Goal: Task Accomplishment & Management: Manage account settings

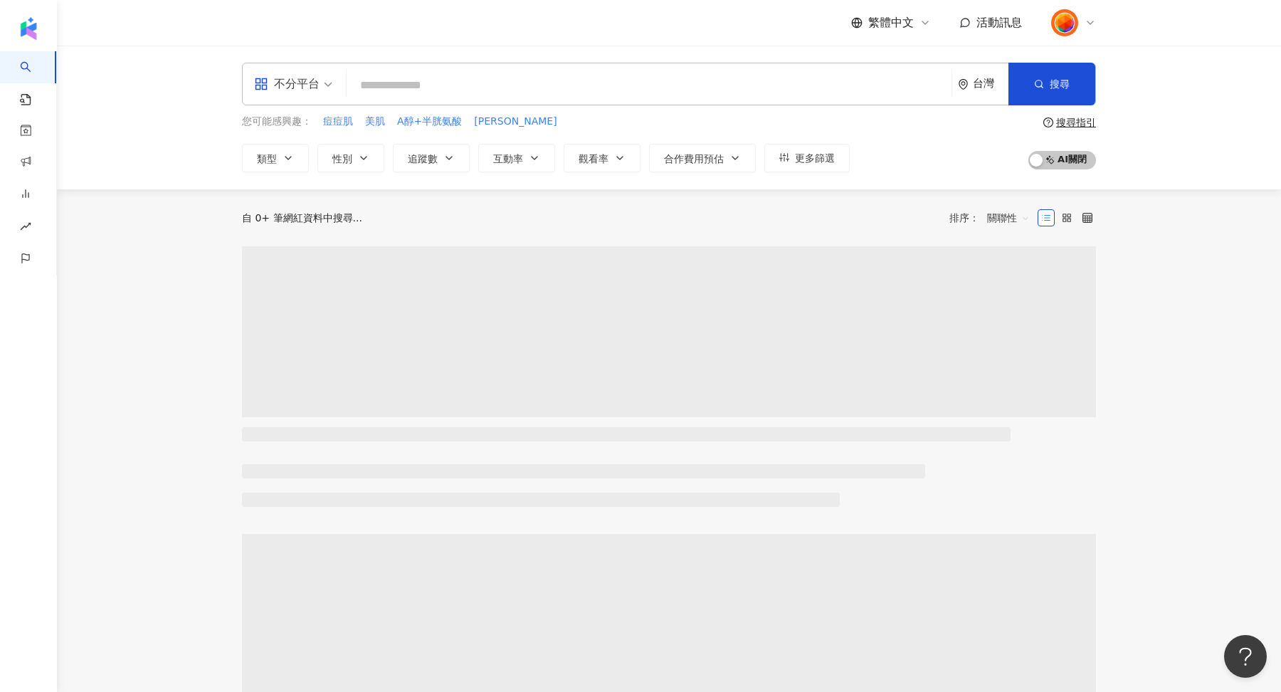
click at [1088, 26] on icon at bounding box center [1089, 22] width 11 height 11
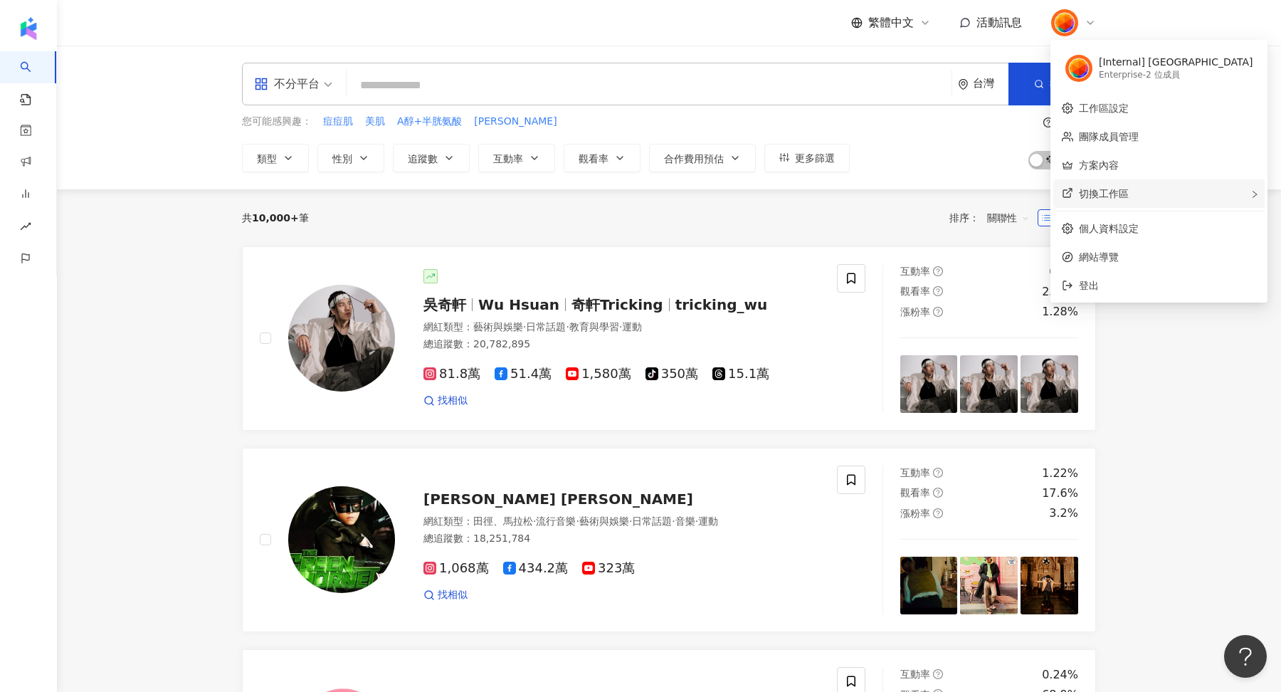
click at [1143, 193] on div "切換工作區" at bounding box center [1158, 193] width 211 height 28
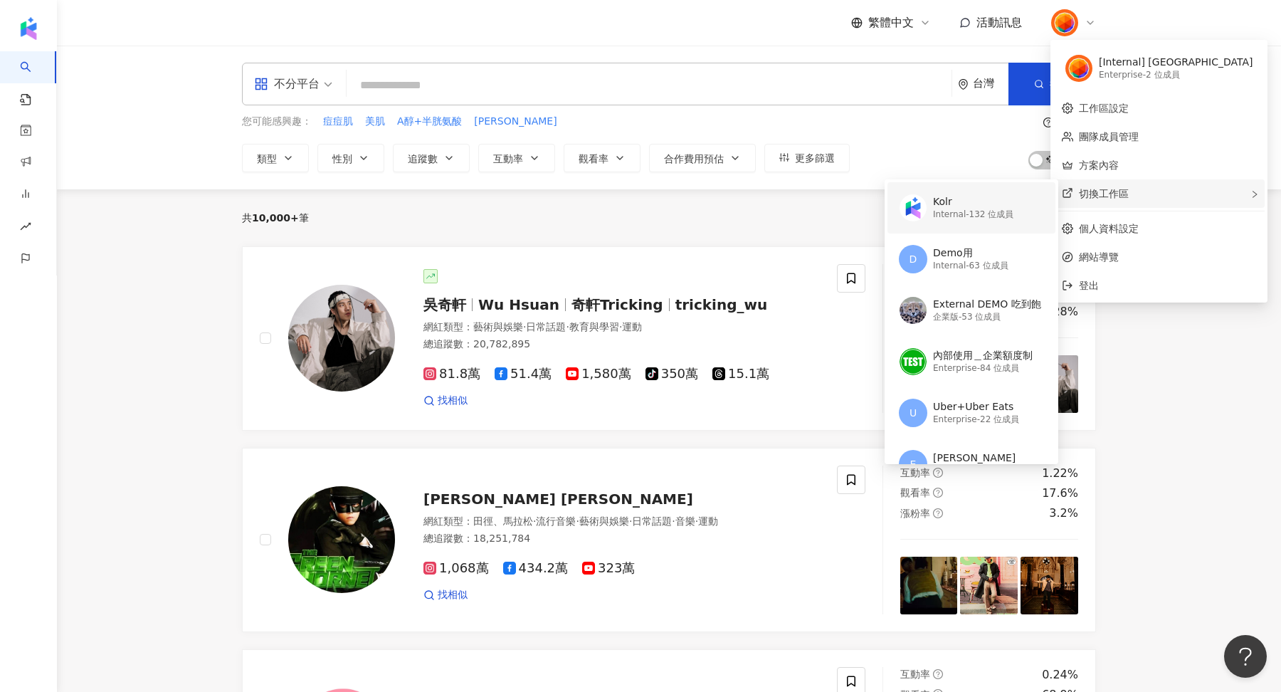
click at [1004, 195] on div "Kolr" at bounding box center [973, 202] width 80 height 14
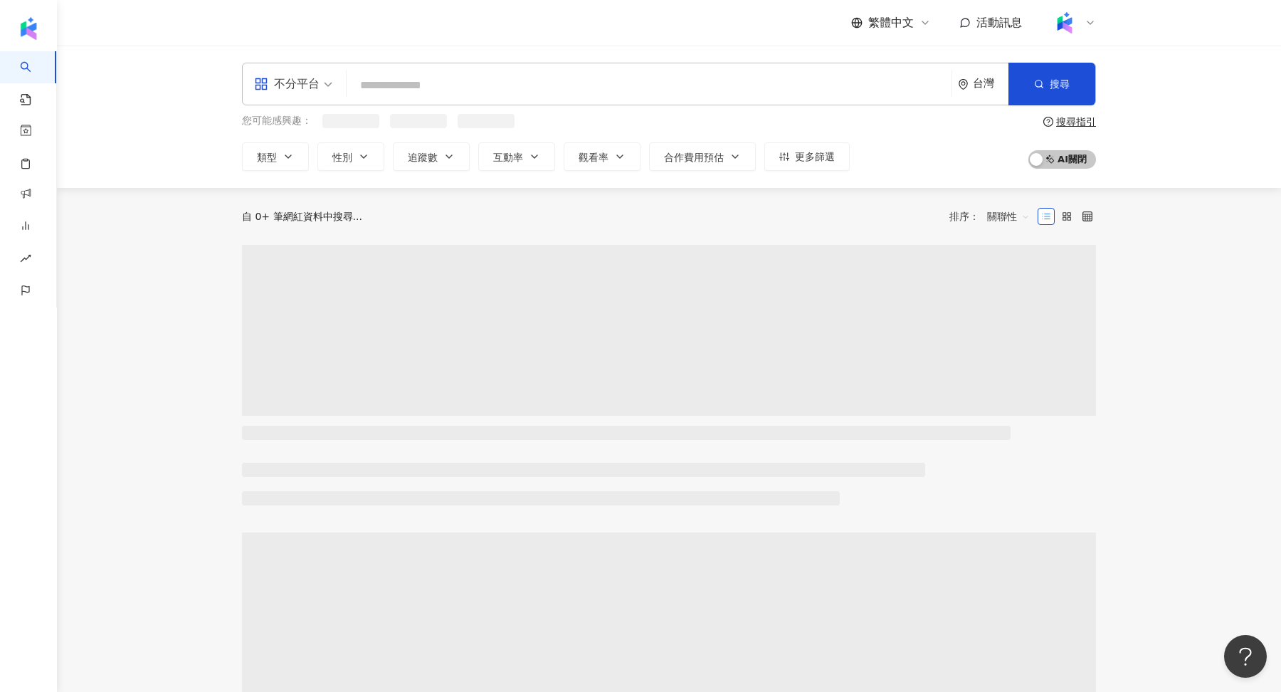
click at [1085, 19] on icon at bounding box center [1089, 22] width 11 height 11
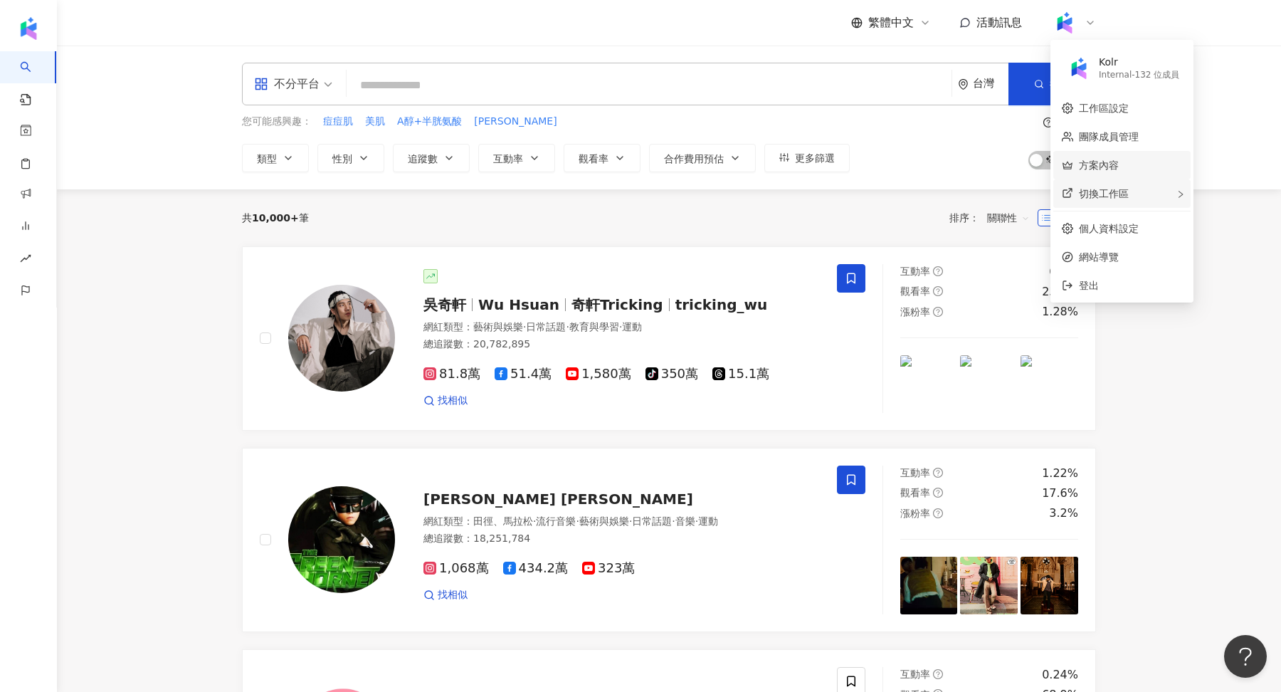
click at [1181, 199] on span at bounding box center [1180, 194] width 9 height 16
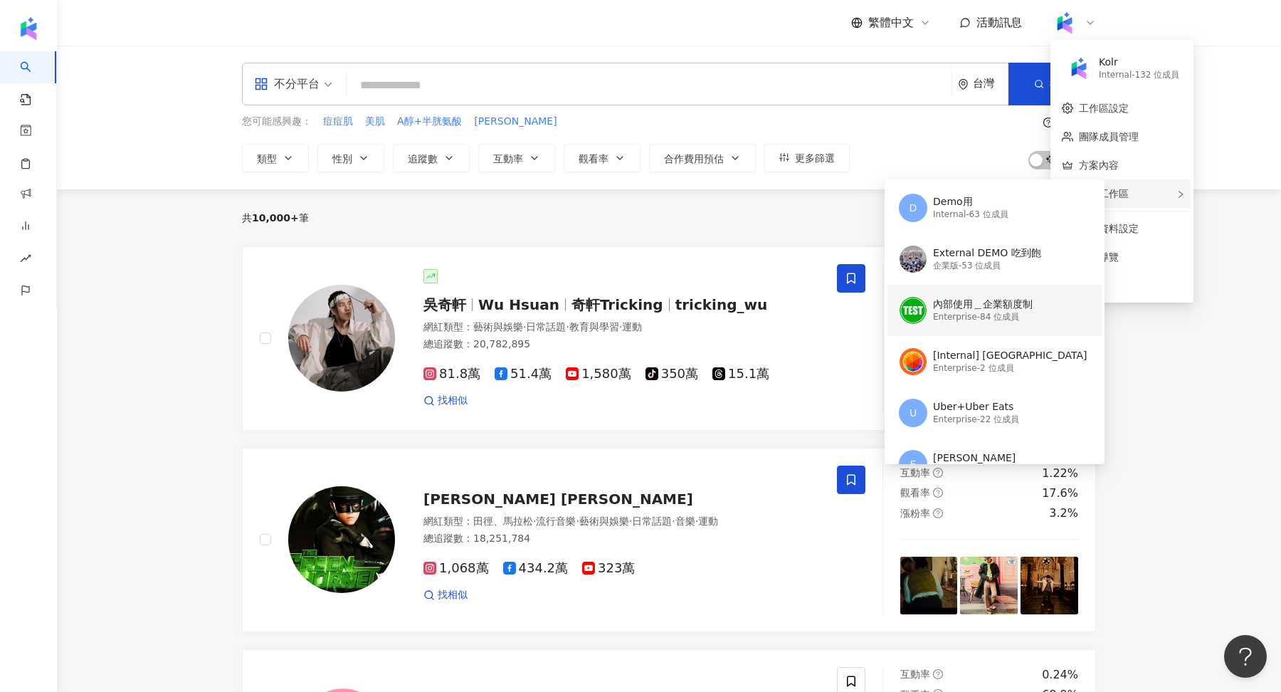
click at [1004, 299] on div "內部使用＿企業額度制" at bounding box center [983, 304] width 100 height 14
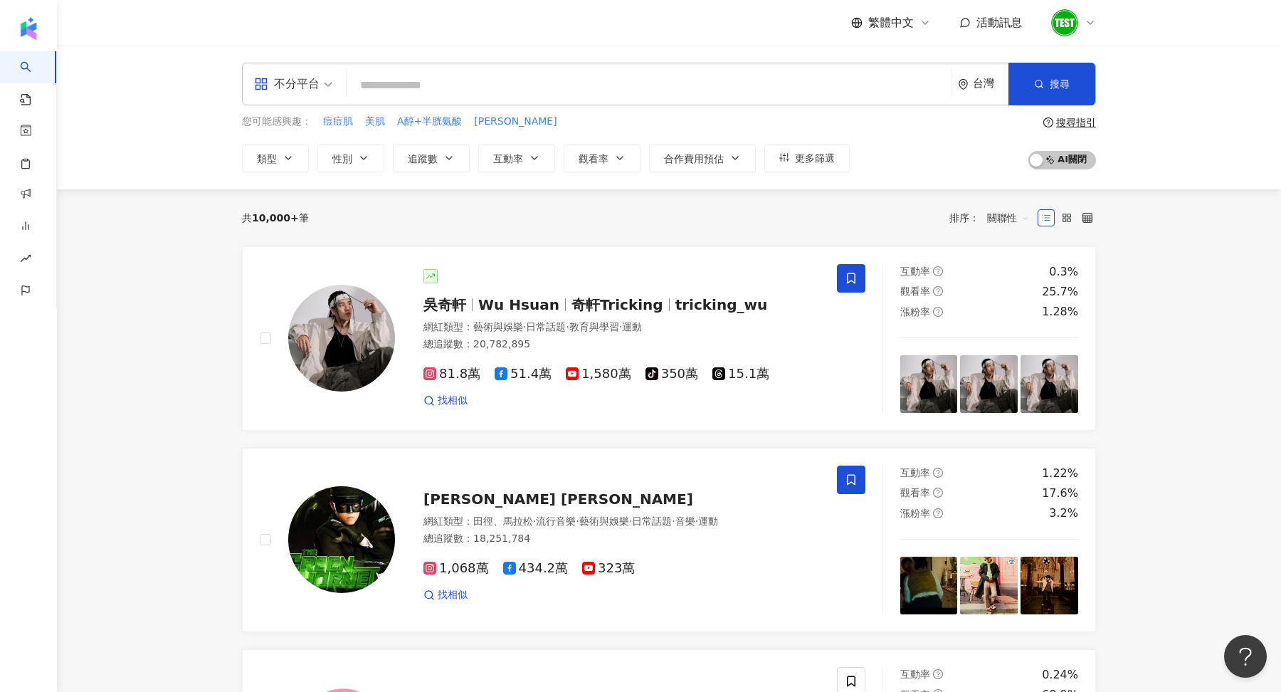
click at [554, 73] on input "search" at bounding box center [648, 85] width 593 height 27
type input "*"
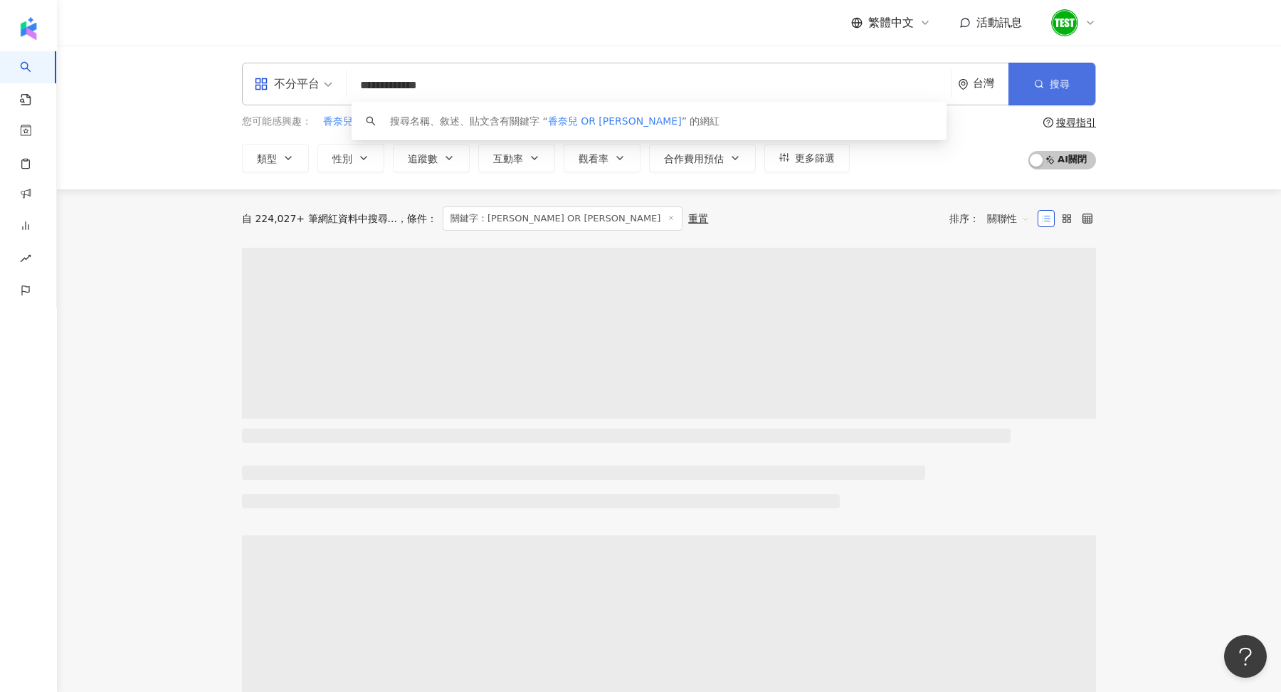
type input "**********"
click at [1051, 92] on button "搜尋" at bounding box center [1051, 84] width 87 height 43
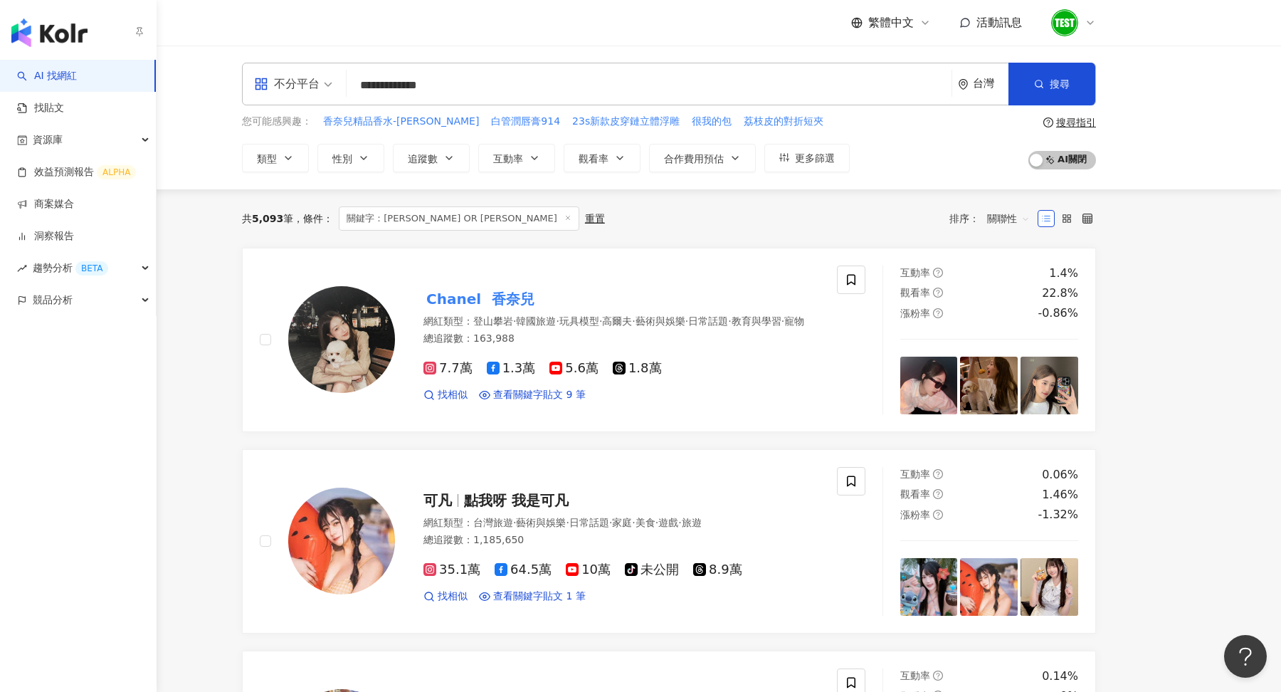
click at [39, 25] on img "button" at bounding box center [49, 32] width 76 height 28
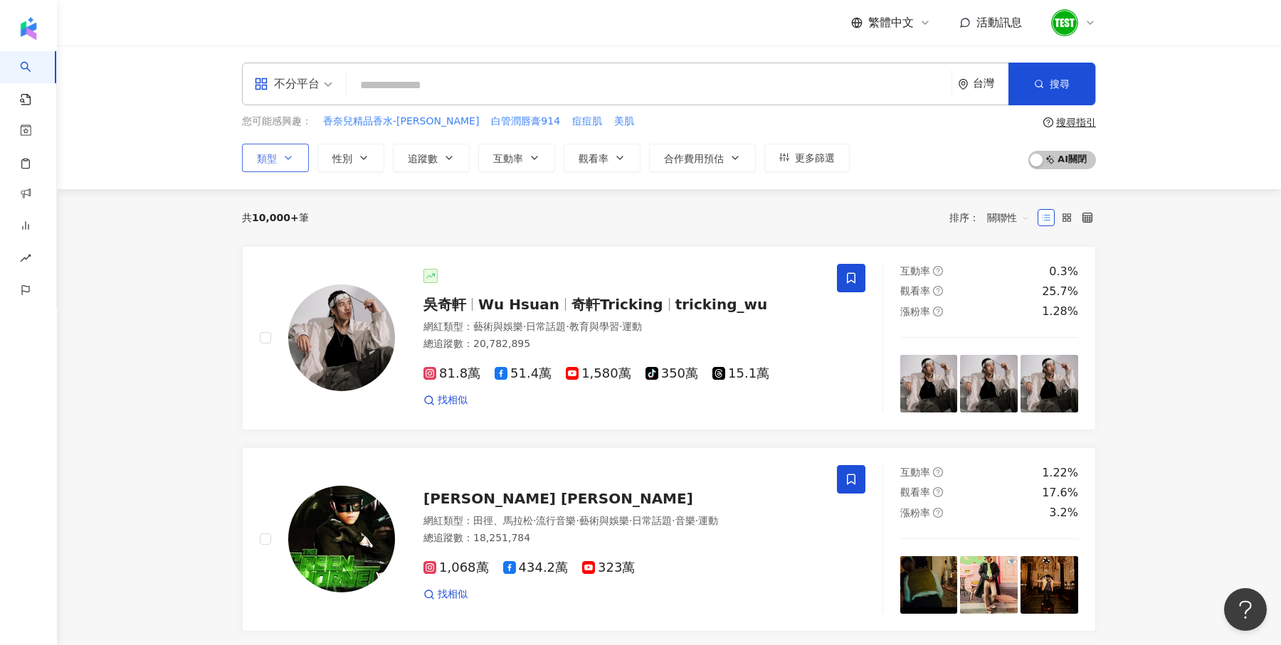
click at [285, 169] on button "類型" at bounding box center [275, 158] width 67 height 28
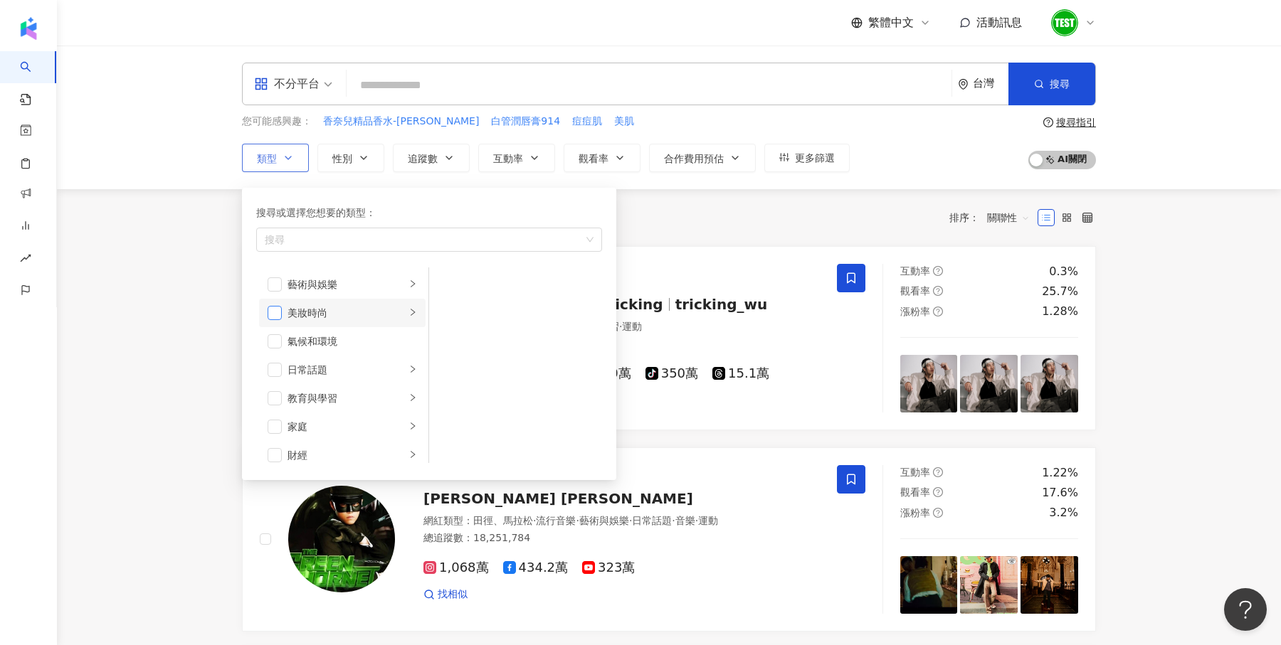
click at [271, 318] on span "button" at bounding box center [275, 313] width 14 height 14
click at [271, 307] on span "button" at bounding box center [275, 307] width 14 height 14
click at [285, 417] on li "法政社會" at bounding box center [342, 421] width 166 height 28
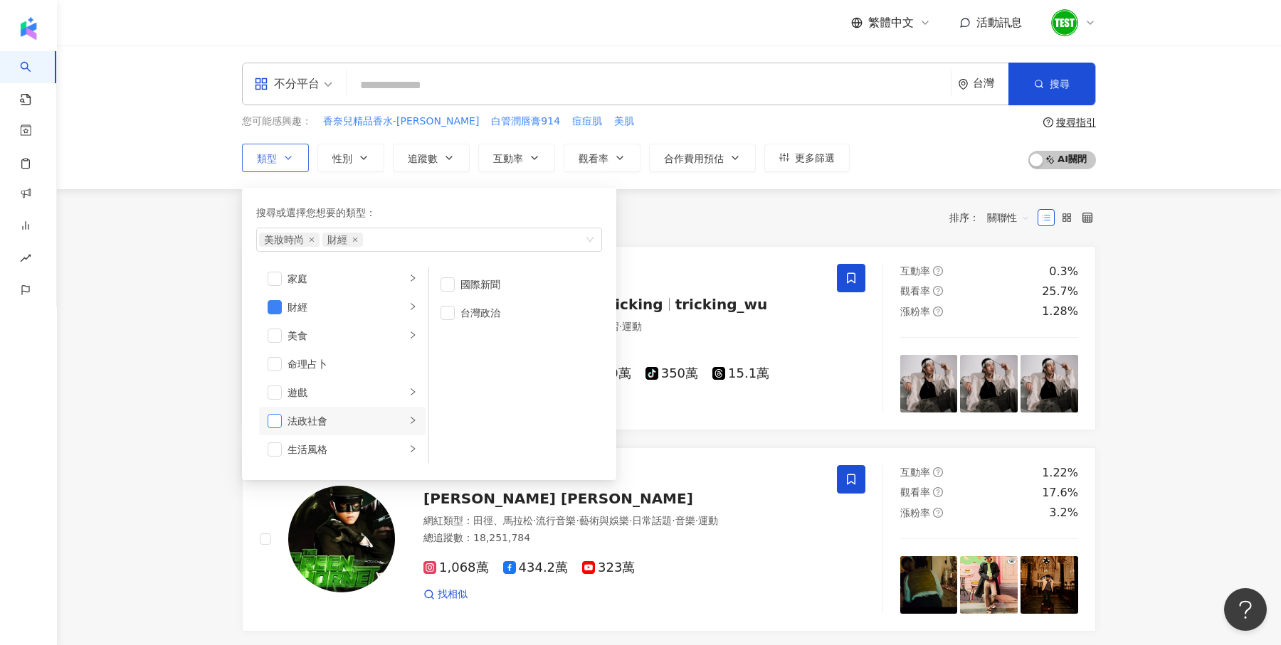
click at [277, 418] on span "button" at bounding box center [275, 421] width 14 height 14
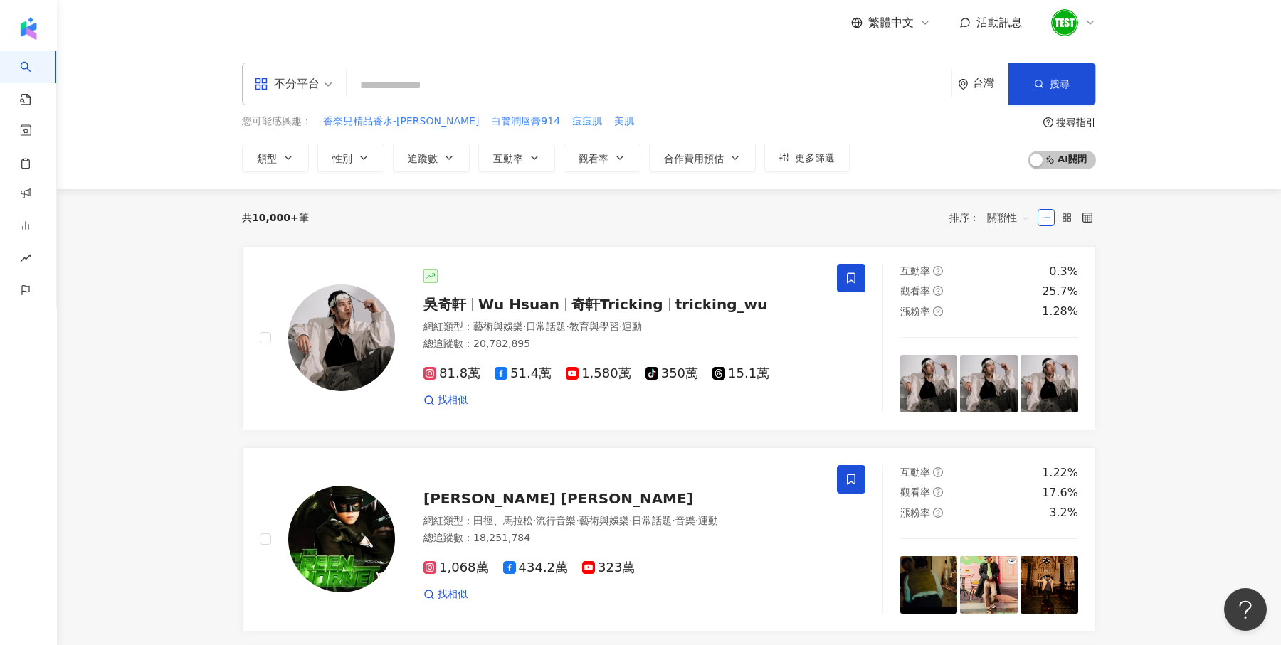
click at [731, 227] on div "共 10,000+ 筆 排序： 關聯性" at bounding box center [669, 217] width 854 height 23
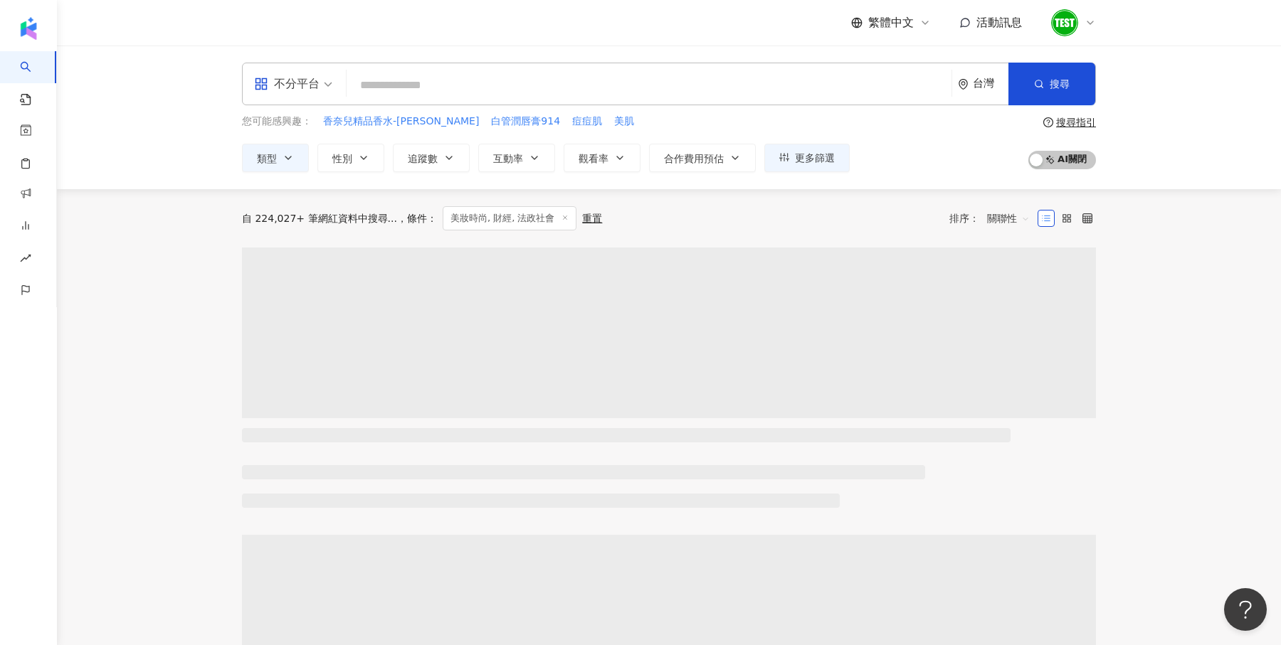
click at [557, 219] on div "自 224,027+ 筆網紅資料中搜尋... 條件 ： 美妝時尚, 財經, 法政社會 重置 排序： 關聯性" at bounding box center [669, 218] width 854 height 24
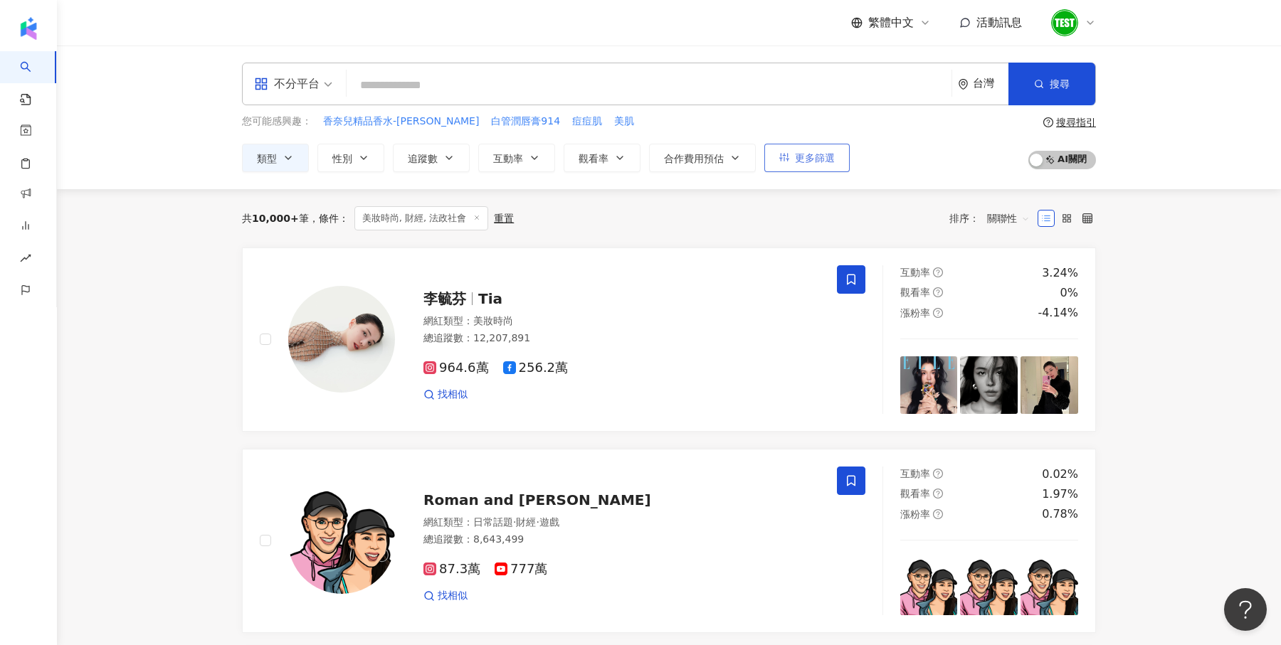
click at [823, 165] on button "更多篩選" at bounding box center [806, 158] width 85 height 28
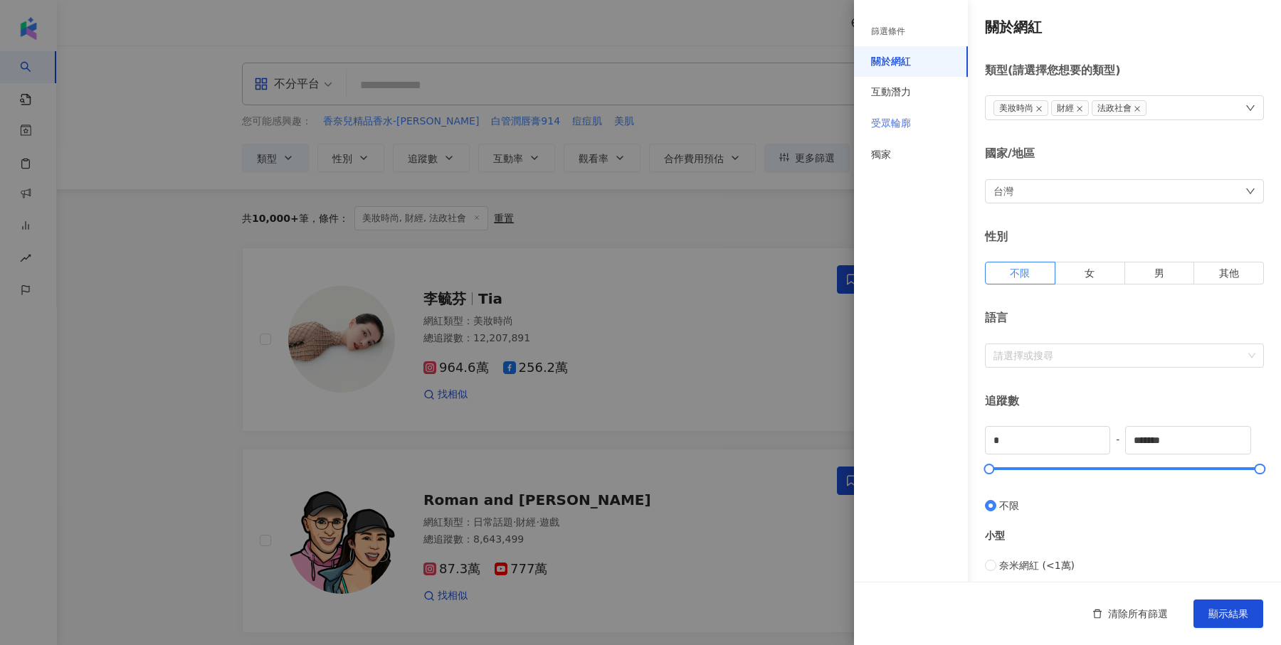
click at [909, 133] on div "受眾輪廓" at bounding box center [911, 123] width 114 height 31
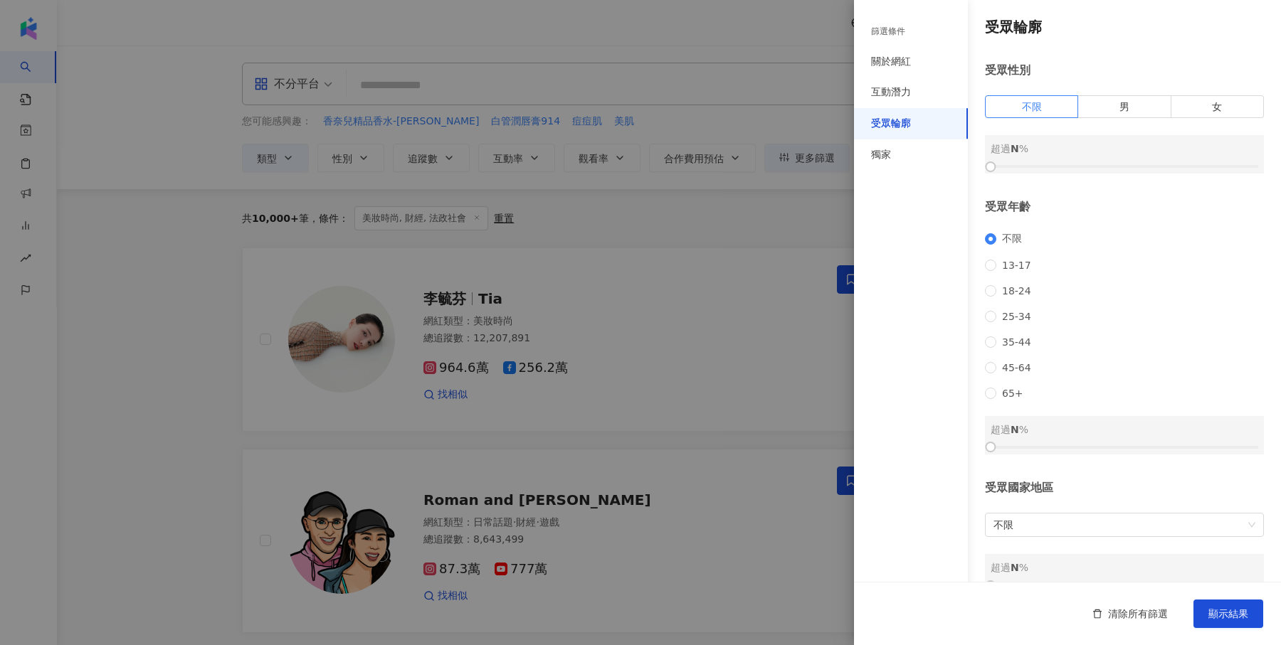
click at [1152, 119] on div "受眾性別 不限 男 女 超過 N %" at bounding box center [1124, 118] width 279 height 111
click at [1126, 109] on span "男" at bounding box center [1124, 106] width 10 height 11
click at [1220, 102] on span "女" at bounding box center [1217, 106] width 10 height 11
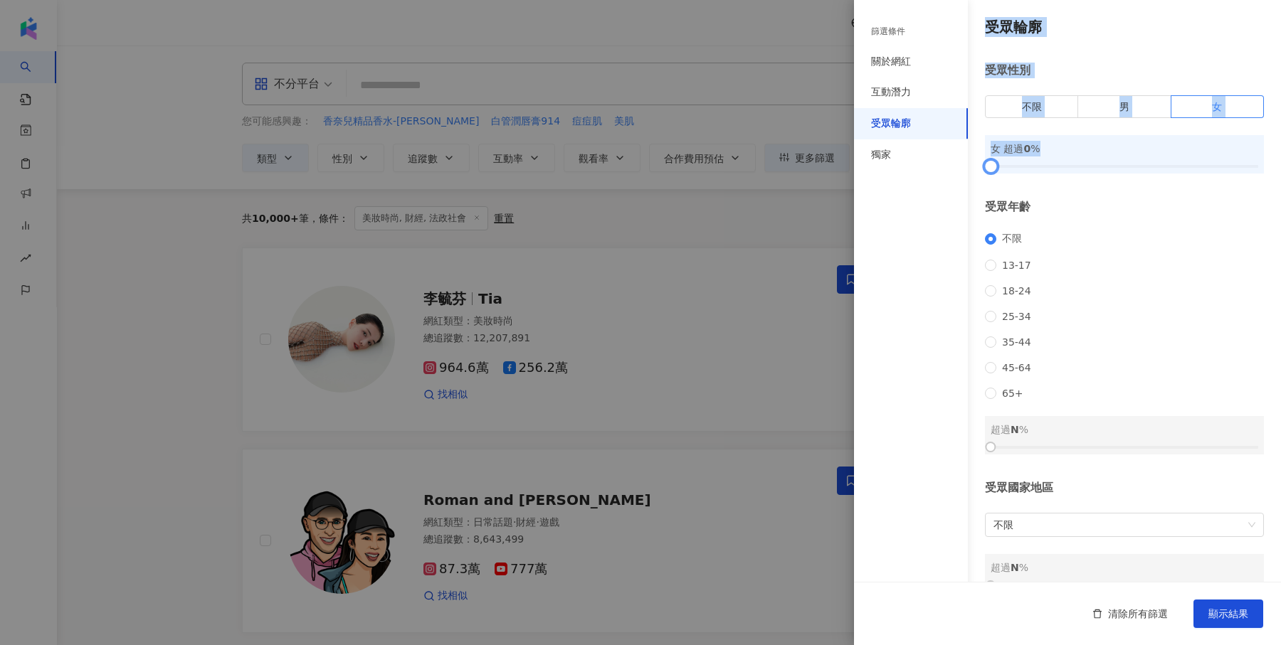
drag, startPoint x: 989, startPoint y: 163, endPoint x: 931, endPoint y: 179, distance: 60.6
click at [931, 180] on div "篩選條件 關於網紅 互動潛力 受眾輪廓 獨家 關於網紅 類型 ( 請選擇您想要的類型 ) 美妝時尚 財經 法政社會 國家/地區 台灣 性別 不限 女 男 其他…" at bounding box center [1067, 336] width 427 height 672
click at [1083, 233] on div "不限 13-17 18-24 25-34 35-44 45-64 65+" at bounding box center [1124, 316] width 279 height 166
click at [1026, 321] on span "25-34" at bounding box center [1016, 316] width 41 height 11
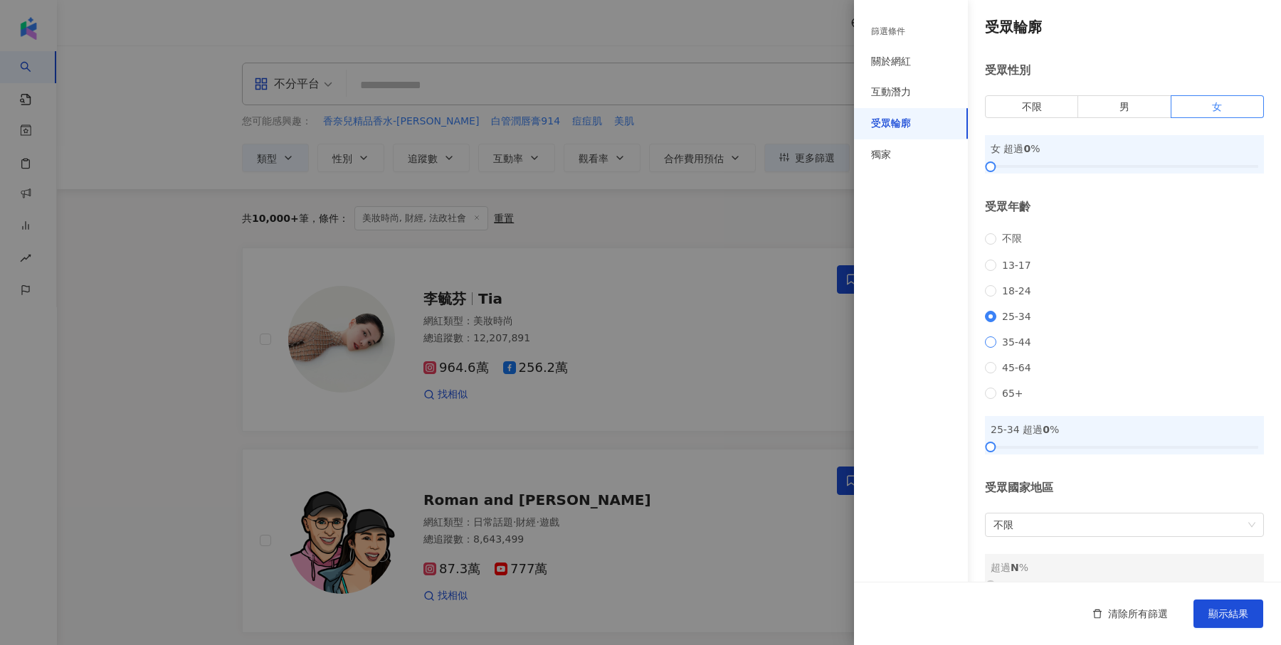
click at [1025, 345] on span "35-44" at bounding box center [1016, 342] width 41 height 11
click at [1117, 618] on span "清除所有篩選" at bounding box center [1138, 613] width 60 height 11
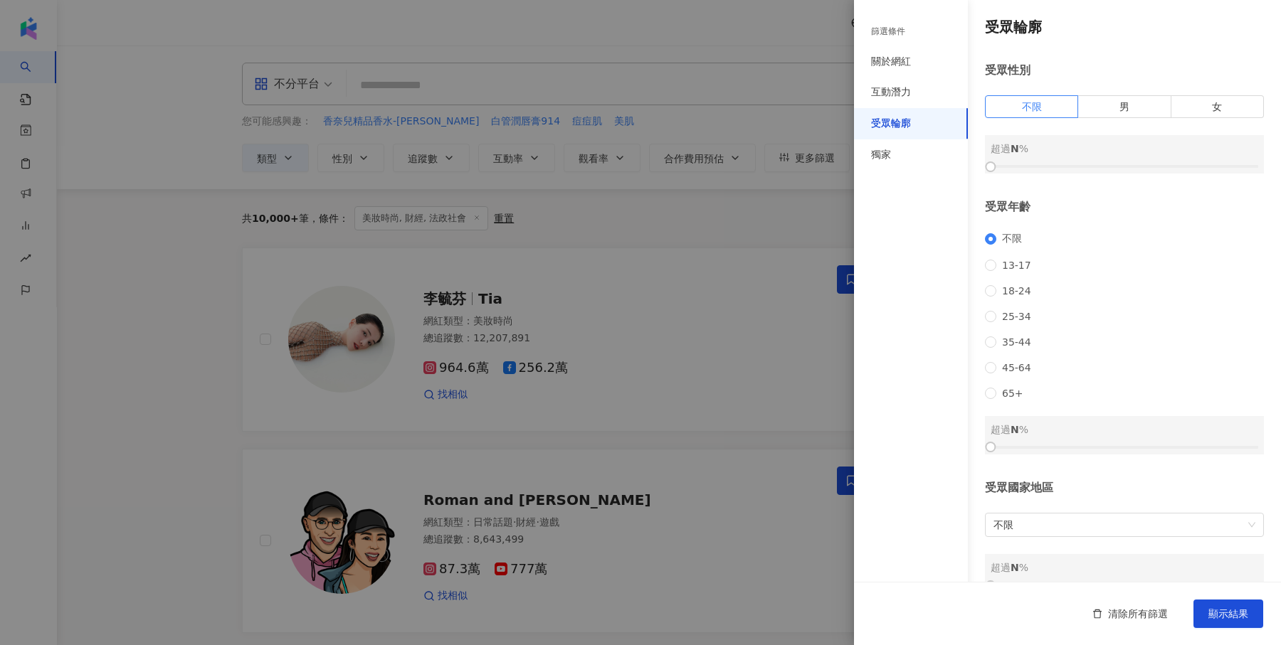
click at [741, 215] on div at bounding box center [640, 322] width 1281 height 645
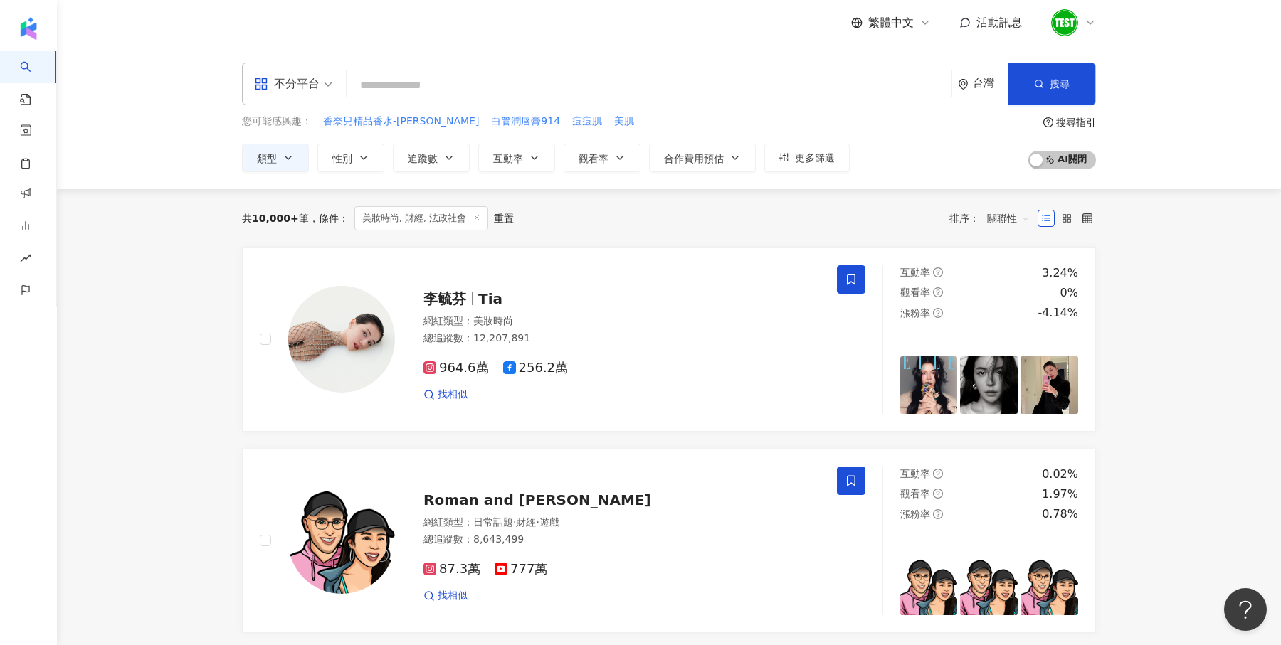
click at [509, 213] on div "重置" at bounding box center [504, 218] width 20 height 11
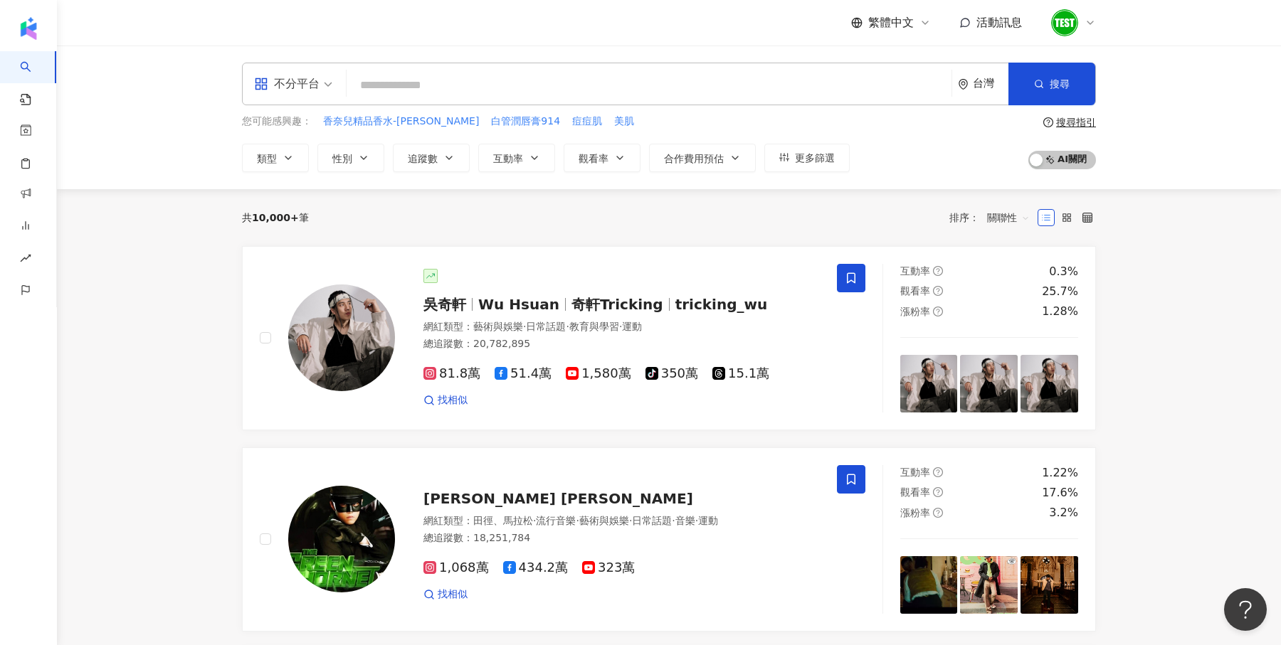
click at [381, 80] on input "search" at bounding box center [648, 85] width 593 height 27
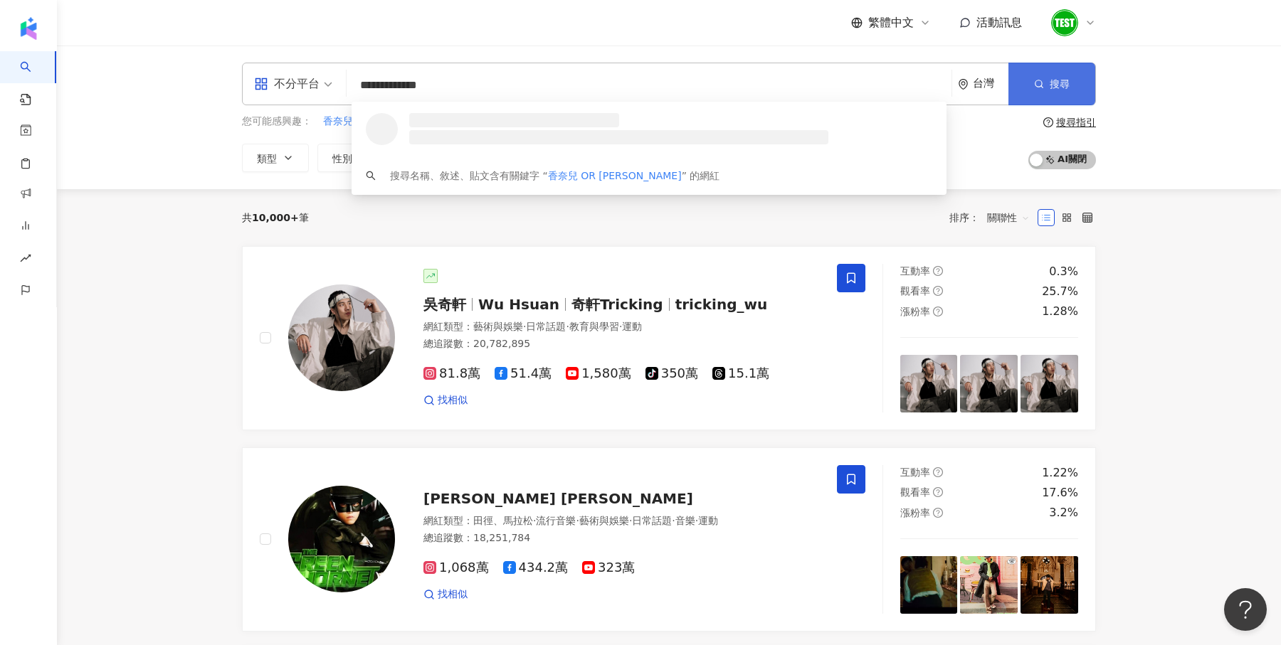
type input "**********"
click at [1071, 85] on button "搜尋" at bounding box center [1051, 84] width 87 height 43
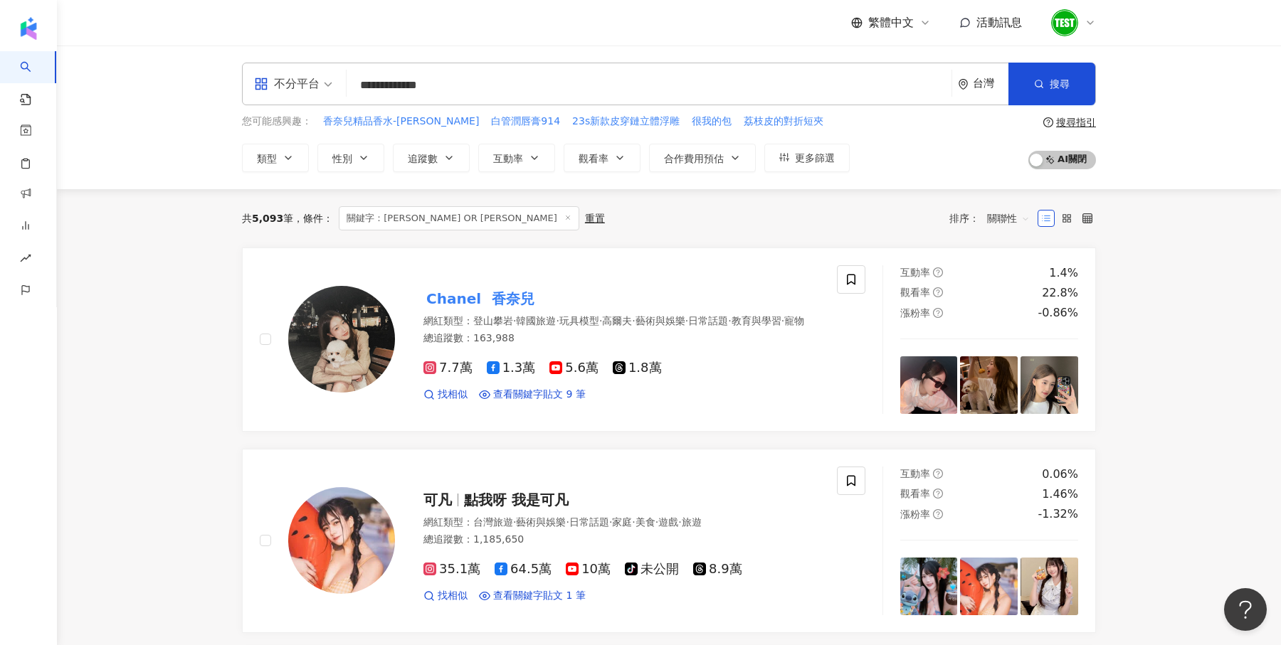
click at [316, 95] on span at bounding box center [293, 83] width 78 height 41
click at [289, 153] on div "Instagram" at bounding box center [298, 150] width 80 height 18
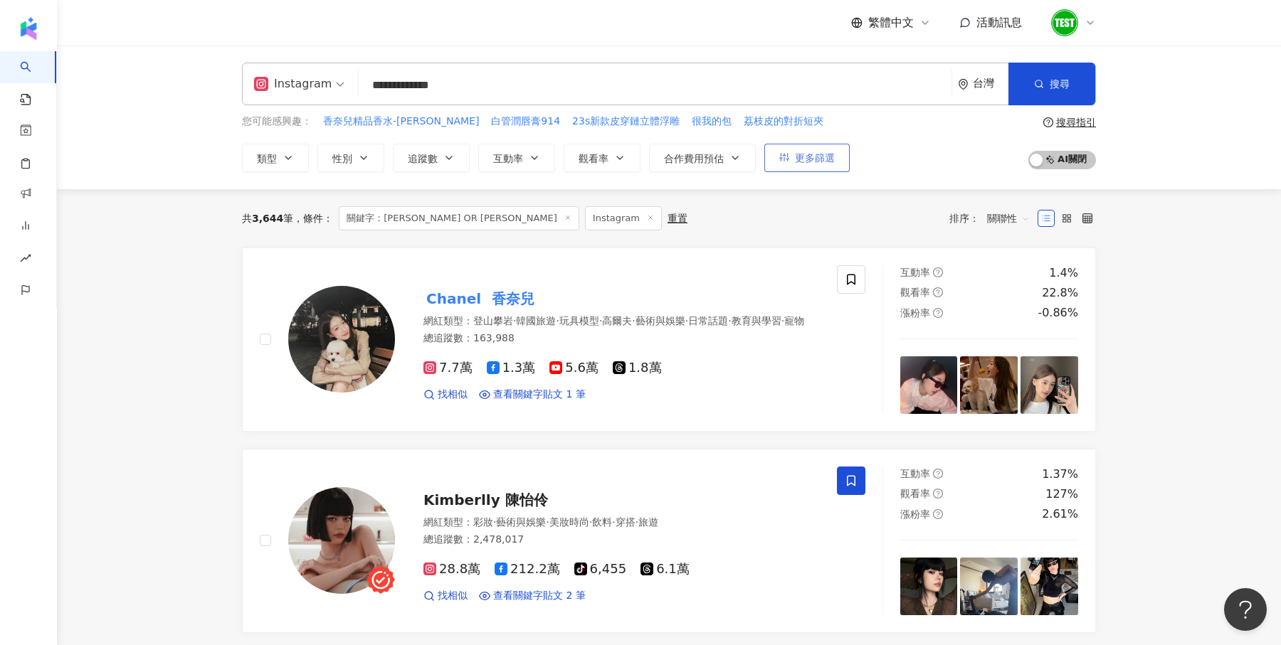
click at [808, 152] on span "更多篩選" at bounding box center [815, 157] width 40 height 11
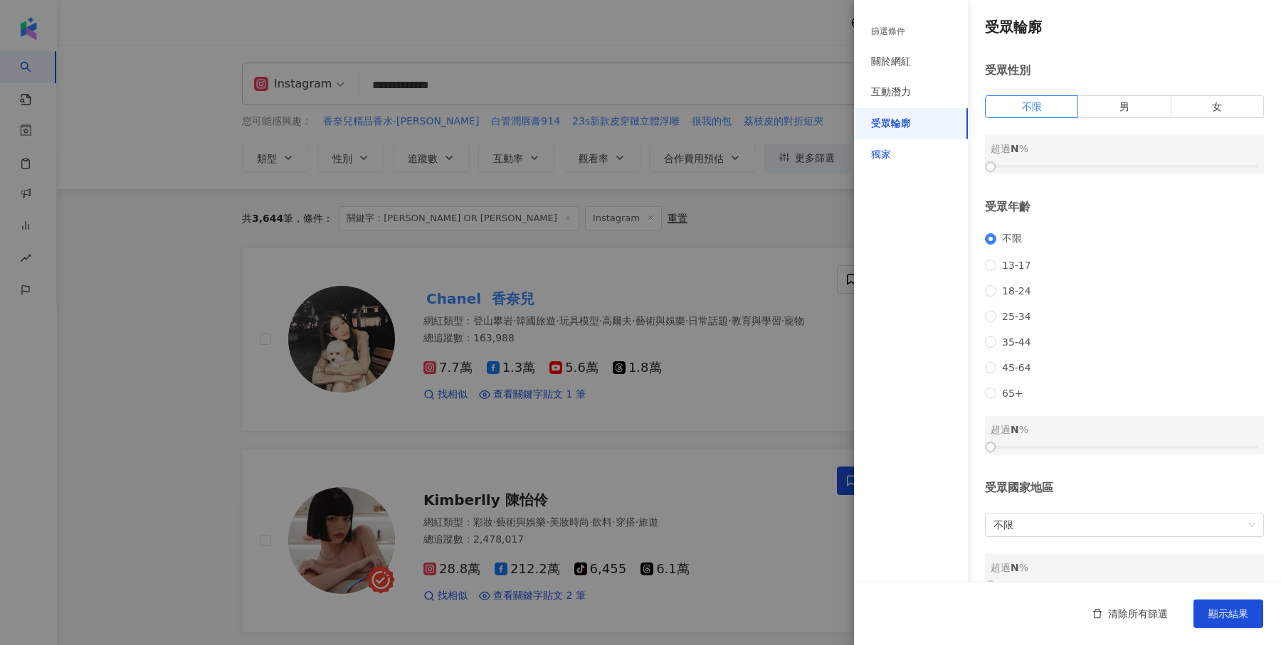
click at [876, 155] on div "獨家" at bounding box center [881, 155] width 20 height 14
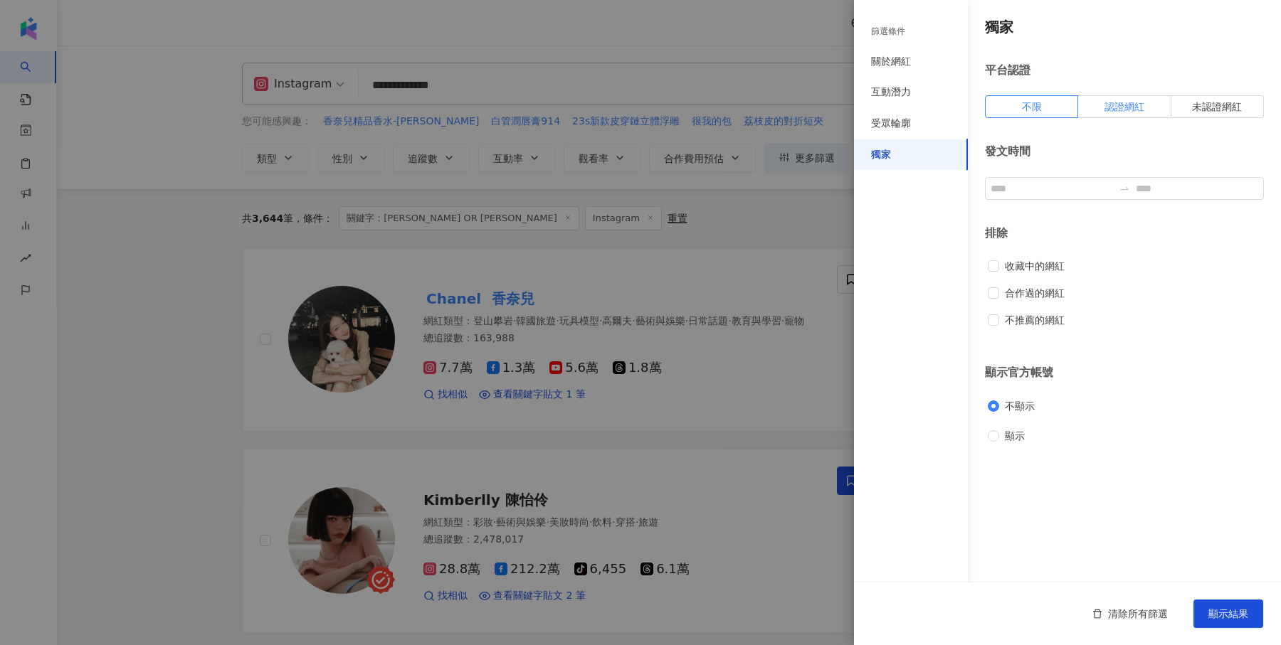
click at [1136, 108] on span "認證網紅" at bounding box center [1124, 106] width 40 height 11
click at [1237, 619] on span "顯示結果" at bounding box center [1228, 613] width 40 height 11
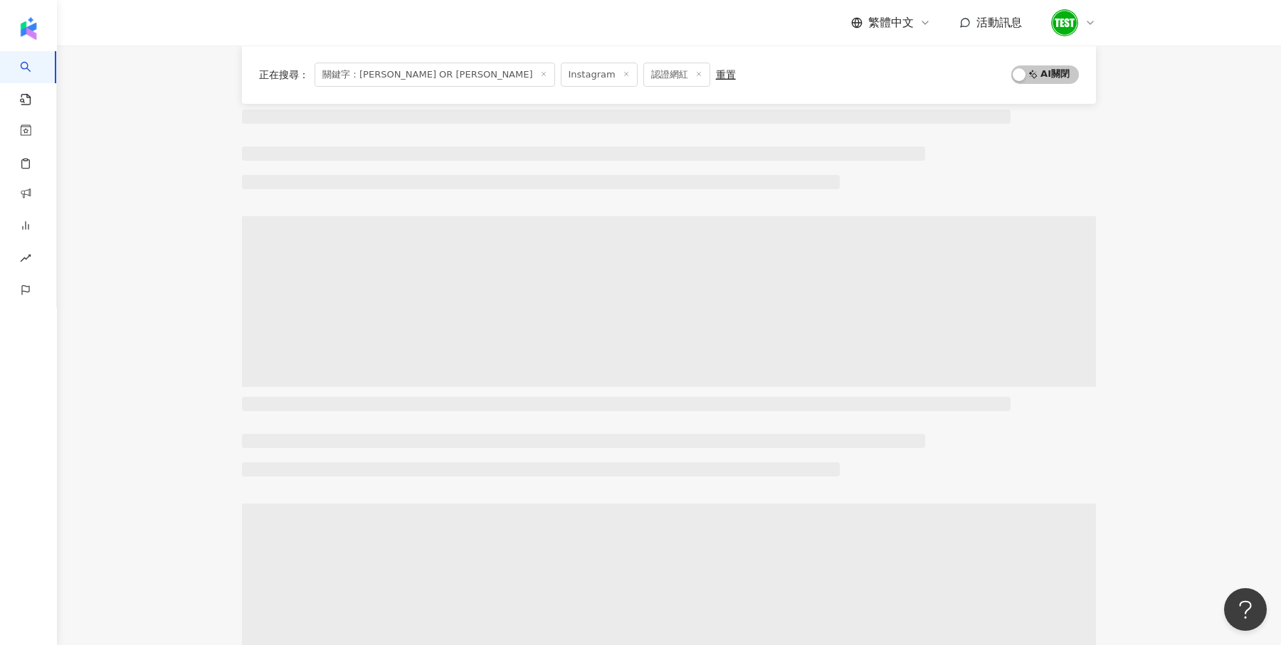
scroll to position [381, 0]
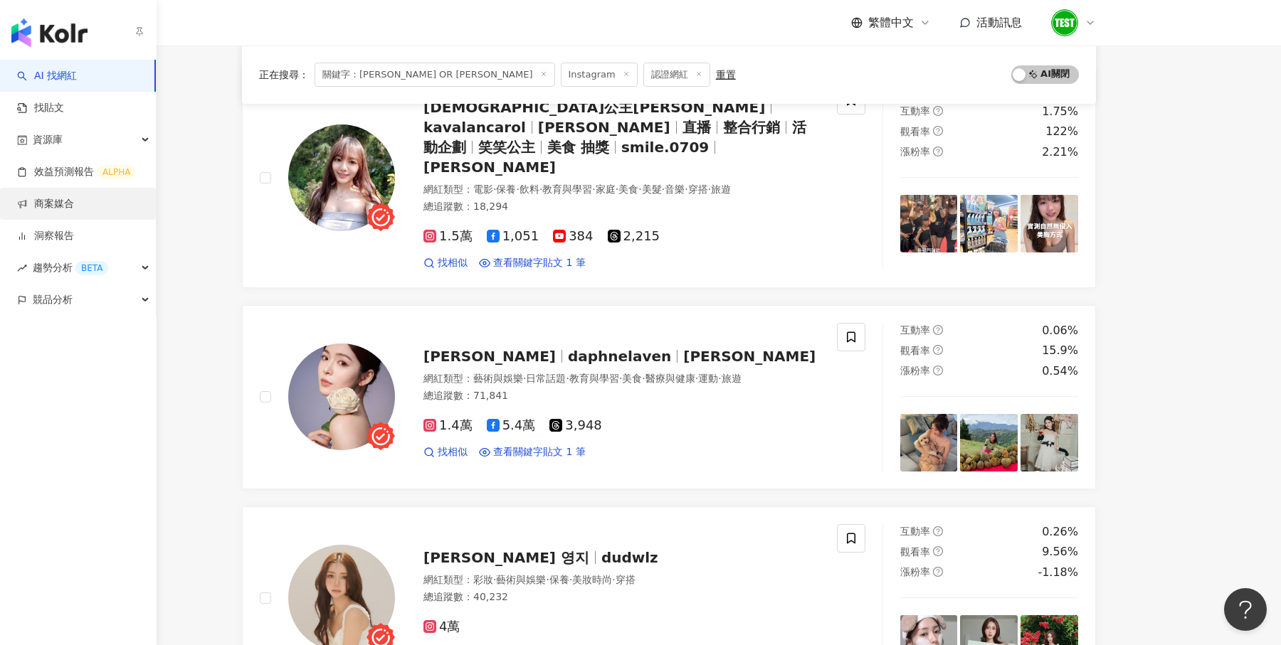
click at [54, 197] on link "商案媒合" at bounding box center [45, 204] width 57 height 14
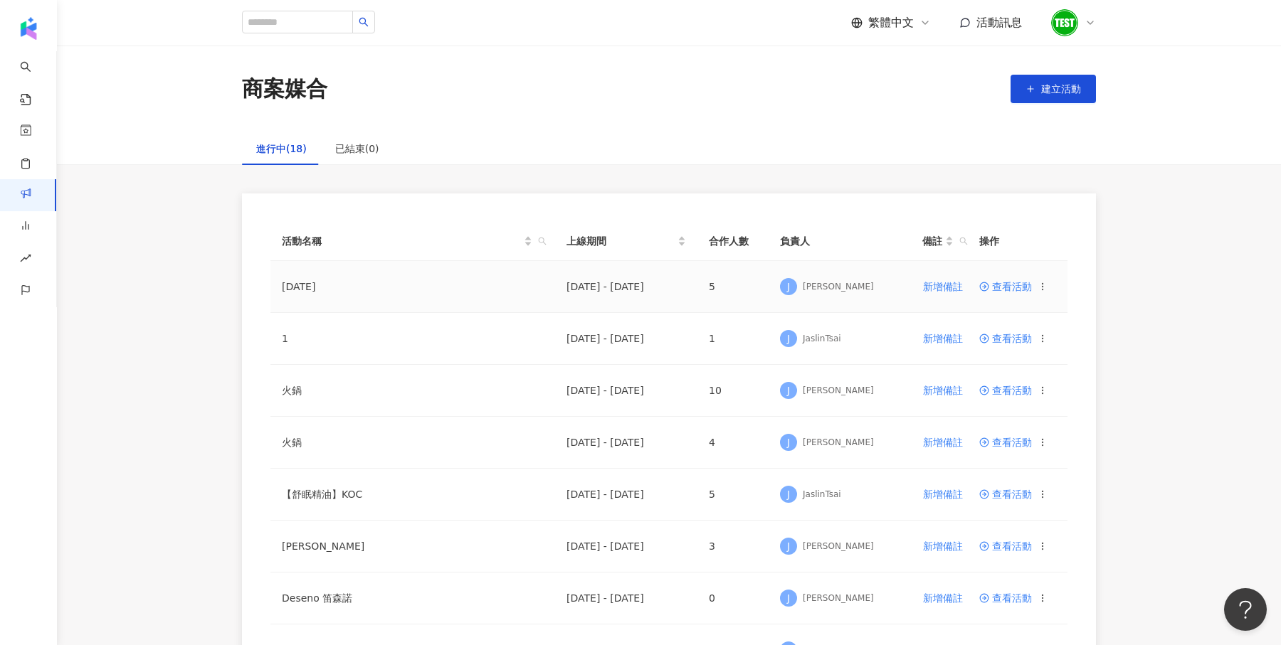
click at [1025, 279] on td "查看活動" at bounding box center [1018, 287] width 100 height 52
click at [1016, 282] on span "查看活動" at bounding box center [1005, 287] width 53 height 10
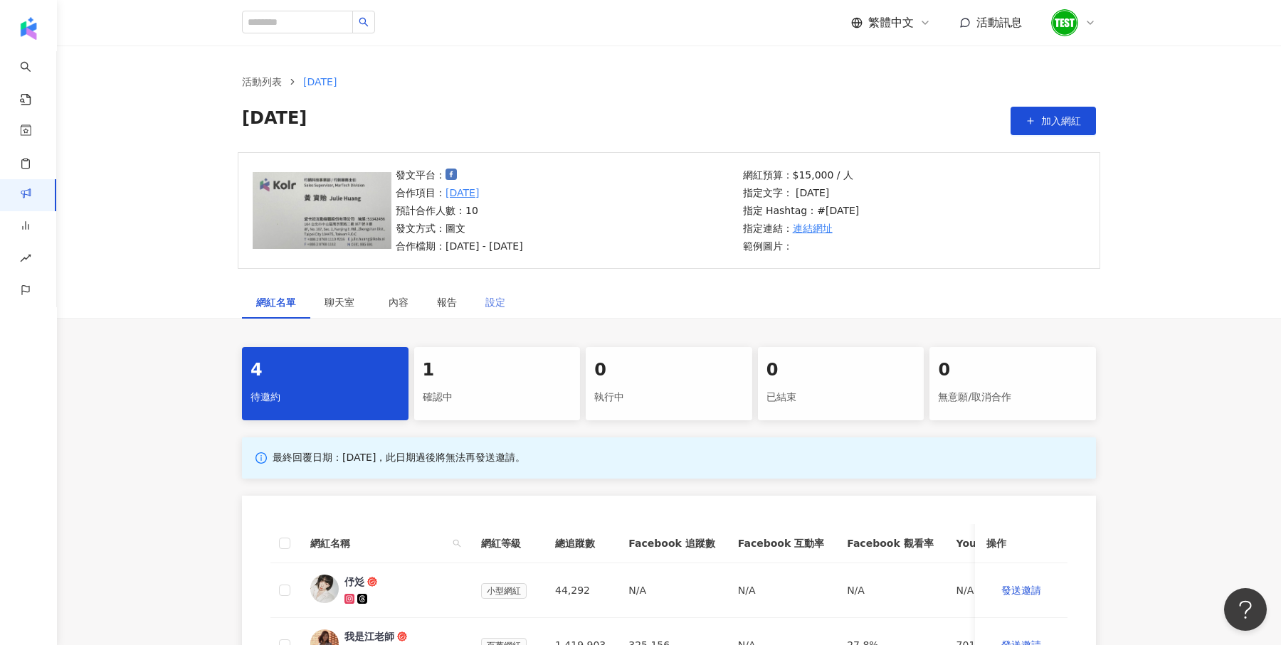
click at [496, 310] on div "設定" at bounding box center [495, 302] width 48 height 33
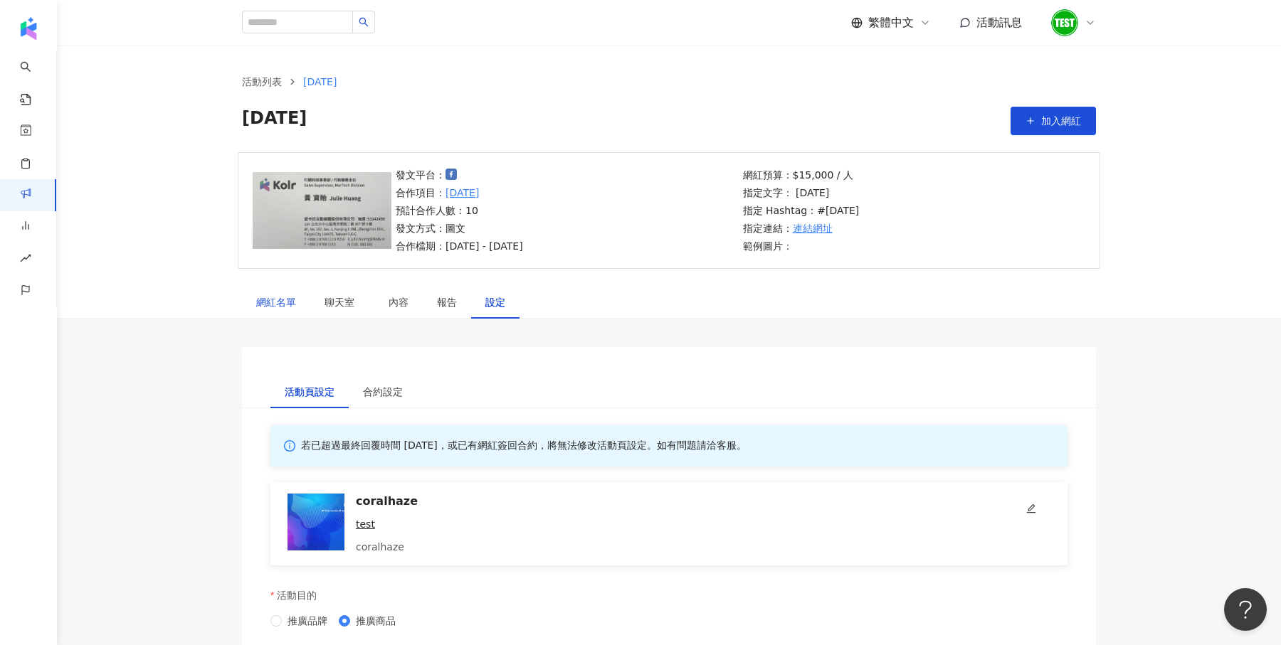
click at [266, 305] on div "網紅名單" at bounding box center [276, 303] width 40 height 16
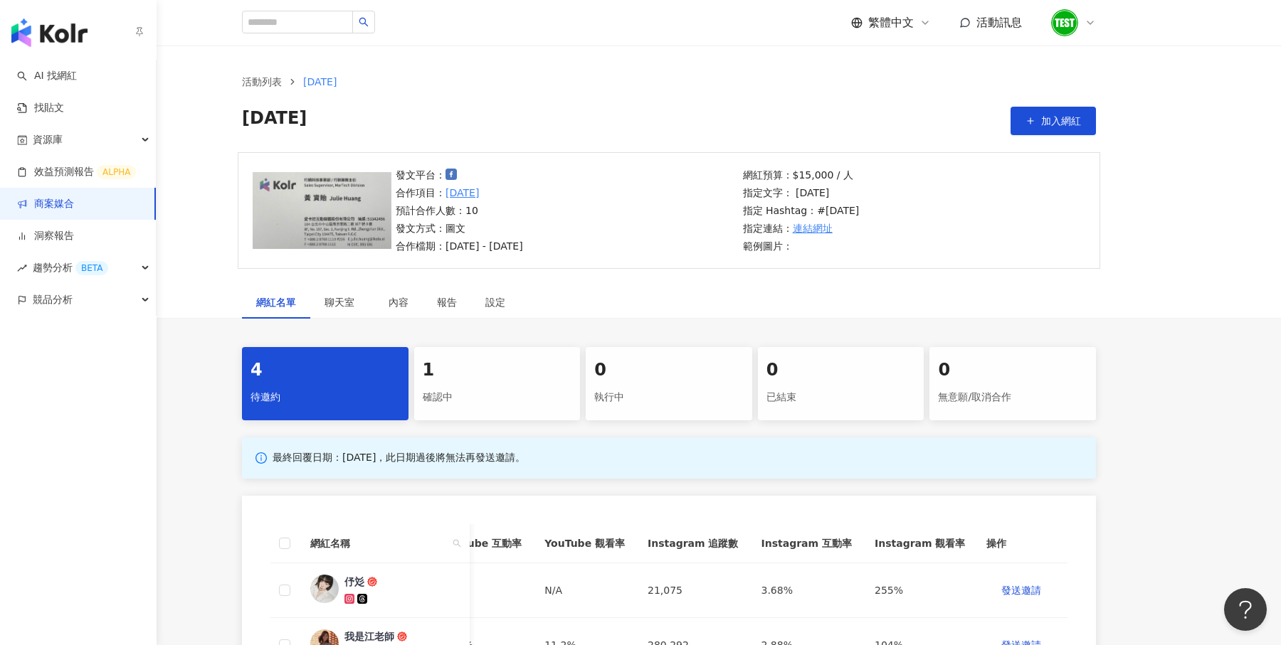
click at [49, 33] on img "button" at bounding box center [49, 32] width 76 height 28
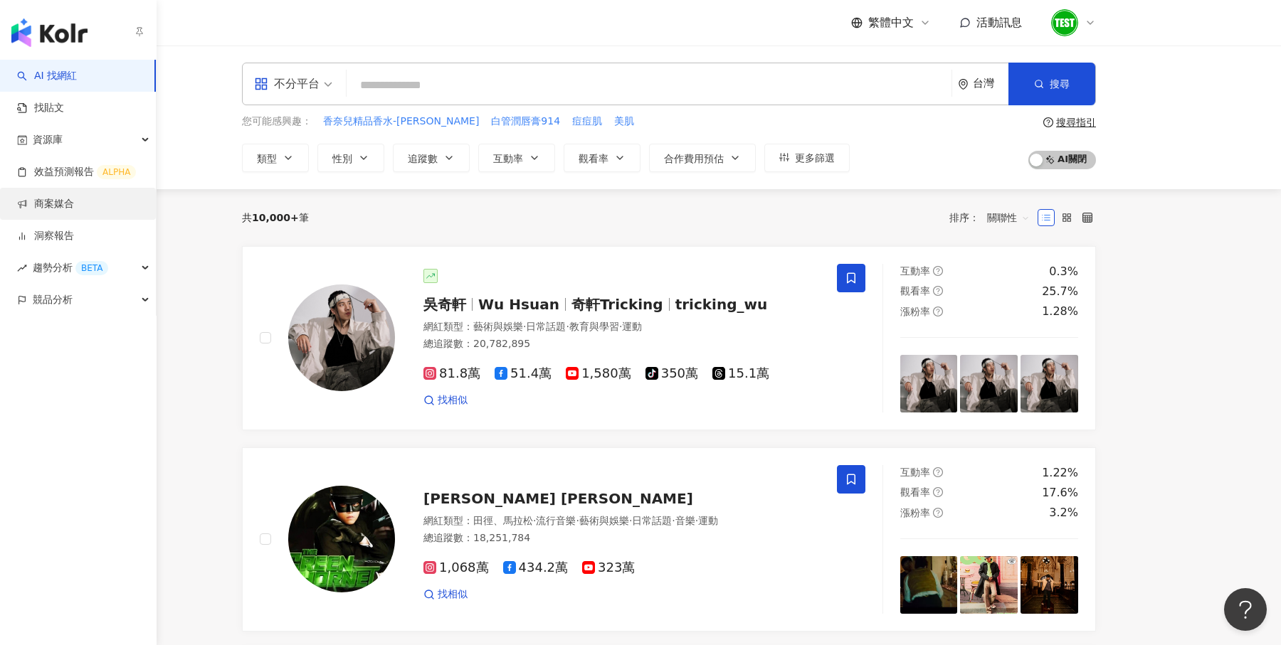
click at [51, 208] on link "商案媒合" at bounding box center [45, 204] width 57 height 14
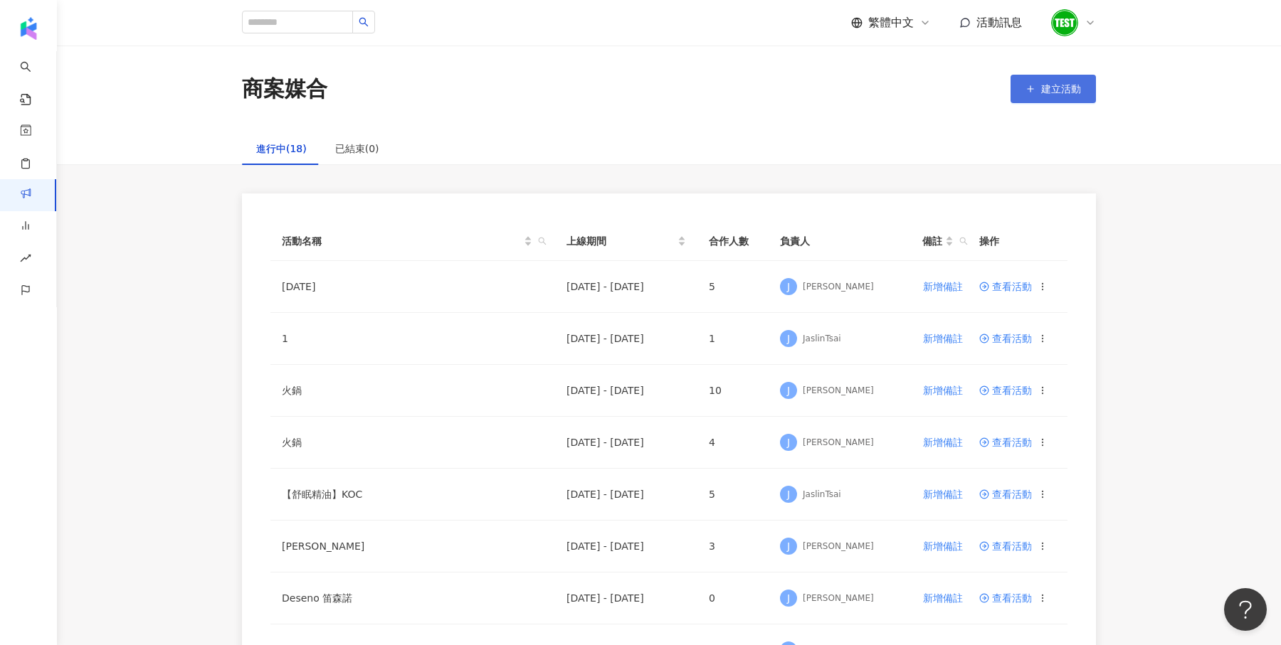
click at [1041, 90] on span "建立活動" at bounding box center [1061, 88] width 40 height 11
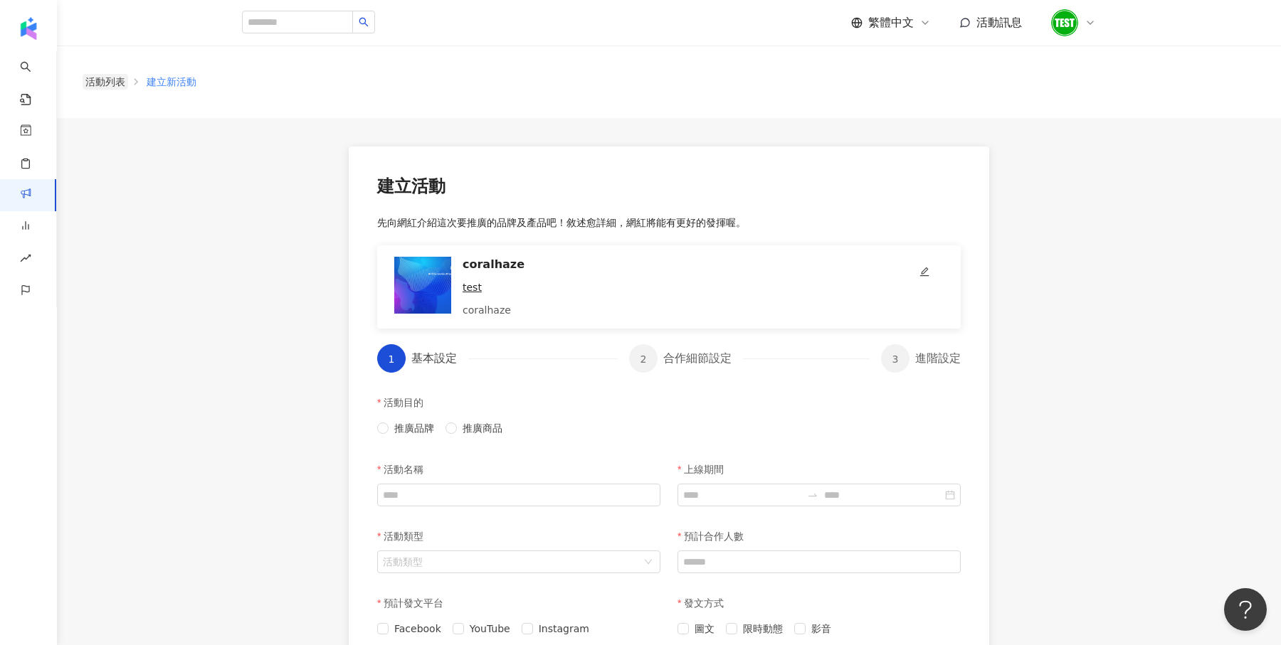
click at [97, 87] on link "活動列表" at bounding box center [106, 82] width 46 height 16
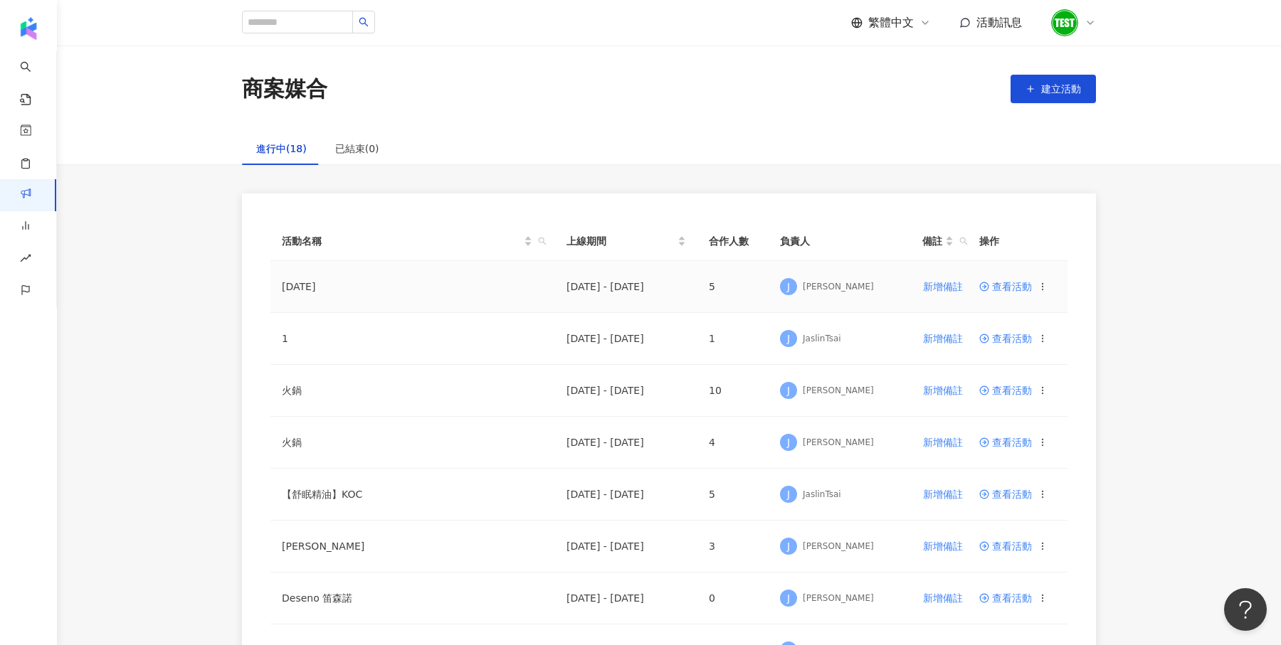
click at [1010, 292] on span "查看活動" at bounding box center [1005, 287] width 53 height 10
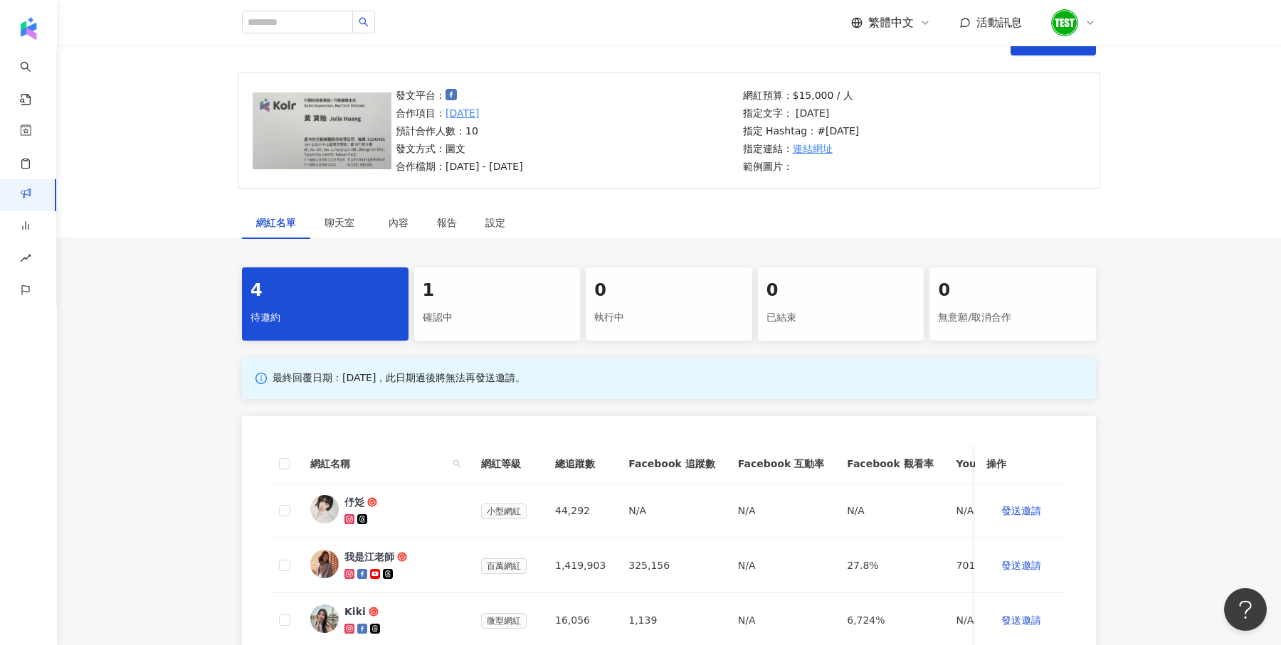
scroll to position [86, 0]
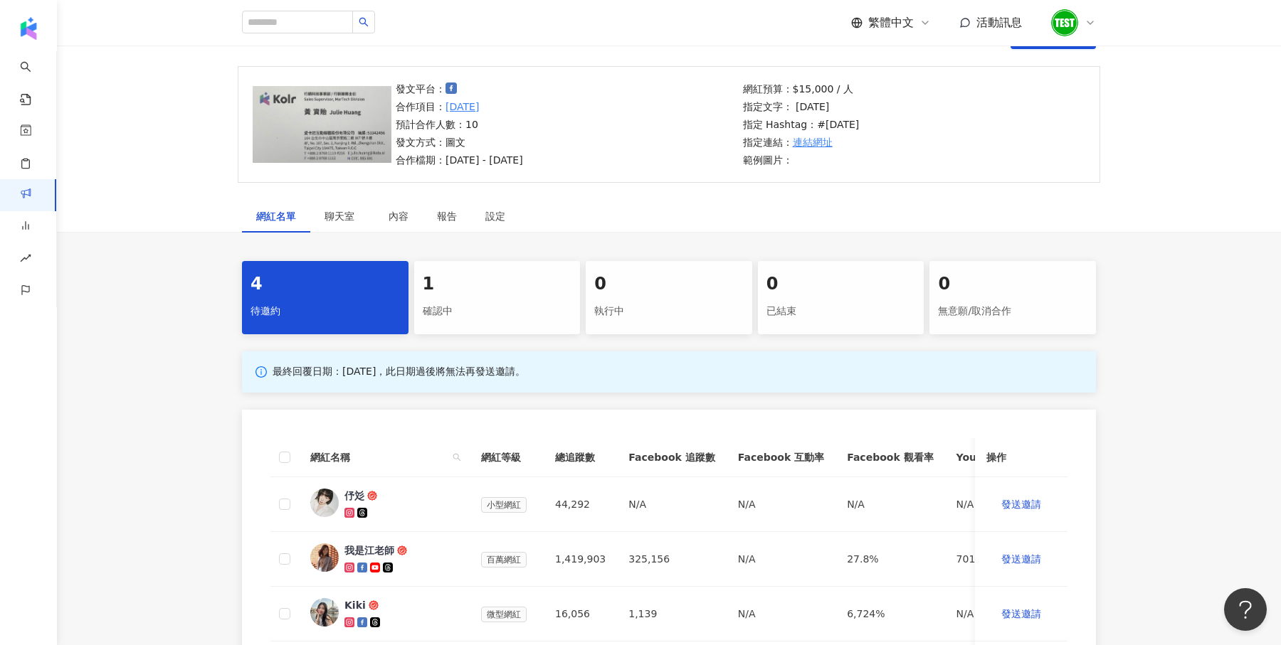
click at [552, 287] on div "1" at bounding box center [497, 285] width 149 height 24
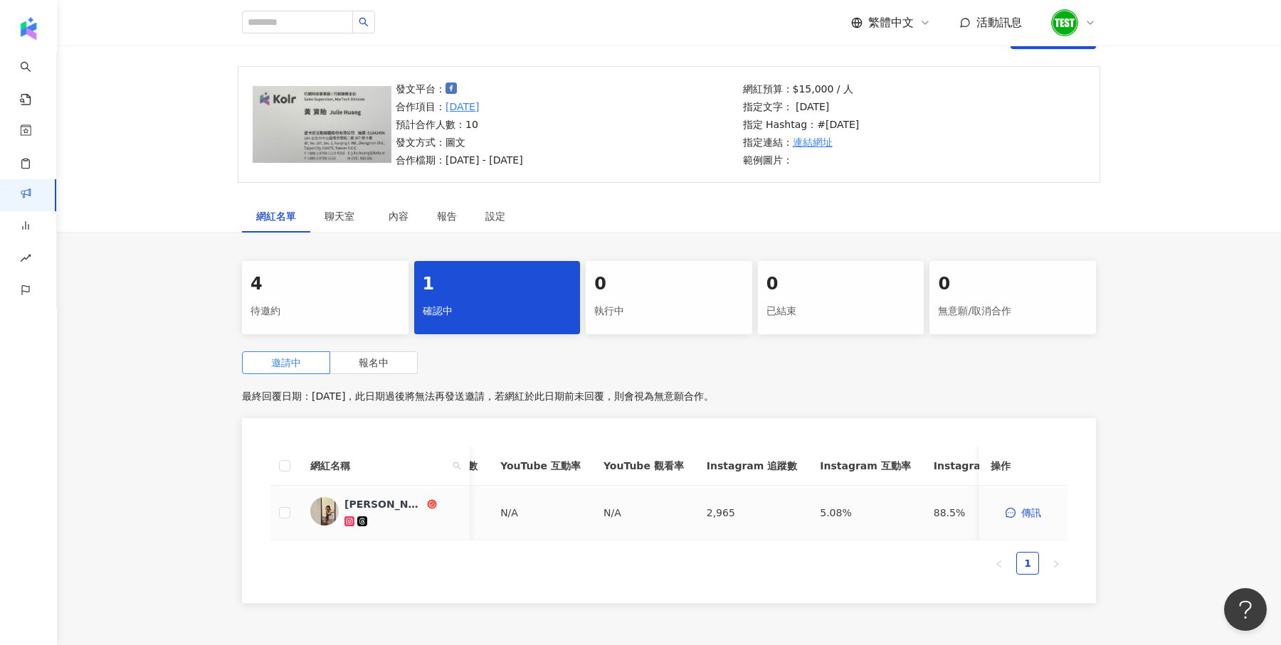
scroll to position [0, 608]
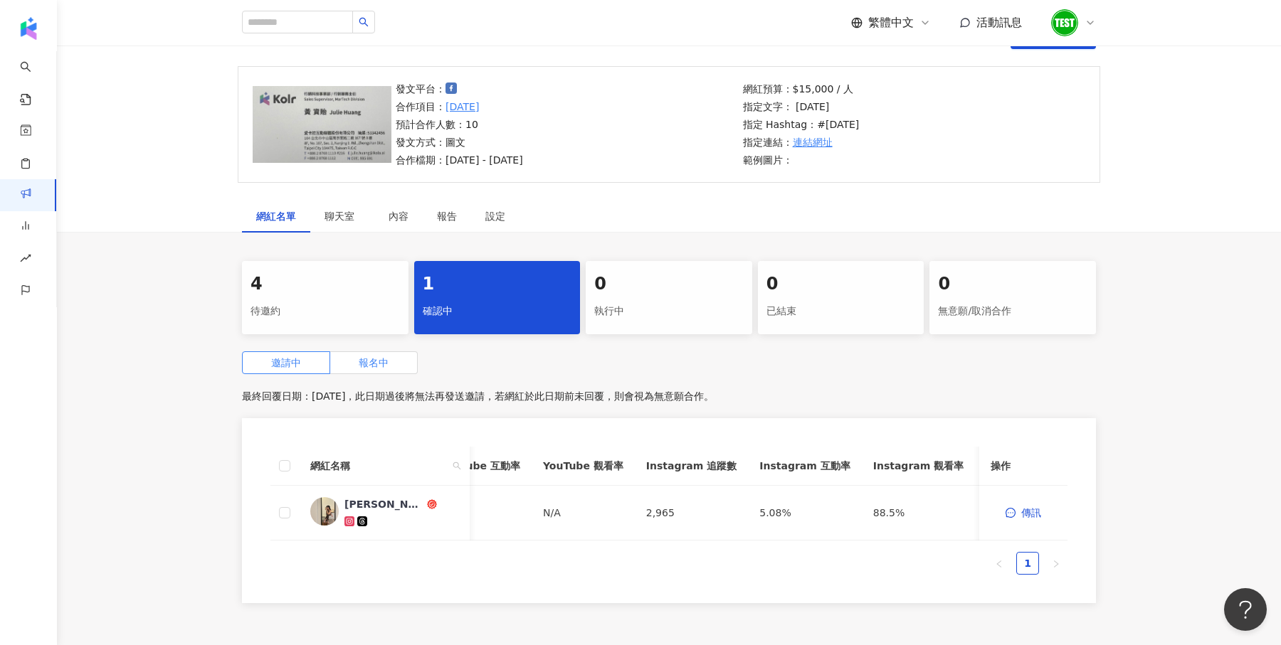
click at [376, 358] on span "報名中" at bounding box center [374, 362] width 30 height 11
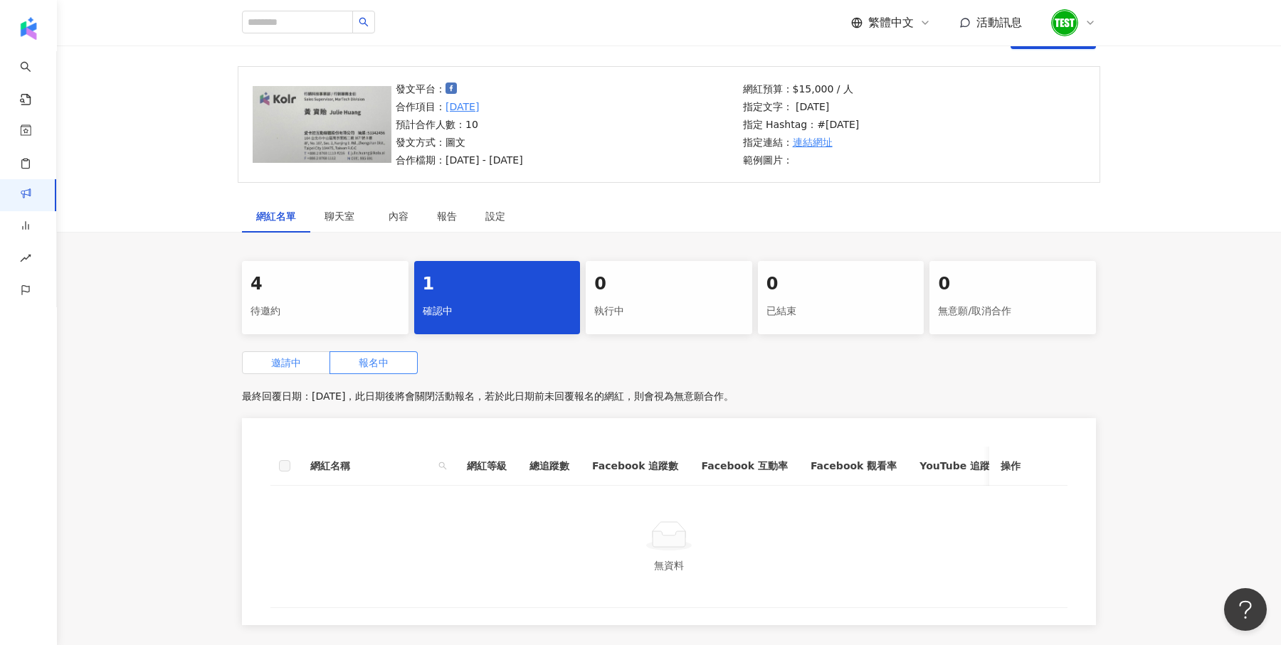
click at [295, 360] on span "邀請中" at bounding box center [286, 362] width 30 height 11
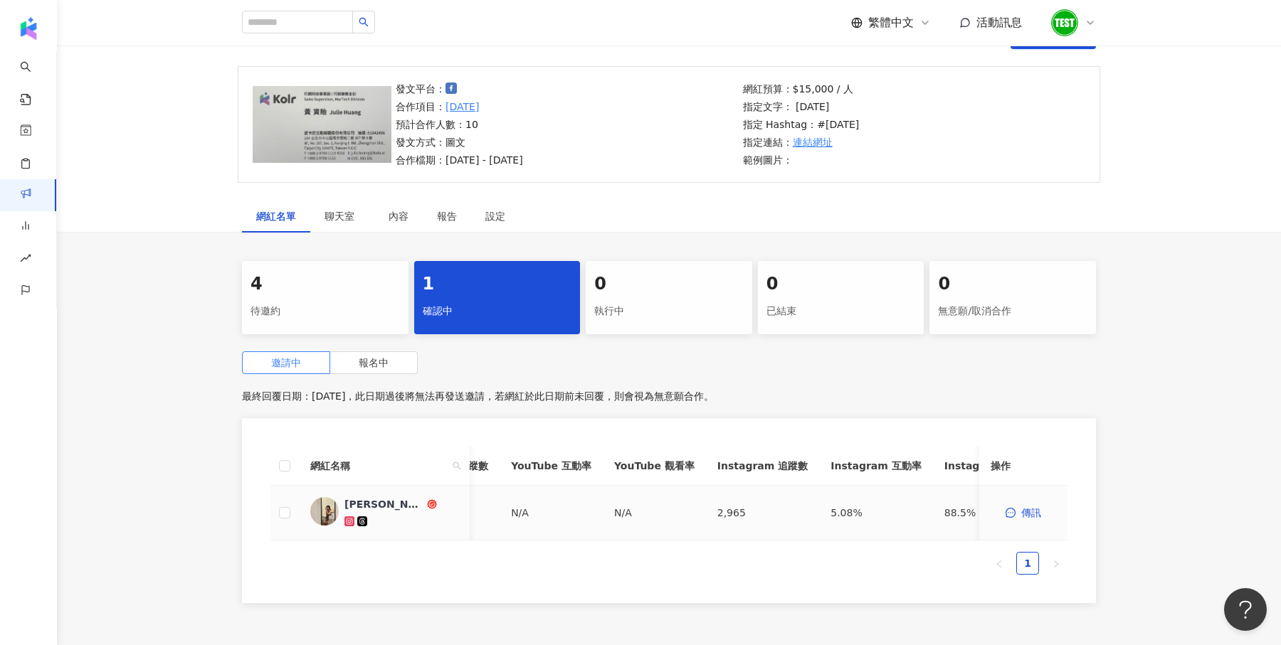
scroll to position [0, 608]
click at [708, 310] on div "執行中" at bounding box center [668, 312] width 149 height 24
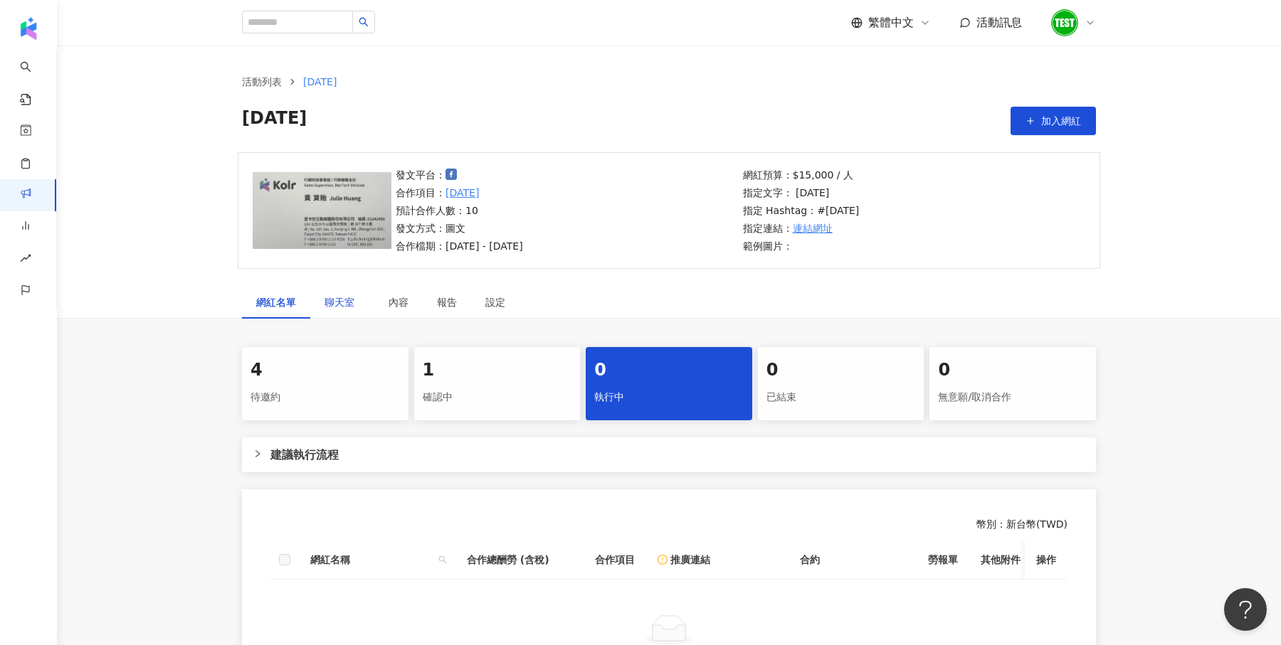
click at [330, 304] on span "聊天室" at bounding box center [342, 302] width 36 height 10
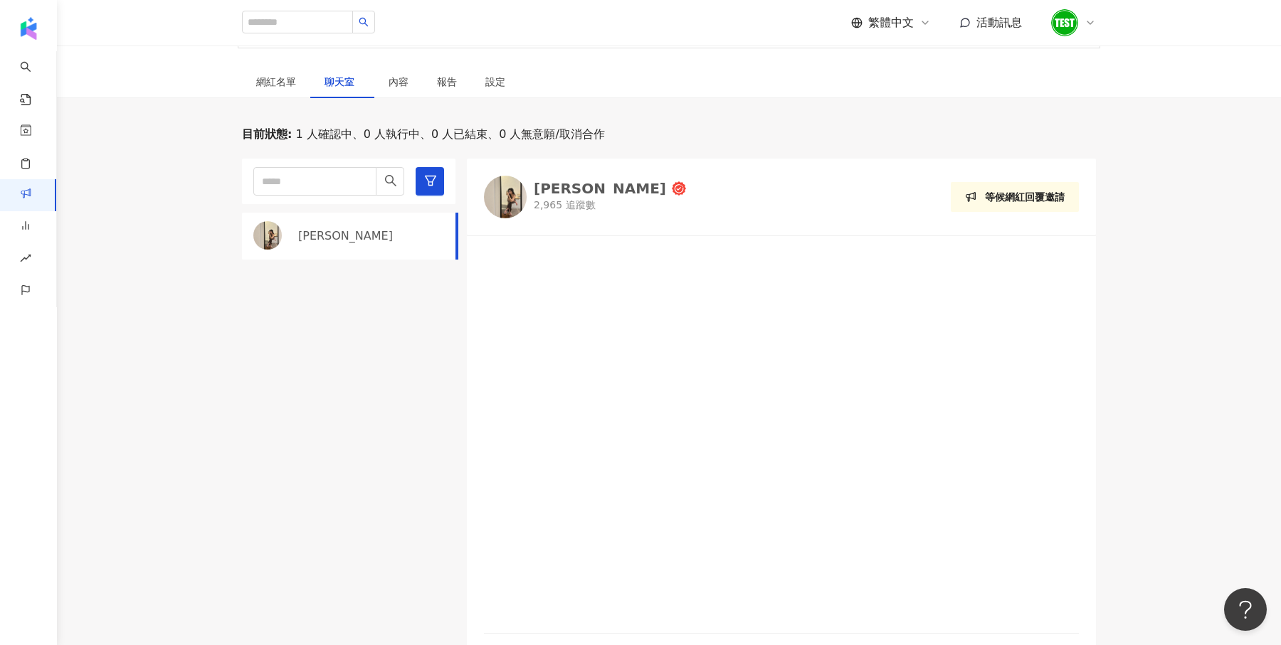
scroll to position [36, 0]
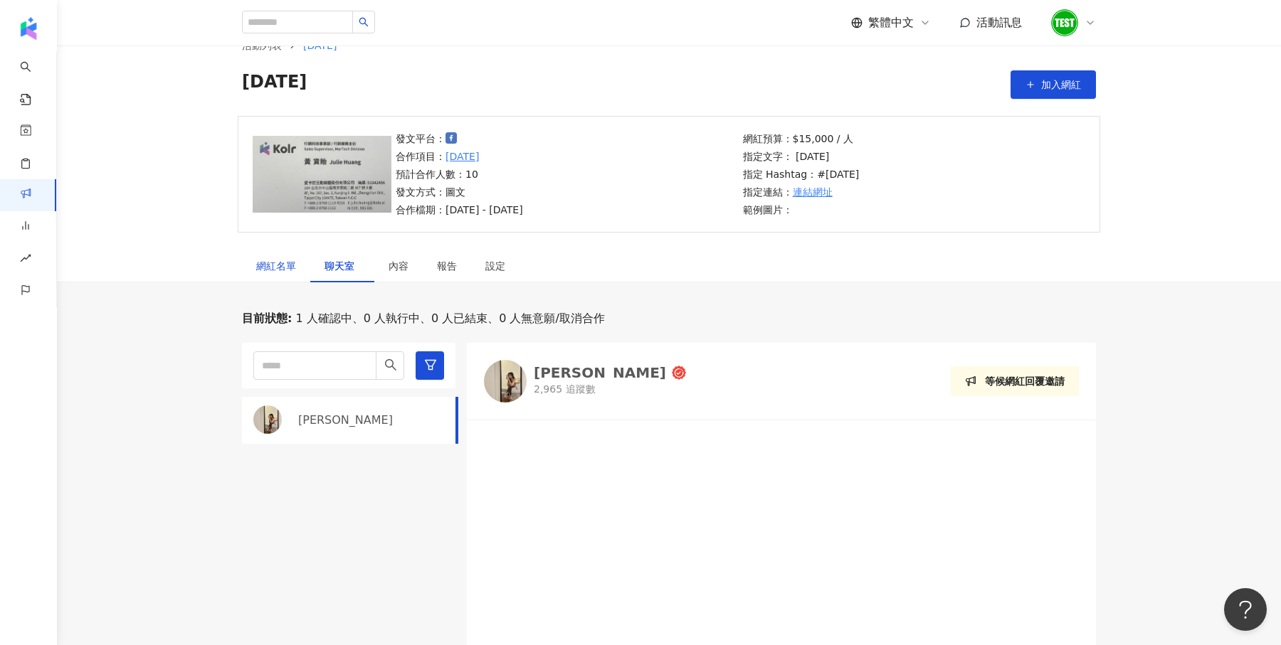
click at [266, 263] on div "網紅名單" at bounding box center [276, 266] width 40 height 16
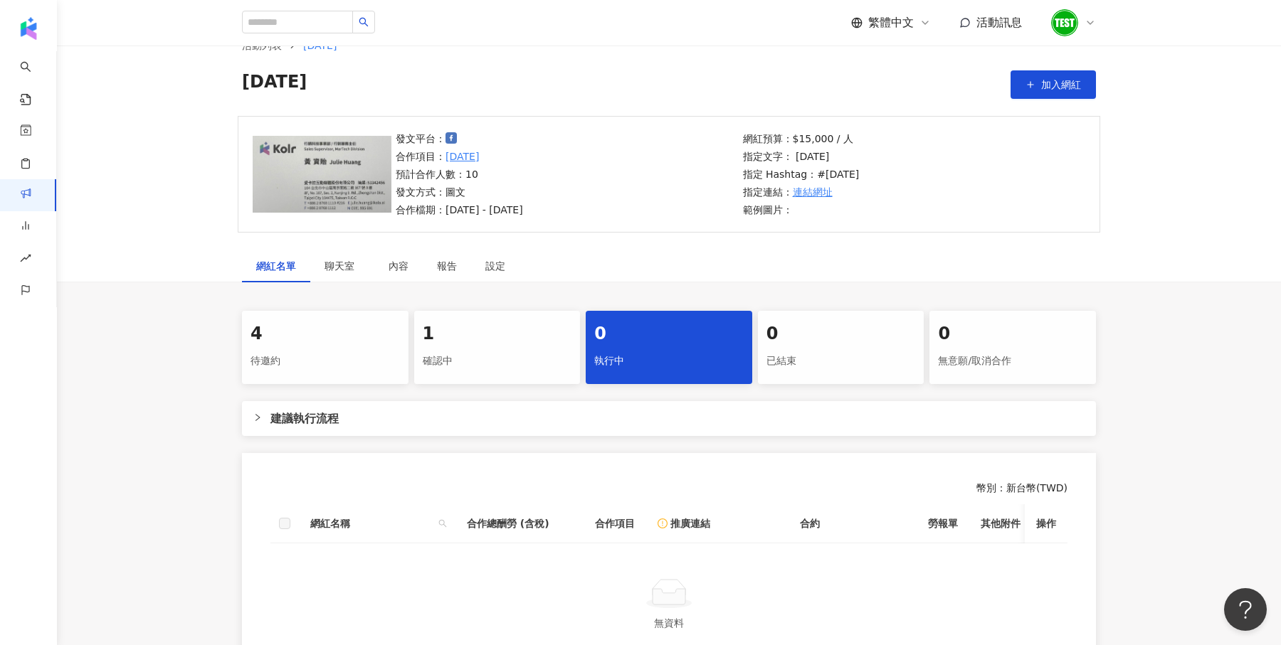
click at [311, 337] on div "4" at bounding box center [324, 334] width 149 height 24
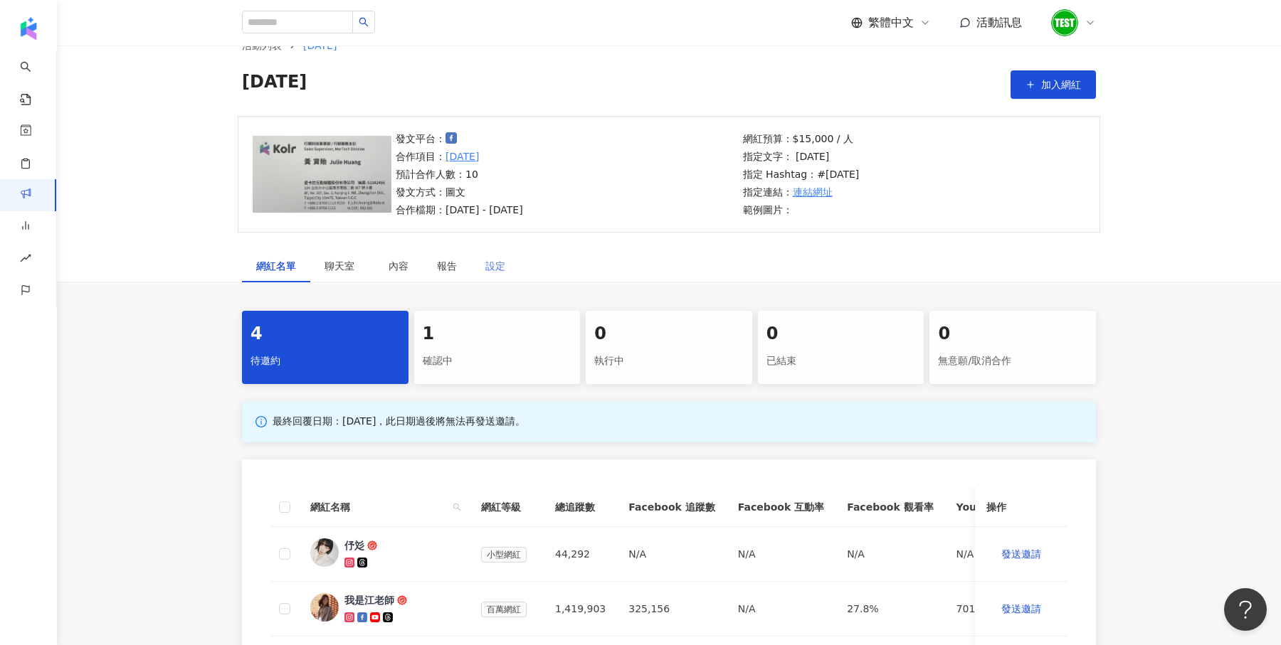
click at [500, 257] on div "設定" at bounding box center [495, 266] width 48 height 33
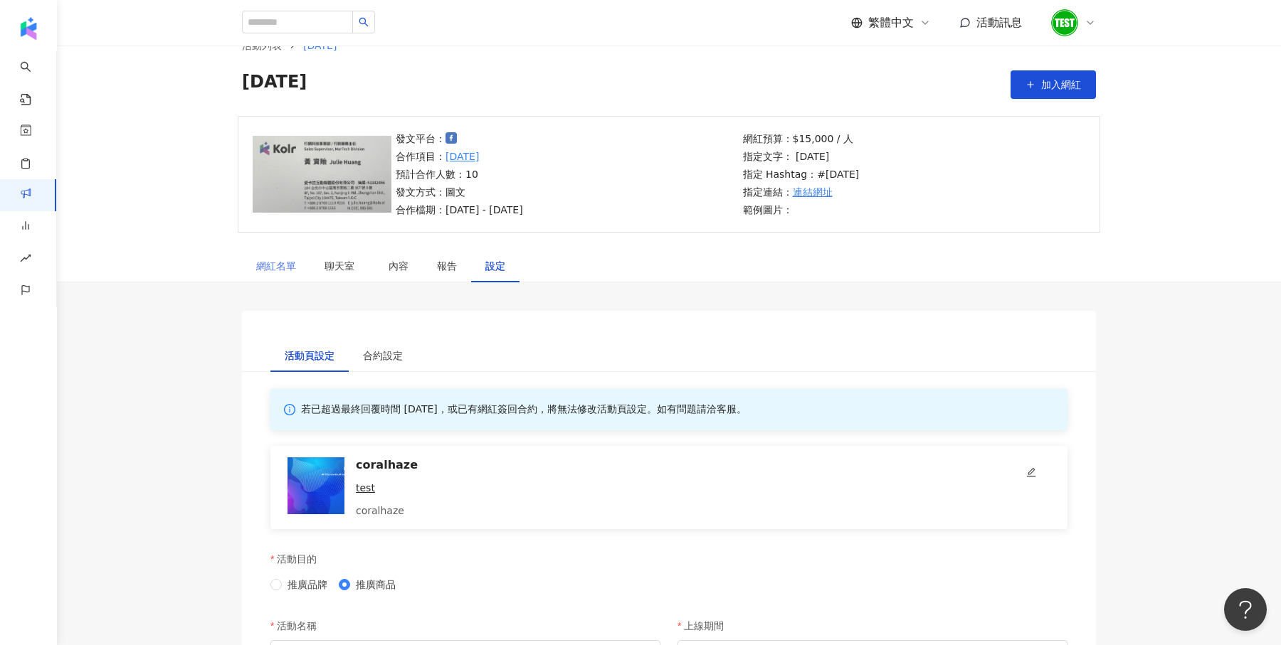
click at [266, 274] on div "網紅名單" at bounding box center [276, 266] width 68 height 33
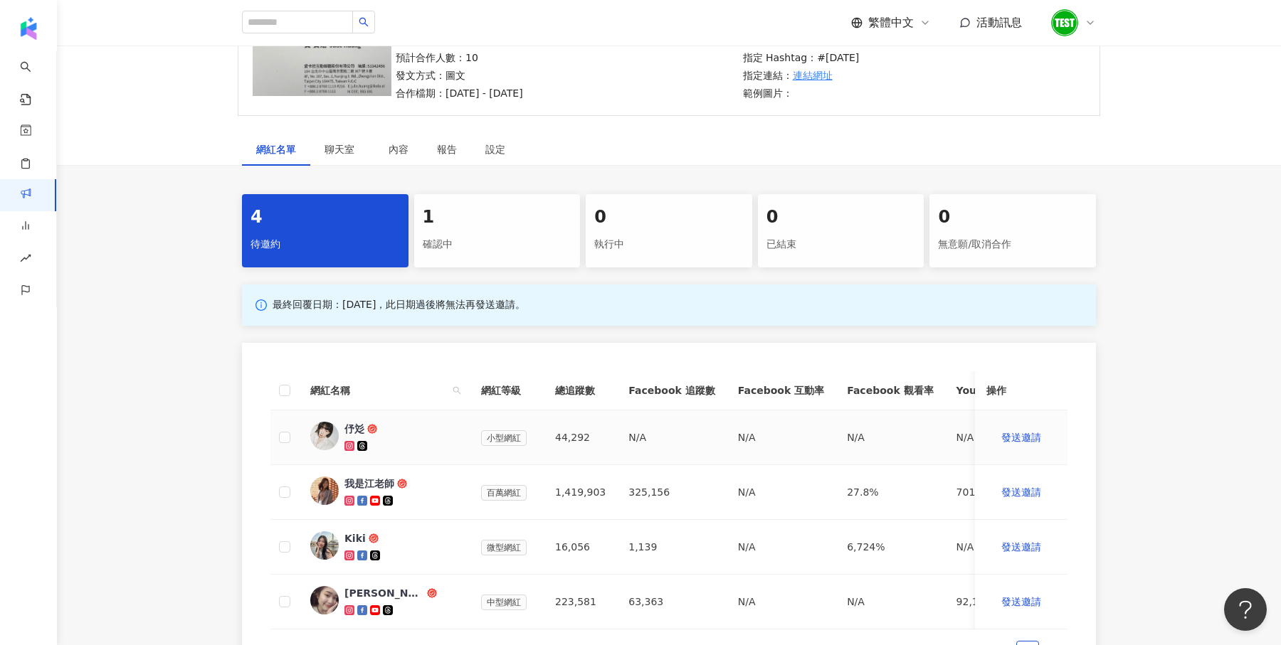
scroll to position [154, 0]
click at [487, 219] on div "1" at bounding box center [497, 217] width 149 height 24
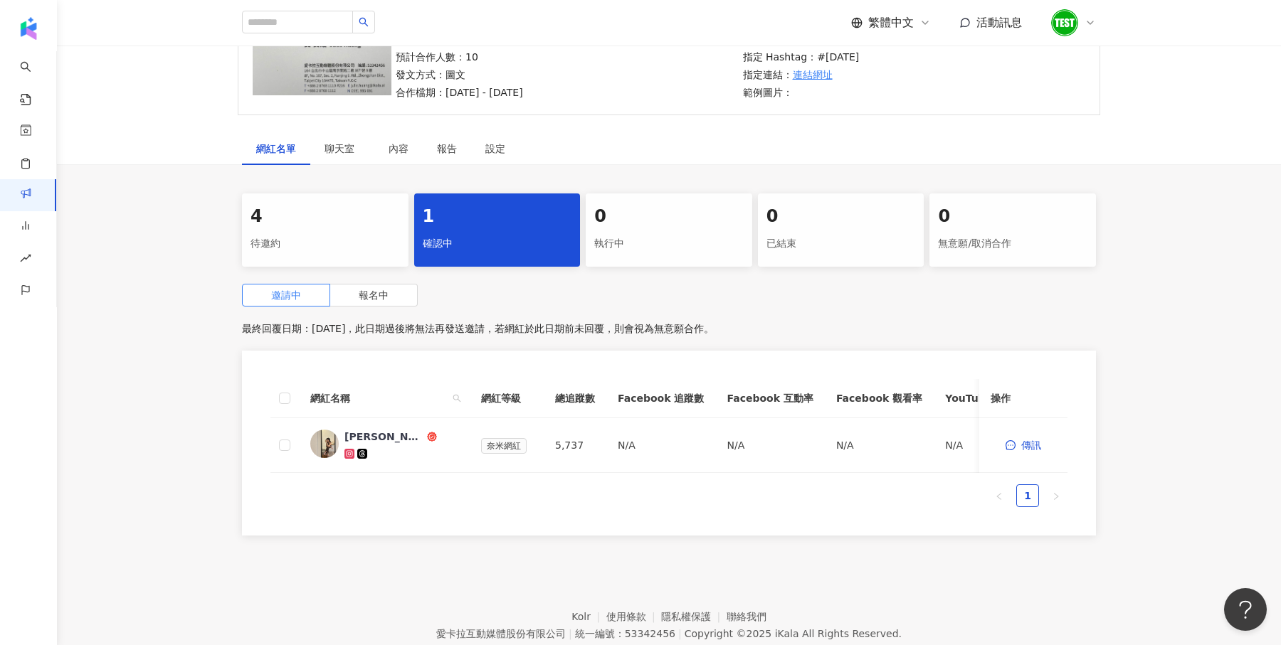
click at [286, 149] on div "網紅名單" at bounding box center [276, 149] width 40 height 16
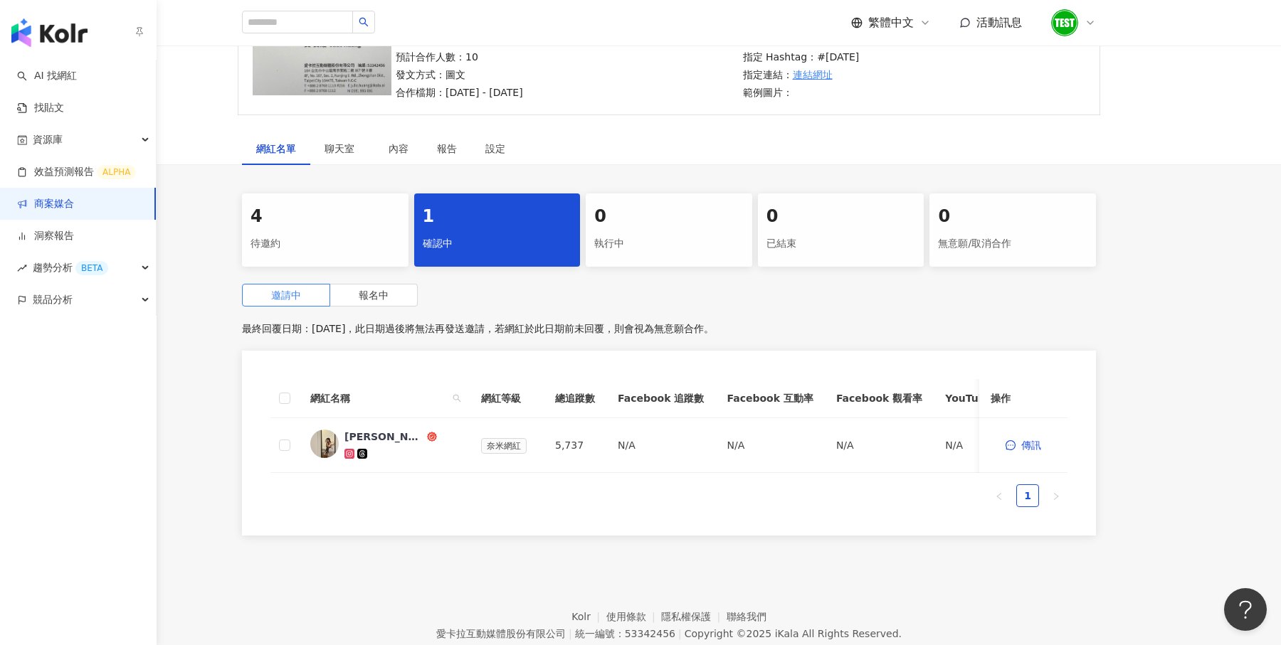
click at [21, 29] on img "button" at bounding box center [49, 32] width 76 height 28
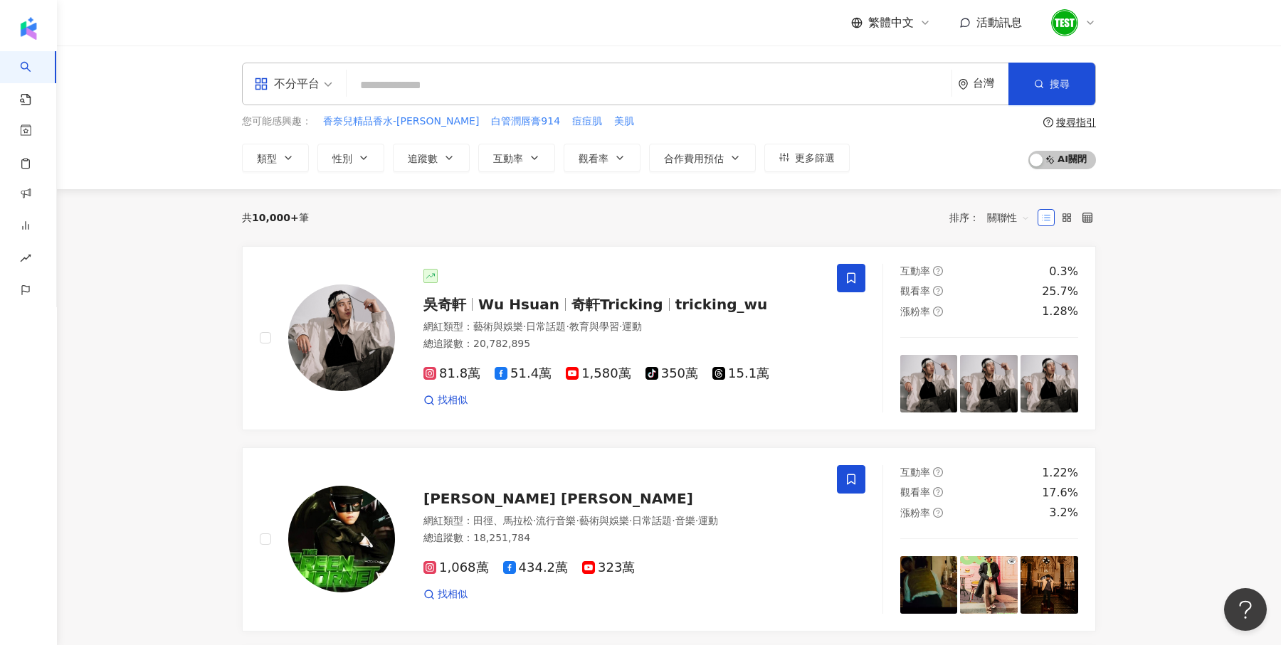
click at [275, 95] on div "不分平台" at bounding box center [286, 84] width 65 height 23
click at [177, 160] on div "不分平台 台灣 搜尋 您可能感興趣： 香奈兒精品香水-梧桐影木 白管潤唇膏914 痘痘肌 美肌 類型 性別 追蹤數 互動率 觀看率 合作費用預估 更多篩選 搜…" at bounding box center [669, 118] width 1224 height 144
click at [1074, 117] on div "搜尋指引" at bounding box center [1076, 122] width 40 height 11
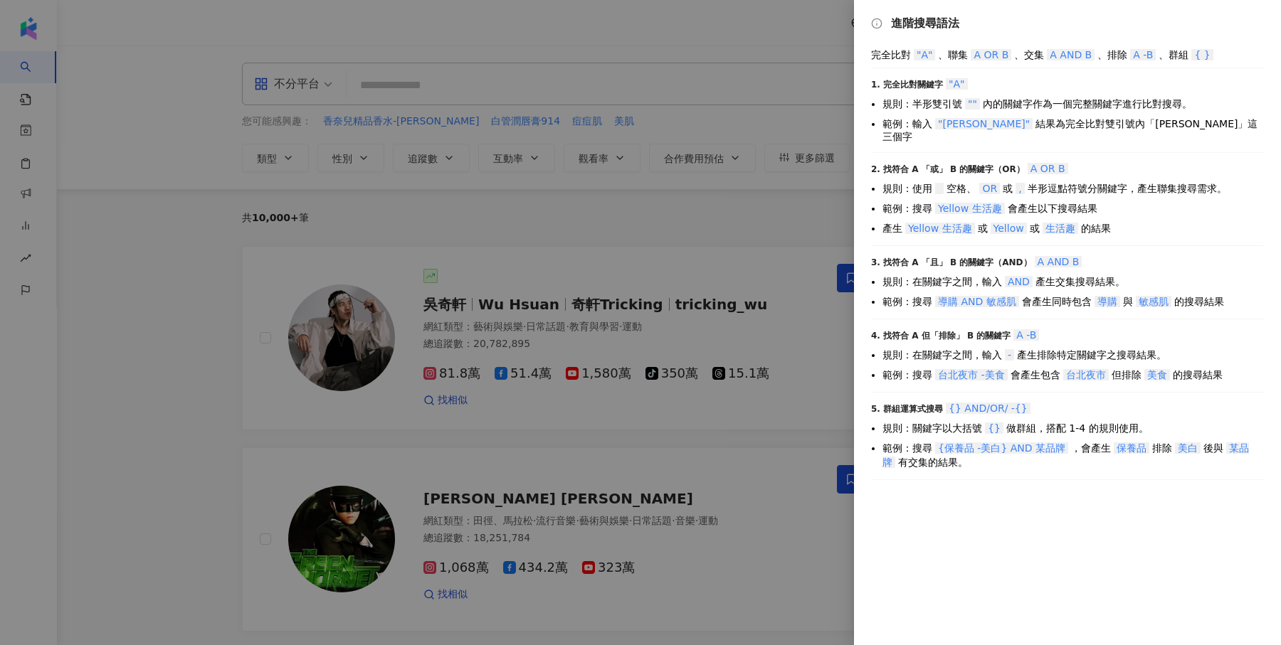
click at [719, 64] on div at bounding box center [640, 322] width 1281 height 645
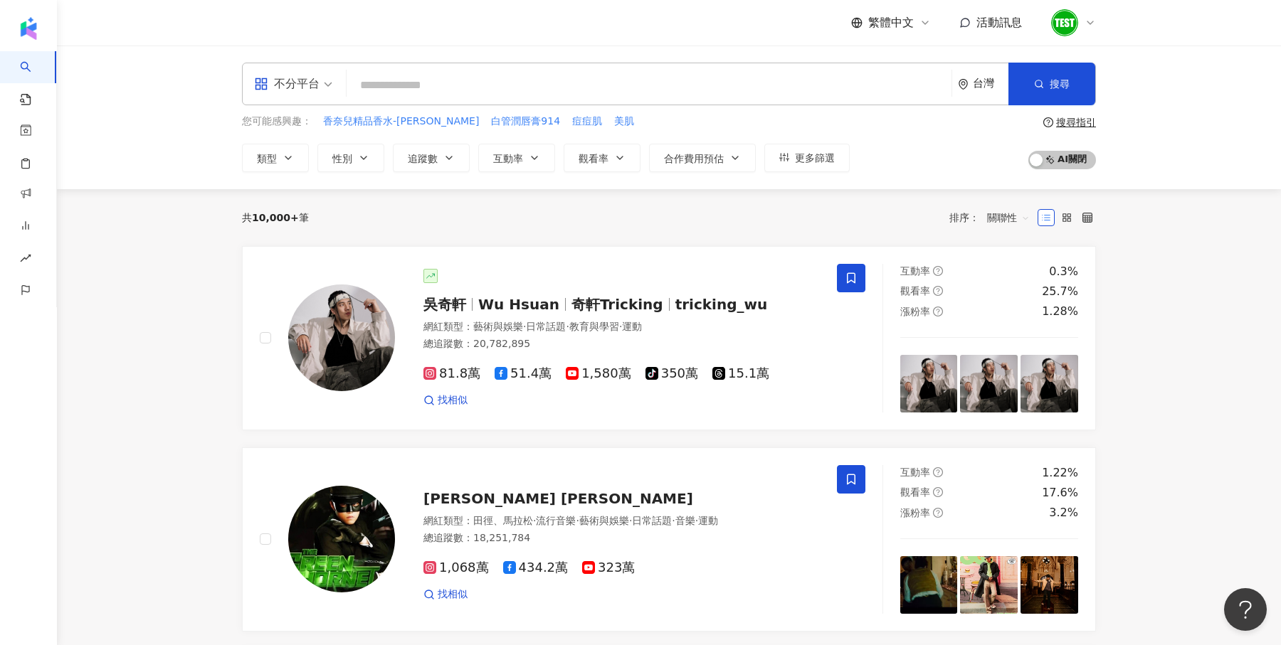
click at [610, 88] on input "search" at bounding box center [648, 85] width 593 height 27
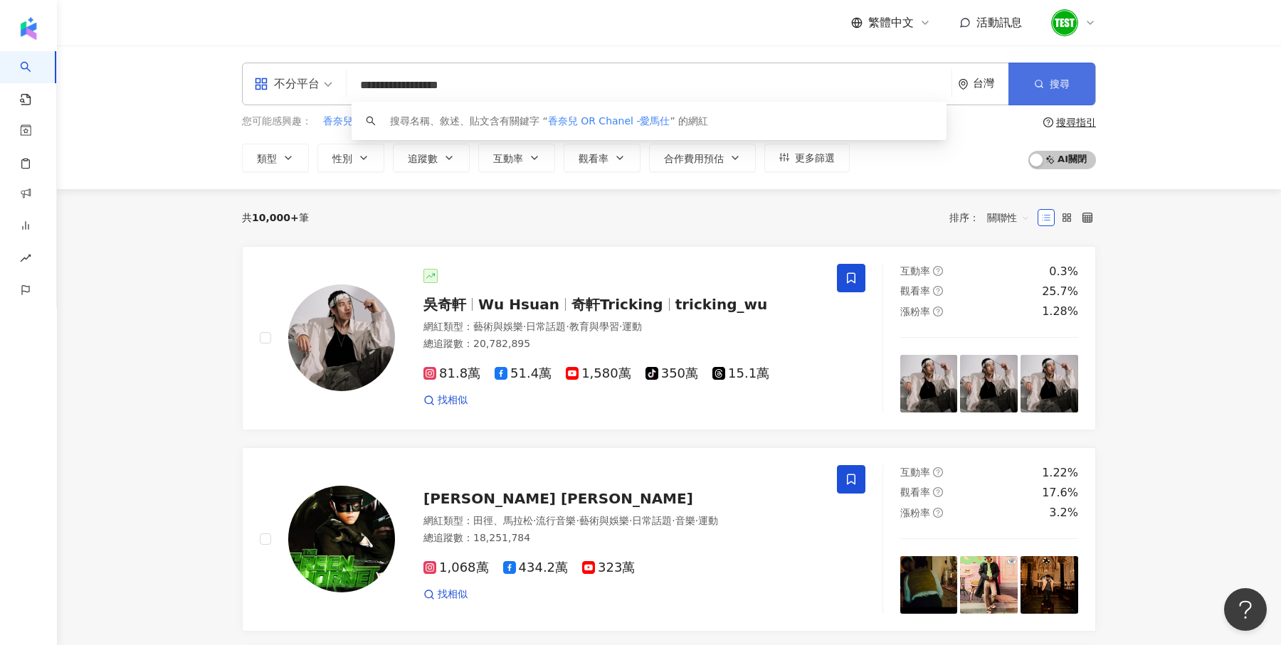
type input "**********"
click at [1068, 75] on button "搜尋" at bounding box center [1051, 84] width 87 height 43
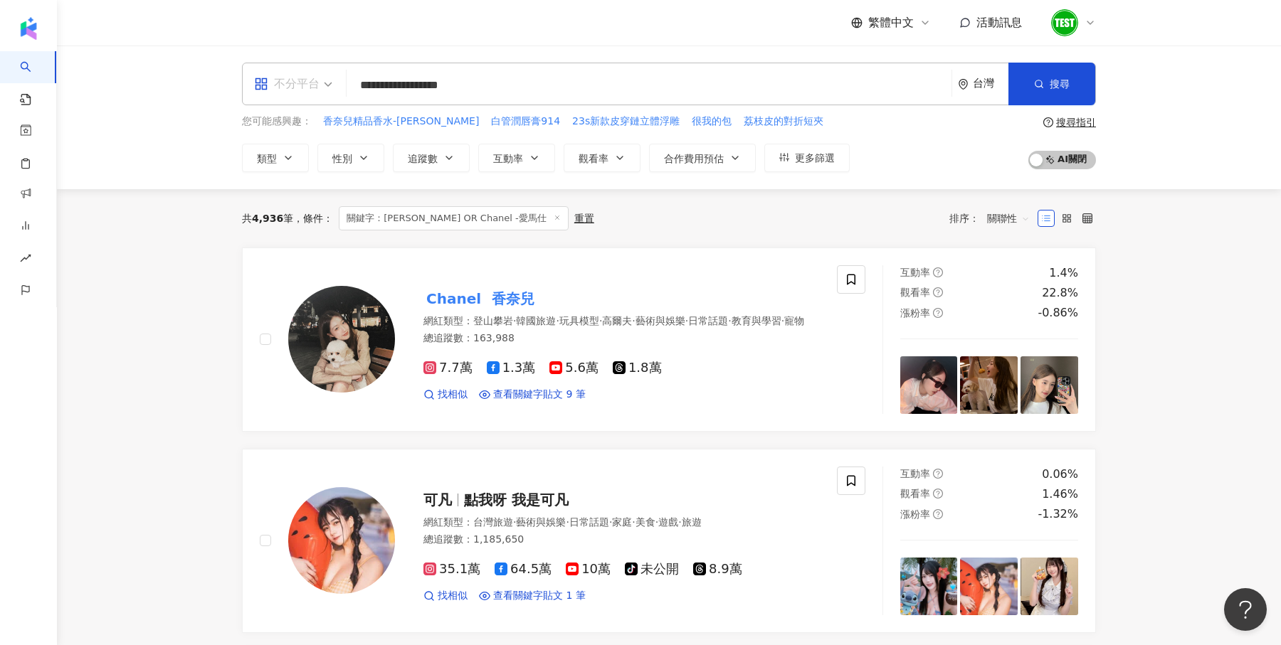
click at [292, 84] on div "不分平台" at bounding box center [286, 84] width 65 height 23
click at [305, 146] on div "Instagram" at bounding box center [298, 150] width 80 height 18
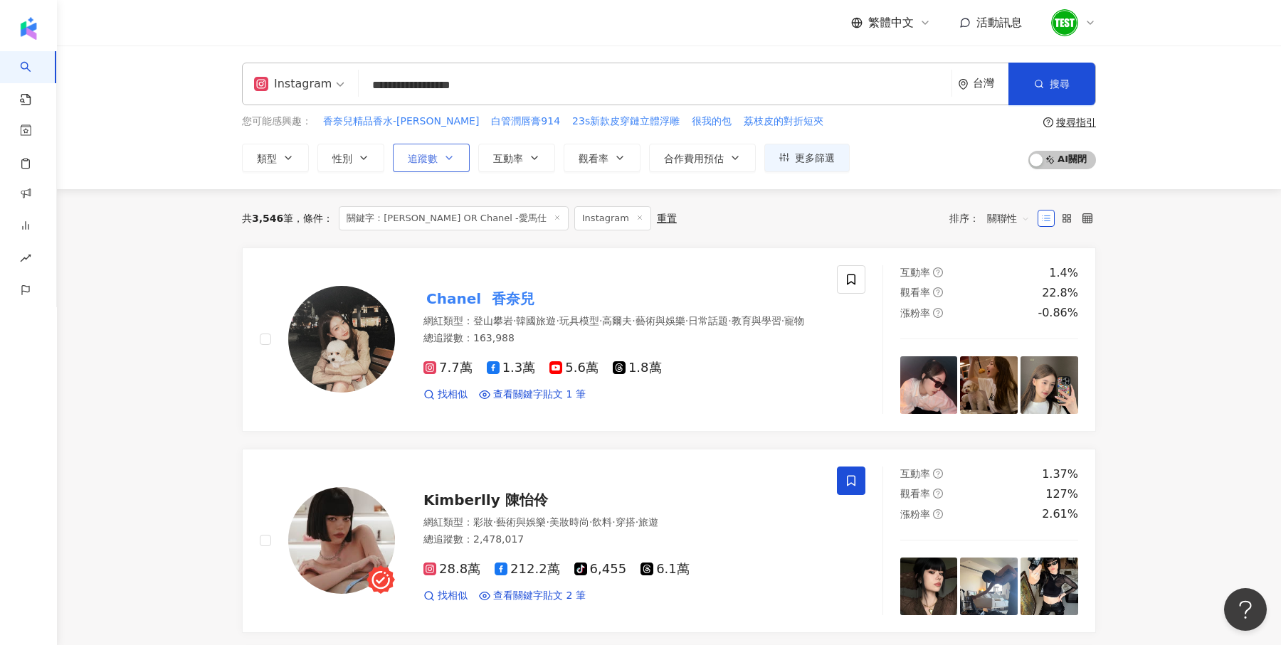
click at [408, 158] on span "追蹤數" at bounding box center [423, 158] width 30 height 11
click at [925, 201] on div "共 3,546 筆 條件 ： 關鍵字：香奈兒 OR Chanel -愛馬仕 Instagram 重置 排序： 關聯性" at bounding box center [669, 218] width 854 height 58
click at [661, 166] on button "合作費用預估" at bounding box center [702, 158] width 107 height 28
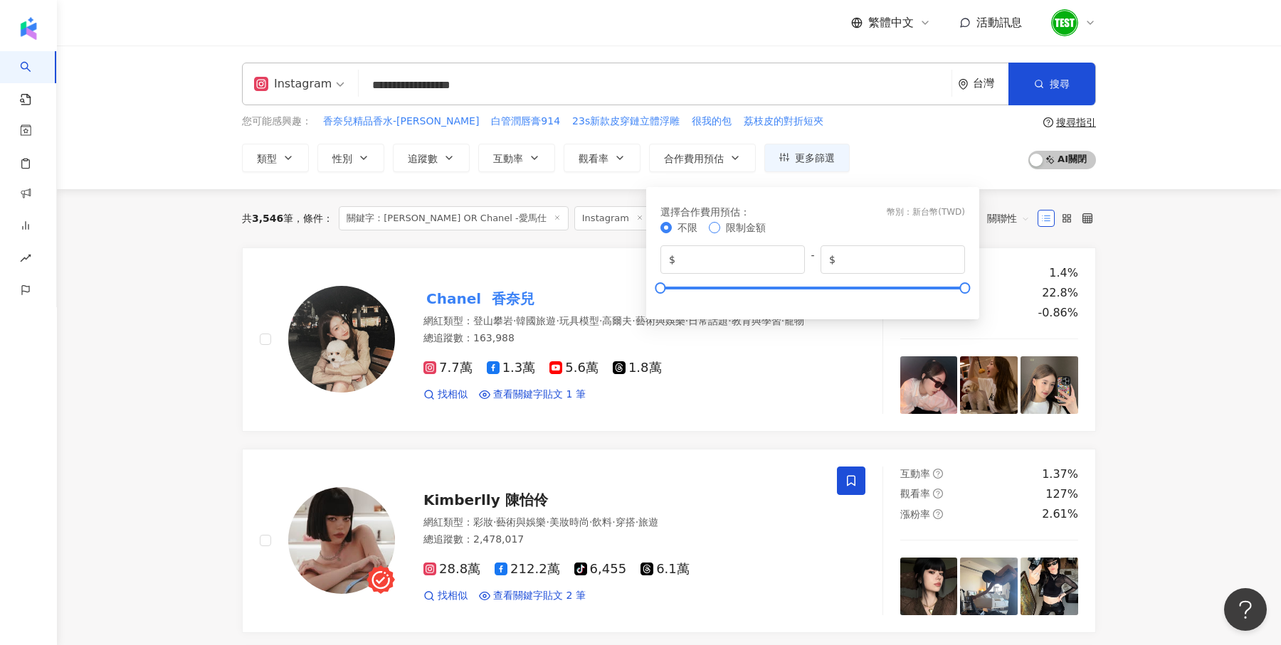
click at [732, 235] on span "限制金額" at bounding box center [745, 228] width 51 height 16
drag, startPoint x: 889, startPoint y: 266, endPoint x: 811, endPoint y: 264, distance: 77.6
click at [811, 265] on div "$ * - $ *******" at bounding box center [812, 259] width 305 height 28
type input "*****"
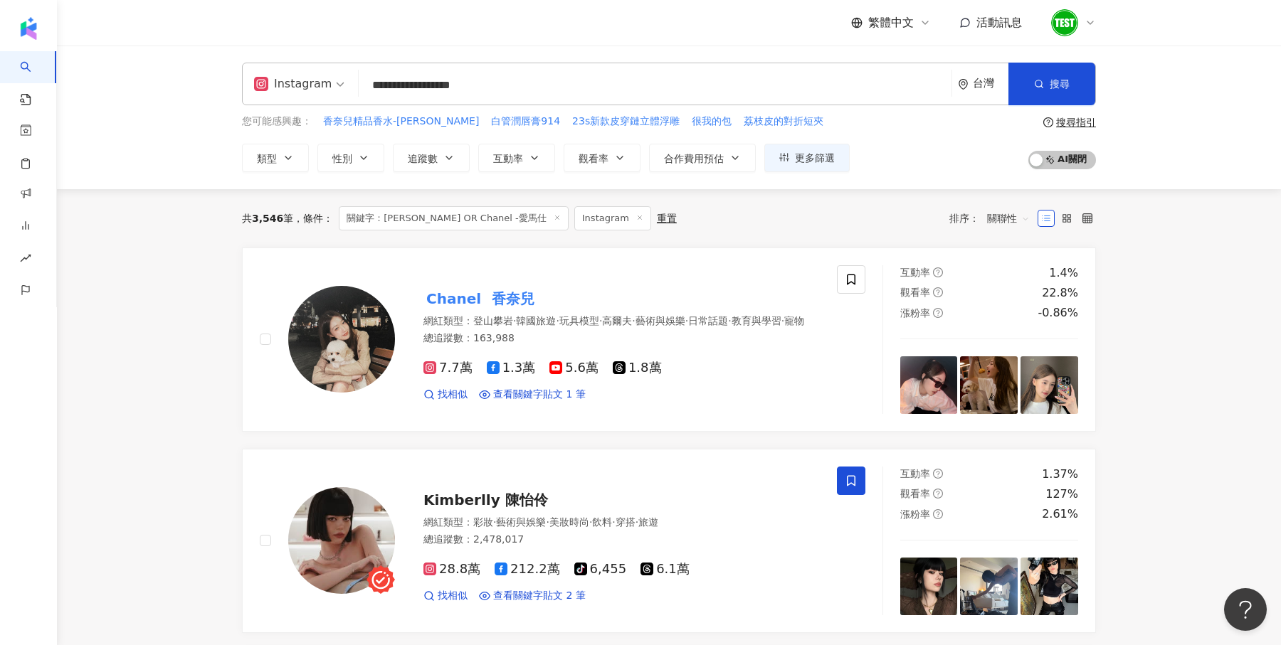
click at [905, 145] on div "您可能感興趣： 香奈兒精品香水-梧桐影木 白管潤唇膏914 23s新款皮穿鏈立體浮雕 很我的包 荔枝皮的對折短夾 類型 性別 追蹤數 互動率 觀看率 合作費用…" at bounding box center [669, 143] width 854 height 58
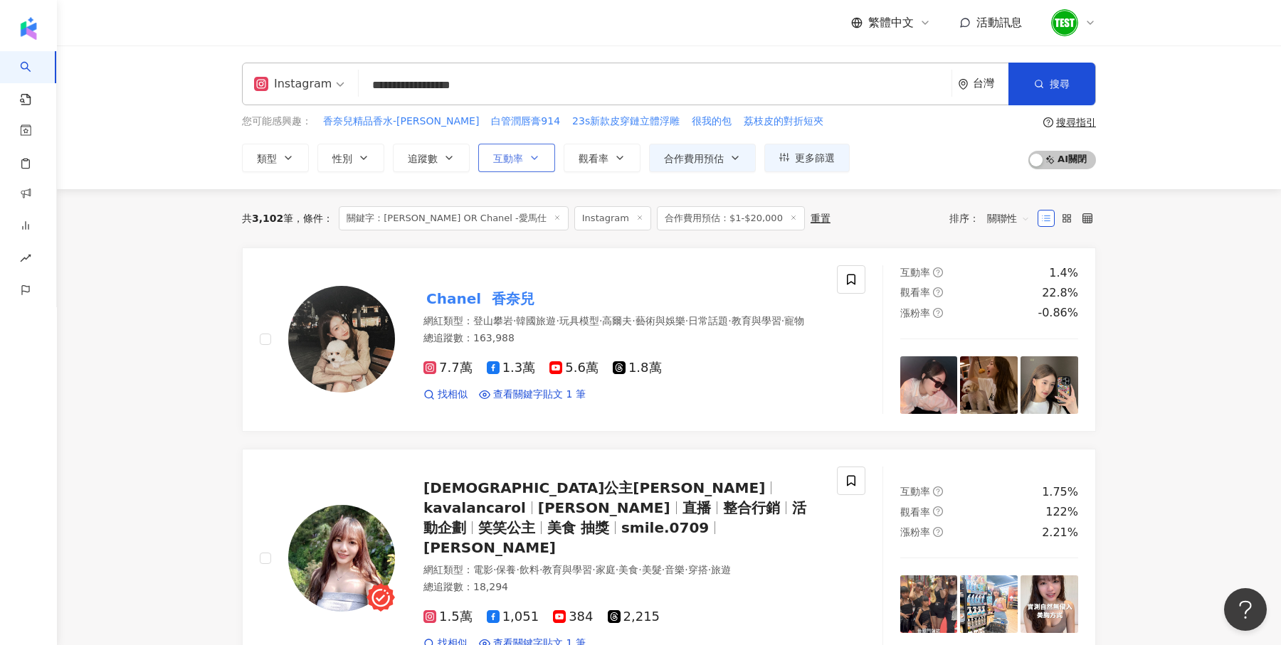
click at [509, 153] on span "互動率" at bounding box center [508, 158] width 30 height 11
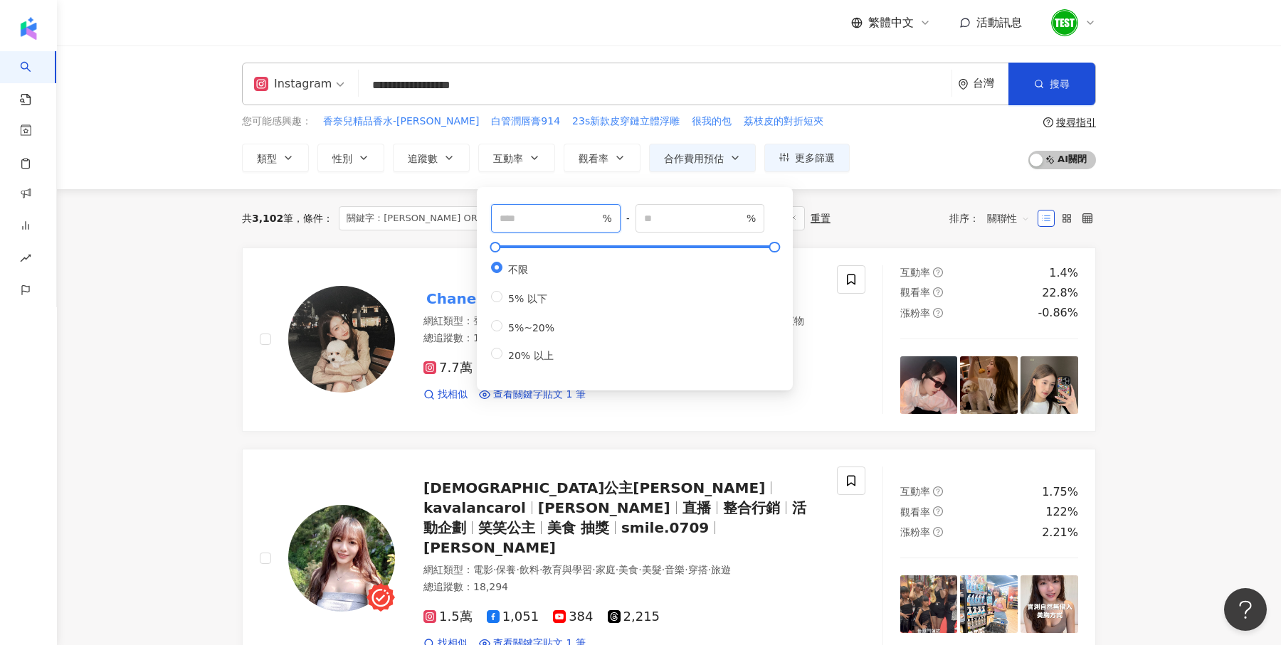
click at [588, 219] on input "number" at bounding box center [549, 219] width 100 height 16
type input "*"
click at [855, 176] on div "**********" at bounding box center [669, 118] width 1224 height 144
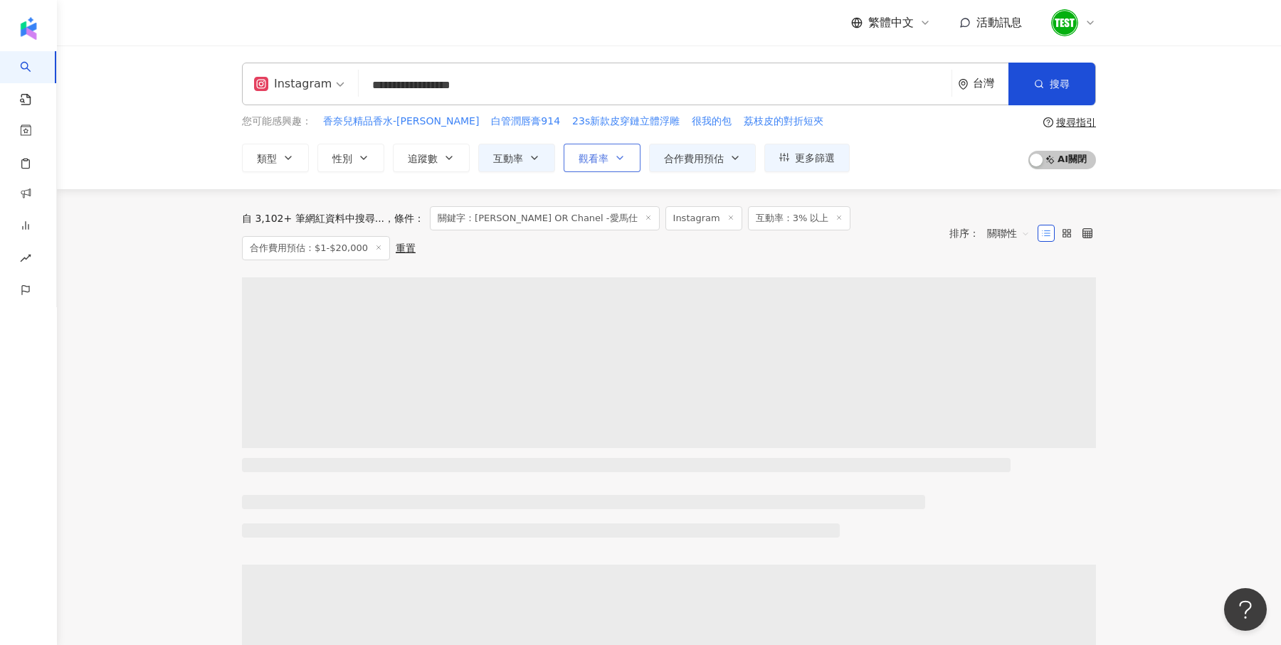
click at [625, 161] on button "觀看率" at bounding box center [602, 158] width 77 height 28
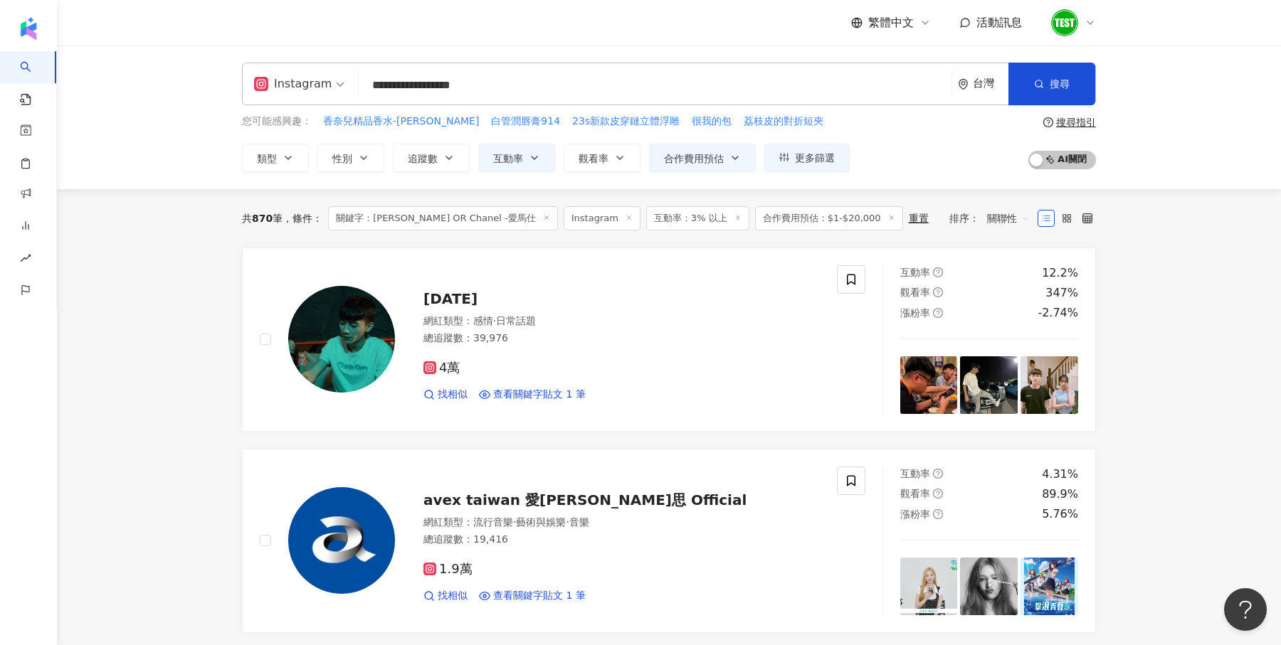
click at [924, 152] on div "您可能感興趣： 香奈兒精品香水-梧桐影木 白管潤唇膏914 23s新款皮穿鏈立體浮雕 很我的包 荔枝皮的對折短夾 類型 性別 追蹤數 互動率 觀看率 合作費用…" at bounding box center [669, 143] width 854 height 58
click at [575, 160] on button "觀看率" at bounding box center [602, 158] width 77 height 28
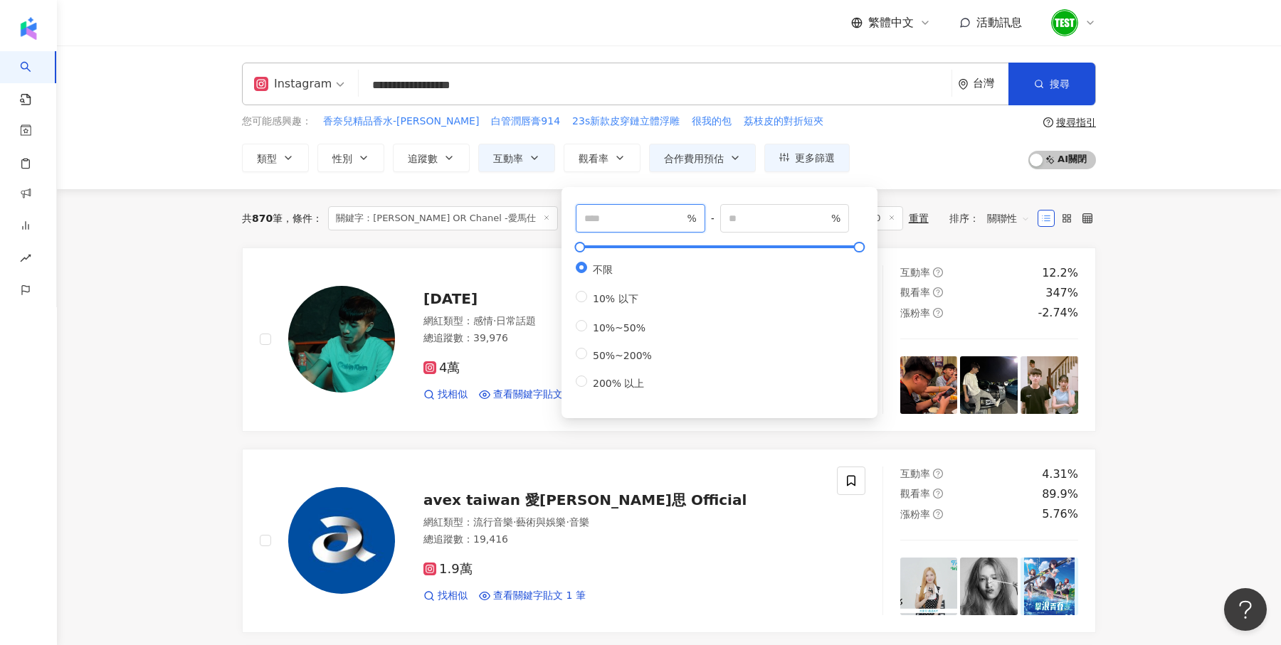
click at [608, 223] on input "number" at bounding box center [634, 219] width 100 height 16
type input "**"
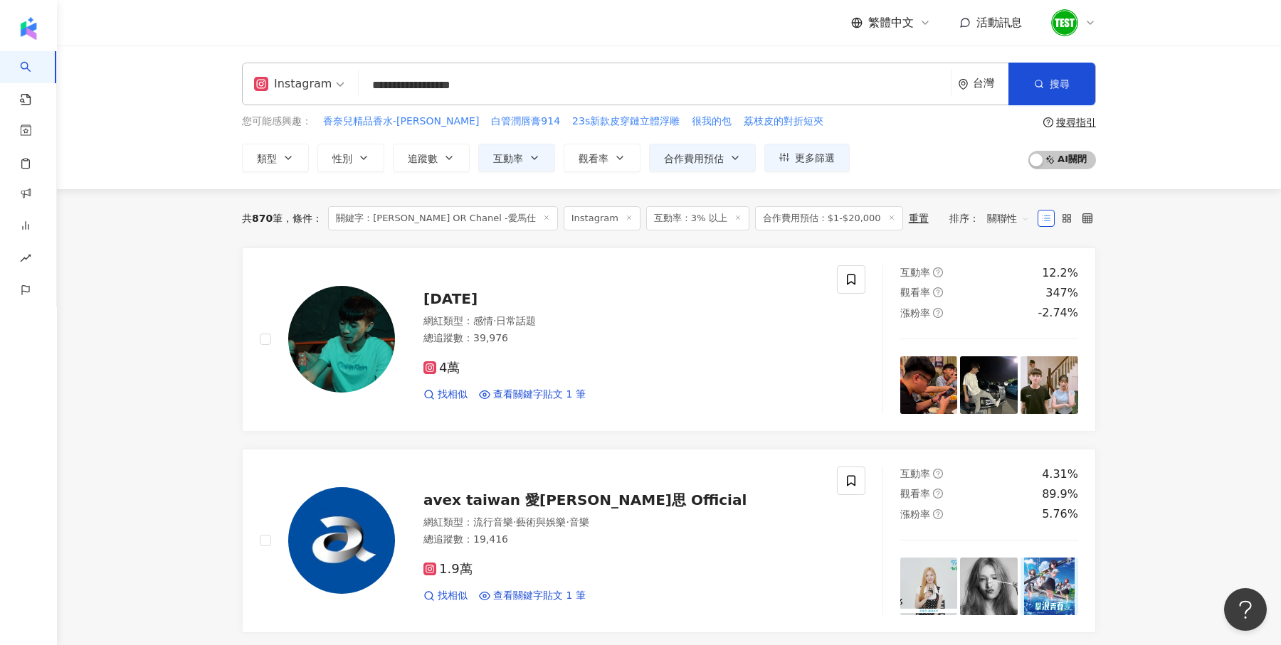
click at [977, 161] on div "您可能感興趣： 香奈兒精品香水-梧桐影木 白管潤唇膏914 23s新款皮穿鏈立體浮雕 很我的包 荔枝皮的對折短夾 類型 性別 追蹤數 互動率 觀看率 合作費用…" at bounding box center [669, 143] width 854 height 58
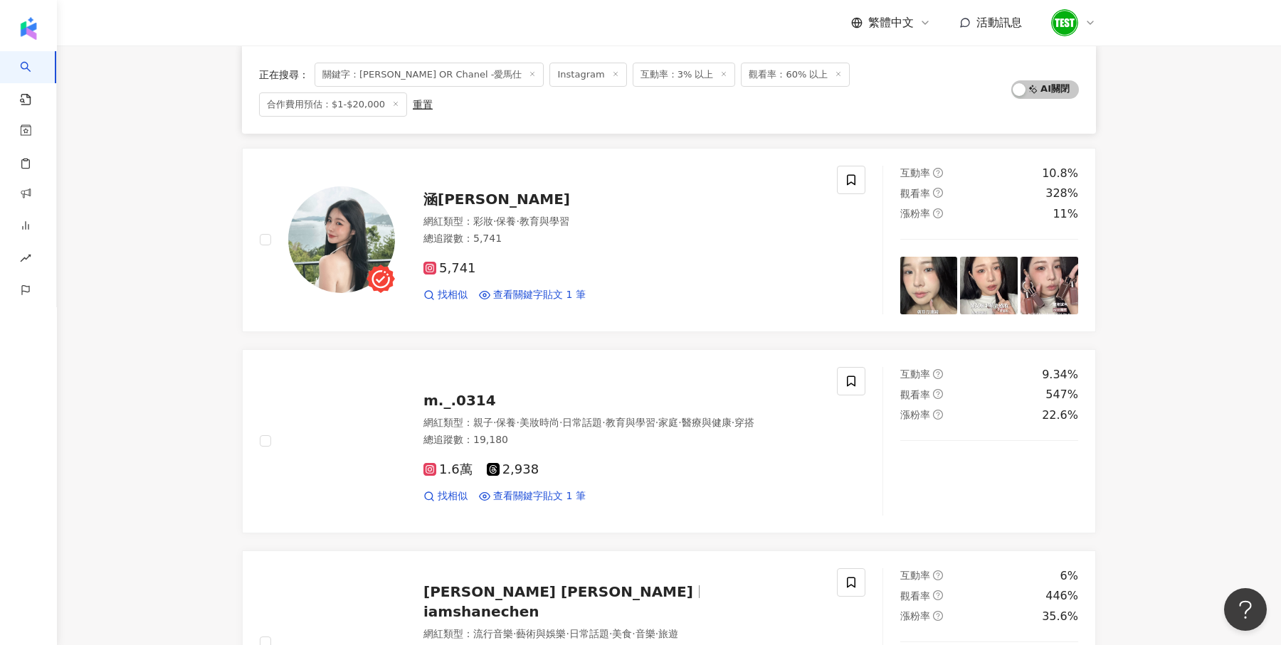
scroll to position [749, 0]
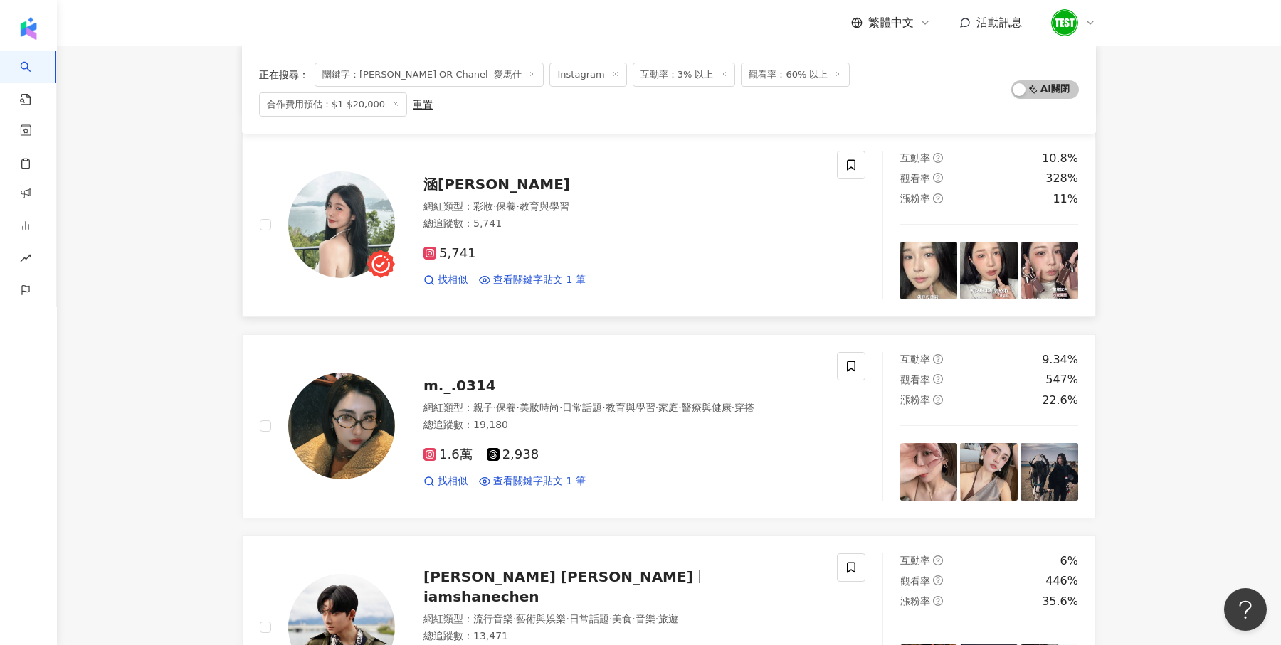
click at [347, 214] on img at bounding box center [341, 224] width 107 height 107
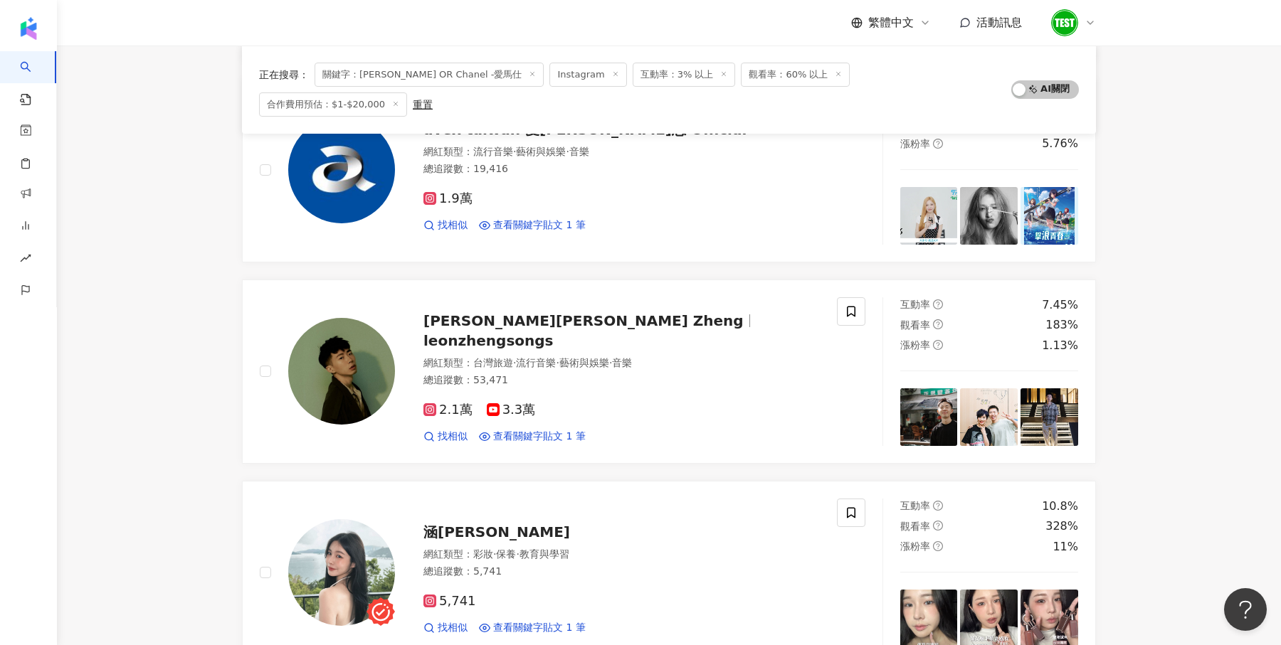
scroll to position [0, 0]
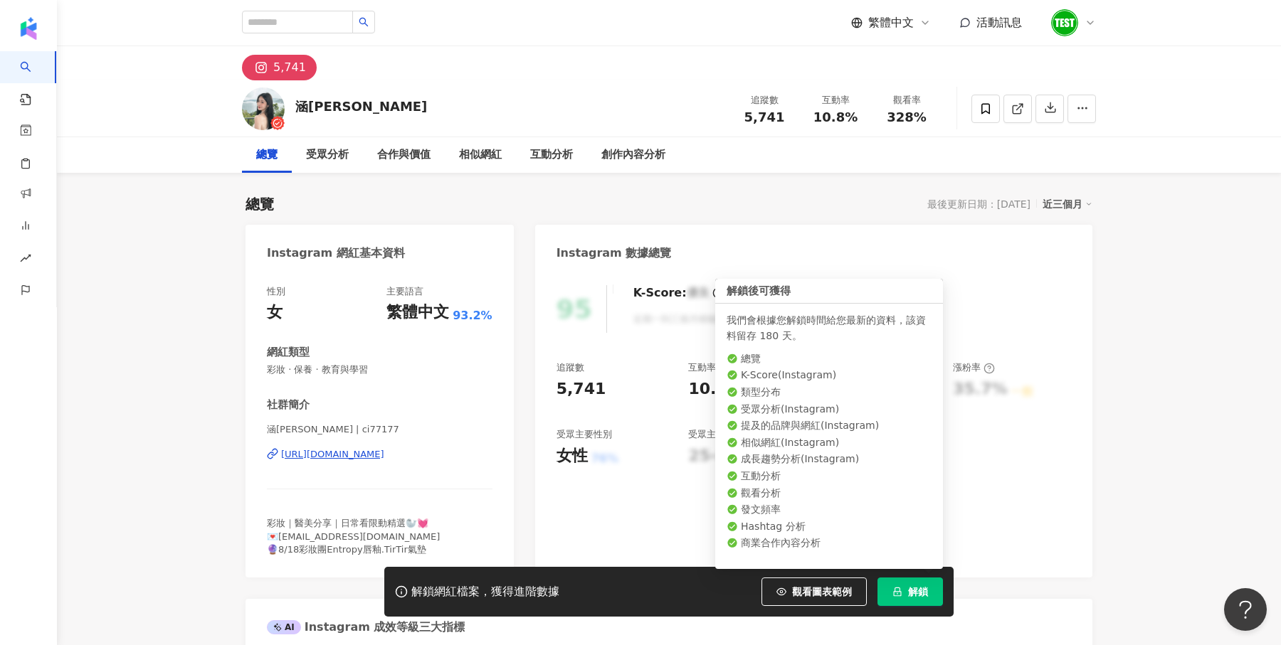
click at [920, 603] on button "解鎖" at bounding box center [909, 592] width 65 height 28
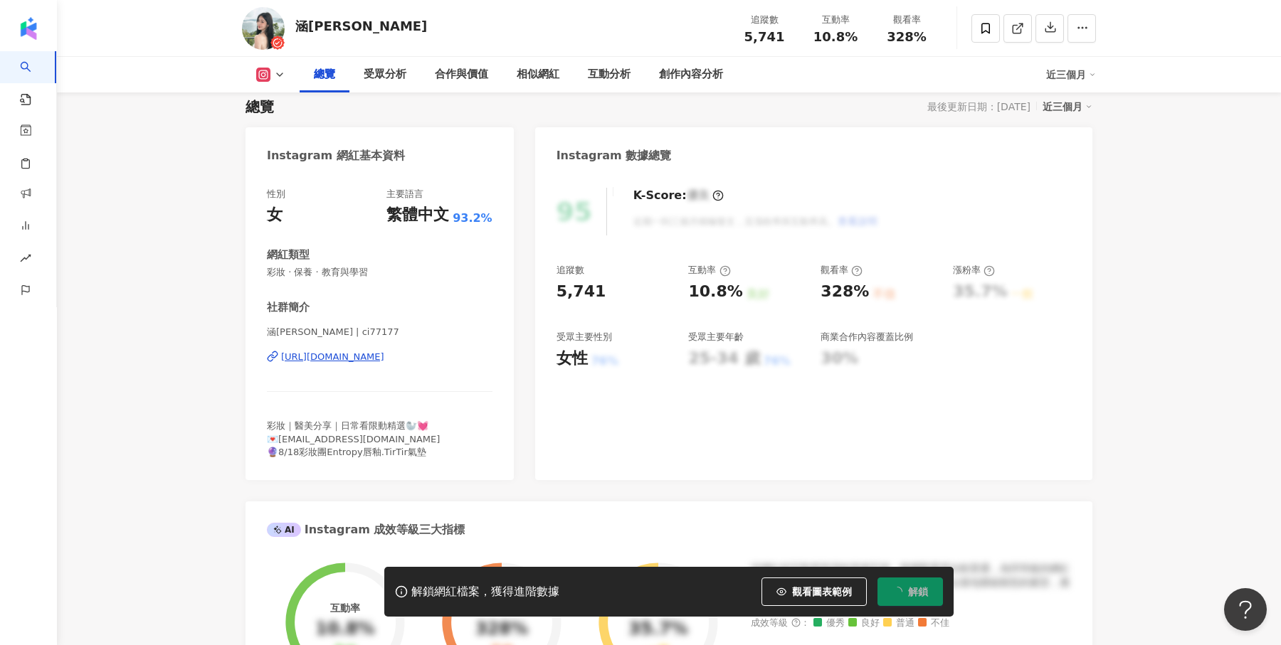
scroll to position [98, 0]
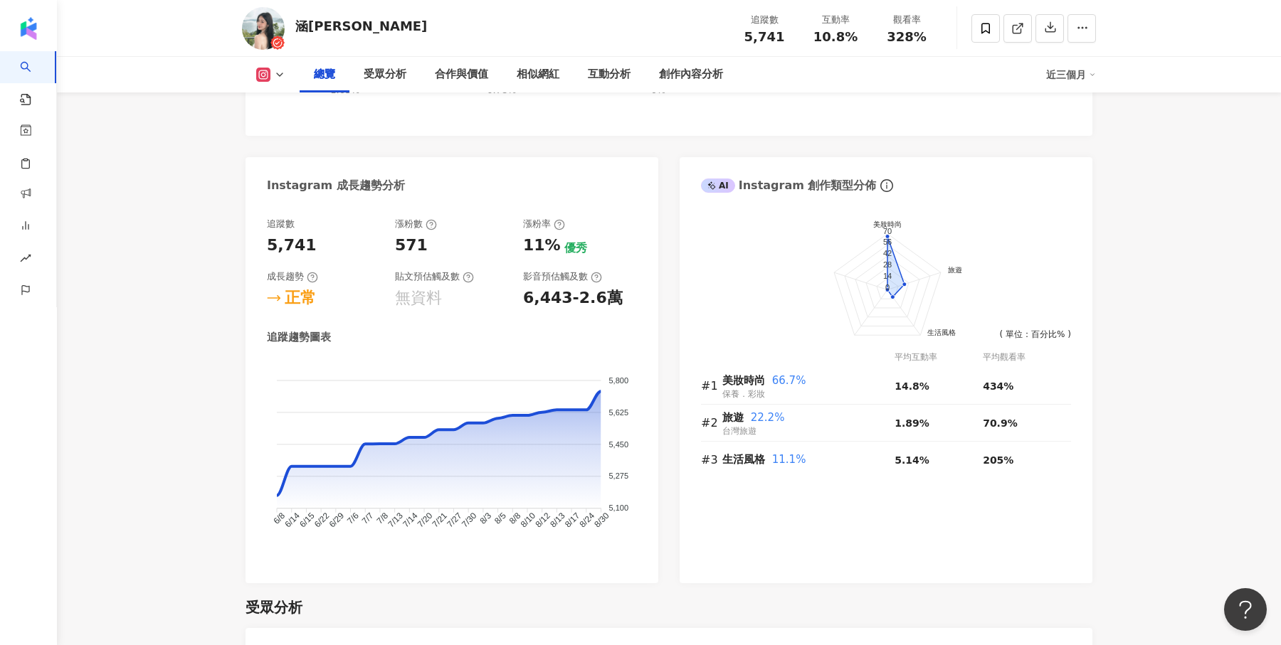
scroll to position [697, 0]
drag, startPoint x: 523, startPoint y: 242, endPoint x: 615, endPoint y: 245, distance: 92.6
click at [615, 245] on div "11% 優秀" at bounding box center [580, 244] width 114 height 22
click at [651, 250] on div "追蹤數 5,741 漲粉數 571 漲粉率 11% 優秀 成長趨勢 正常 貼文預估觸及數 無資料 影音預估觸及數 6,443-2.6萬 追蹤趨勢圖表 5,80…" at bounding box center [451, 391] width 413 height 380
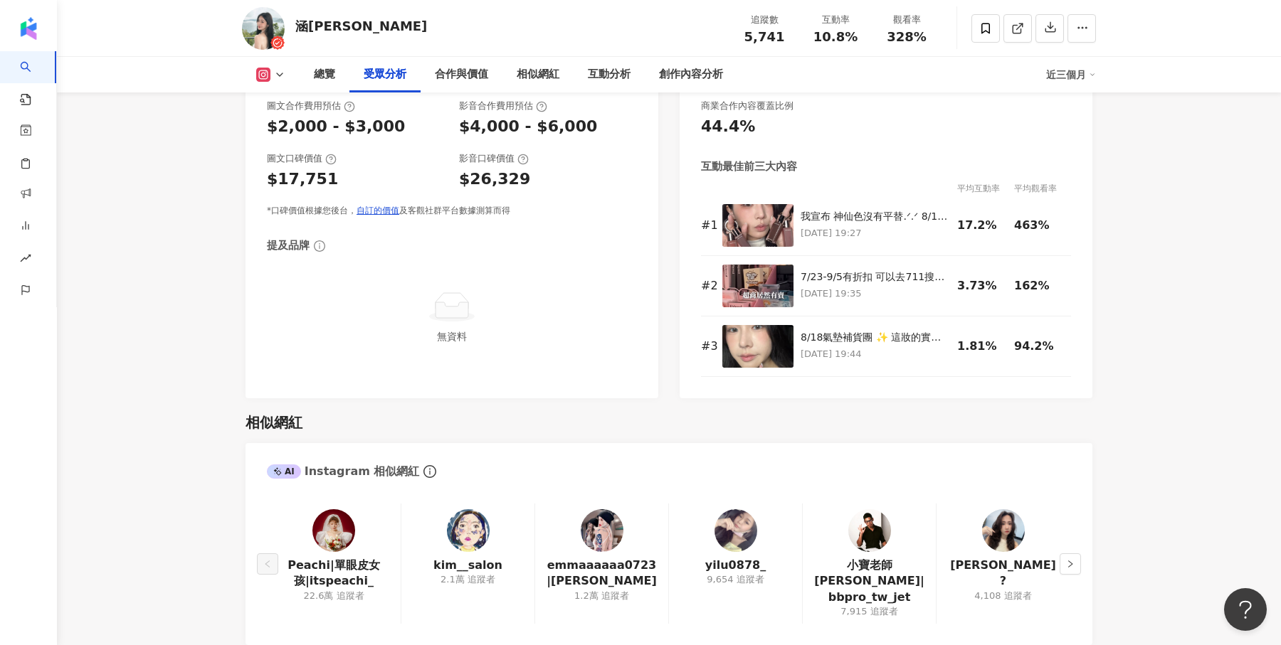
scroll to position [1804, 0]
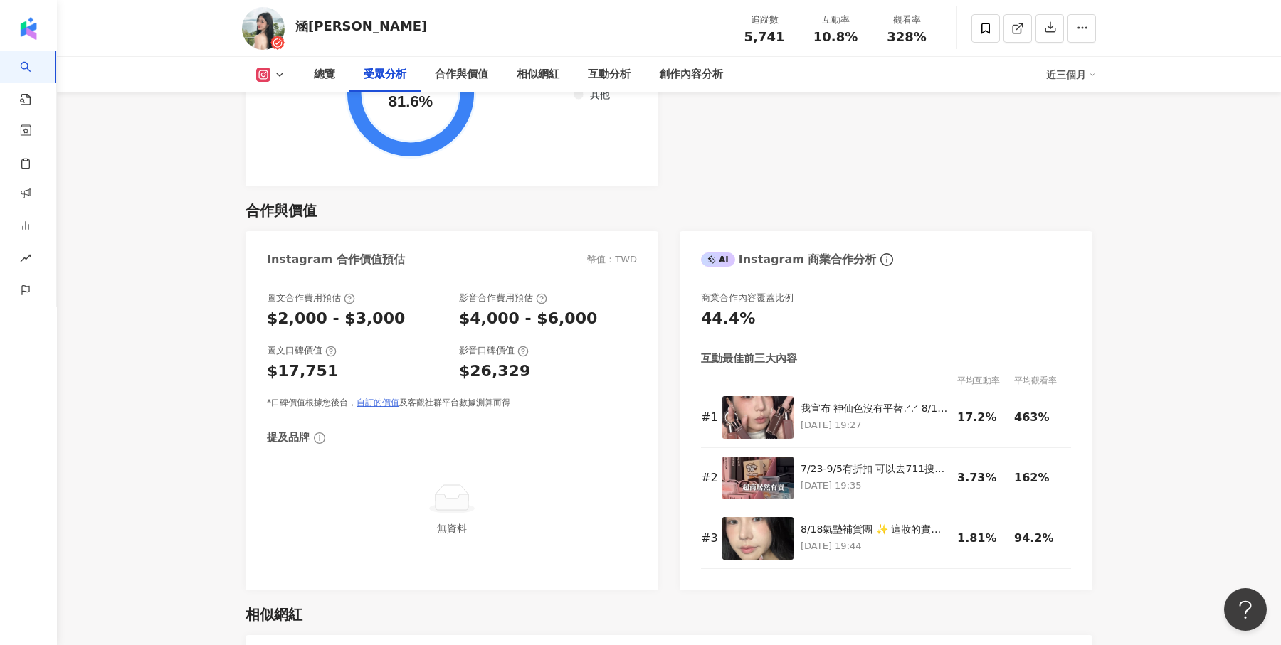
click at [392, 404] on link "自訂的價值" at bounding box center [377, 403] width 43 height 10
drag, startPoint x: 260, startPoint y: 349, endPoint x: 556, endPoint y: 370, distance: 296.0
click at [556, 371] on div "圖文合作費用預估 $2,000 - $3,000 影音合作費用預估 $4,000 - $6,000 圖文口碑價值 $17,751 影音口碑價值 $26,329…" at bounding box center [451, 433] width 413 height 313
click at [586, 347] on div "影音口碑價值" at bounding box center [548, 350] width 178 height 13
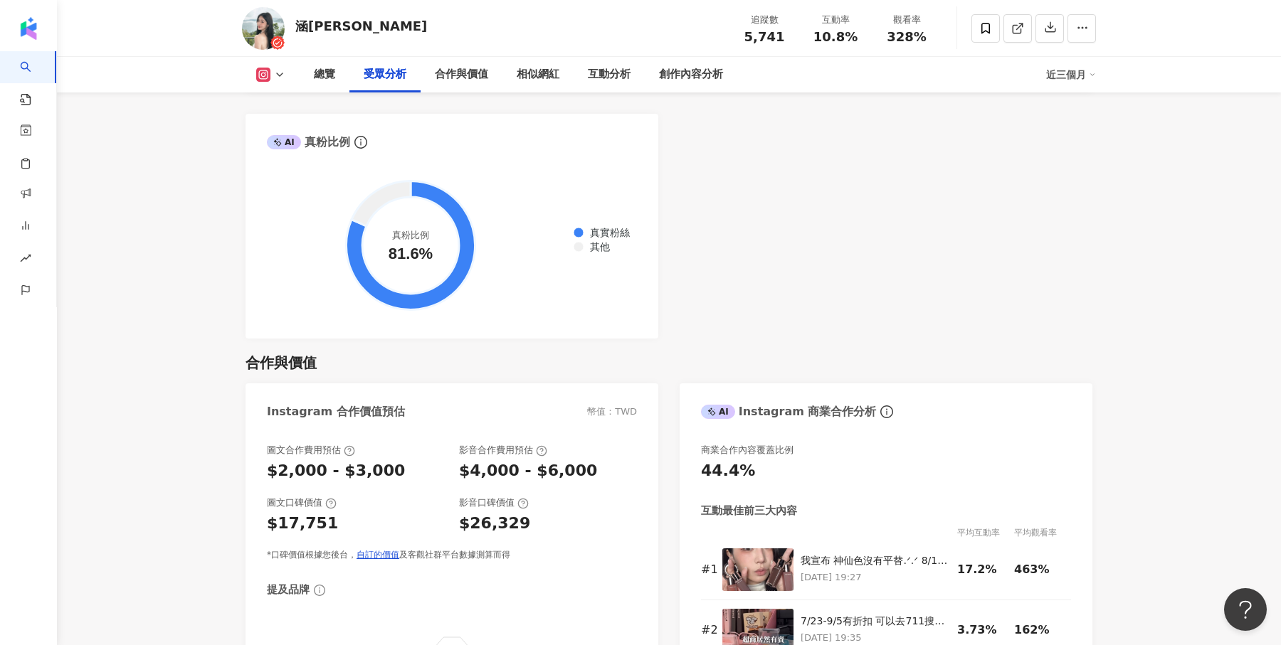
scroll to position [1836, 0]
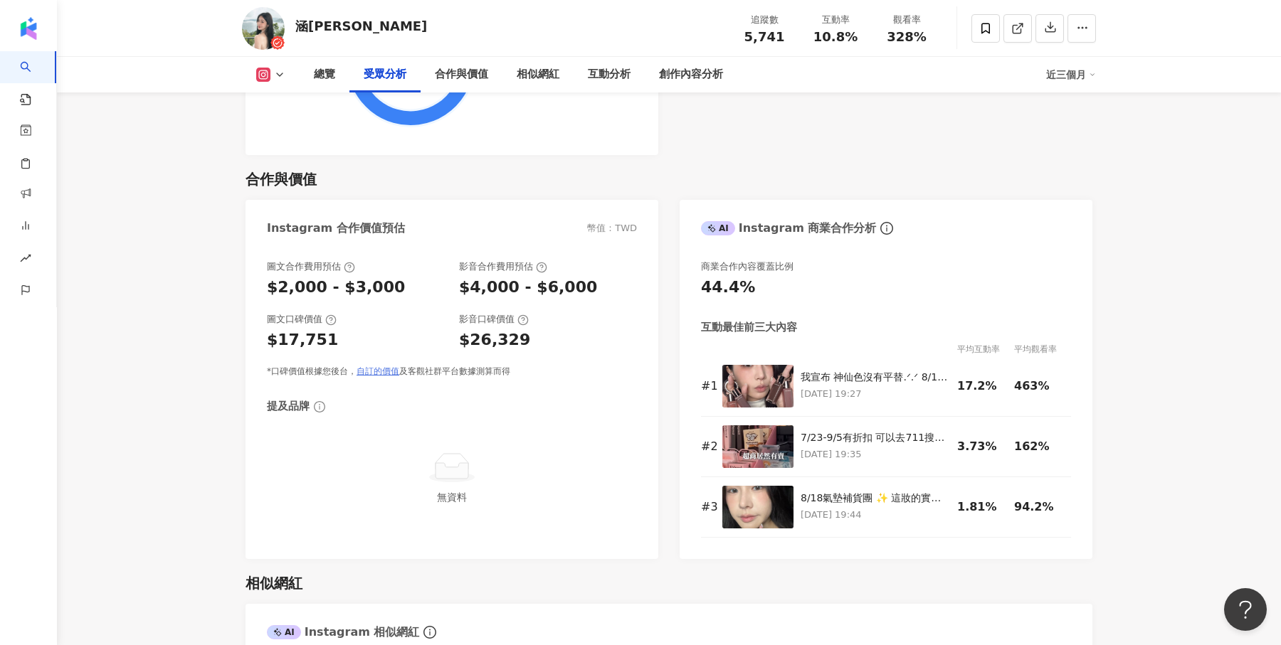
click at [369, 374] on link "自訂的價值" at bounding box center [377, 371] width 43 height 10
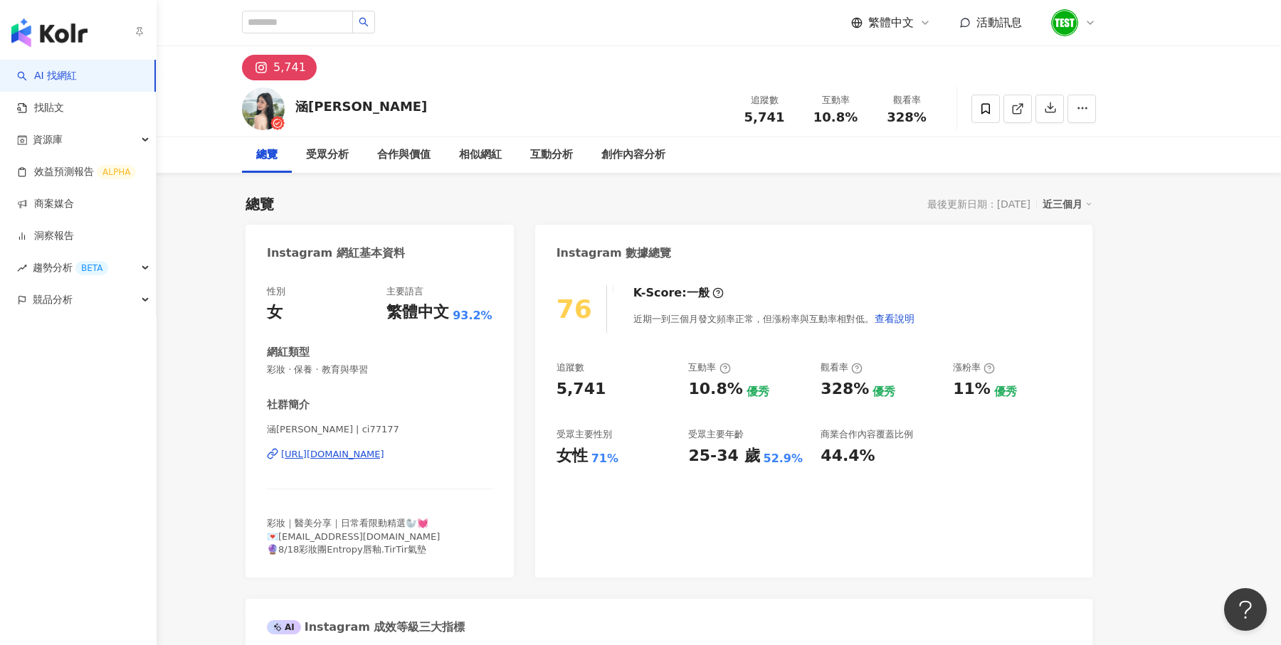
click at [50, 43] on img "button" at bounding box center [49, 32] width 76 height 28
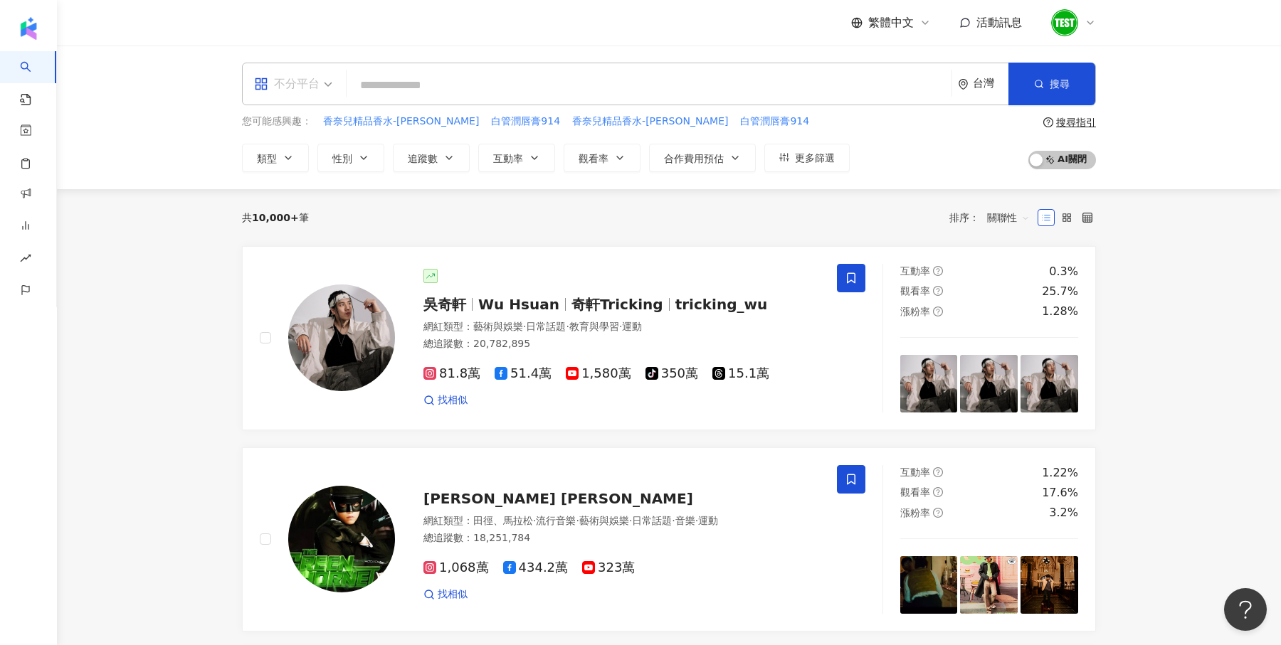
click at [260, 95] on span at bounding box center [293, 83] width 78 height 41
click at [213, 94] on div "不分平台 台灣 搜尋 您可能感興趣： 香奈兒精品香水-梧桐影木 白管潤唇膏914 香奈兒精品香水-梧桐影木 白管潤唇膏914 類型 性別 追蹤數 互動率 觀看…" at bounding box center [668, 118] width 911 height 110
click at [1057, 155] on span "AI 開啟 AI 關閉" at bounding box center [1062, 160] width 68 height 18
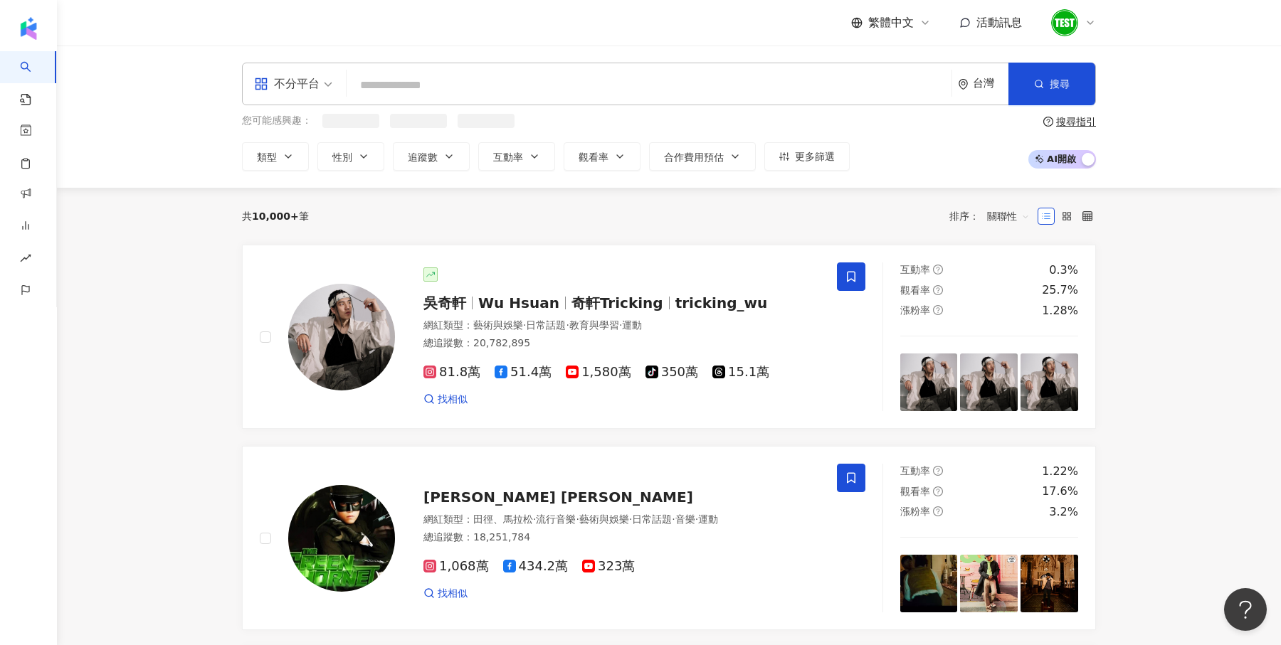
click at [480, 97] on input "search" at bounding box center [648, 85] width 593 height 27
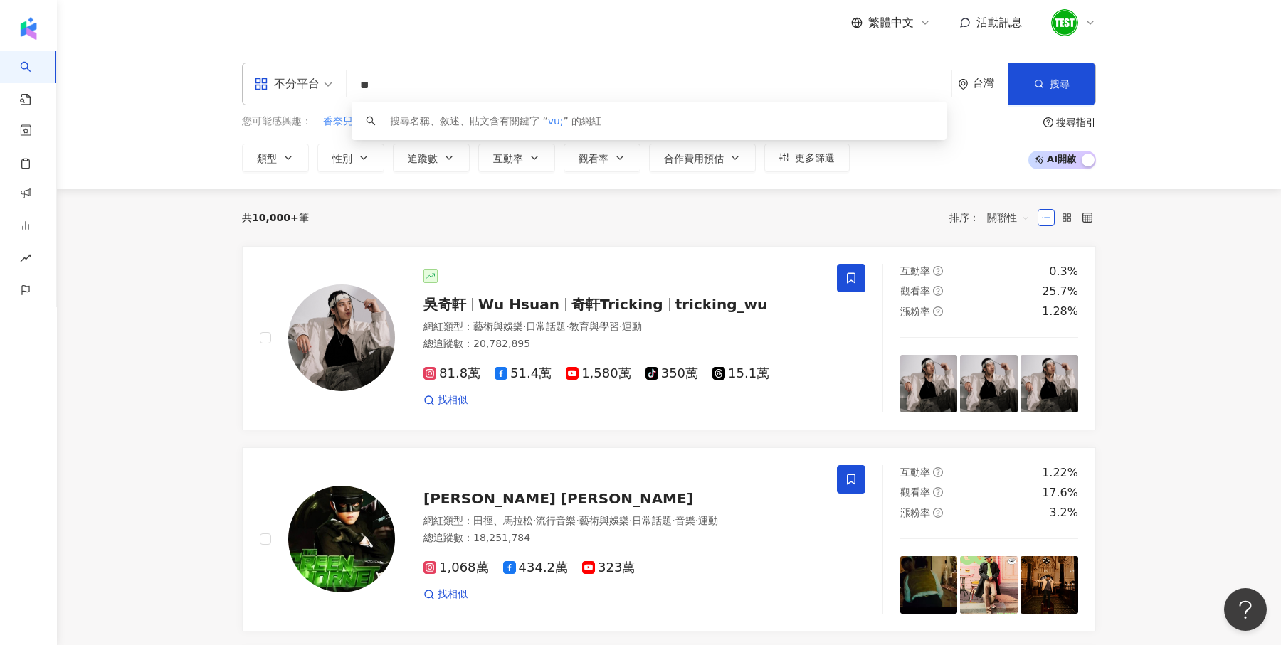
type input "*"
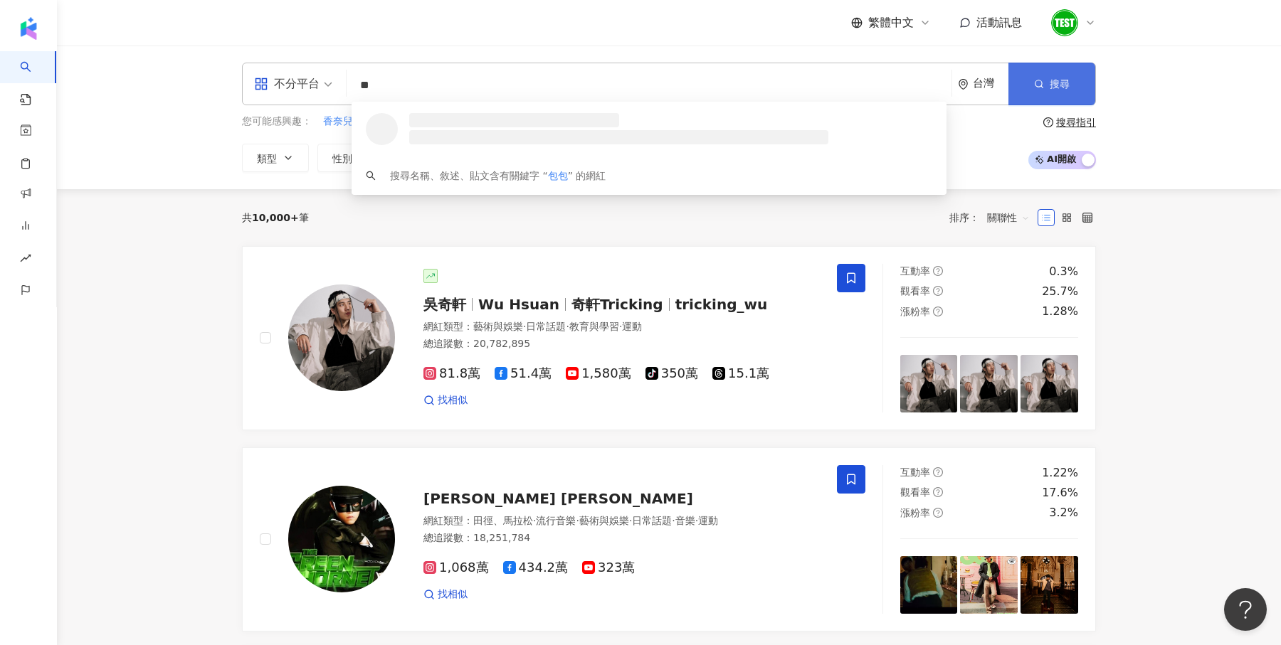
click at [1057, 79] on span "搜尋" at bounding box center [1060, 83] width 20 height 11
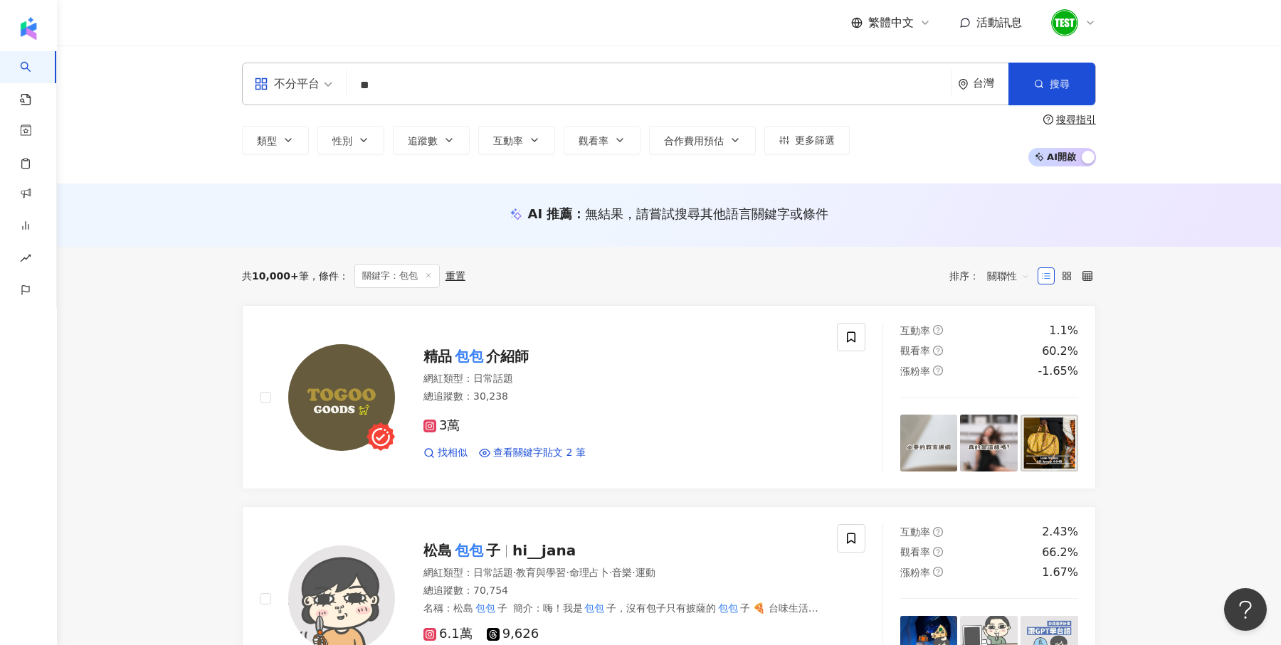
click at [467, 91] on input "**" at bounding box center [648, 85] width 593 height 27
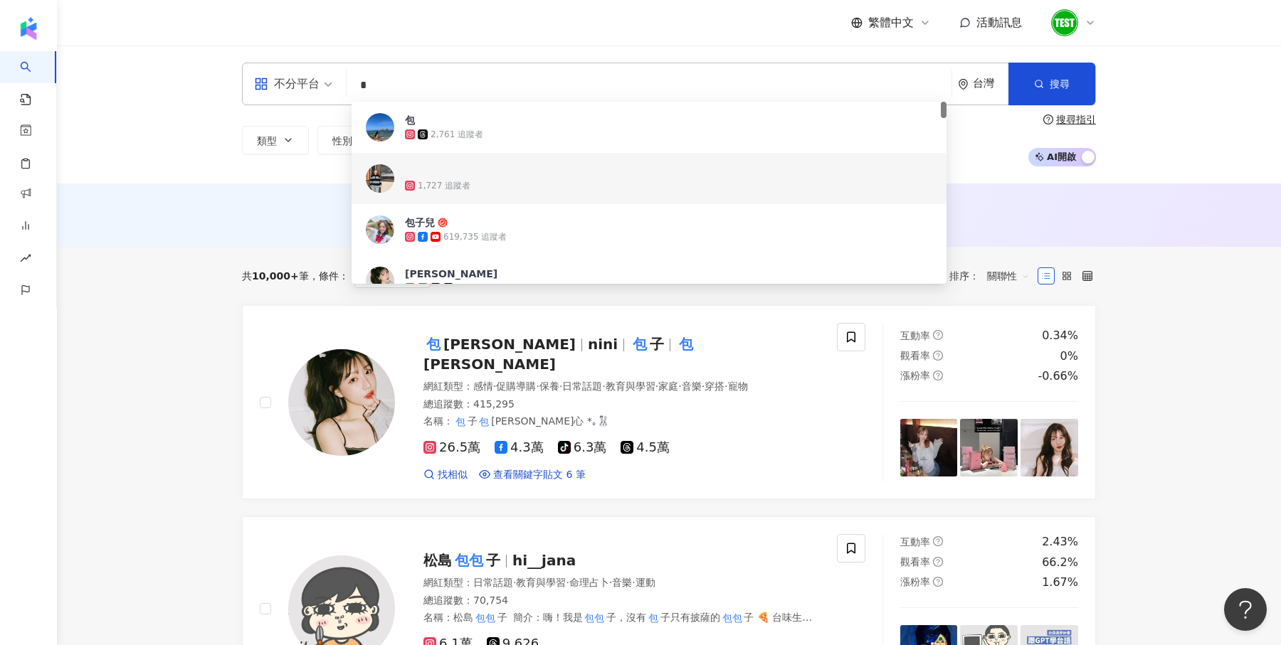
type input "*"
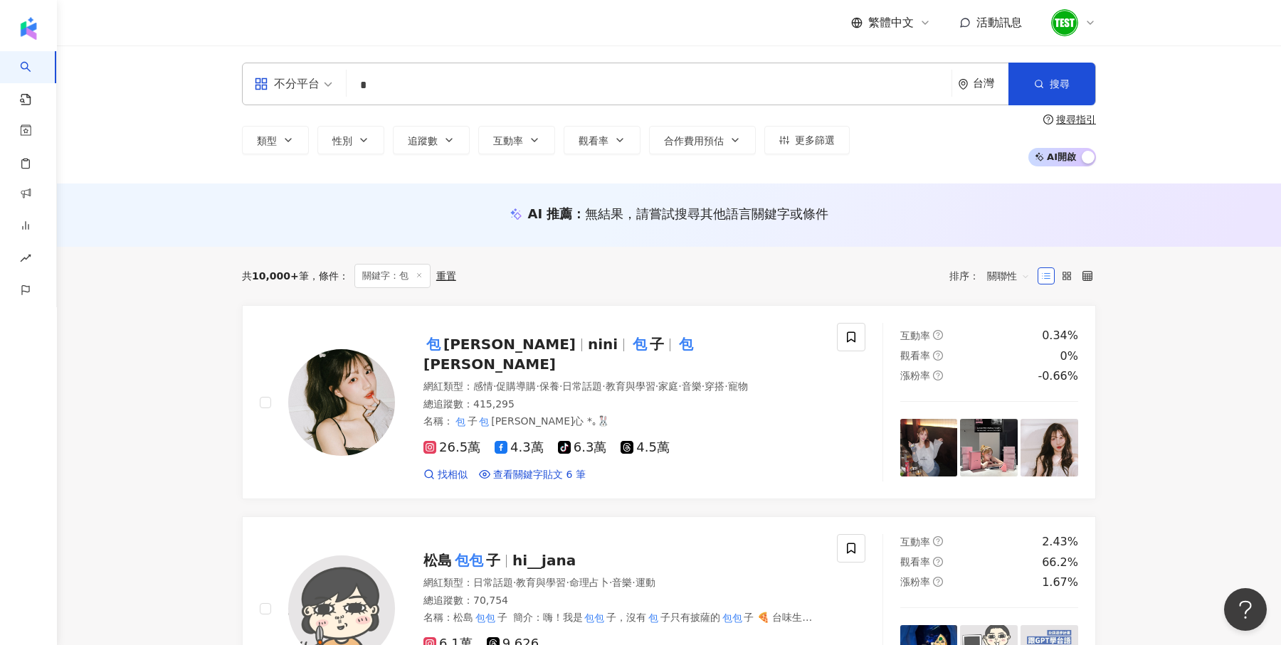
click at [973, 125] on div "類型 性別 追蹤數 互動率 觀看率 合作費用預估 更多篩選 搜尋指引 AI 開啟 AI 關閉" at bounding box center [669, 140] width 854 height 53
click at [1071, 160] on span "AI 開啟 AI 關閉" at bounding box center [1062, 157] width 68 height 18
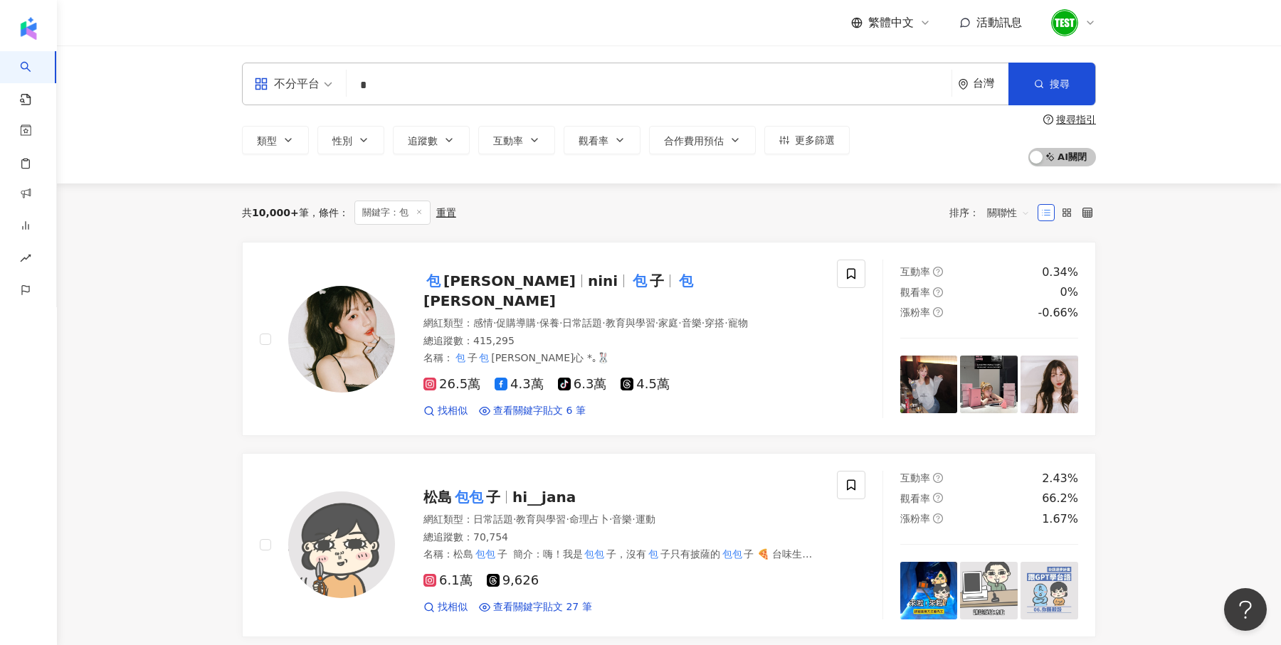
click at [316, 88] on div "不分平台" at bounding box center [286, 84] width 65 height 23
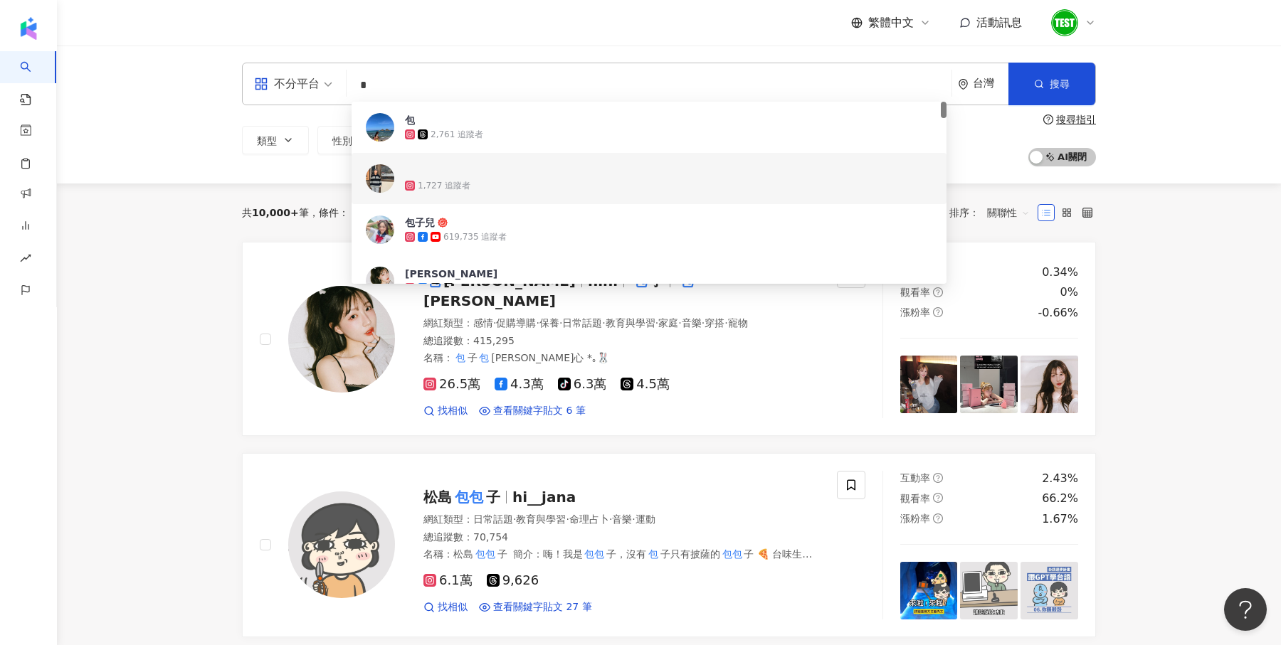
drag, startPoint x: 410, startPoint y: 85, endPoint x: 327, endPoint y: 84, distance: 83.3
click at [327, 85] on div "不分平台 * 台灣 搜尋 ad717b38-5ec0-4630-af0d-ab57d2bdec8f a62ca42f-afba-4dac-ba29-f8821…" at bounding box center [669, 84] width 854 height 43
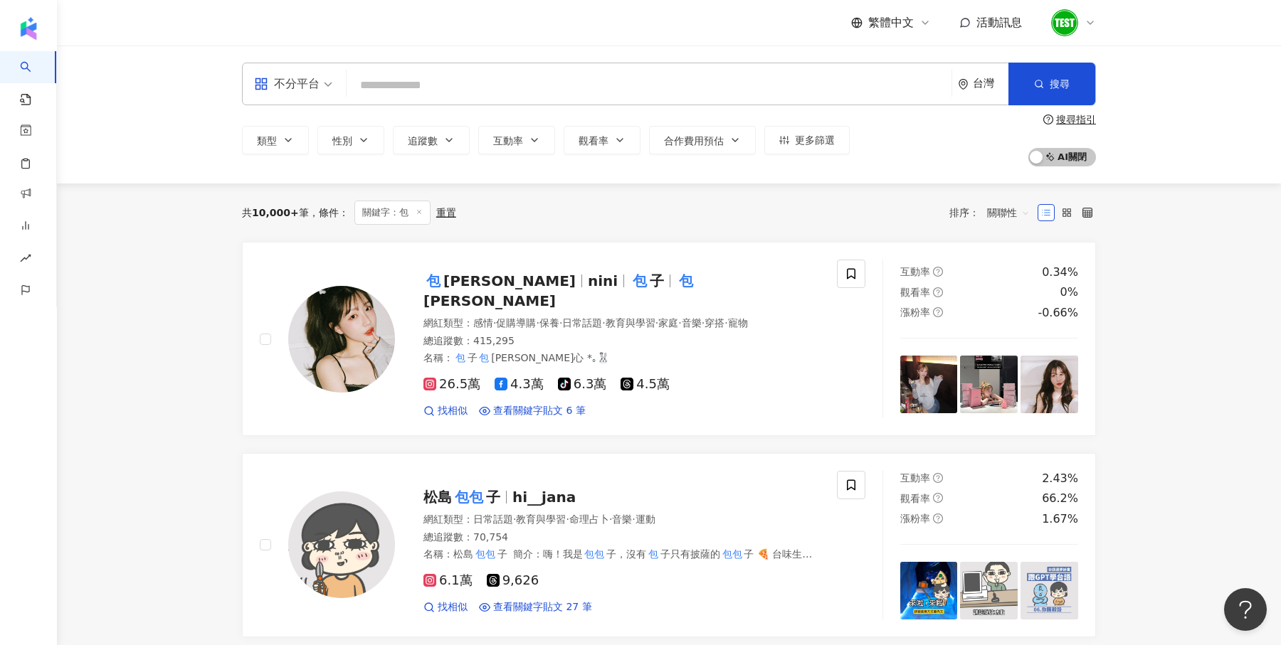
click at [941, 147] on div "類型 性別 追蹤數 互動率 觀看率 合作費用預估 更多篩選 搜尋指引 AI 開啟 AI 關閉" at bounding box center [669, 140] width 854 height 53
click at [847, 91] on input "search" at bounding box center [648, 85] width 593 height 27
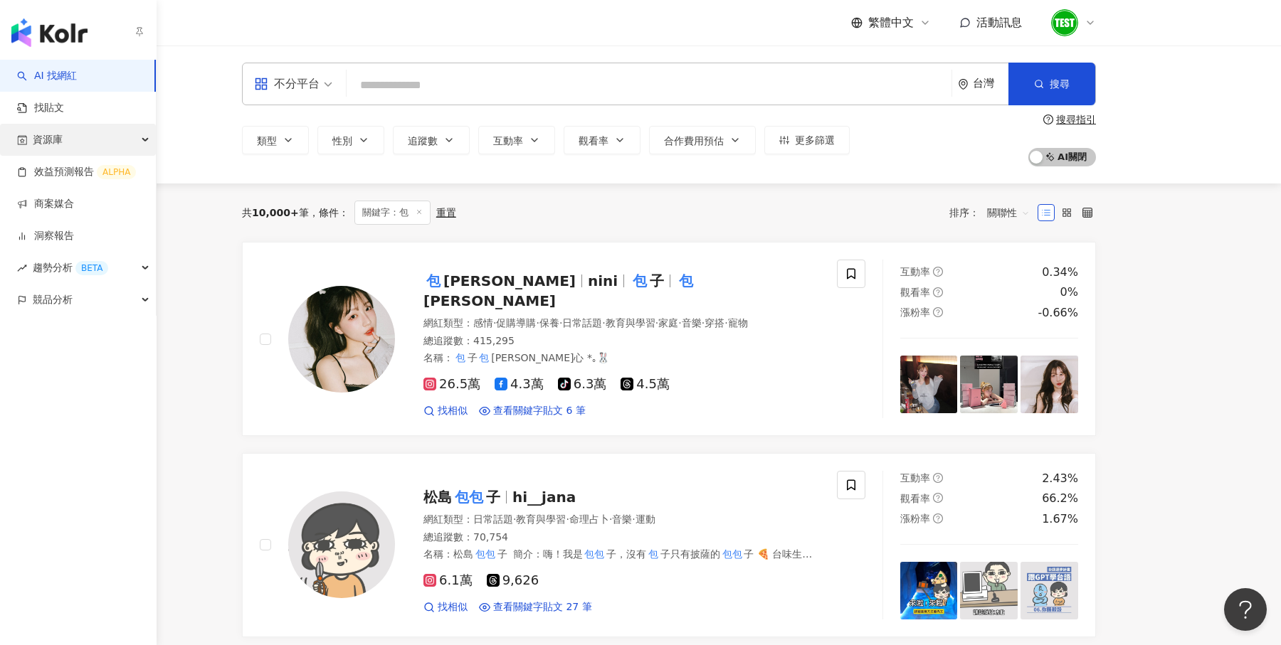
click at [94, 145] on div "資源庫" at bounding box center [78, 140] width 156 height 32
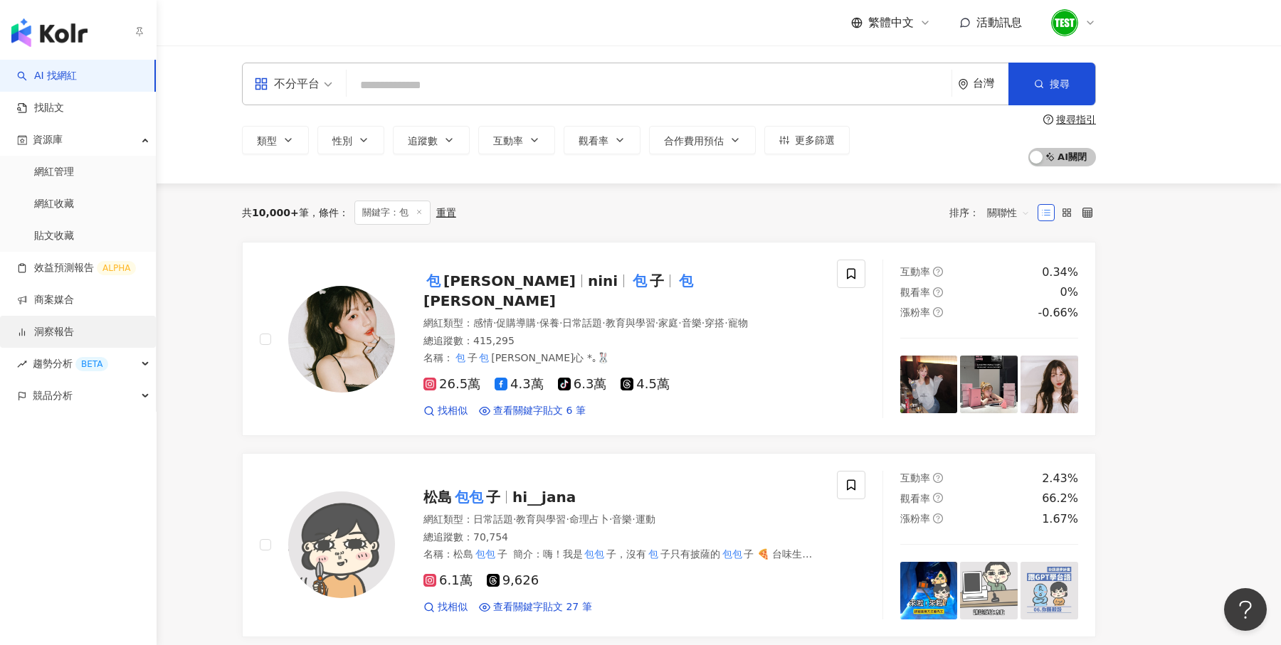
click at [74, 339] on link "洞察報告" at bounding box center [45, 332] width 57 height 14
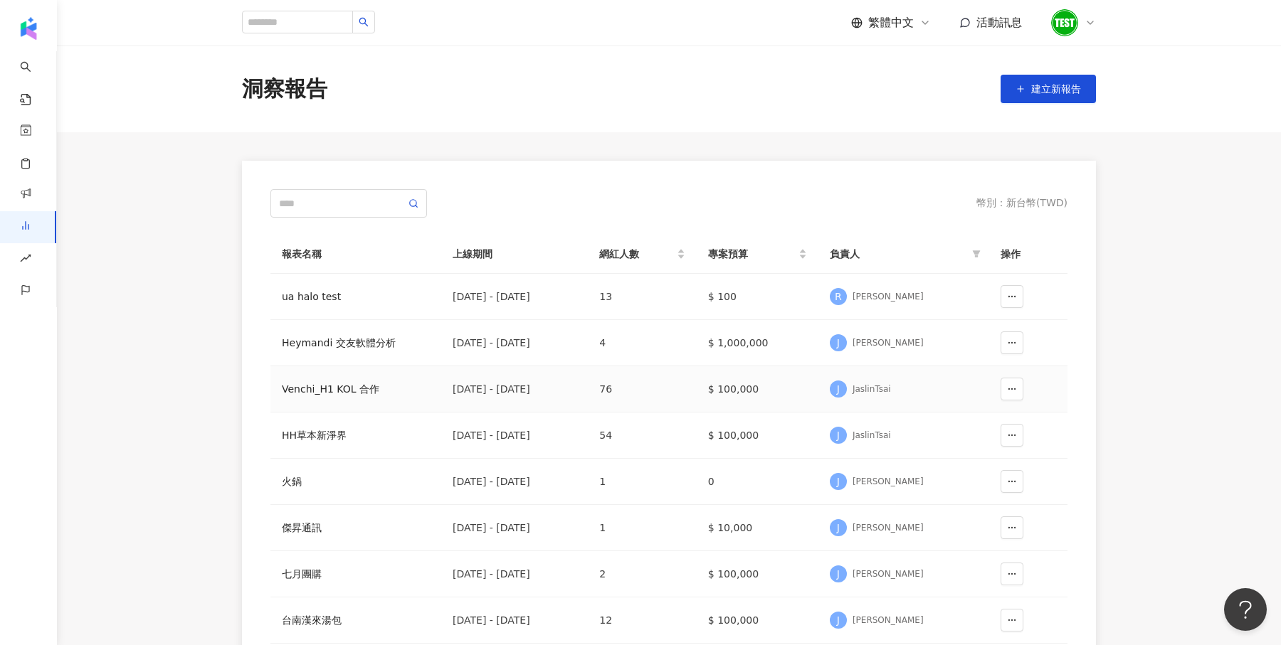
click at [341, 384] on div "Venchi_H1 KOL 合作" at bounding box center [356, 389] width 148 height 16
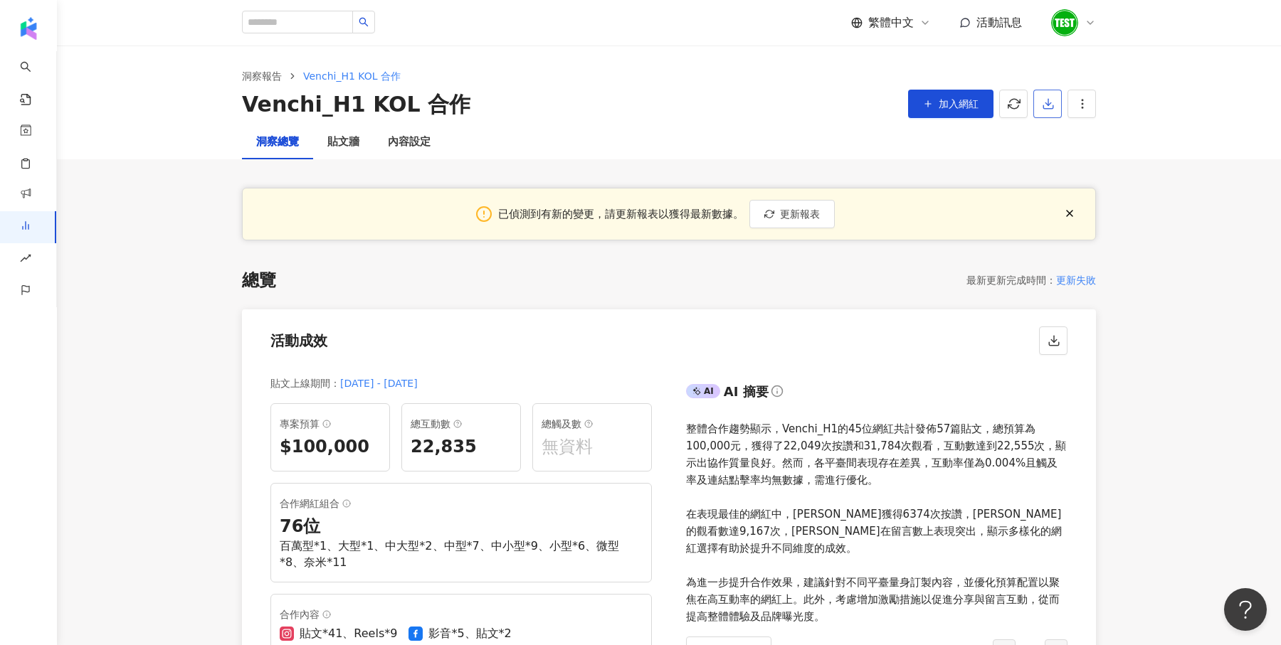
click at [1048, 105] on line "button" at bounding box center [1048, 102] width 0 height 6
click at [1050, 141] on span "匯出 PPT" at bounding box center [1070, 138] width 50 height 16
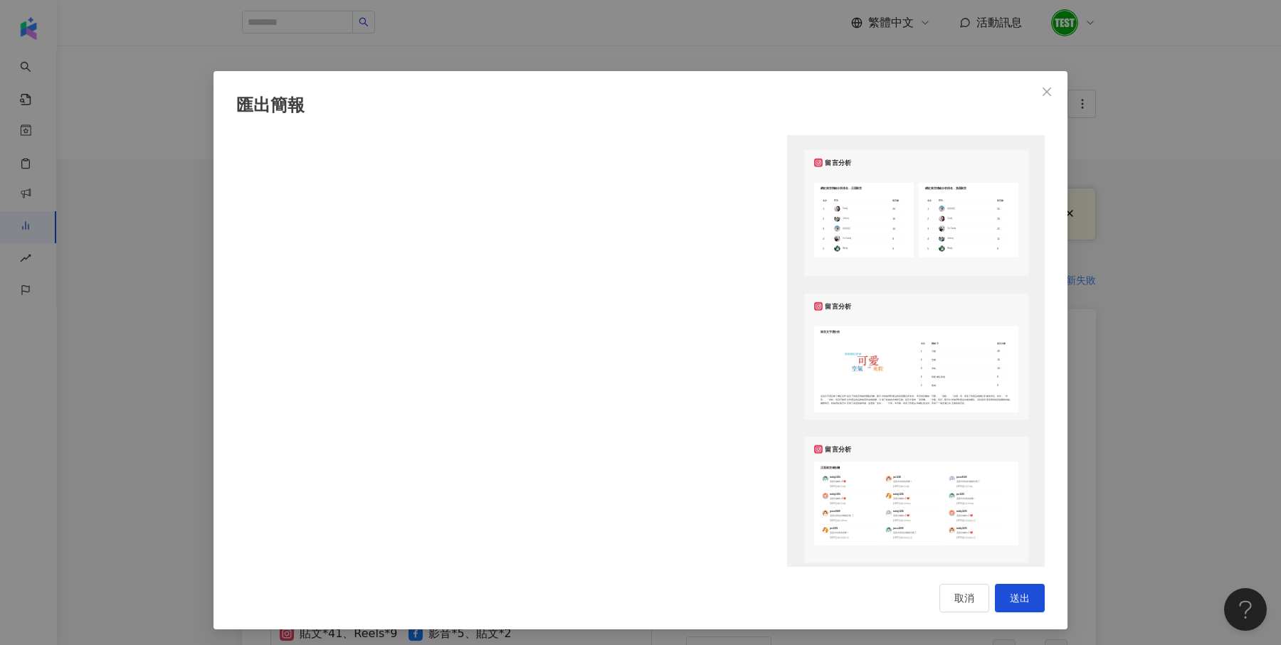
scroll to position [1371, 0]
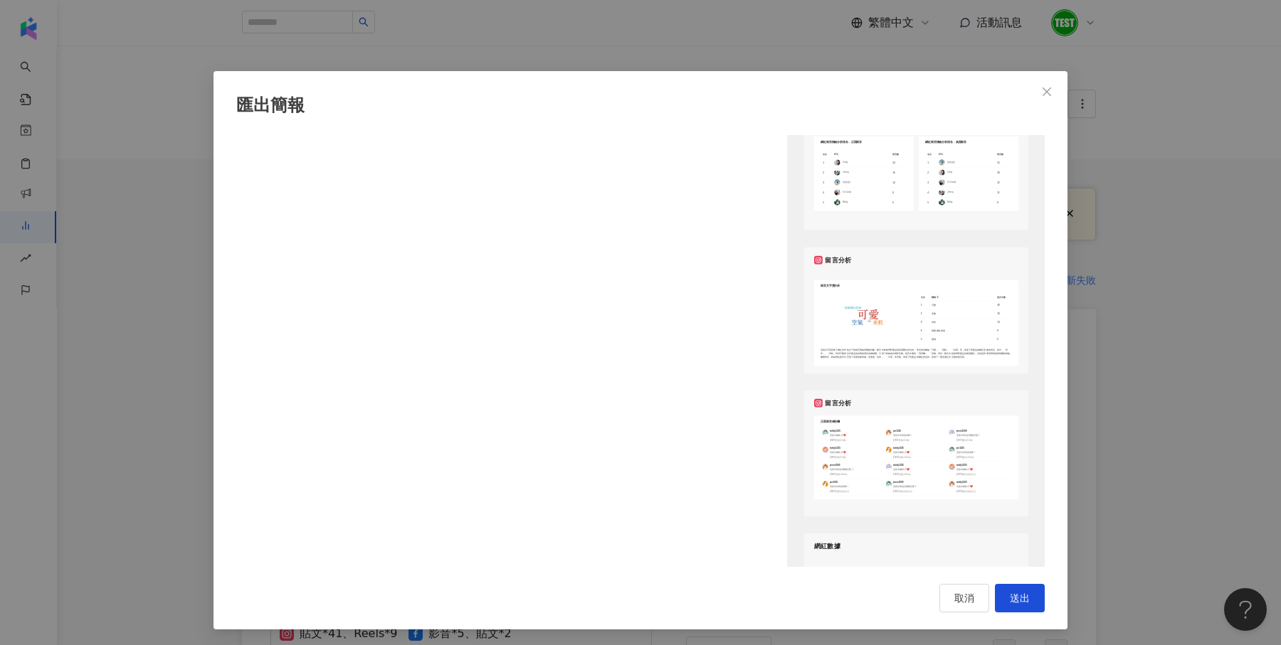
click at [1140, 374] on div "匯出簡報 請選擇您欲匯出的項目 整體設定 全部 顯示平台 Instagram Facebook Youtube 自訂平台 網紅成效分析 全部 圖表選擇 網紅成…" at bounding box center [640, 322] width 1281 height 645
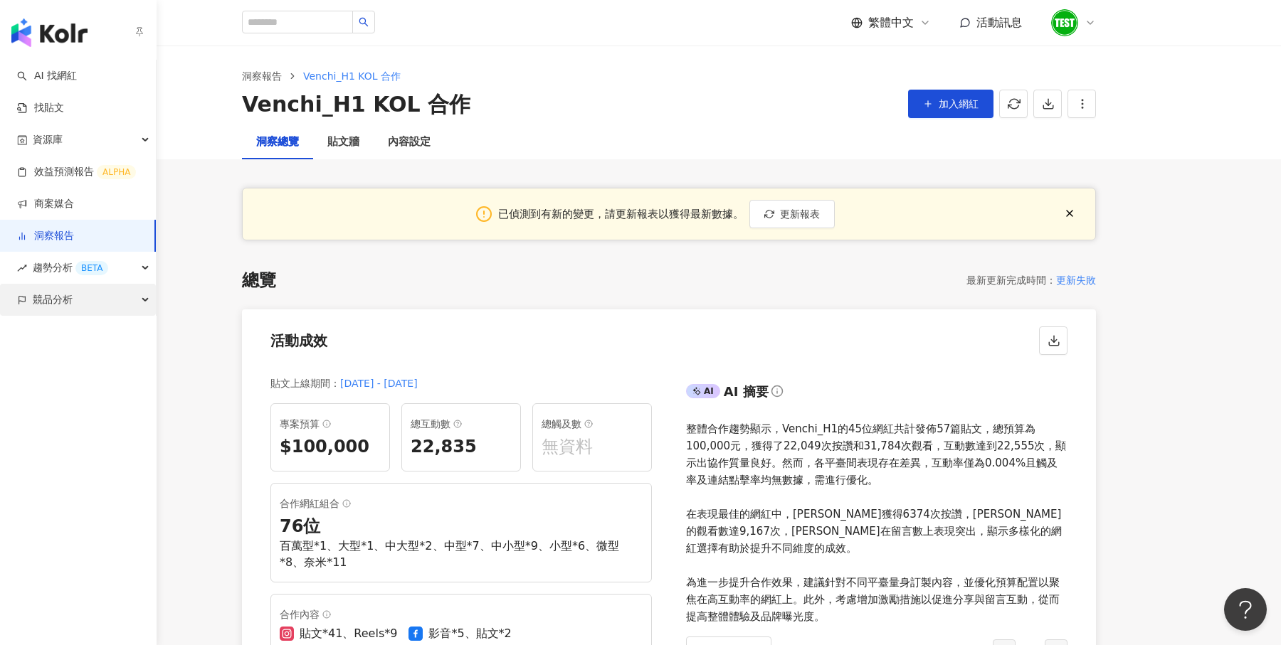
click at [54, 308] on span "競品分析" at bounding box center [53, 300] width 40 height 32
click at [90, 339] on link "品牌帳號分析" at bounding box center [64, 332] width 60 height 14
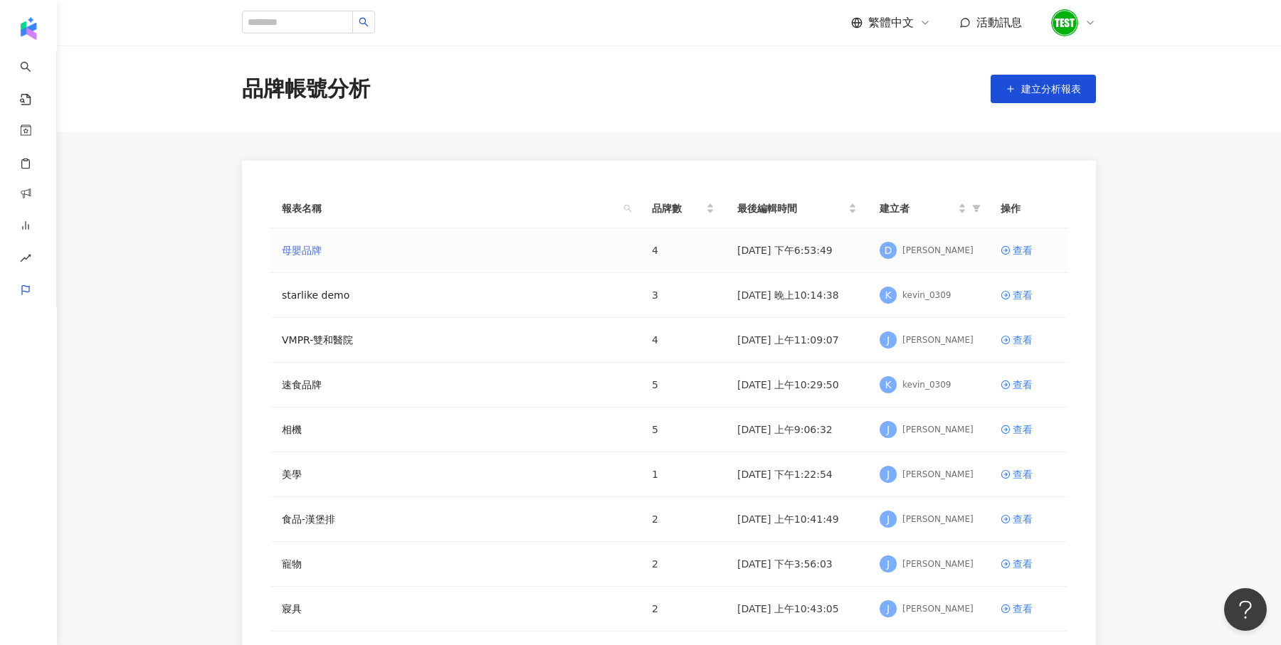
click at [308, 243] on link "母嬰品牌" at bounding box center [302, 251] width 40 height 16
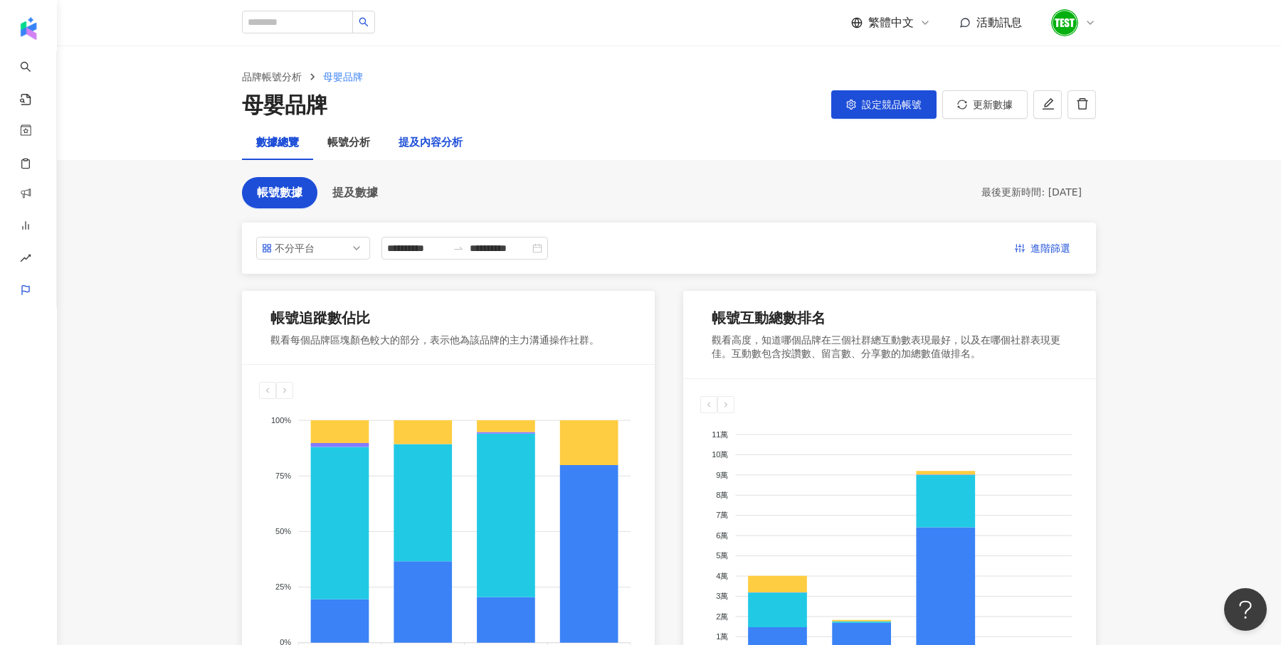
click at [452, 149] on div "提及內容分析" at bounding box center [430, 142] width 64 height 17
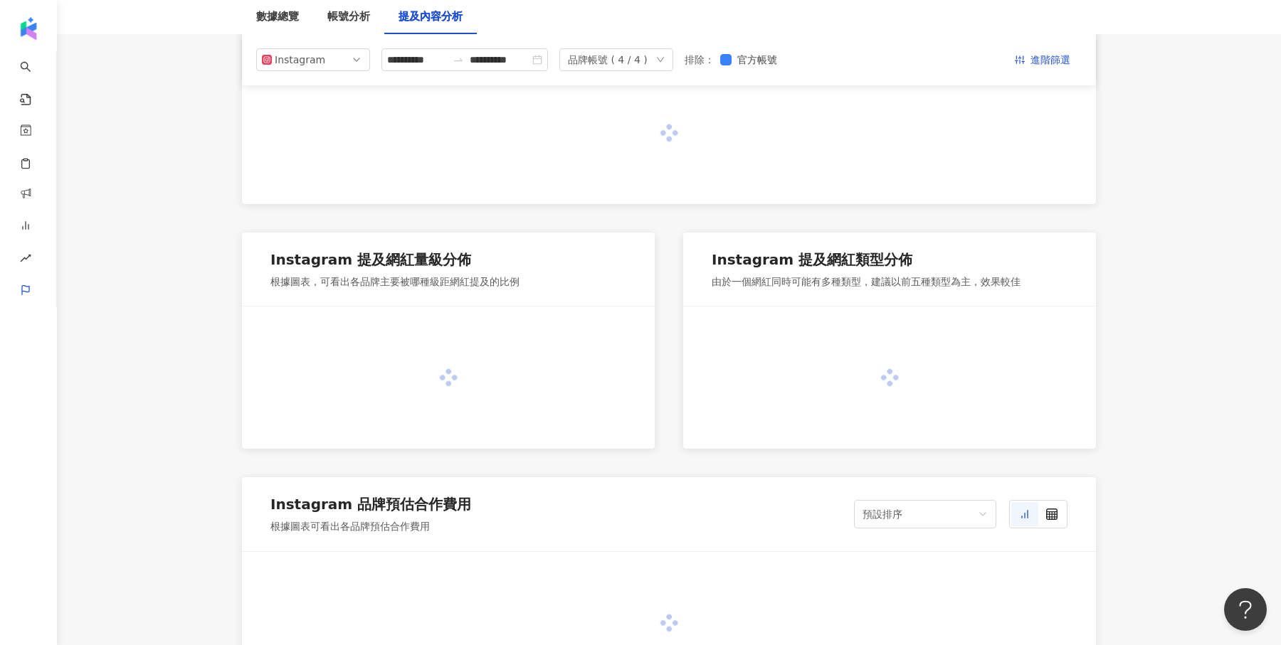
scroll to position [290, 0]
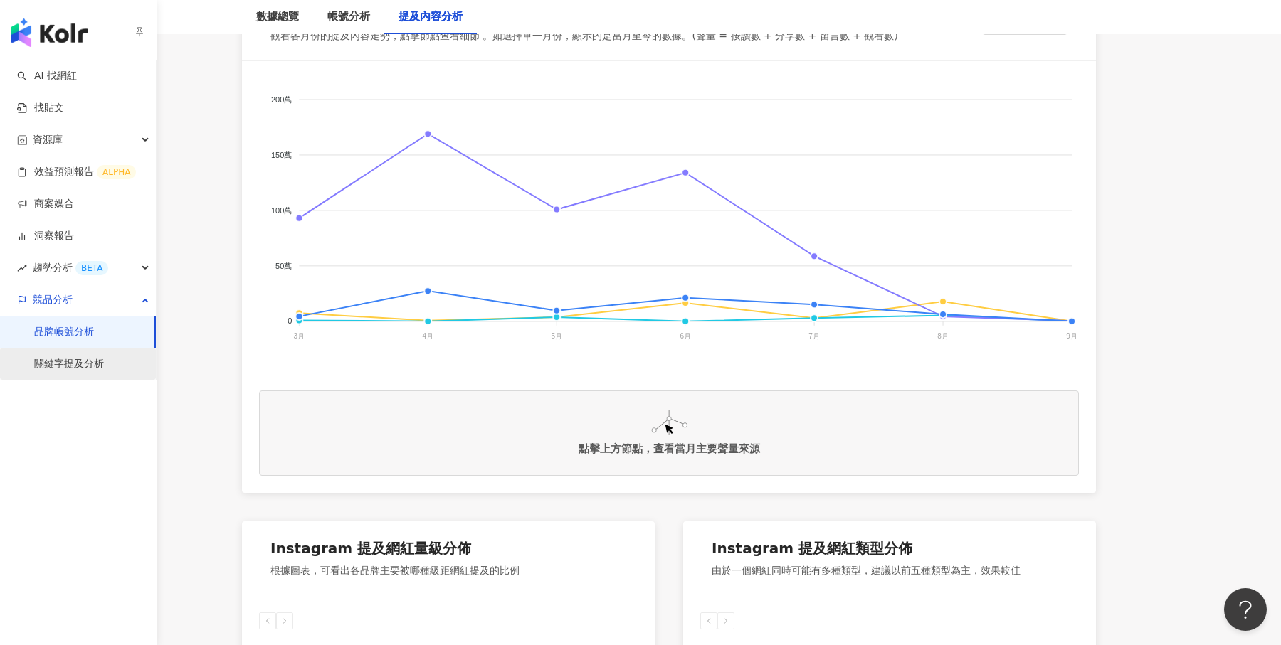
click at [53, 364] on link "關鍵字提及分析" at bounding box center [69, 364] width 70 height 14
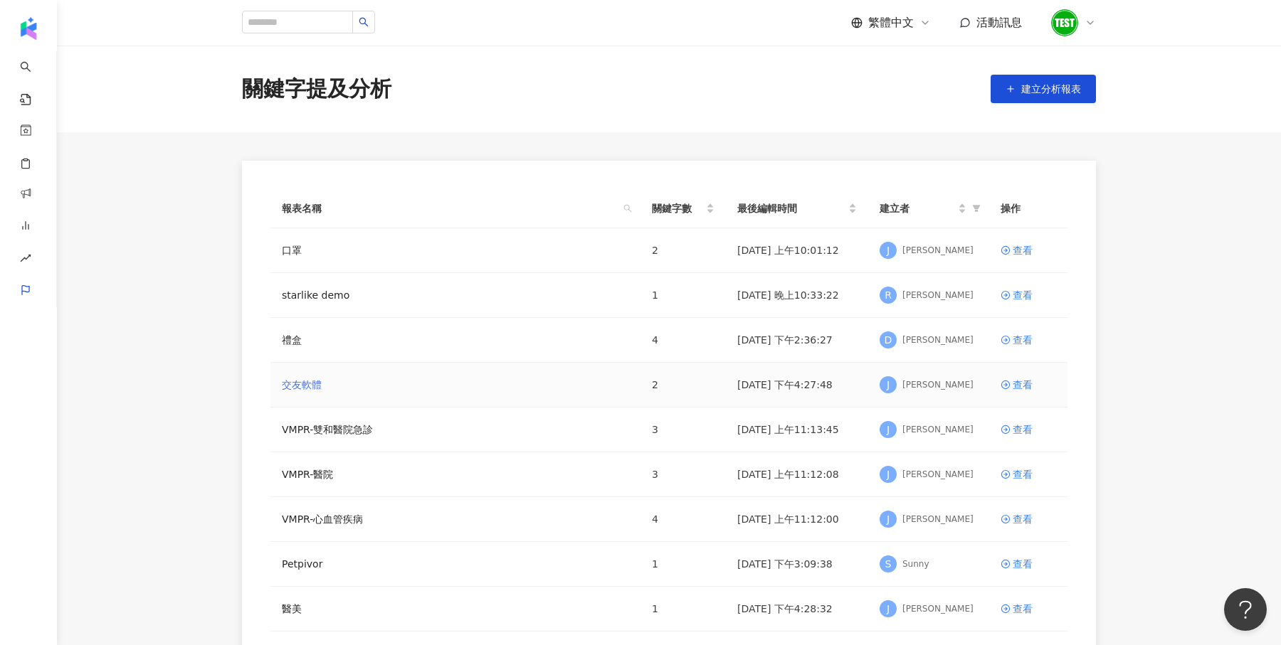
click at [304, 381] on link "交友軟體" at bounding box center [302, 385] width 40 height 16
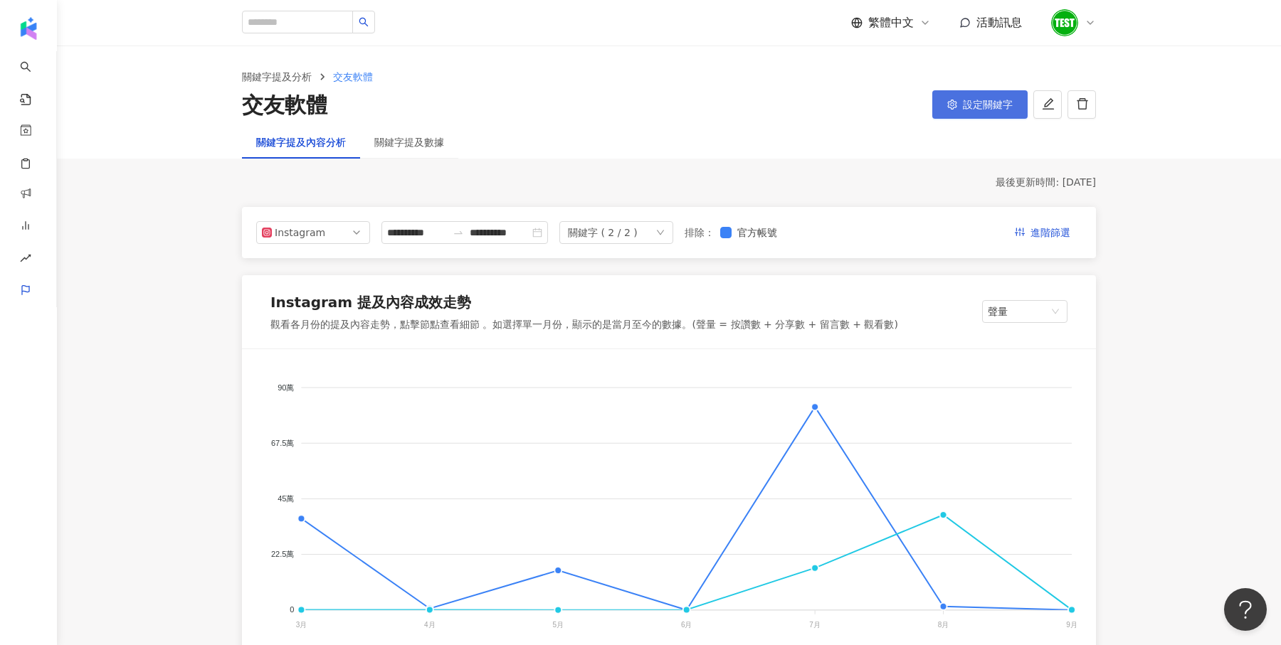
click at [971, 93] on button "設定關鍵字" at bounding box center [979, 104] width 95 height 28
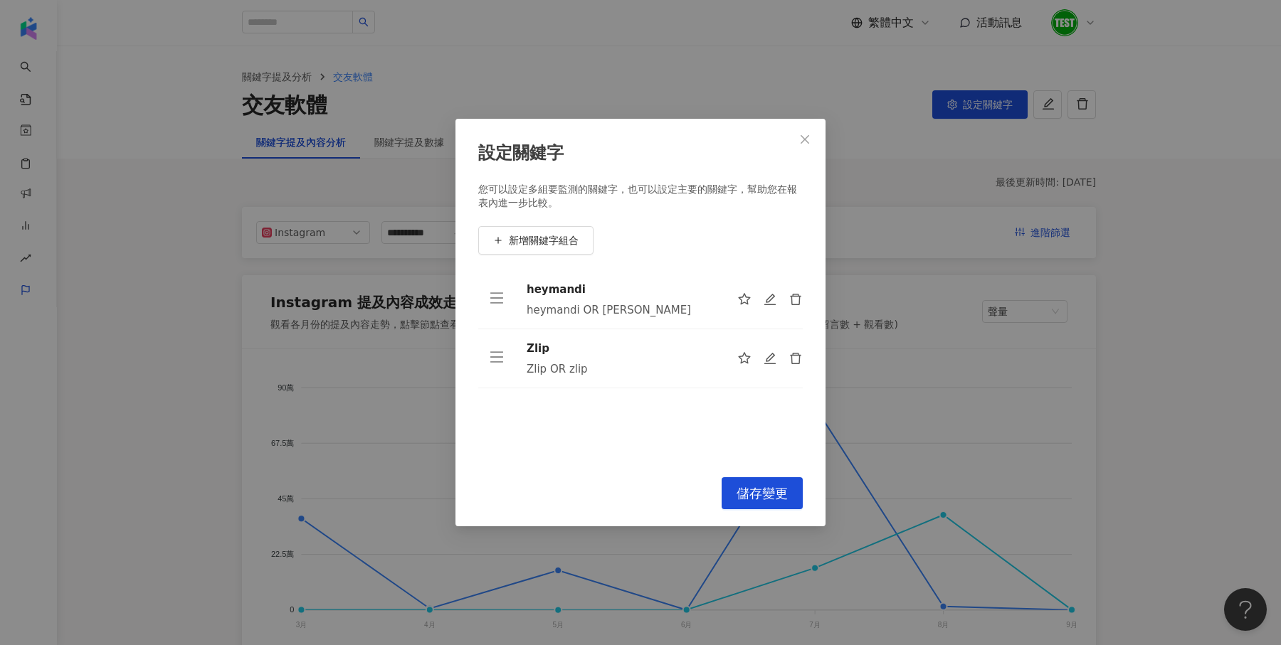
click at [906, 311] on div "設定關鍵字 您可以設定多組要監測的關鍵字，也可以設定主要的關鍵字，幫助您在報表內進一步比較。 新增關鍵字組合 heymandi heymandi OR Hey…" at bounding box center [640, 322] width 1281 height 645
click at [803, 130] on button "Close" at bounding box center [805, 139] width 28 height 28
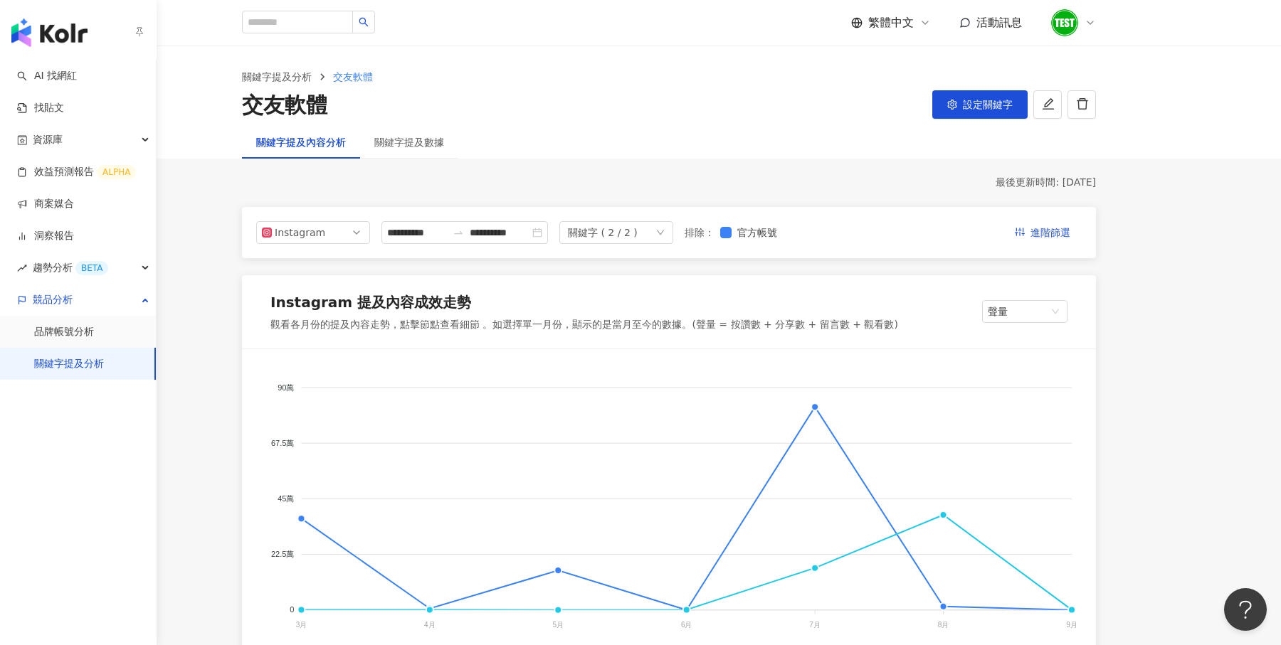
click at [31, 38] on img "button" at bounding box center [49, 32] width 76 height 28
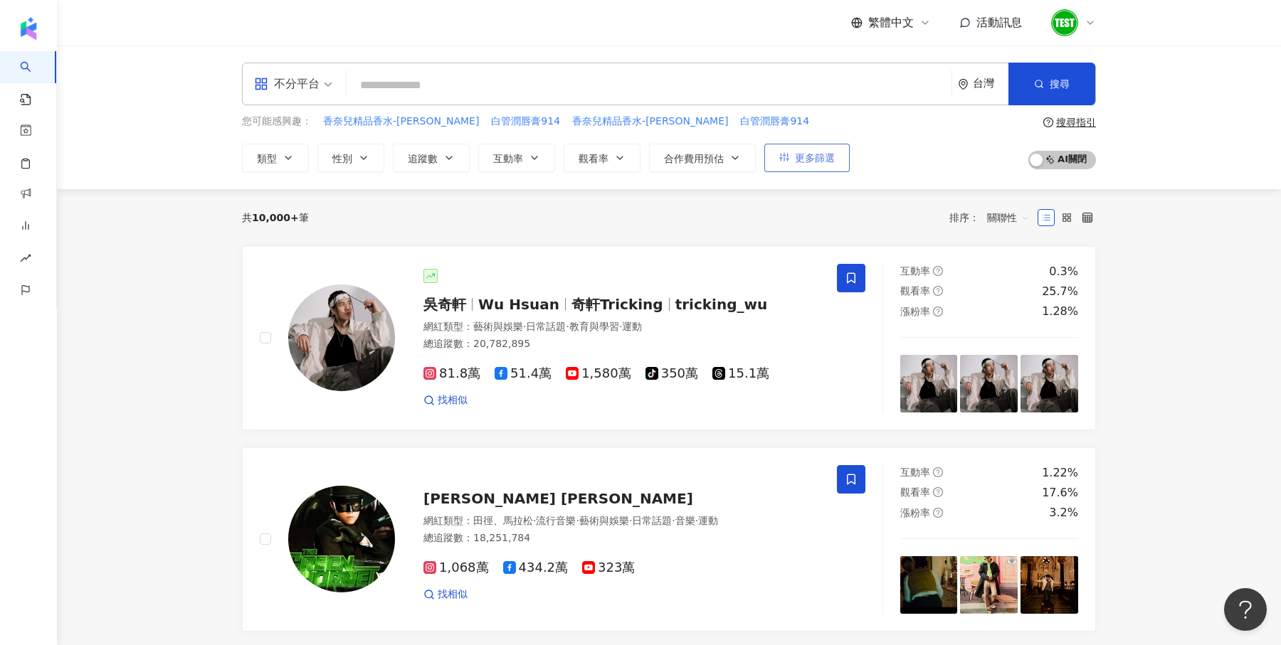
click at [800, 154] on span "更多篩選" at bounding box center [815, 157] width 40 height 11
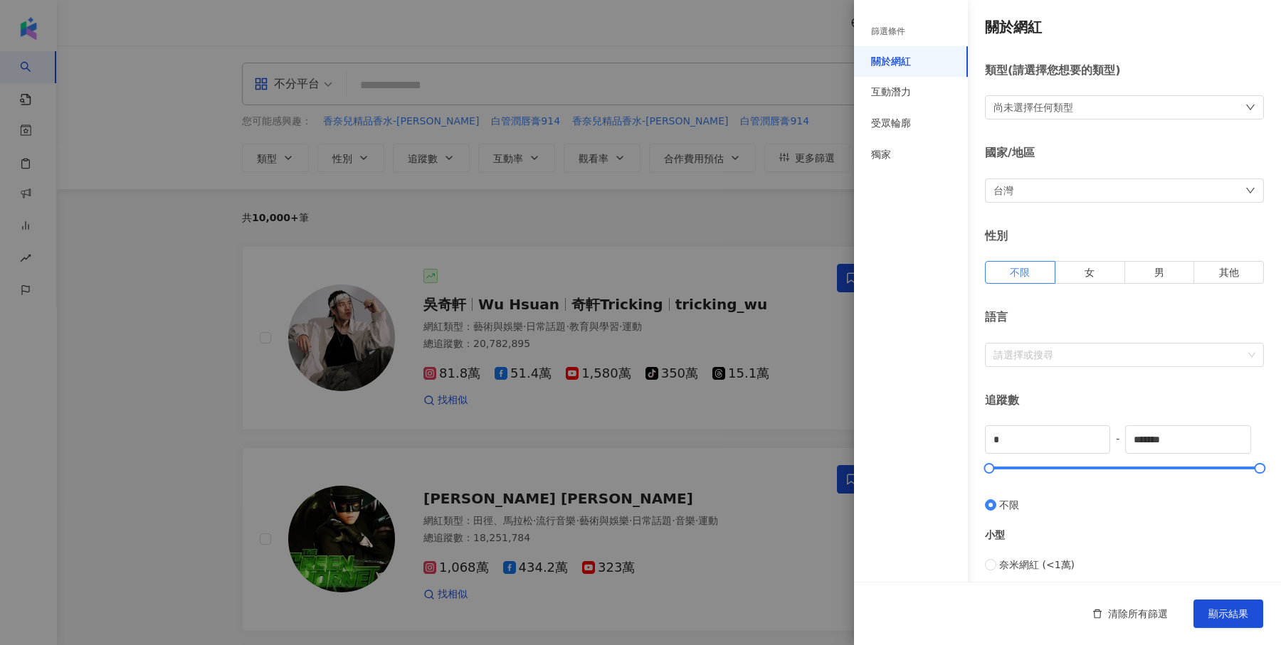
click at [697, 220] on div at bounding box center [640, 322] width 1281 height 645
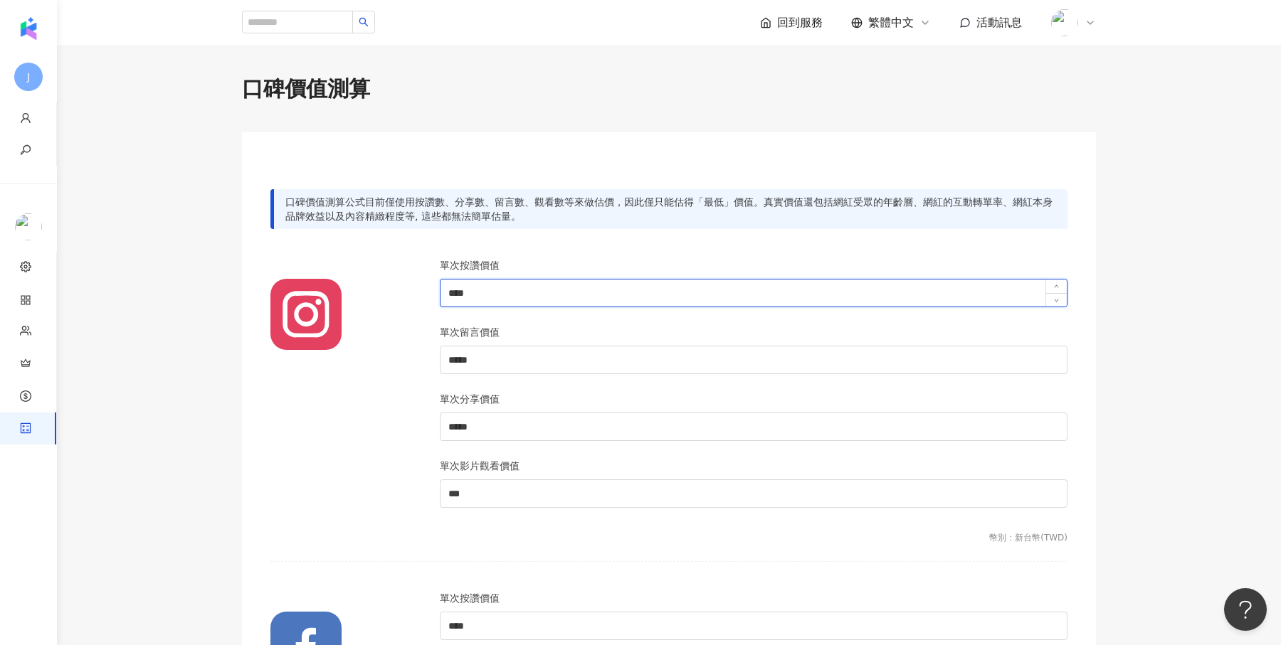
drag, startPoint x: 490, startPoint y: 304, endPoint x: 465, endPoint y: 304, distance: 24.9
click at [455, 304] on input "****" at bounding box center [753, 293] width 626 height 27
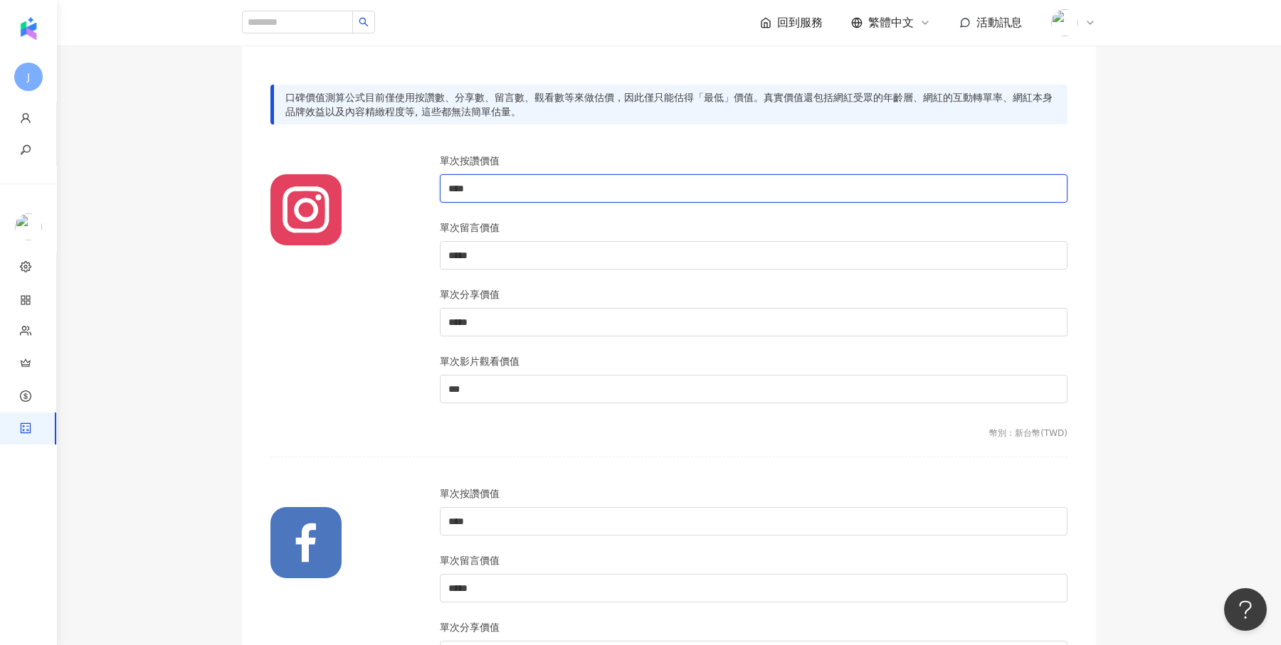
scroll to position [123, 0]
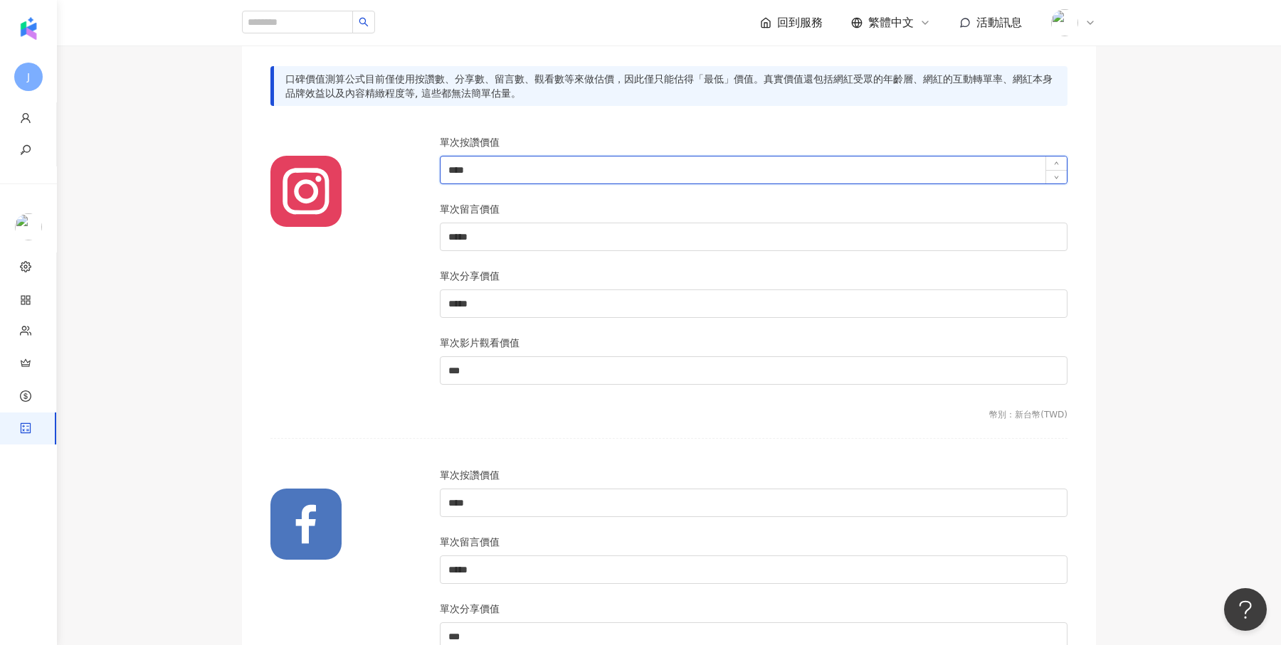
drag, startPoint x: 446, startPoint y: 167, endPoint x: 490, endPoint y: 169, distance: 43.4
click at [490, 169] on input "****" at bounding box center [753, 170] width 626 height 27
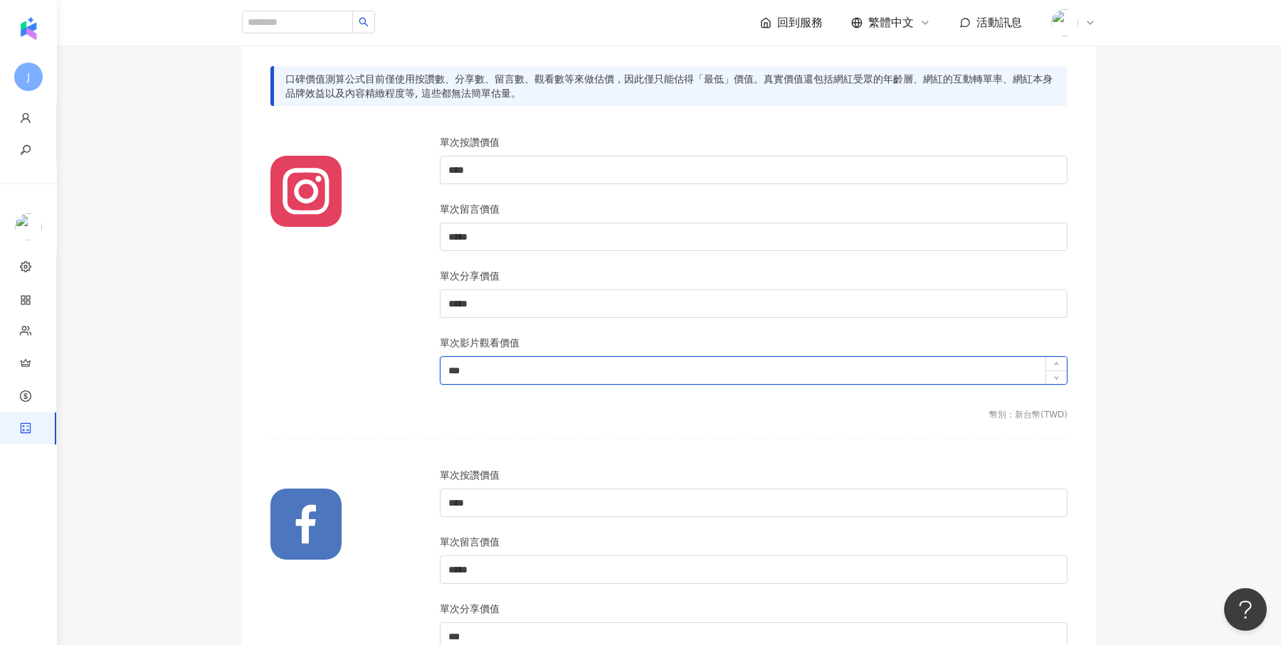
click at [453, 366] on input "***" at bounding box center [753, 370] width 626 height 27
click at [460, 369] on input "***" at bounding box center [753, 370] width 626 height 27
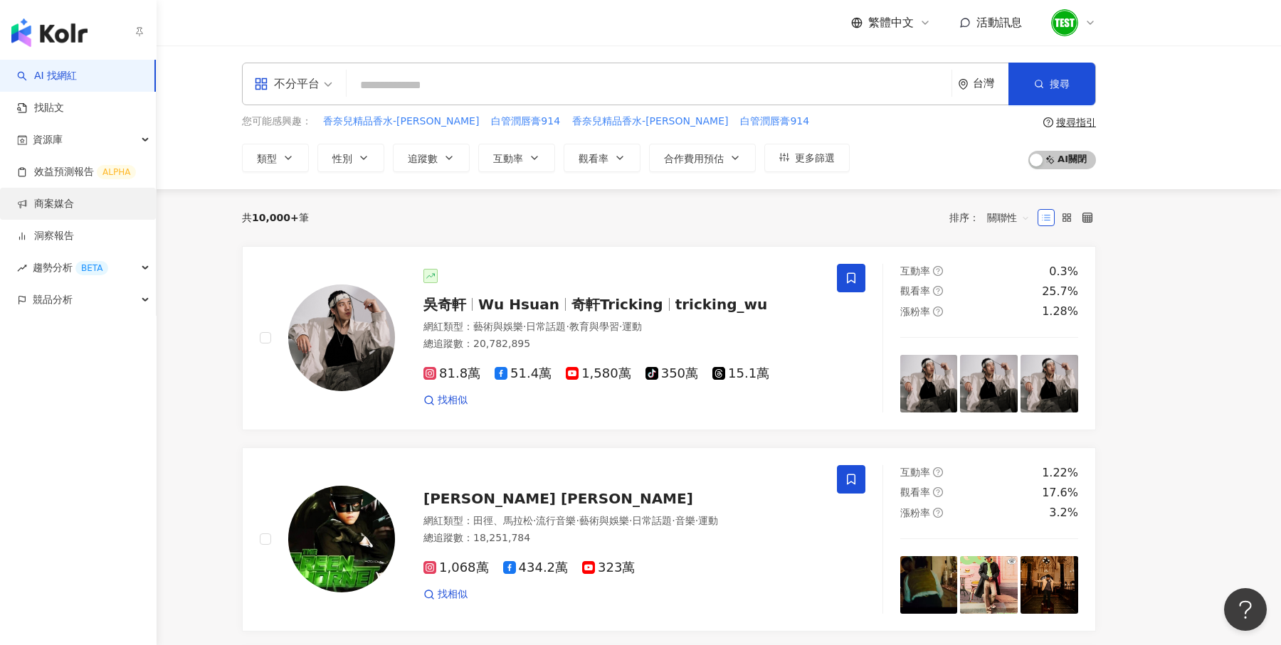
click at [47, 197] on link "商案媒合" at bounding box center [45, 204] width 57 height 14
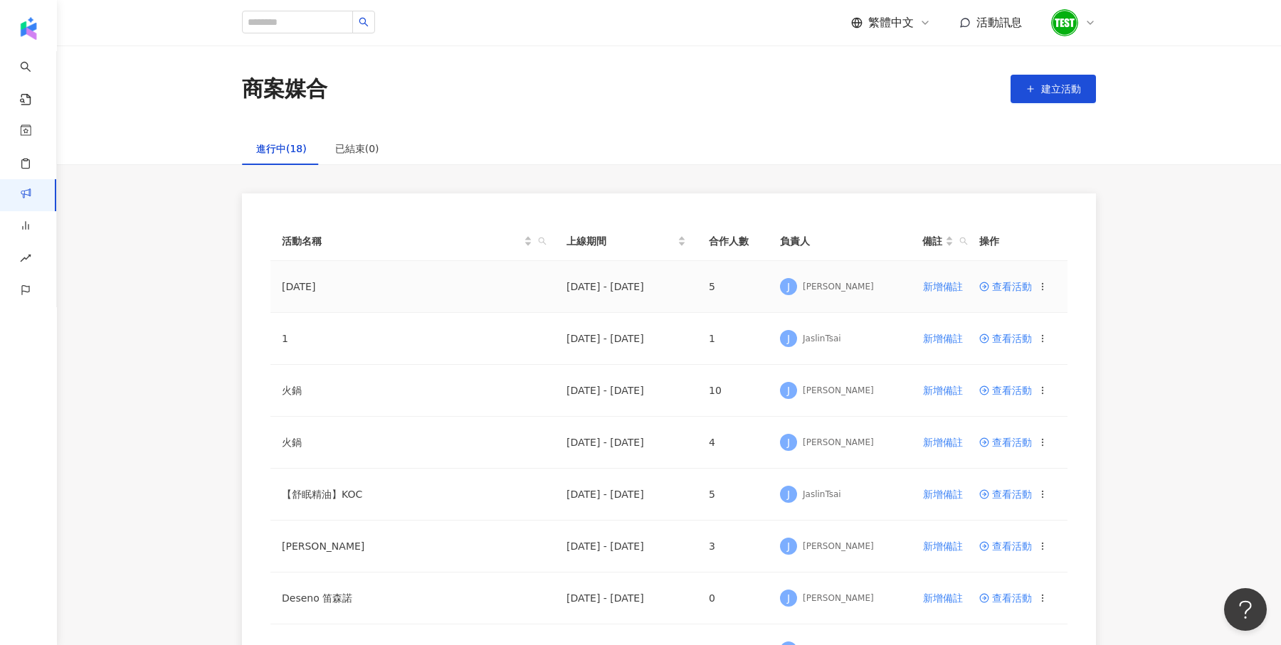
click at [1010, 289] on span "查看活動" at bounding box center [1005, 287] width 53 height 10
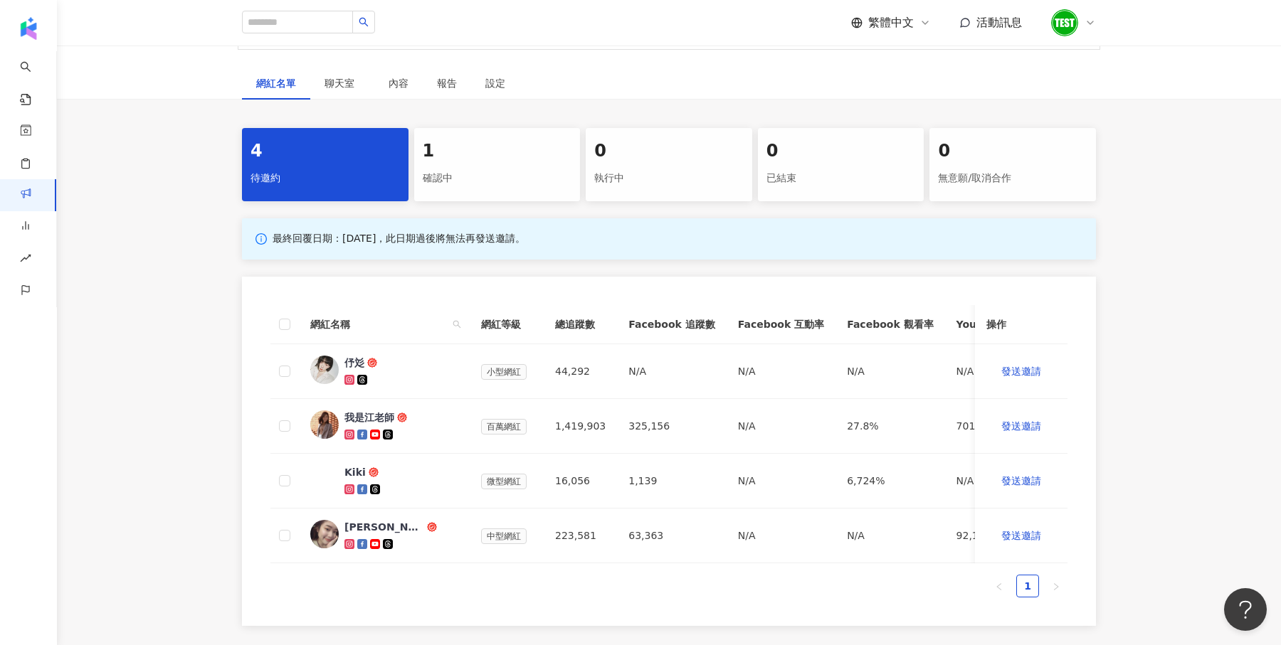
scroll to position [215, 0]
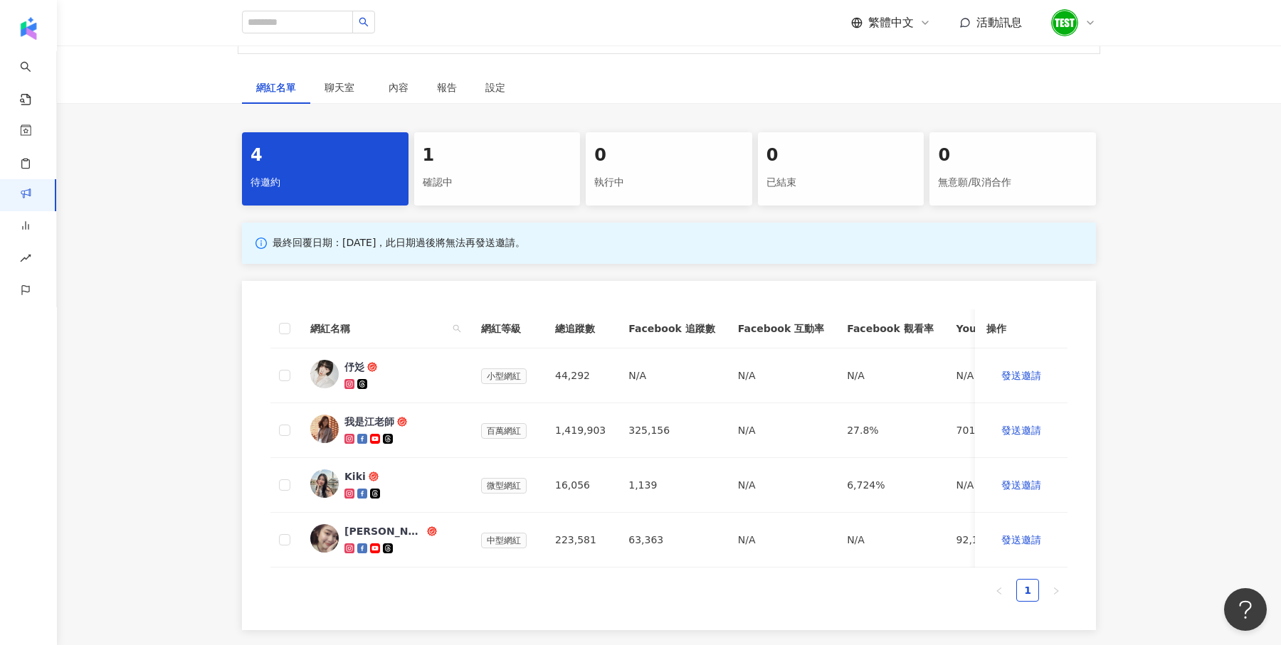
click at [479, 174] on div "確認中" at bounding box center [497, 183] width 149 height 24
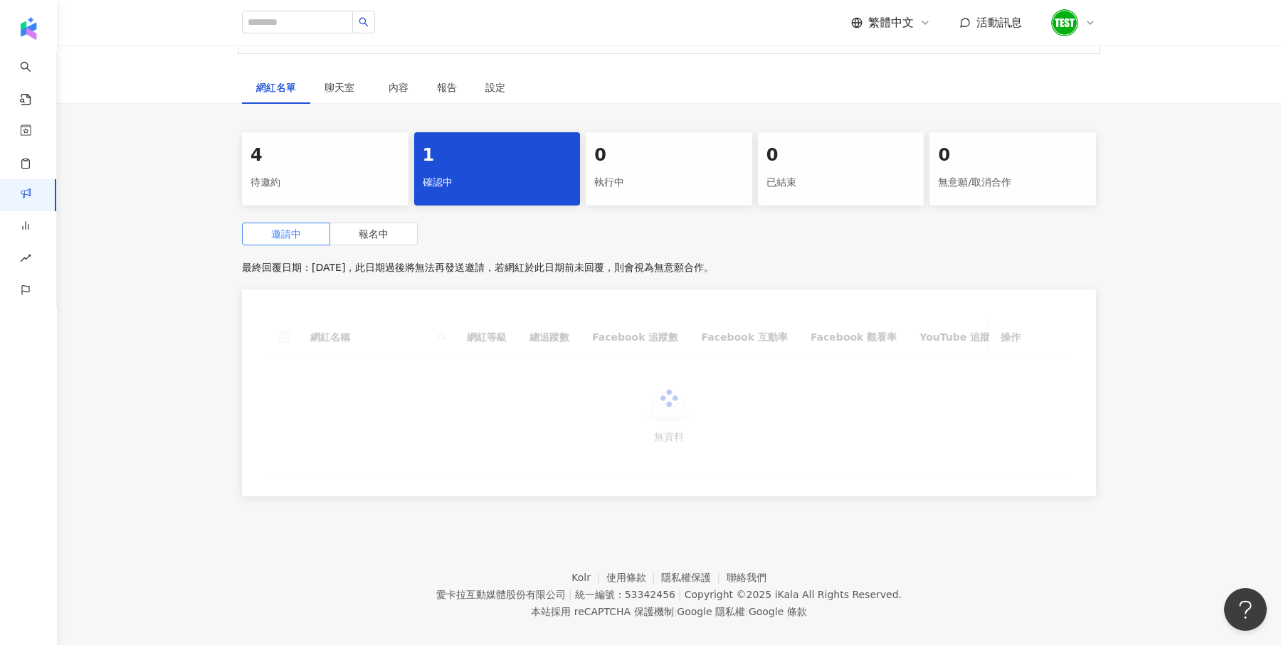
scroll to position [209, 0]
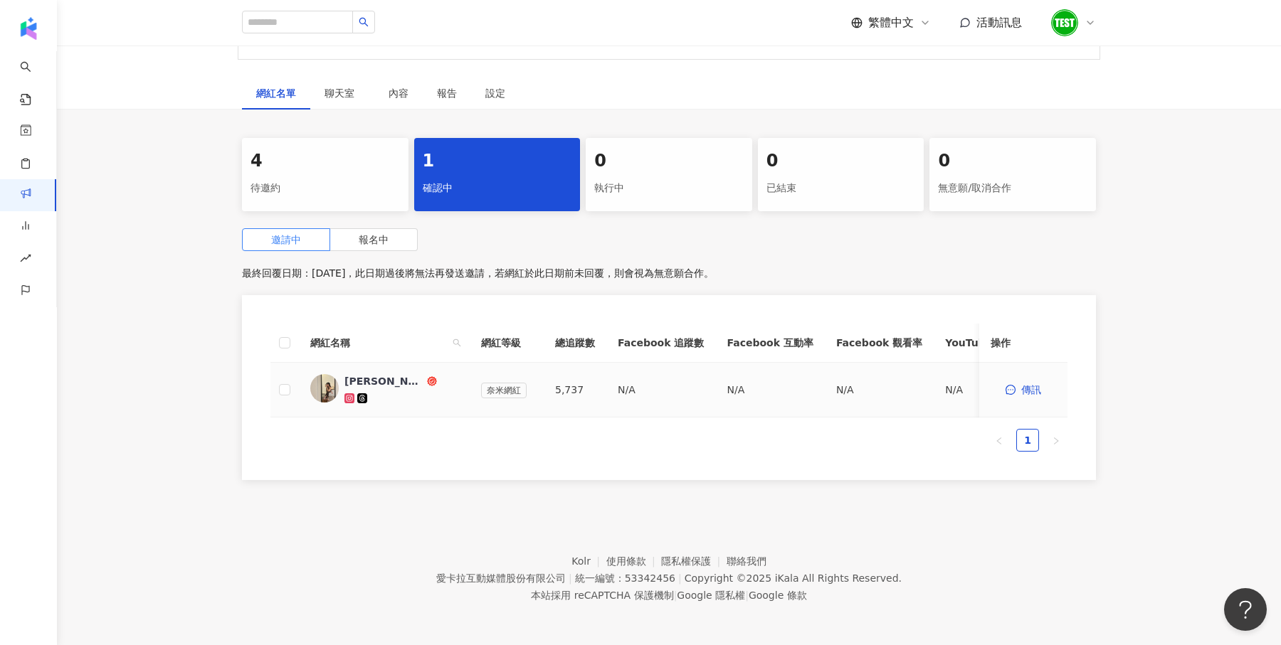
click at [741, 404] on td "N/A" at bounding box center [769, 390] width 109 height 55
click at [601, 449] on ul "1" at bounding box center [668, 440] width 797 height 23
click at [310, 164] on div "4" at bounding box center [324, 161] width 149 height 24
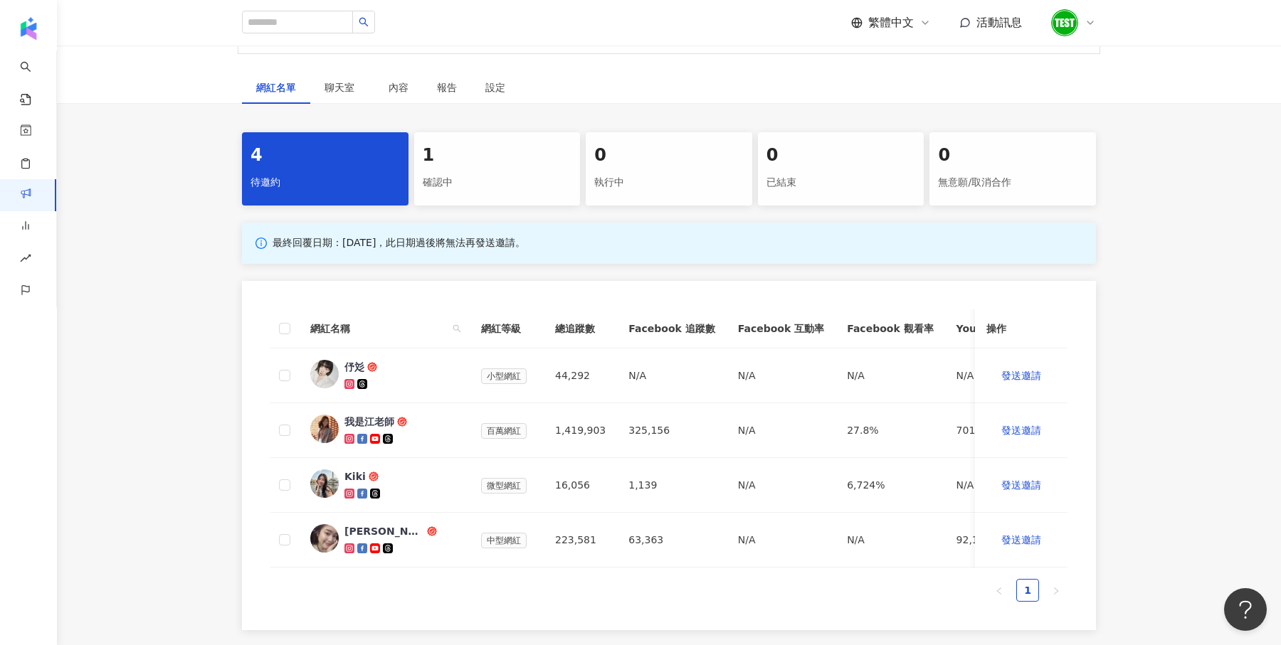
click at [719, 303] on div "網紅名稱 網紅等級 總追蹤數 Facebook 追蹤數 Facebook 互動率 Facebook 觀看率 YouTube 追蹤數 YouTube 互動率 Y…" at bounding box center [669, 455] width 854 height 349
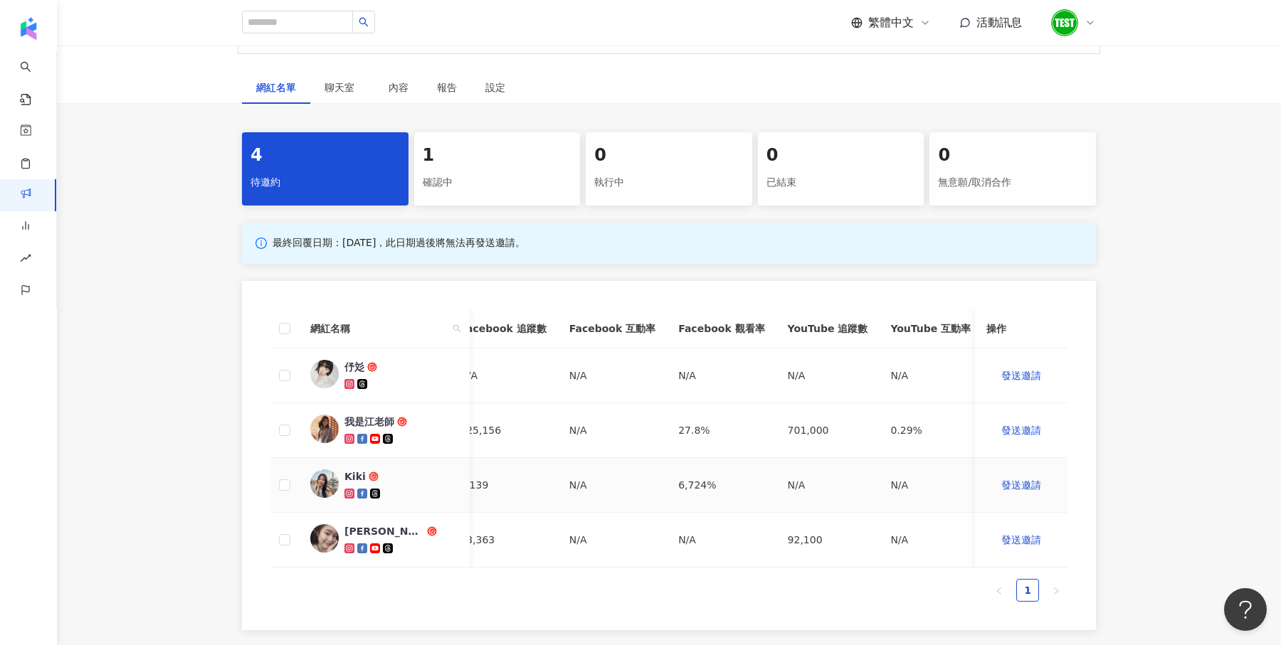
scroll to position [0, 194]
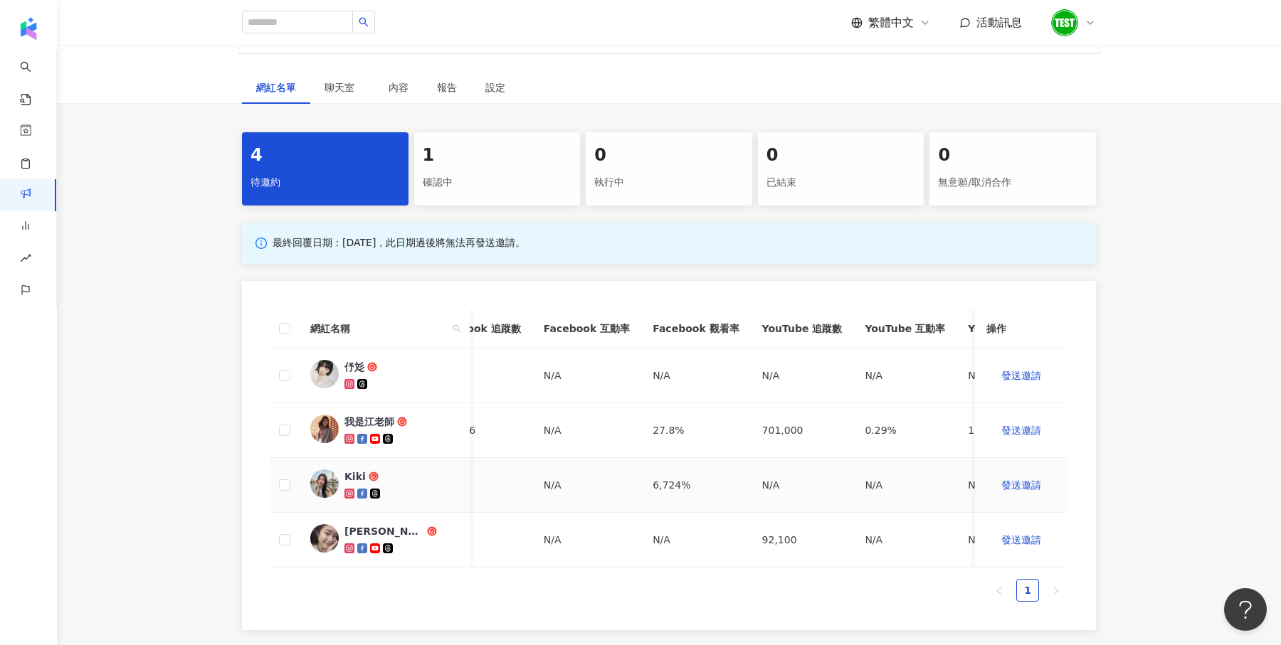
click at [853, 483] on td "N/A" at bounding box center [904, 485] width 103 height 55
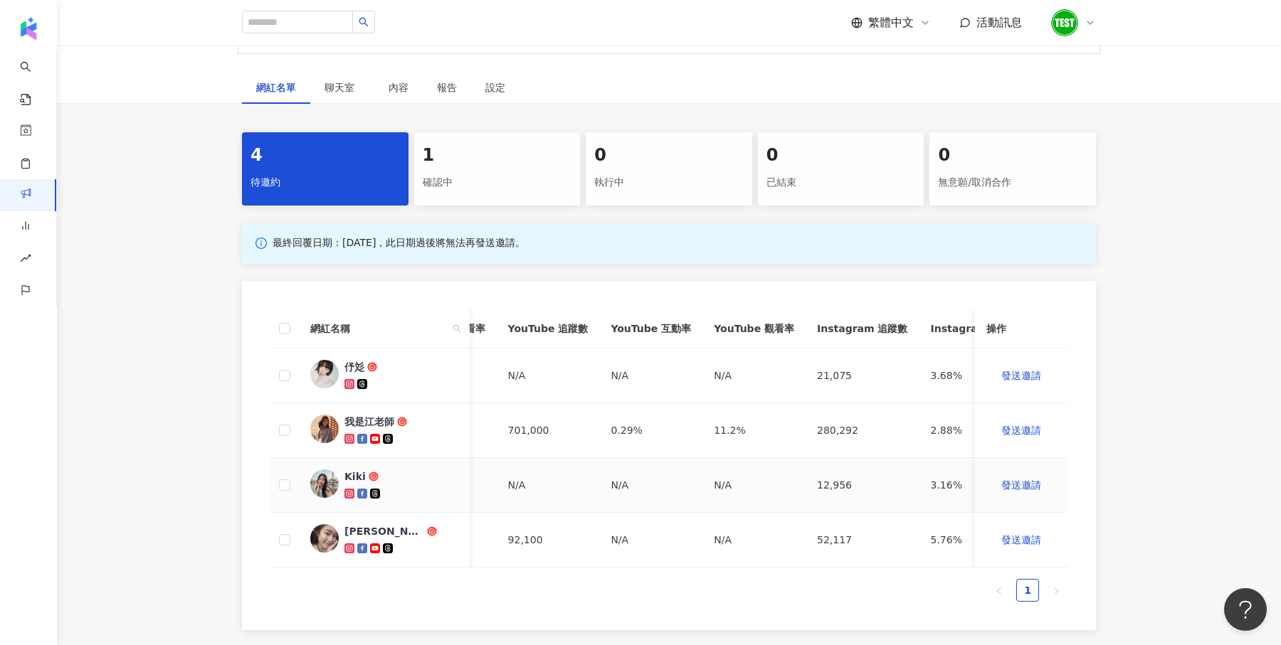
scroll to position [0, 618]
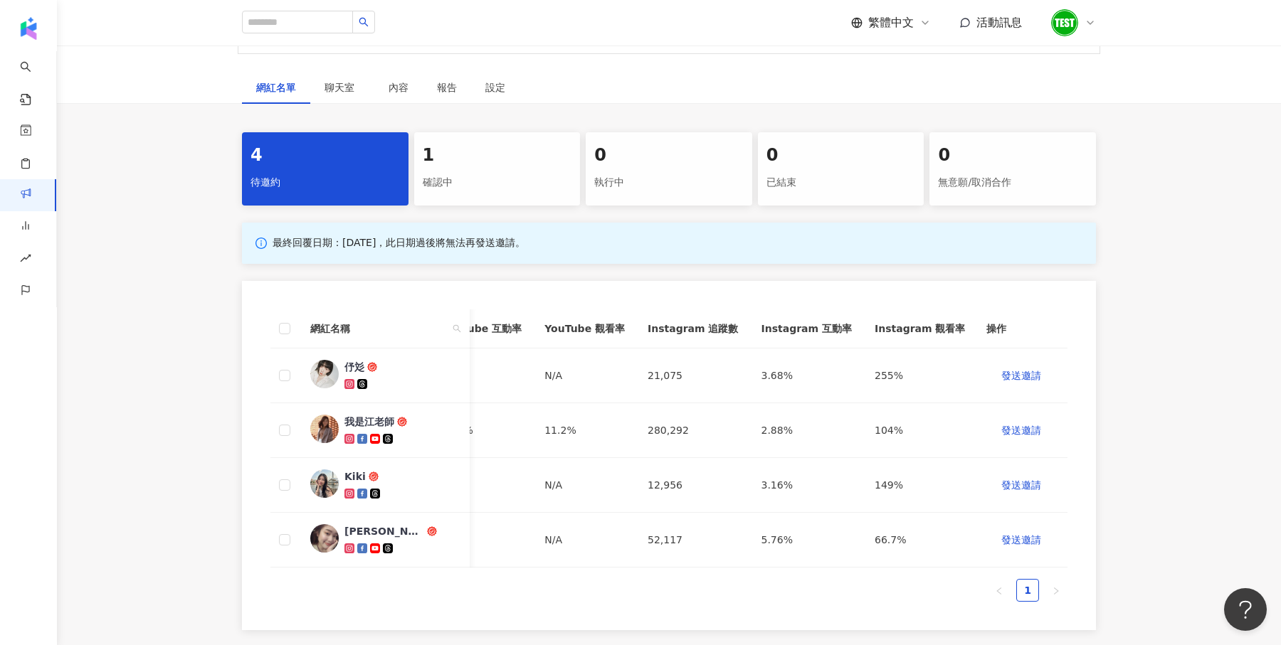
click at [491, 179] on div "確認中" at bounding box center [497, 183] width 149 height 24
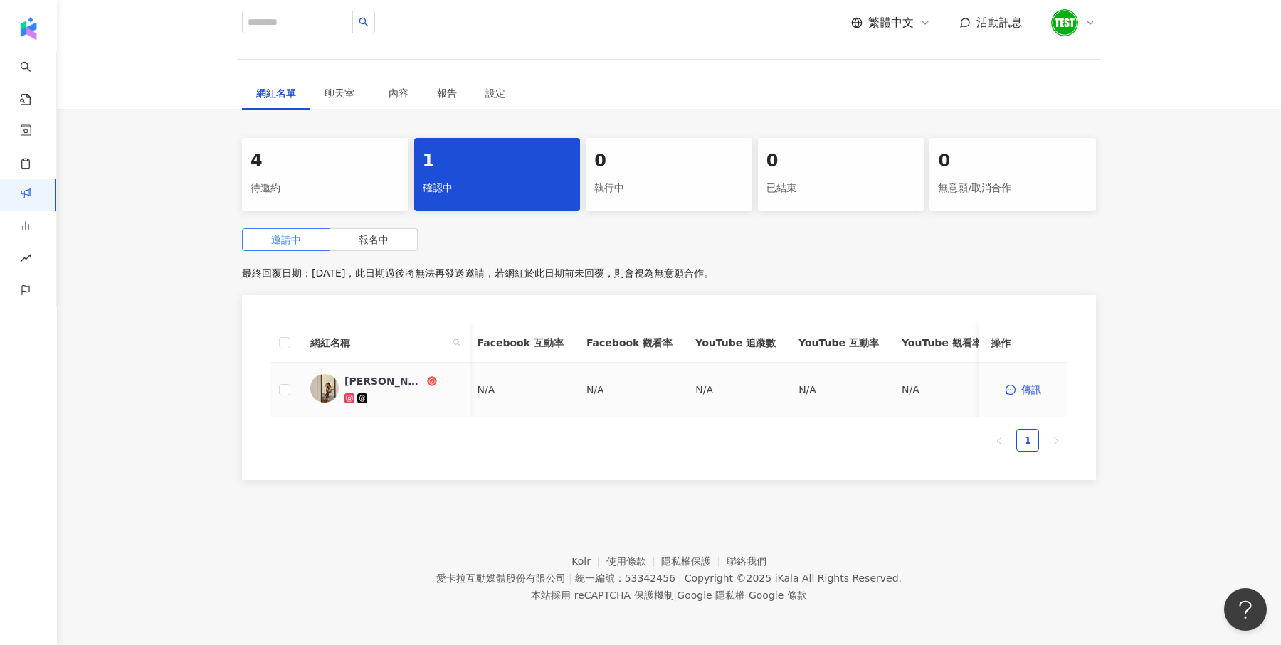
scroll to position [0, 608]
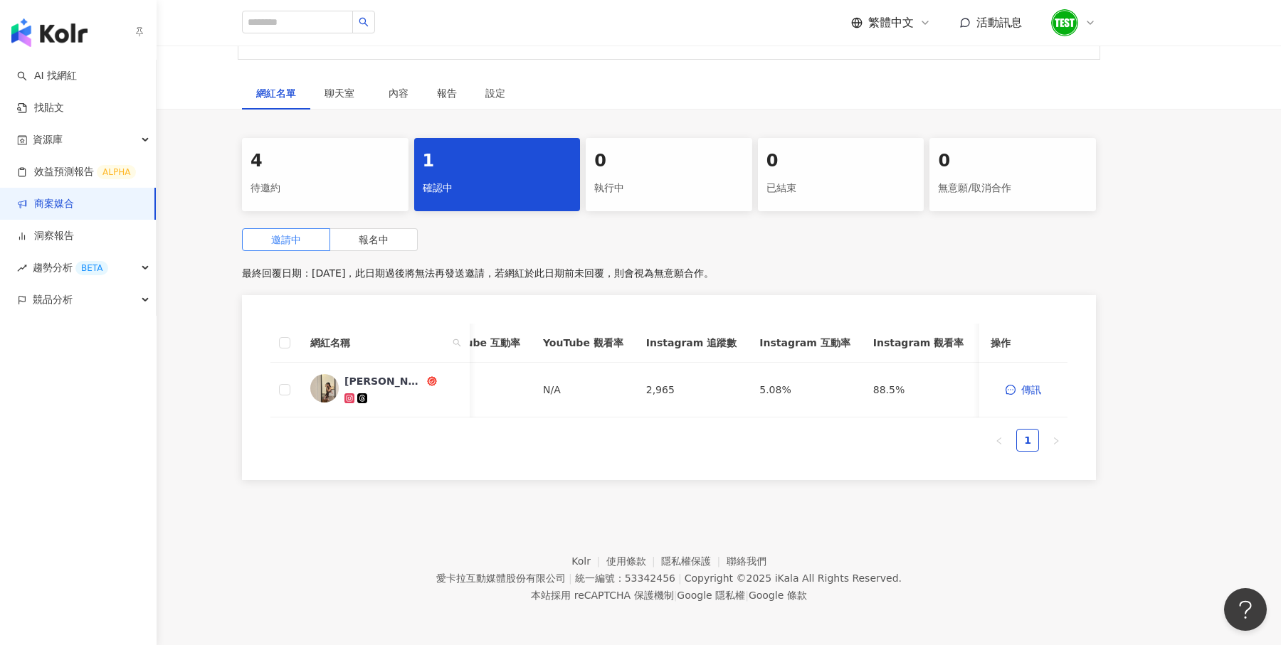
click at [31, 35] on img "button" at bounding box center [49, 32] width 76 height 28
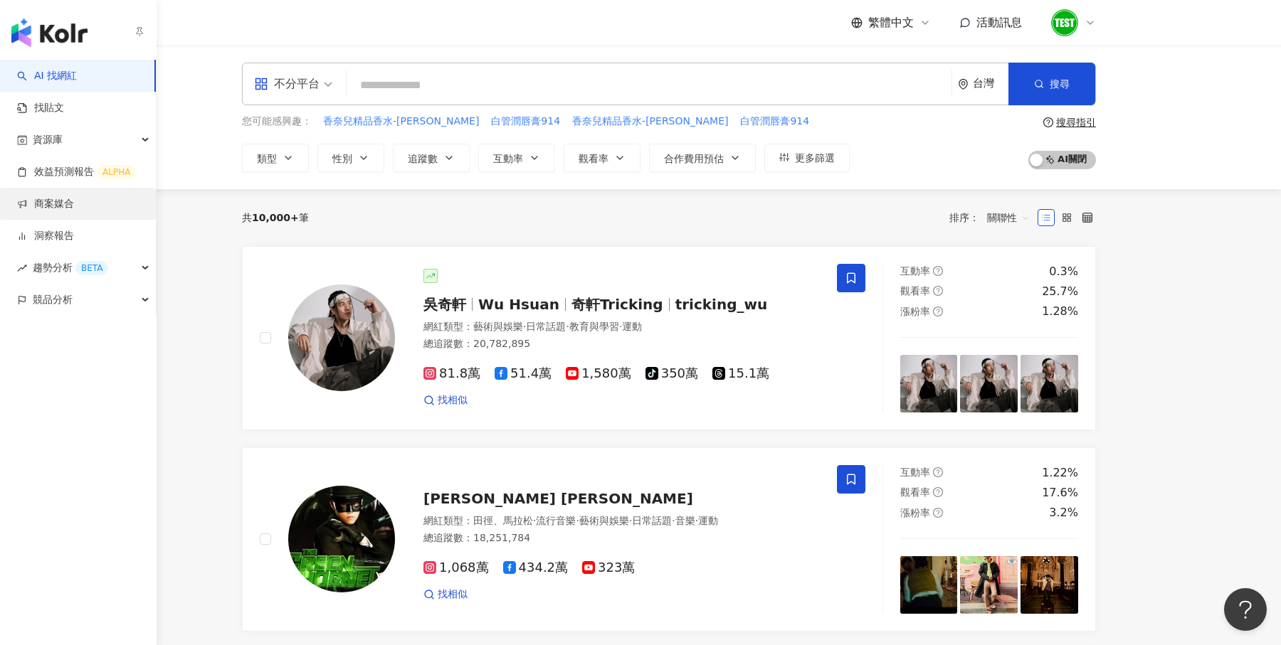
click at [37, 201] on link "商案媒合" at bounding box center [45, 204] width 57 height 14
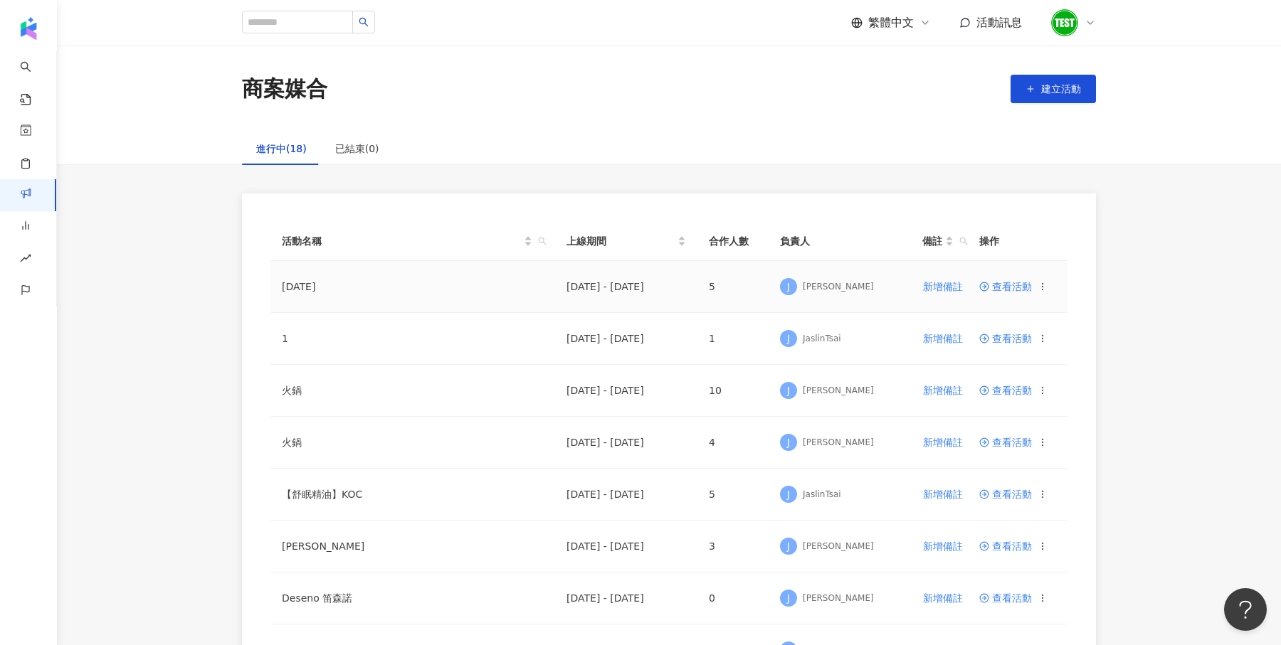
click at [1005, 285] on span "查看活動" at bounding box center [1005, 287] width 53 height 10
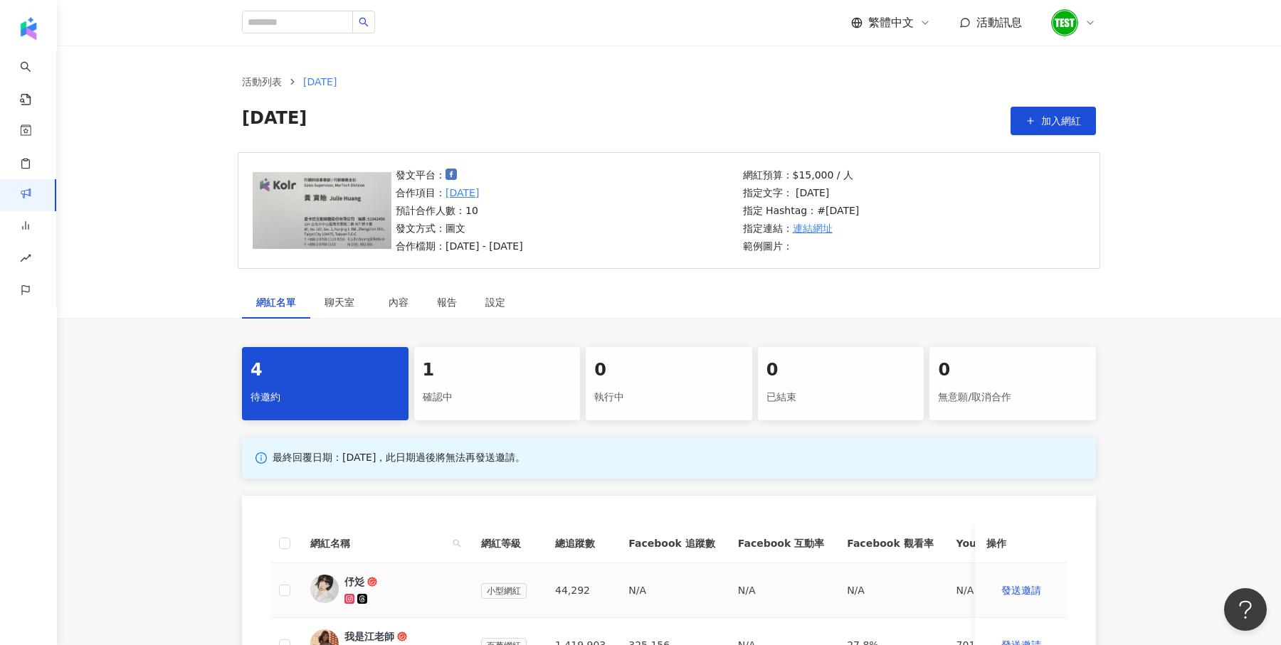
click at [327, 591] on img at bounding box center [324, 589] width 28 height 28
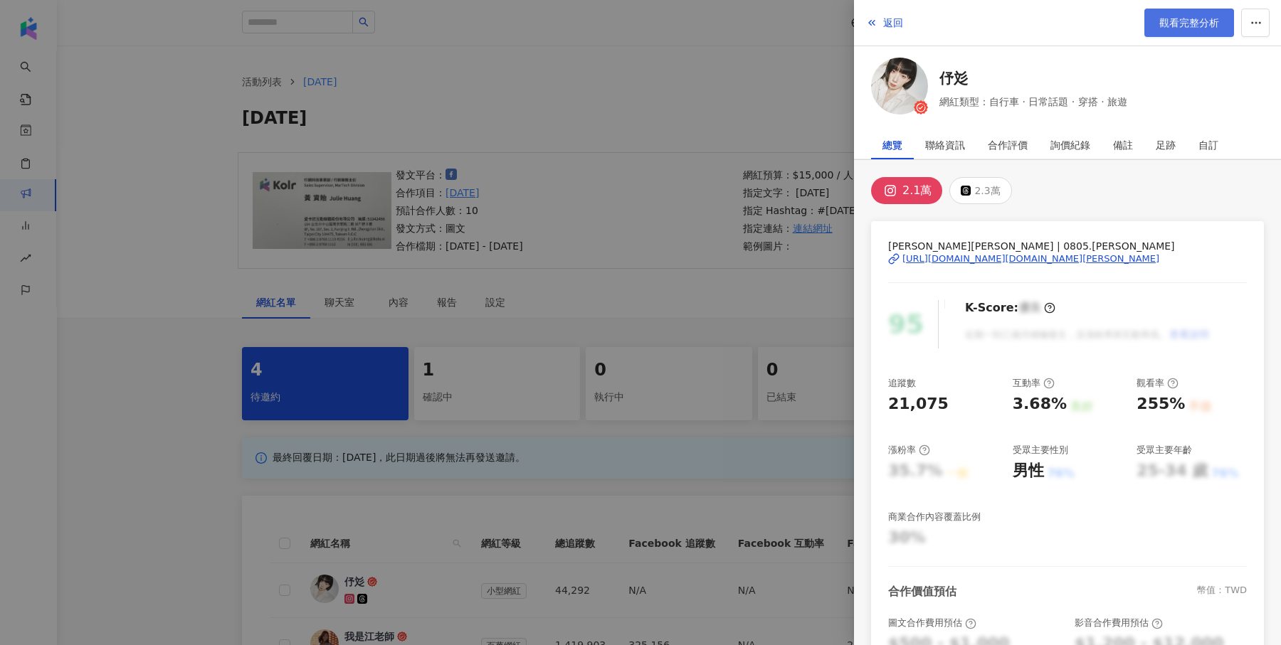
click at [1202, 28] on link "觀看完整分析" at bounding box center [1189, 23] width 90 height 28
click at [588, 155] on div at bounding box center [640, 322] width 1281 height 645
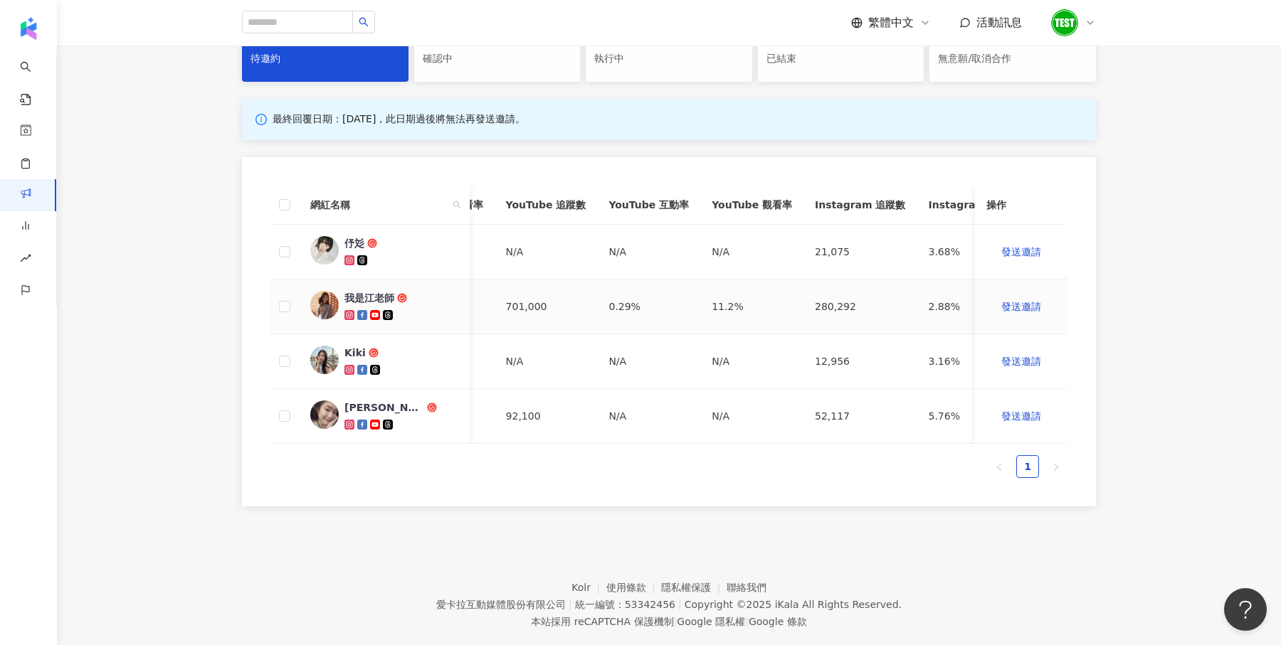
scroll to position [0, 618]
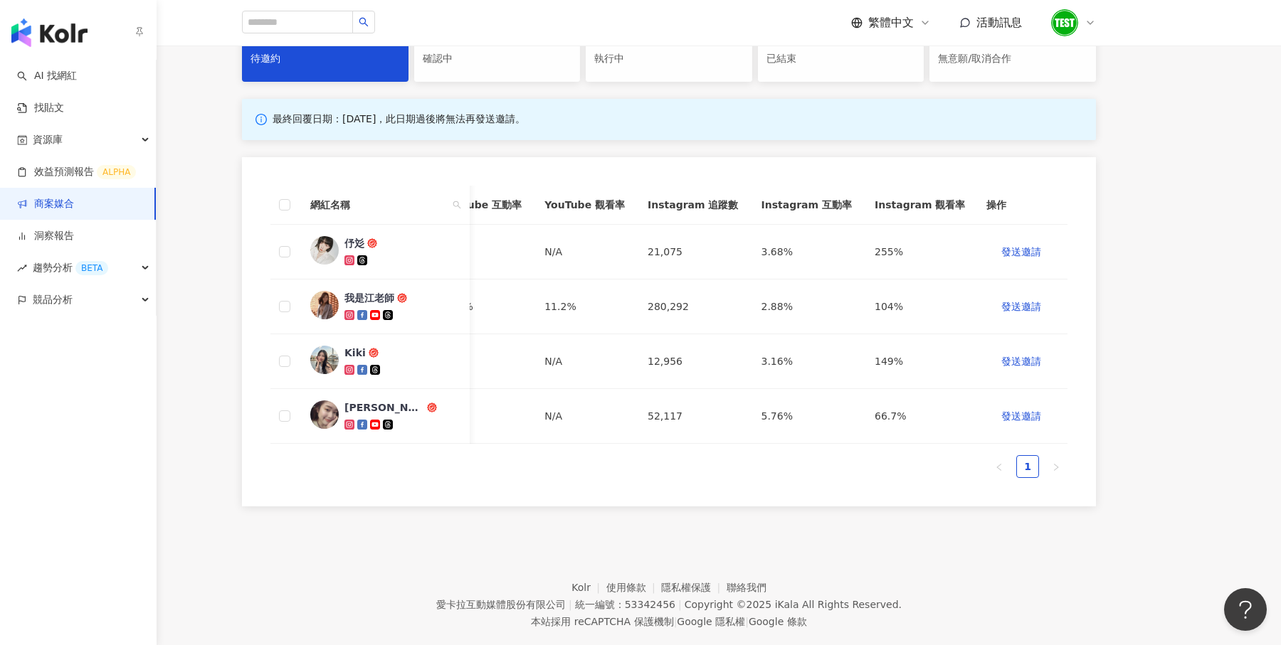
click at [69, 12] on div "button" at bounding box center [78, 30] width 157 height 60
click at [69, 31] on img "button" at bounding box center [49, 32] width 76 height 28
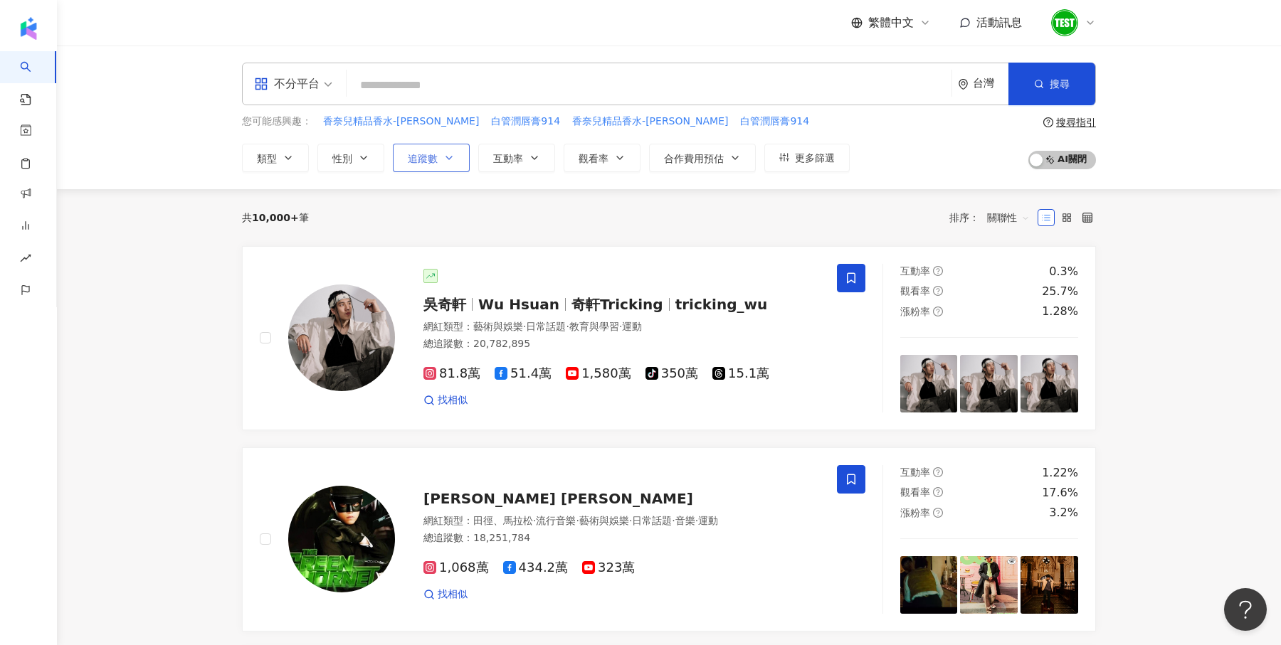
click at [426, 154] on span "追蹤數" at bounding box center [423, 158] width 30 height 11
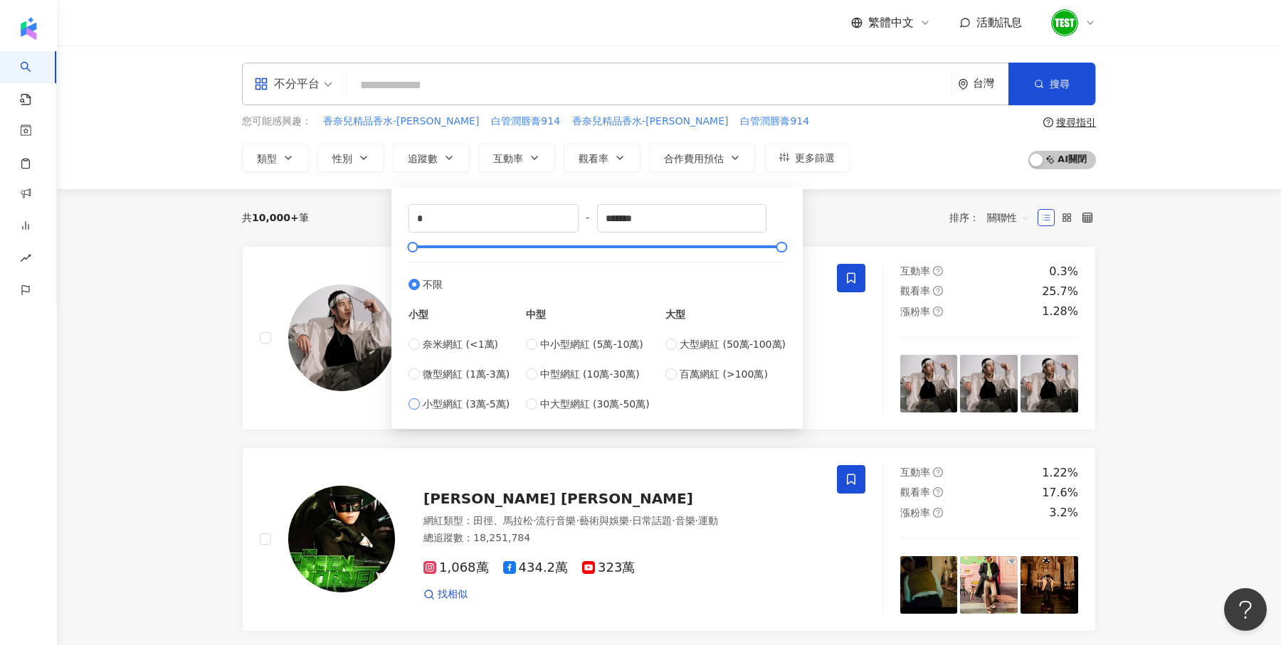
click at [467, 403] on span "小型網紅 (3萬-5萬)" at bounding box center [466, 404] width 87 height 16
type input "*****"
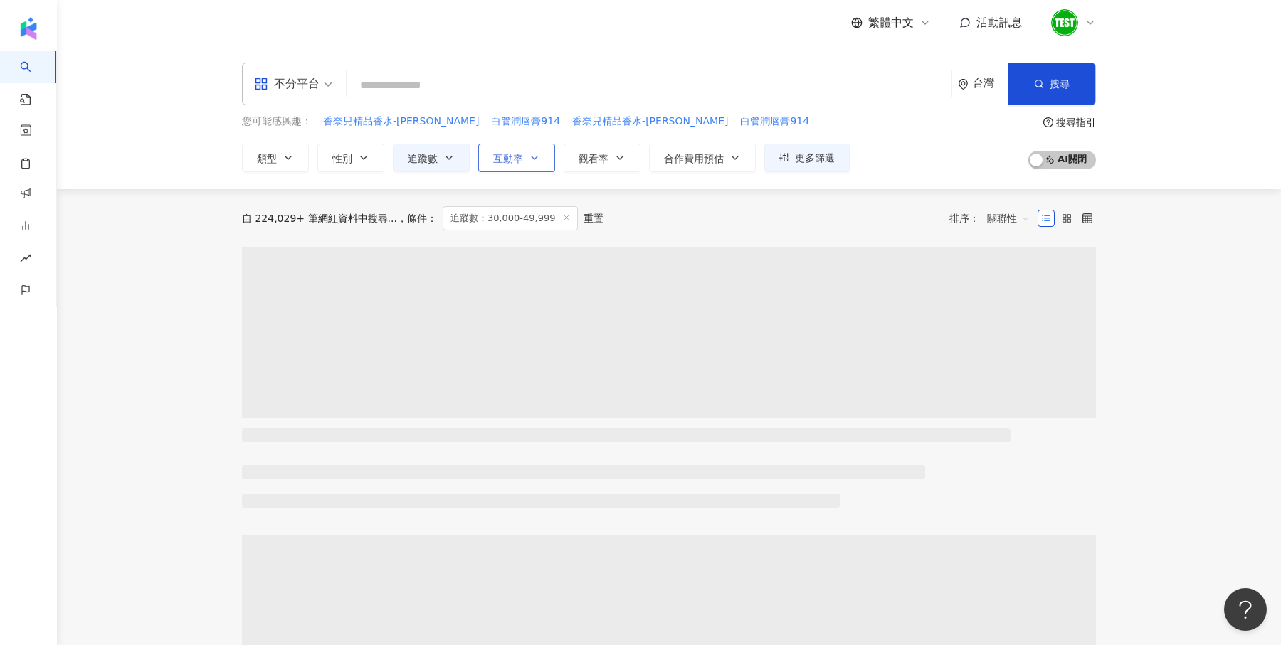
click at [516, 166] on button "互動率" at bounding box center [516, 158] width 77 height 28
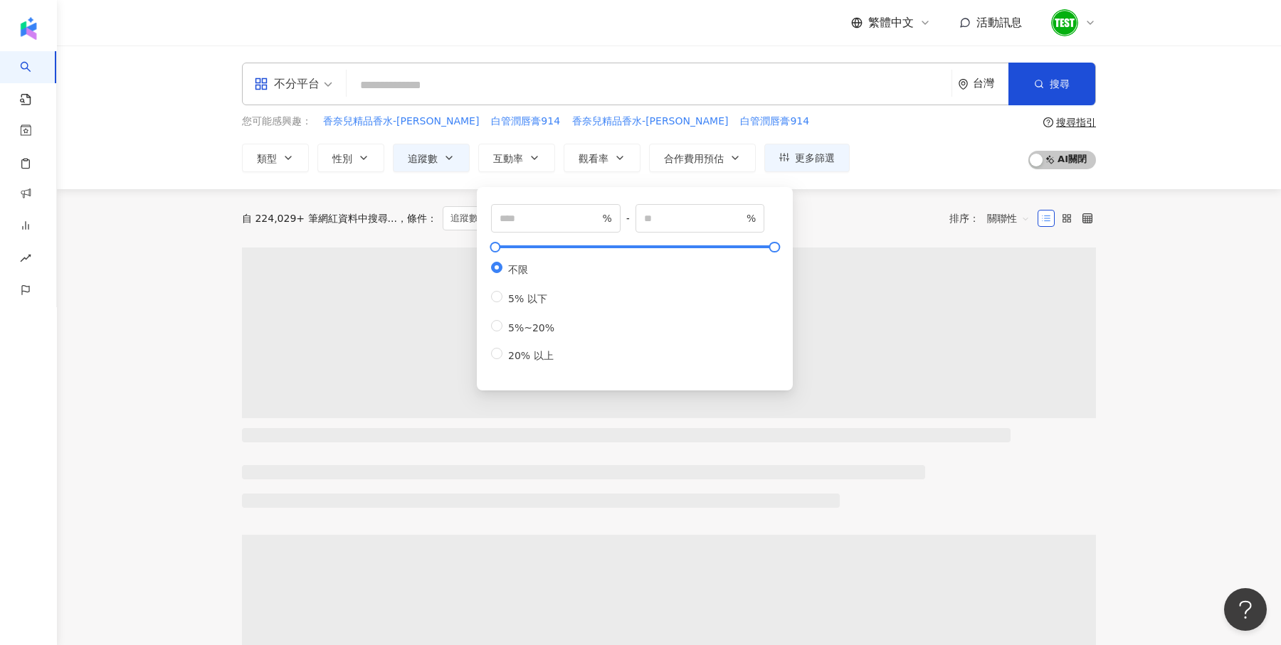
click at [557, 234] on div "% - % 不限 5% 以下 5%~20% 20% 以上" at bounding box center [634, 283] width 287 height 159
click at [554, 225] on input "number" at bounding box center [549, 219] width 100 height 16
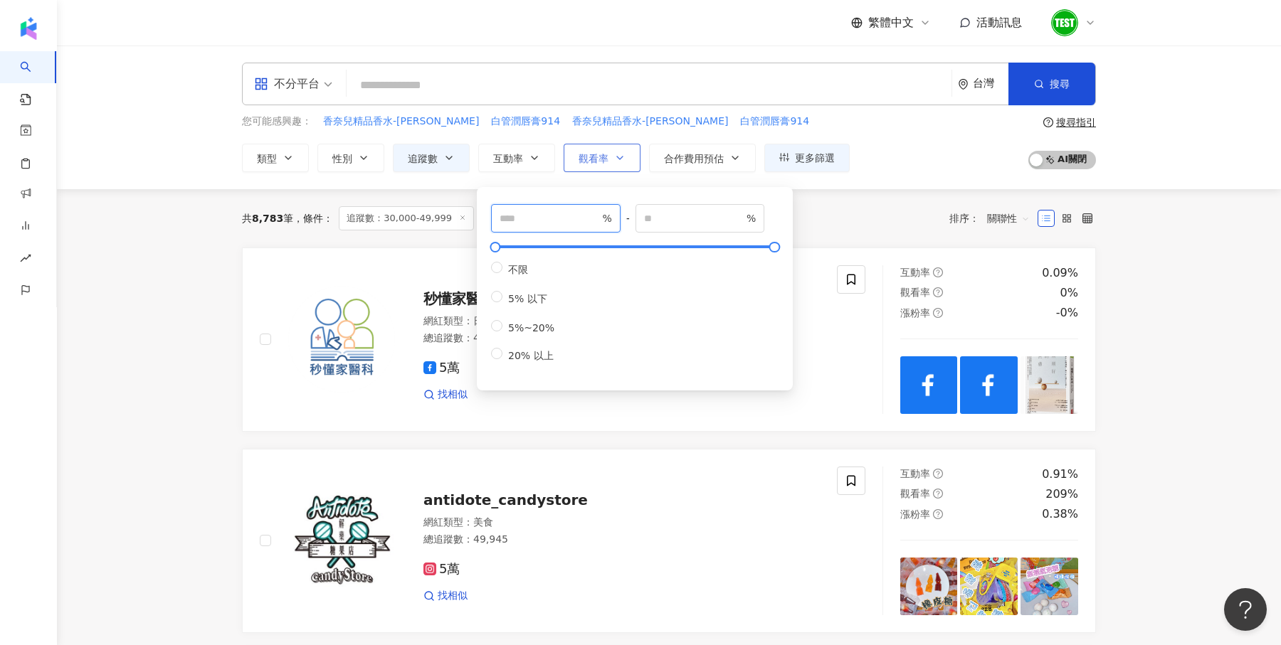
type input "*"
click at [581, 166] on button "觀看率" at bounding box center [602, 158] width 77 height 28
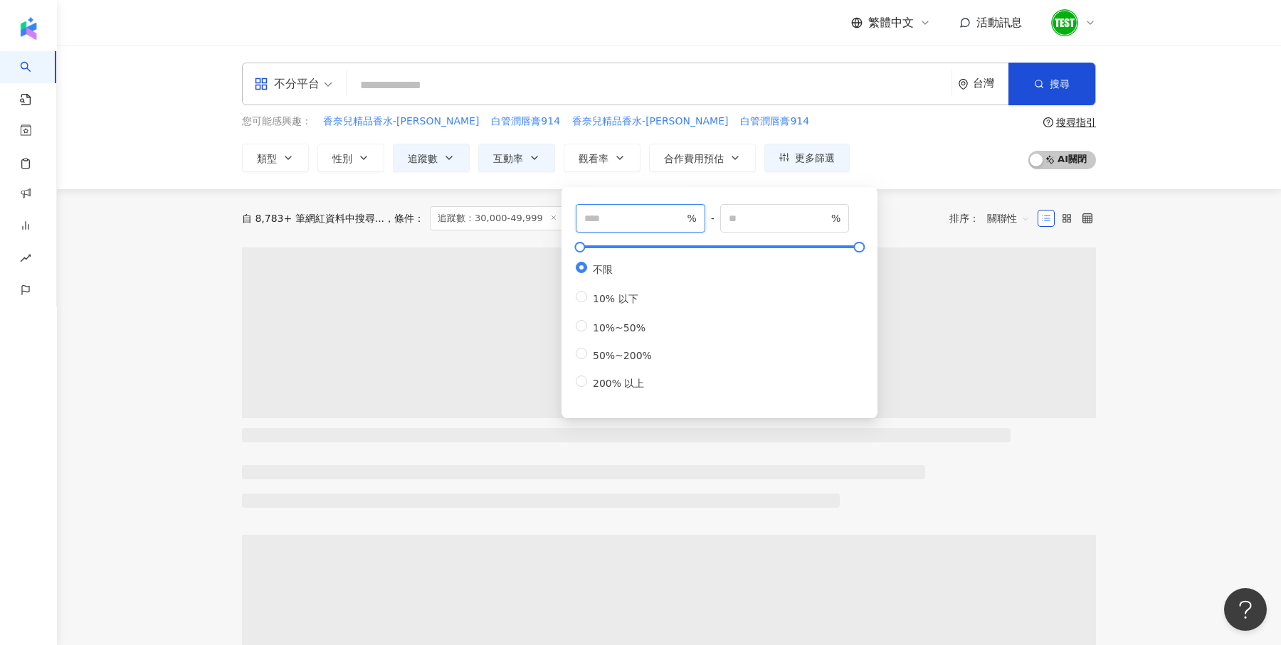
click at [598, 218] on input "number" at bounding box center [634, 219] width 100 height 16
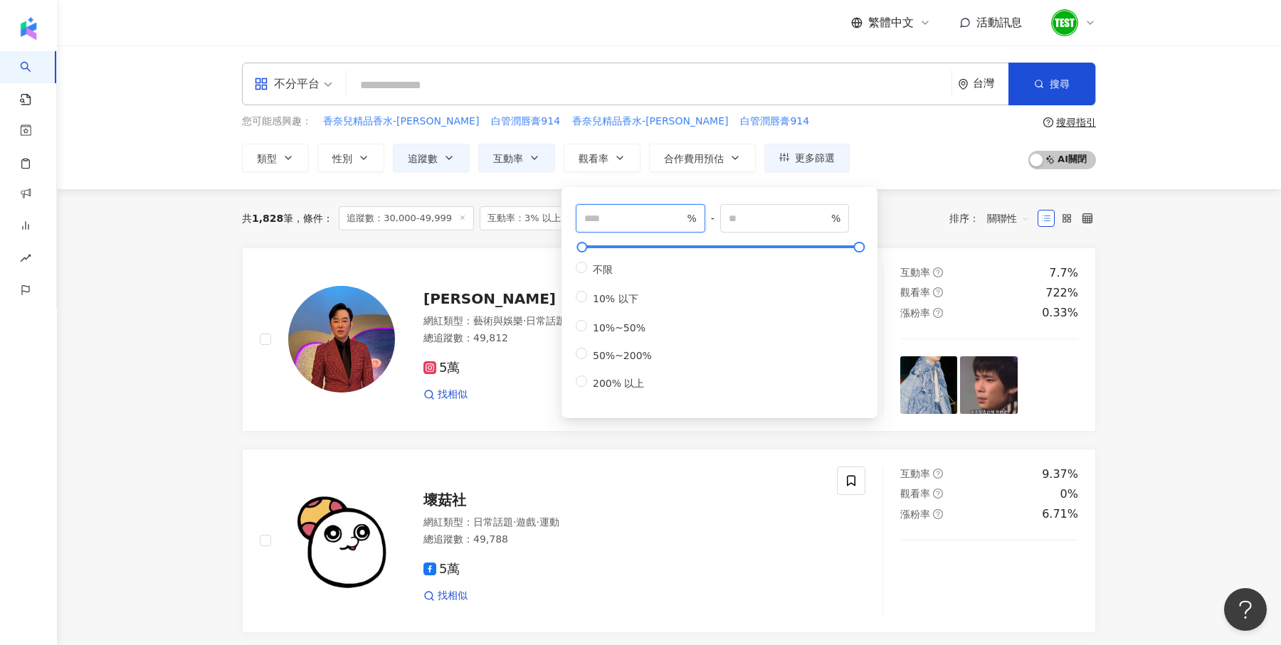
type input "**"
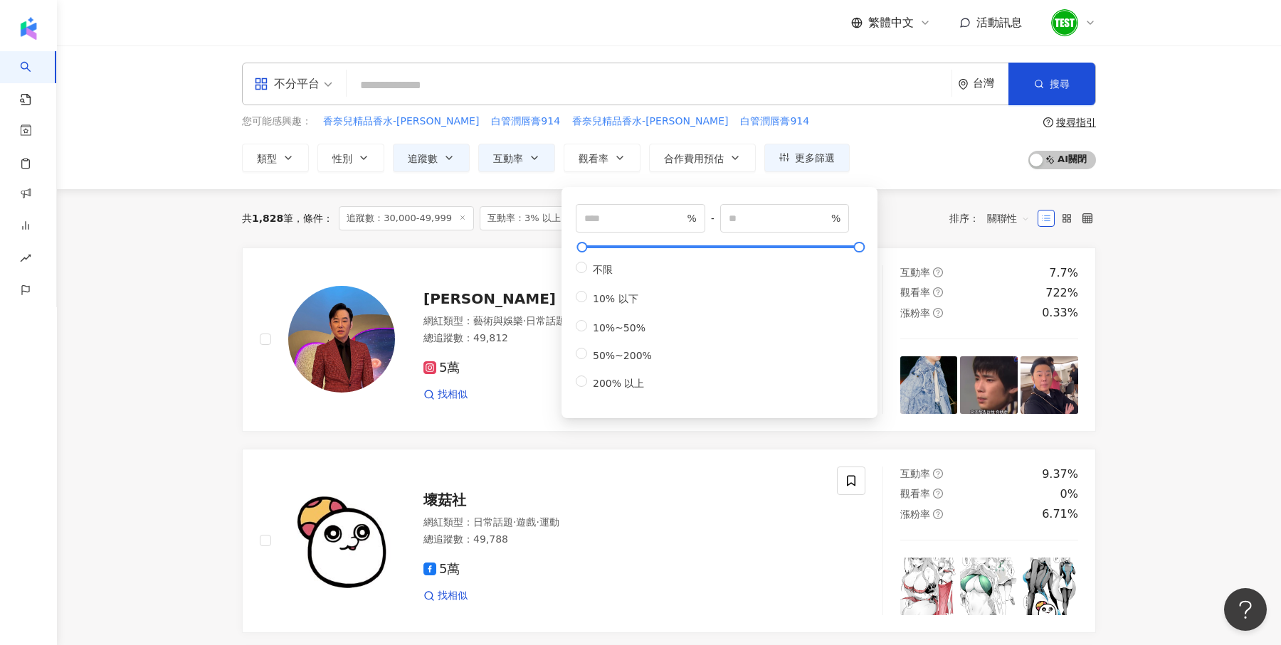
click at [926, 145] on div "您可能感興趣： 香奈兒精品香水-梧桐影木 白管潤唇膏914 香奈兒精品香水-梧桐影木 白管潤唇膏914 類型 性別 追蹤數 互動率 觀看率 合作費用預估 更多…" at bounding box center [669, 143] width 854 height 58
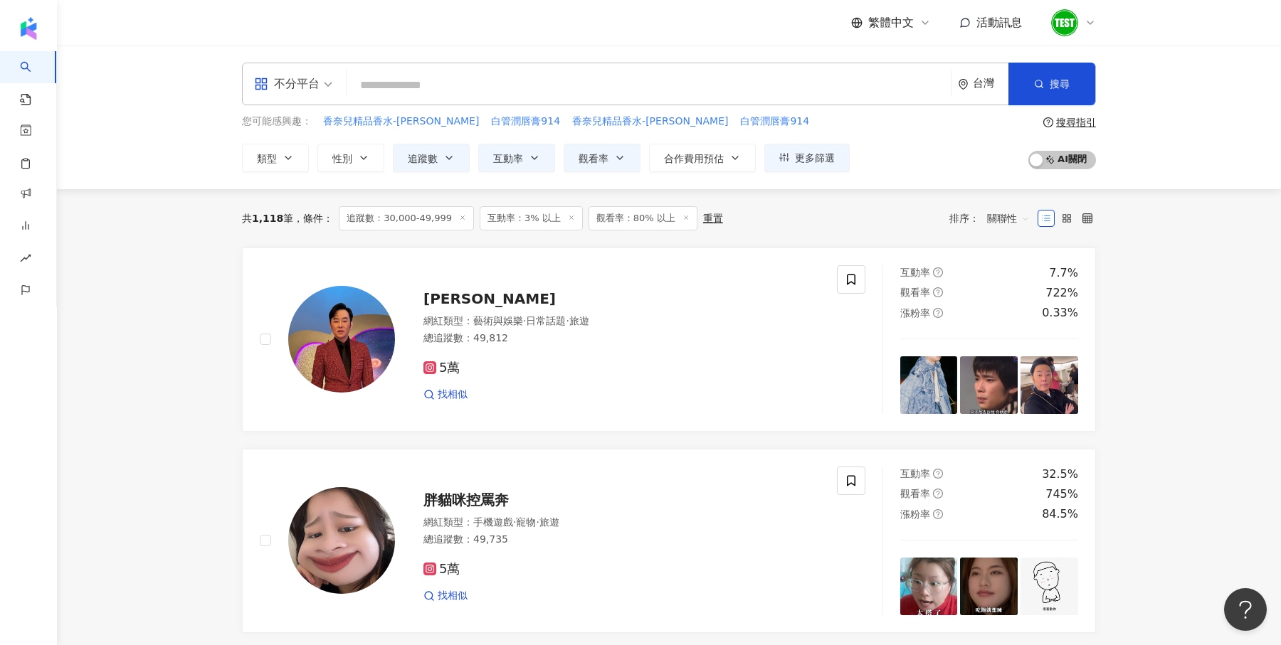
click at [307, 95] on span at bounding box center [293, 83] width 78 height 41
click at [314, 152] on div "Instagram" at bounding box center [298, 150] width 80 height 18
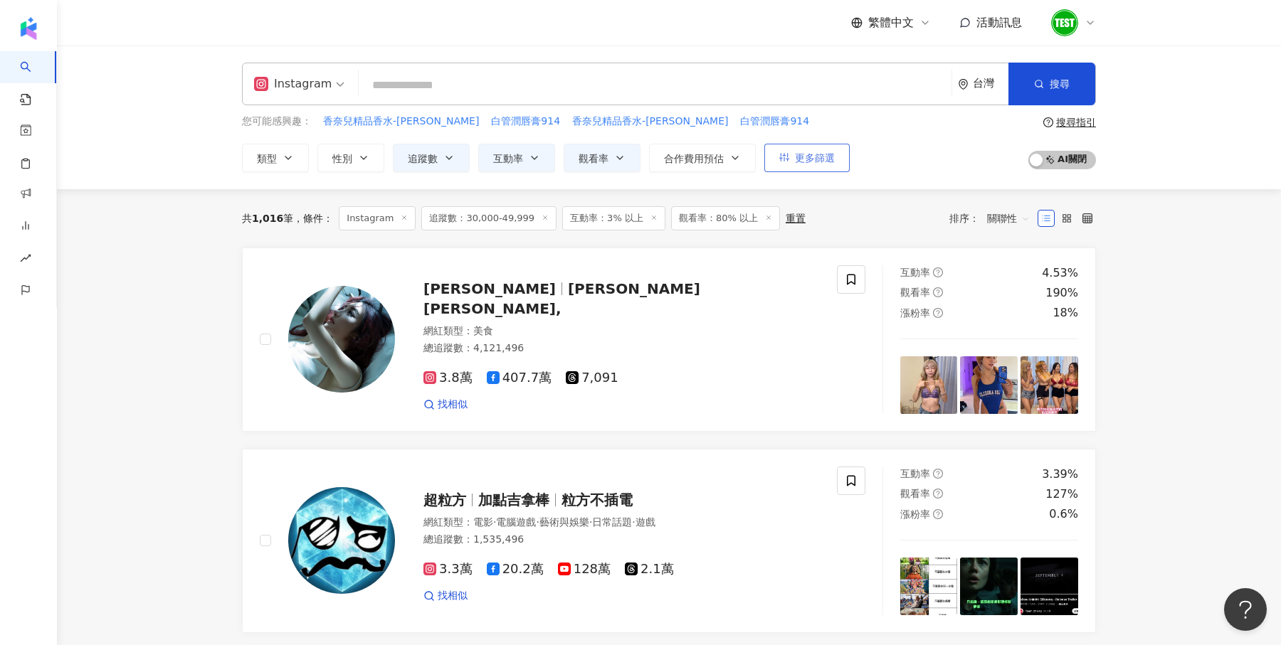
click at [817, 165] on button "更多篩選" at bounding box center [806, 158] width 85 height 28
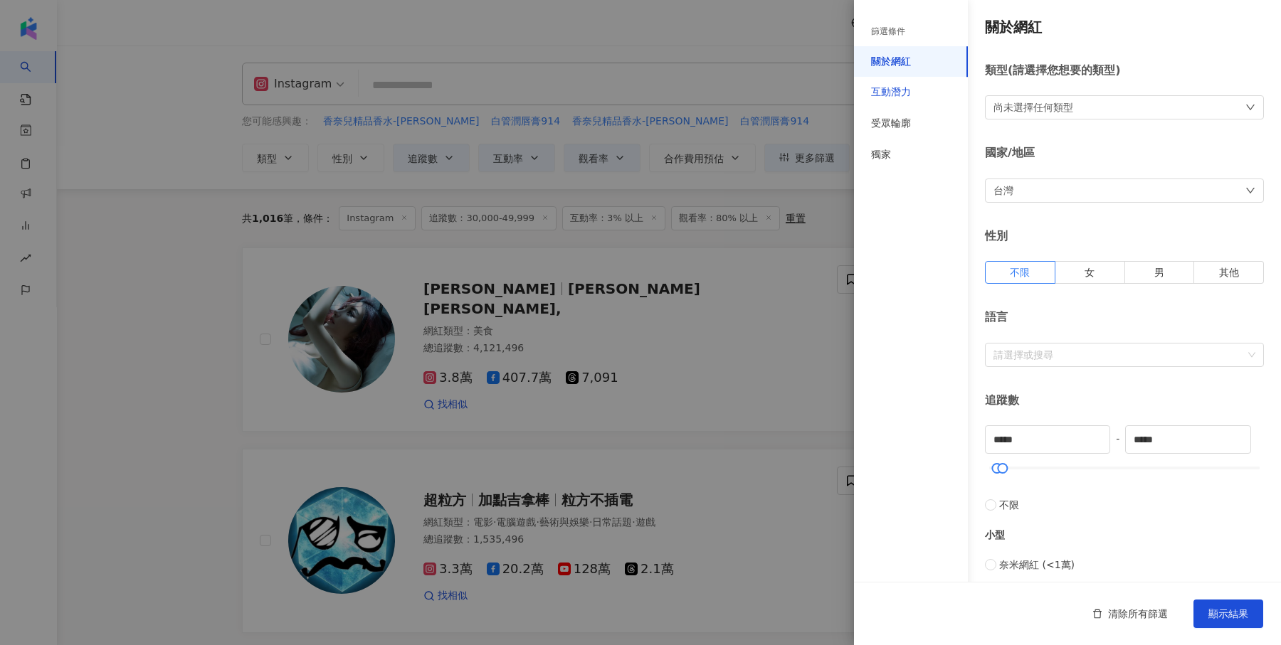
click at [906, 95] on div "互動潛力" at bounding box center [891, 92] width 40 height 14
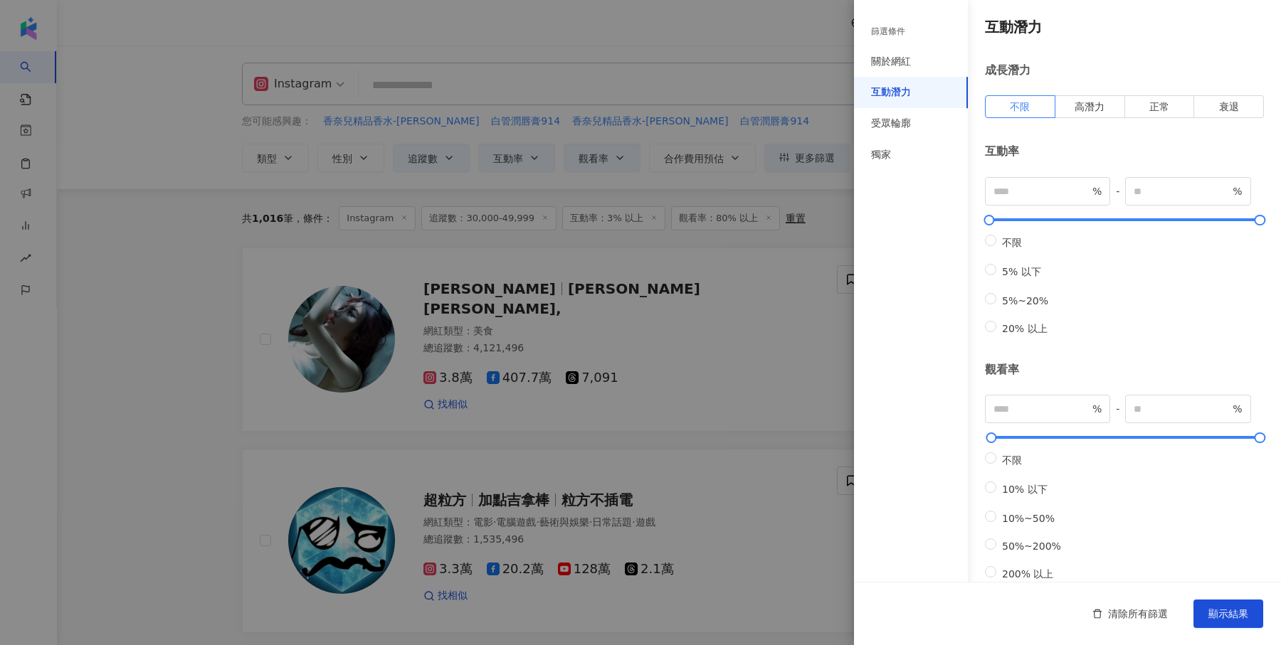
scroll to position [278, 0]
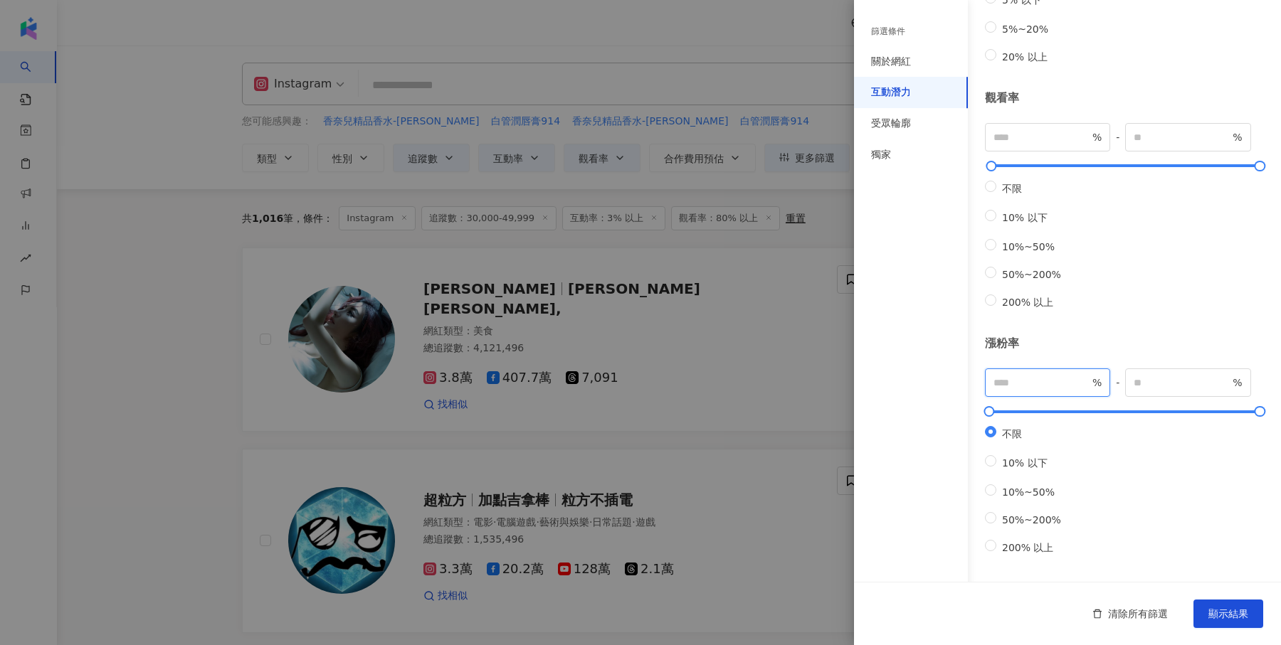
click at [1005, 381] on input "number" at bounding box center [1041, 383] width 96 height 16
type input "**"
click at [1231, 601] on button "顯示結果" at bounding box center [1228, 614] width 70 height 28
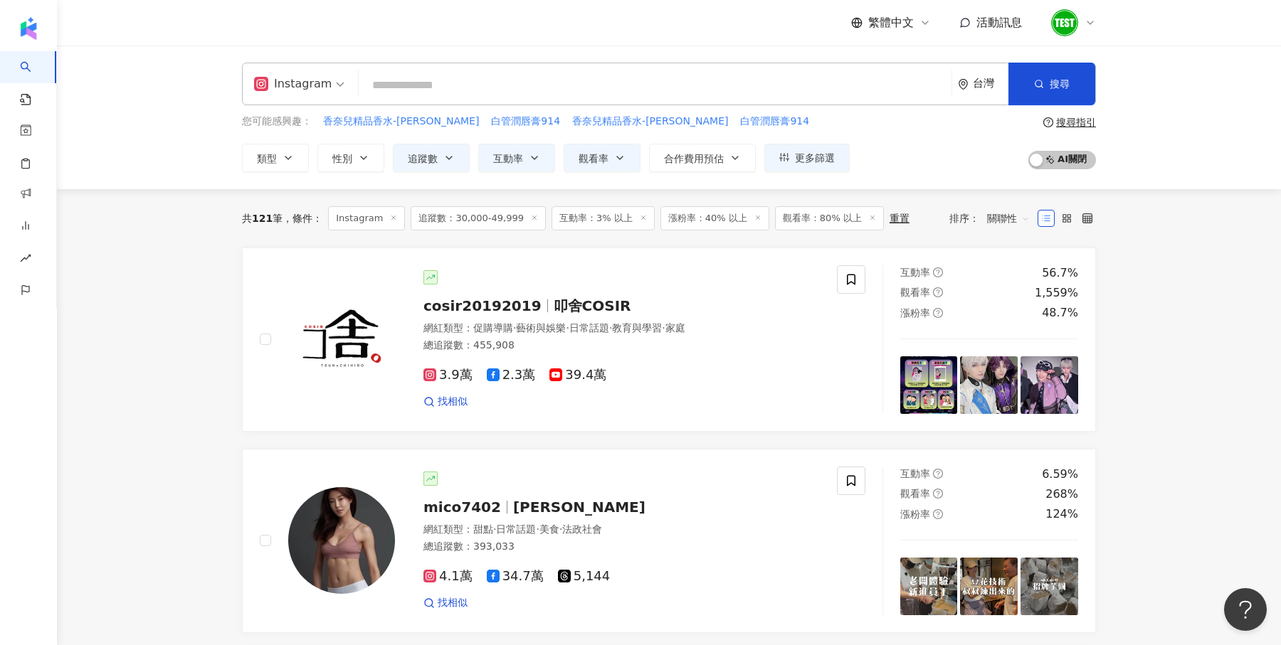
click at [456, 78] on input "search" at bounding box center [654, 85] width 581 height 27
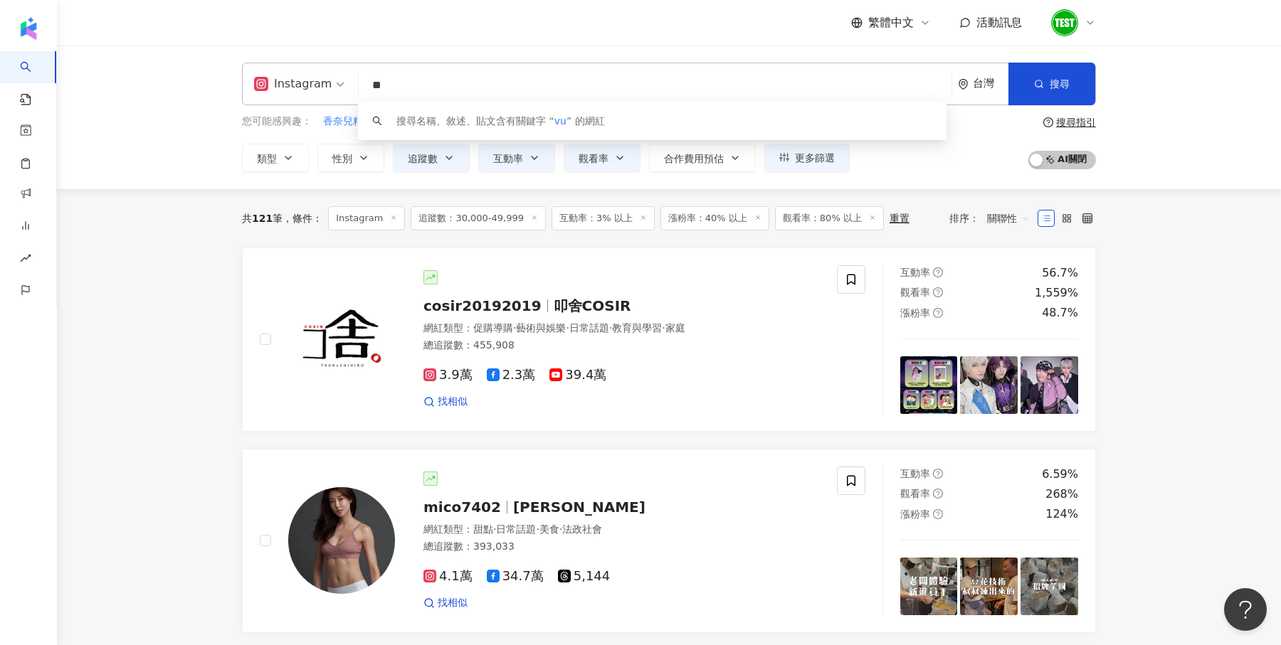
type input "*"
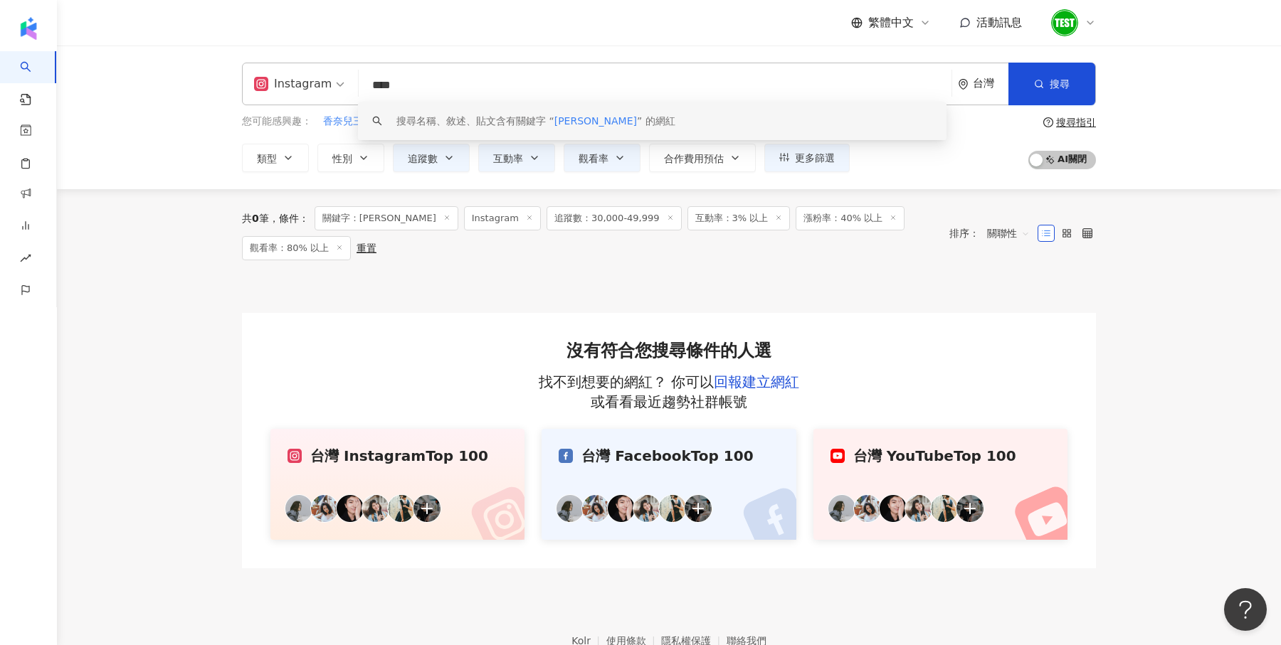
click at [428, 78] on input "****" at bounding box center [654, 85] width 581 height 27
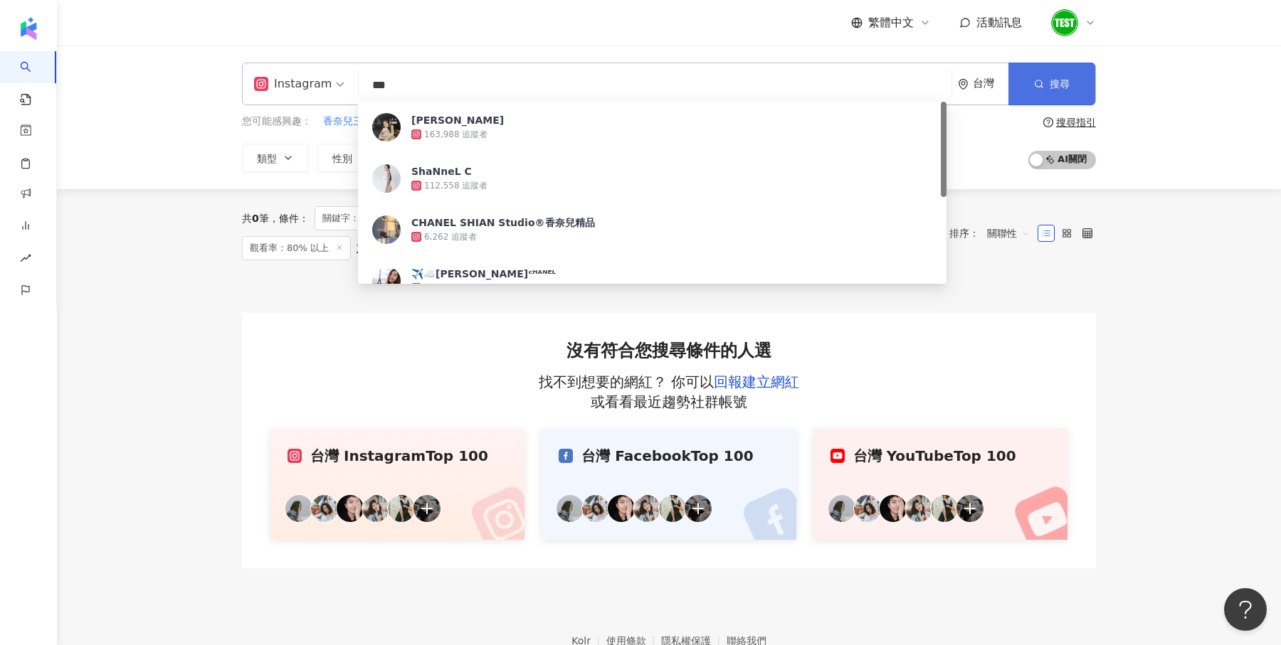
type input "***"
click at [1054, 76] on button "搜尋" at bounding box center [1051, 84] width 87 height 43
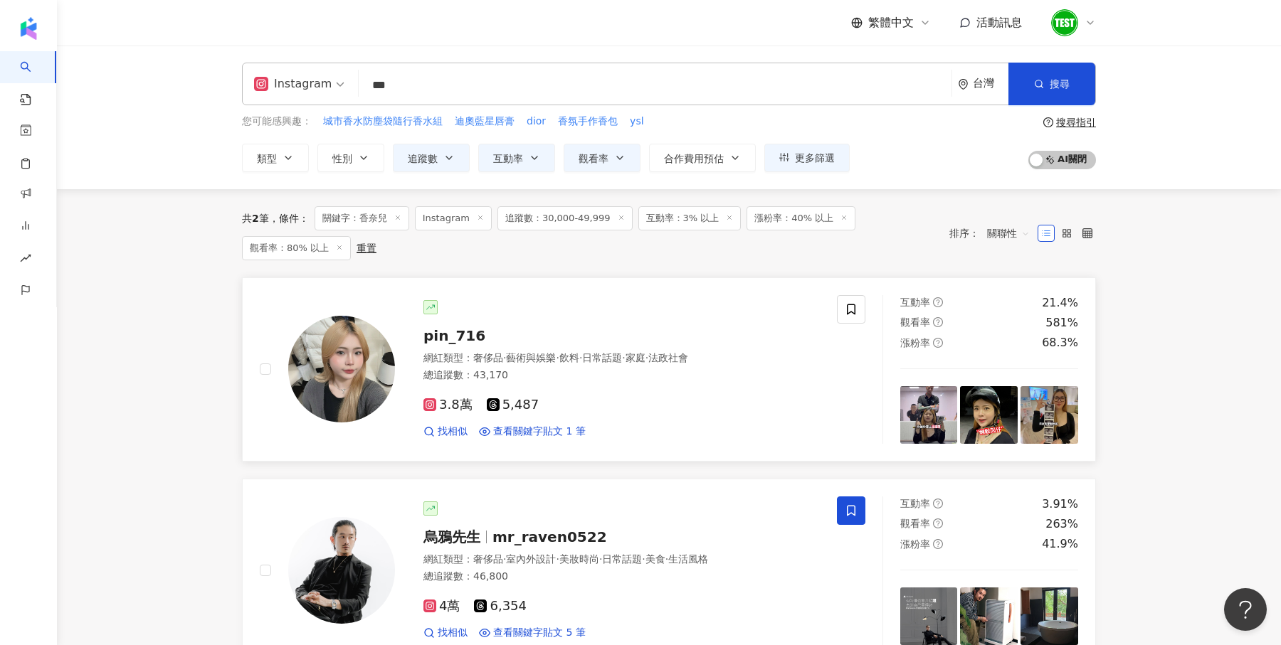
click at [344, 349] on img at bounding box center [341, 369] width 107 height 107
click at [367, 244] on div "重置" at bounding box center [366, 248] width 20 height 11
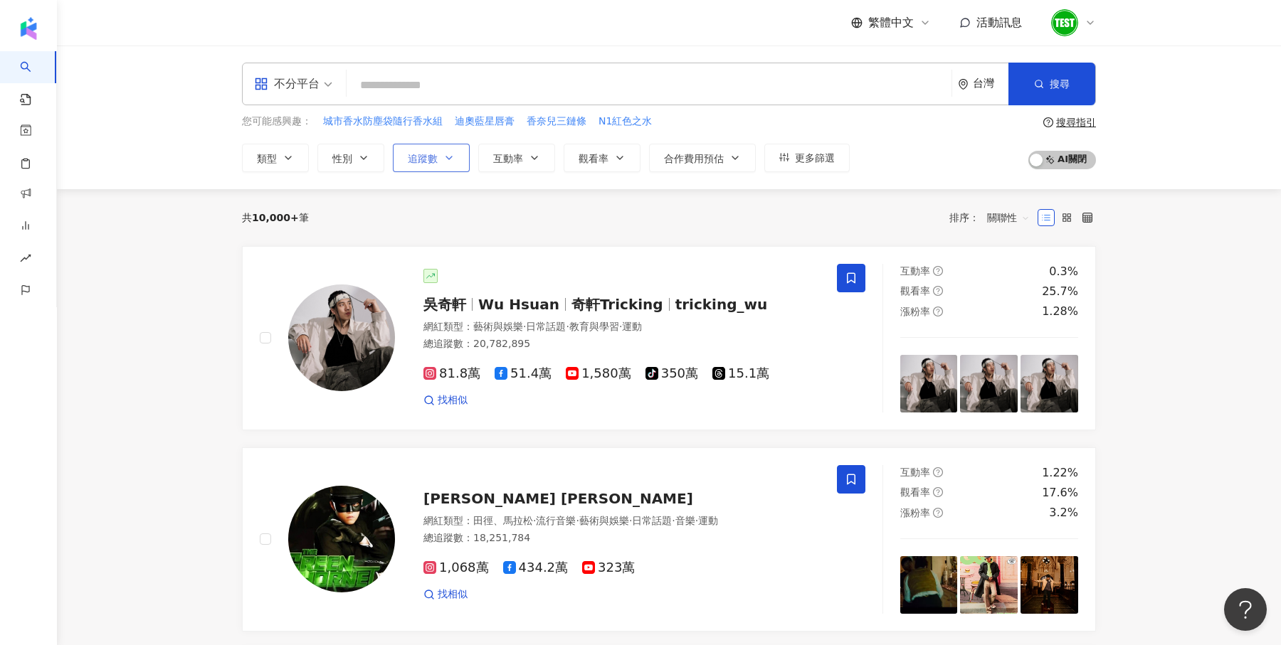
click at [437, 154] on button "追蹤數" at bounding box center [431, 158] width 77 height 28
type input "*"
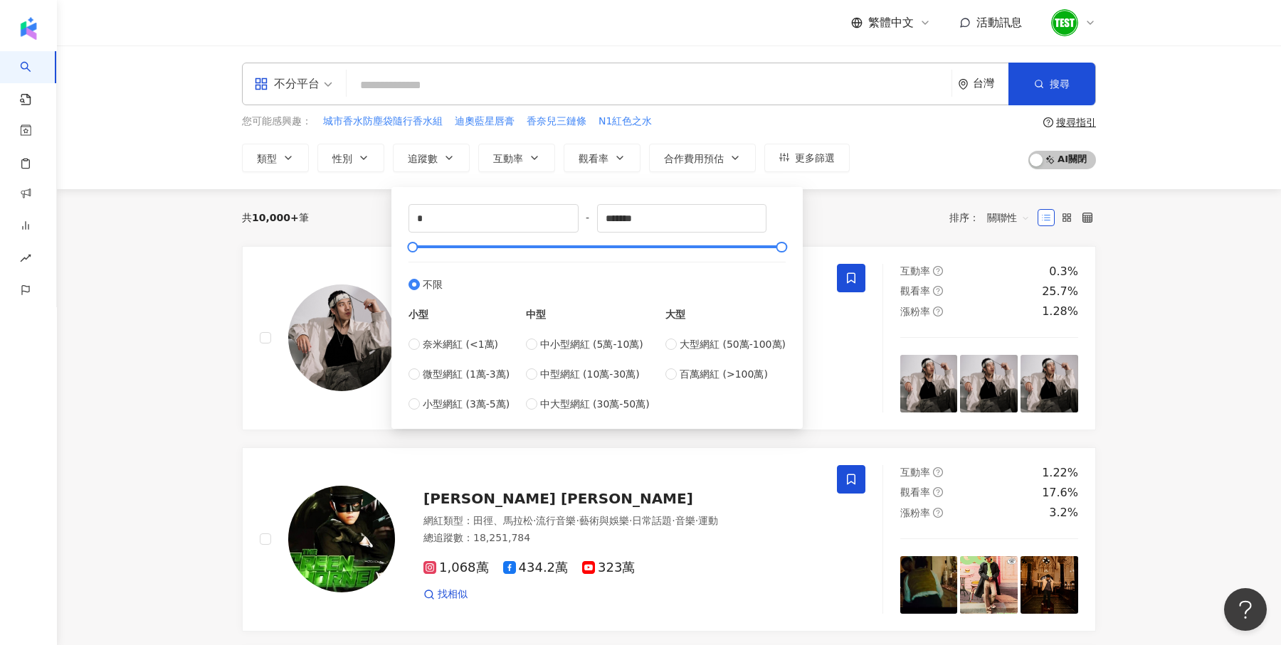
click at [935, 176] on div "不分平台 台灣 搜尋 3dc22b91-f83c-44fd-86cb-bb626f1c86a6 Chanel 香奈兒 163,988 追蹤者 ShaNneL …" at bounding box center [669, 118] width 1224 height 144
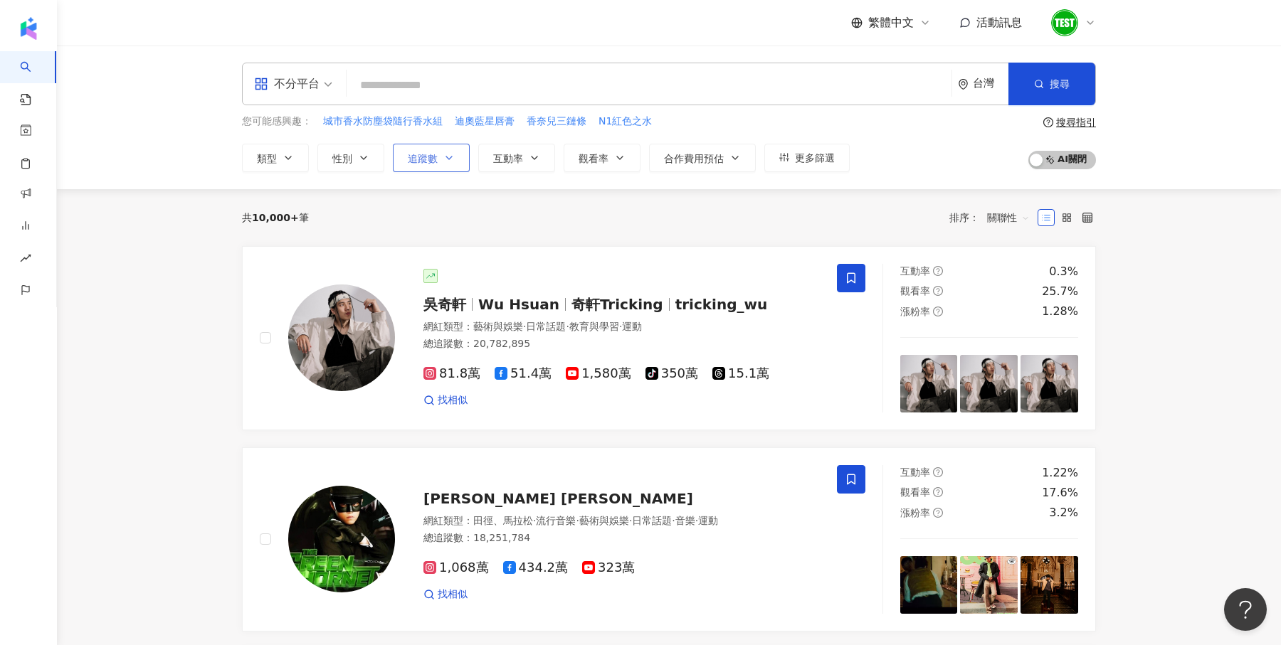
click at [430, 164] on button "追蹤數" at bounding box center [431, 158] width 77 height 28
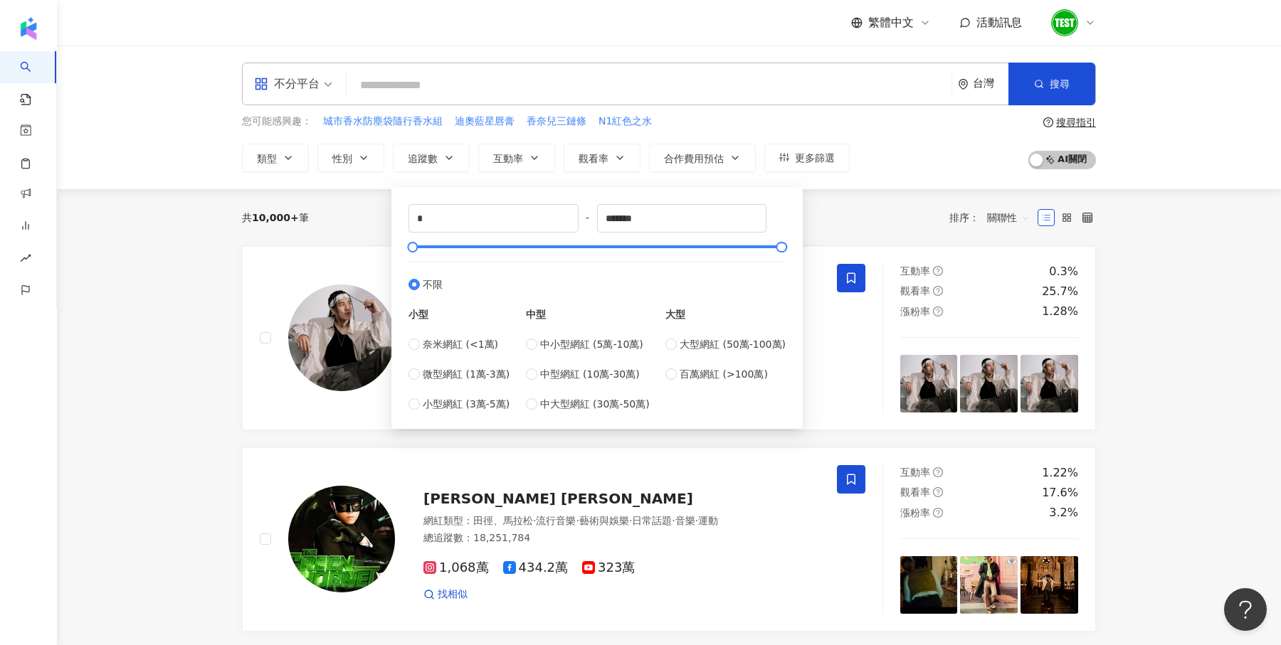
click at [361, 235] on div "共 10,000+ 筆 排序： 關聯性" at bounding box center [669, 217] width 854 height 57
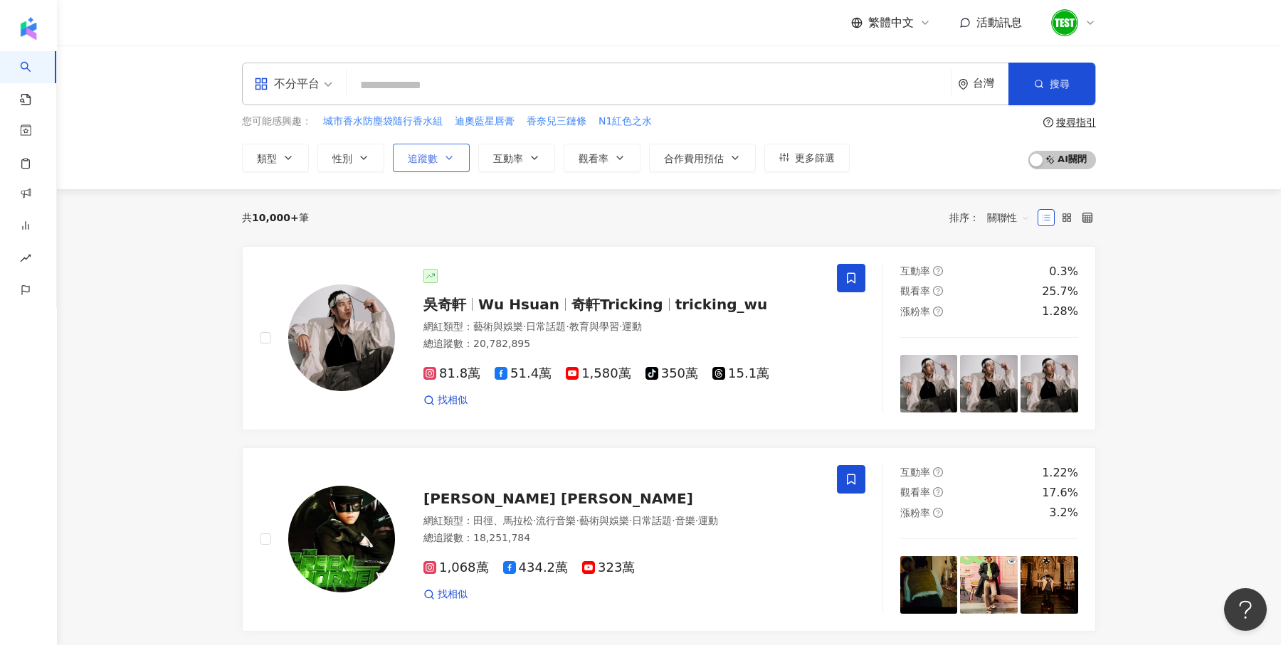
click at [425, 164] on button "追蹤數" at bounding box center [431, 158] width 77 height 28
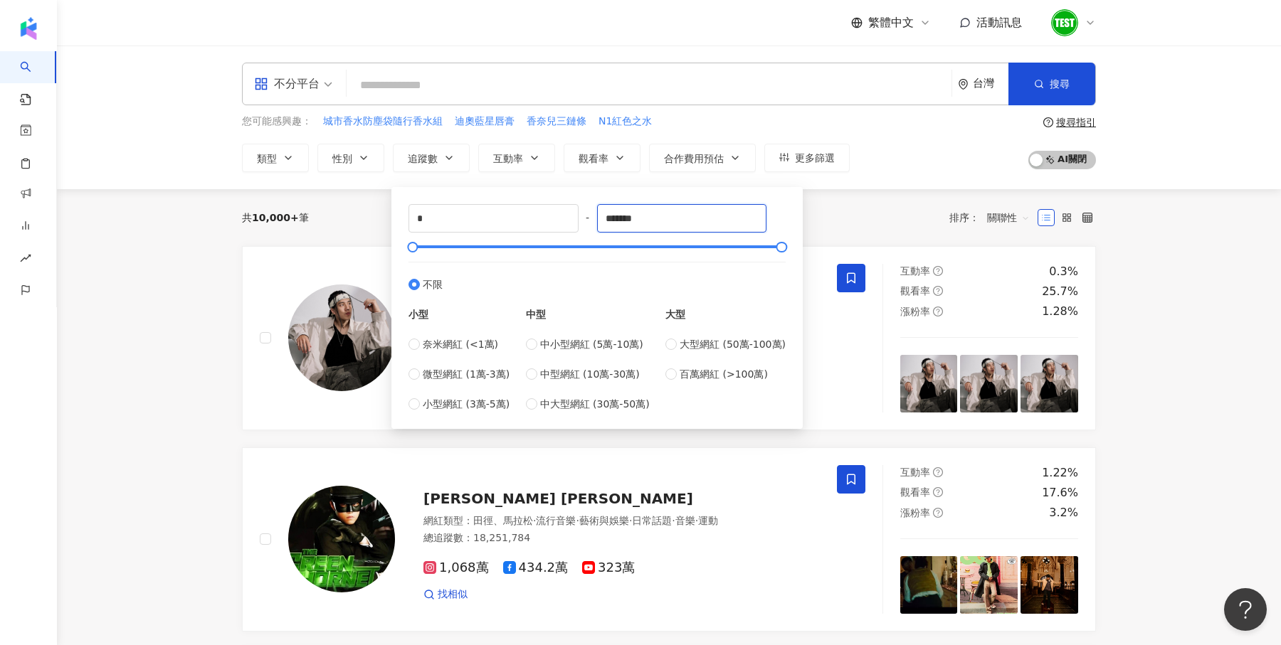
drag, startPoint x: 681, startPoint y: 218, endPoint x: 587, endPoint y: 213, distance: 94.1
click at [587, 214] on div "* - ******* 不限 小型 奈米網紅 (<1萬) 微型網紅 (1萬-3萬) 小型網紅 (3萬-5萬) 中型 中小型網紅 (5萬-10萬) 中型網紅 (…" at bounding box center [596, 308] width 377 height 208
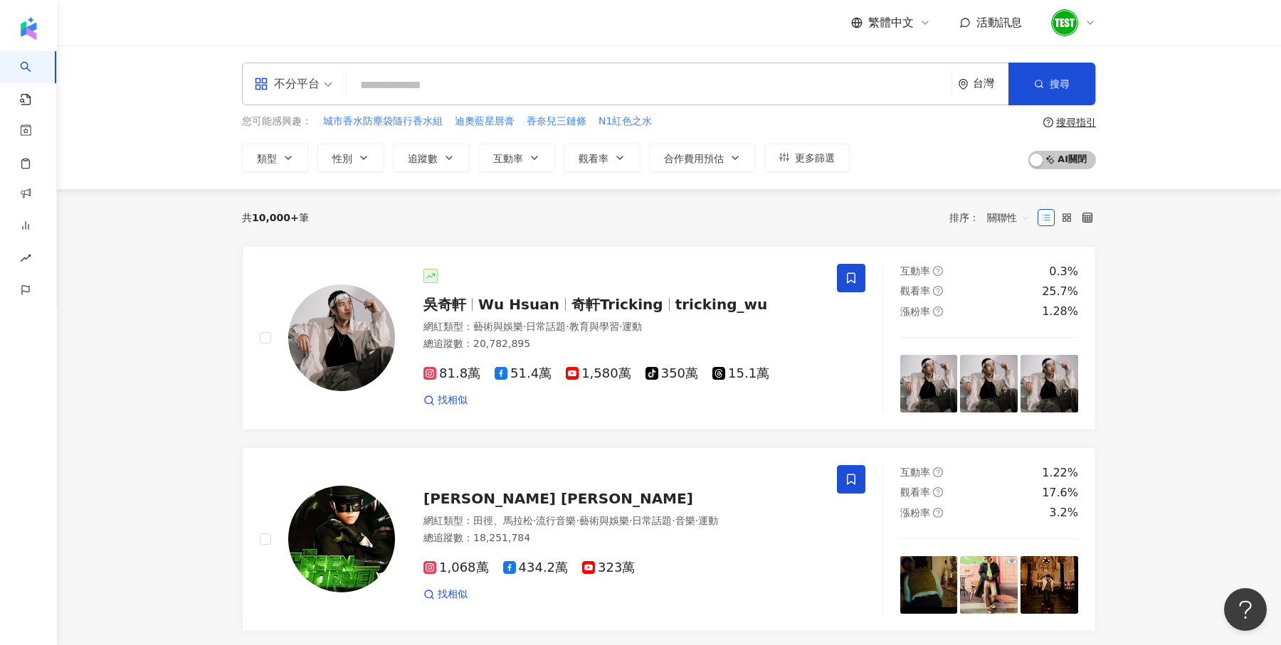
click at [877, 164] on div "您可能感興趣： 城市香水防塵袋隨行香水組 迪奧藍星唇膏 香奈兒三鏈條 N1紅色之水 類型 性別 追蹤數 互動率 觀看率 合作費用預估 更多篩選 篩選條件 關於…" at bounding box center [669, 143] width 854 height 58
click at [456, 150] on button "追蹤數" at bounding box center [431, 158] width 77 height 28
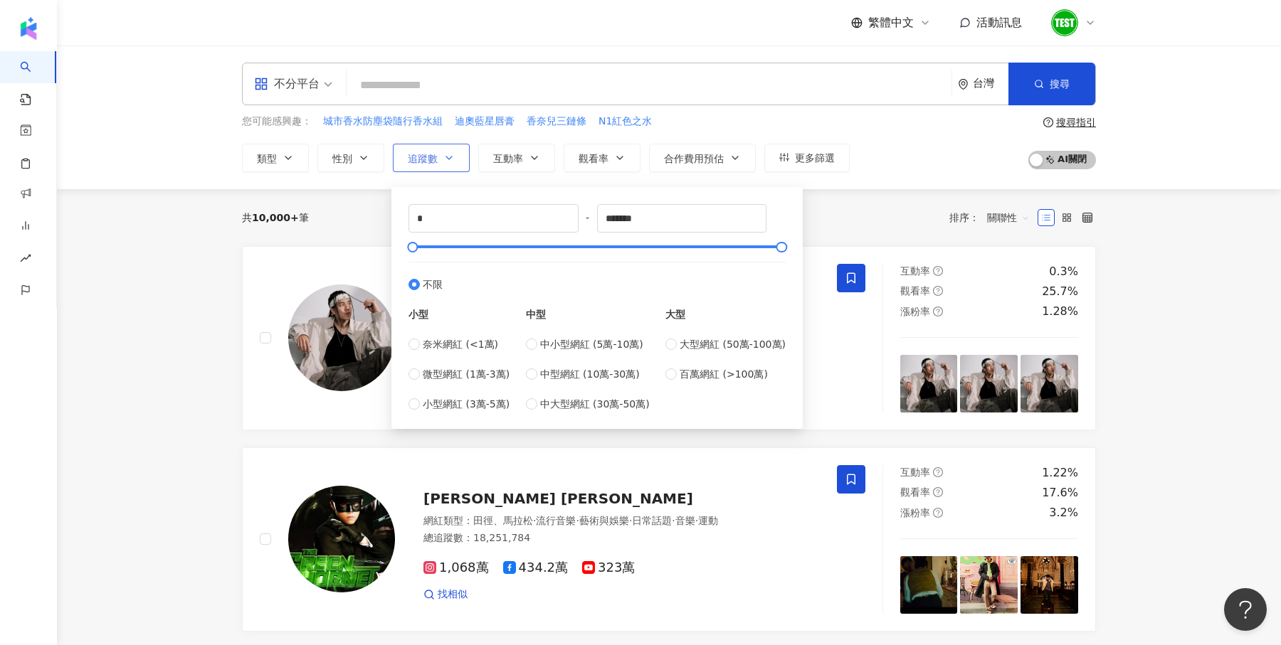
click at [456, 150] on button "追蹤數" at bounding box center [431, 158] width 77 height 28
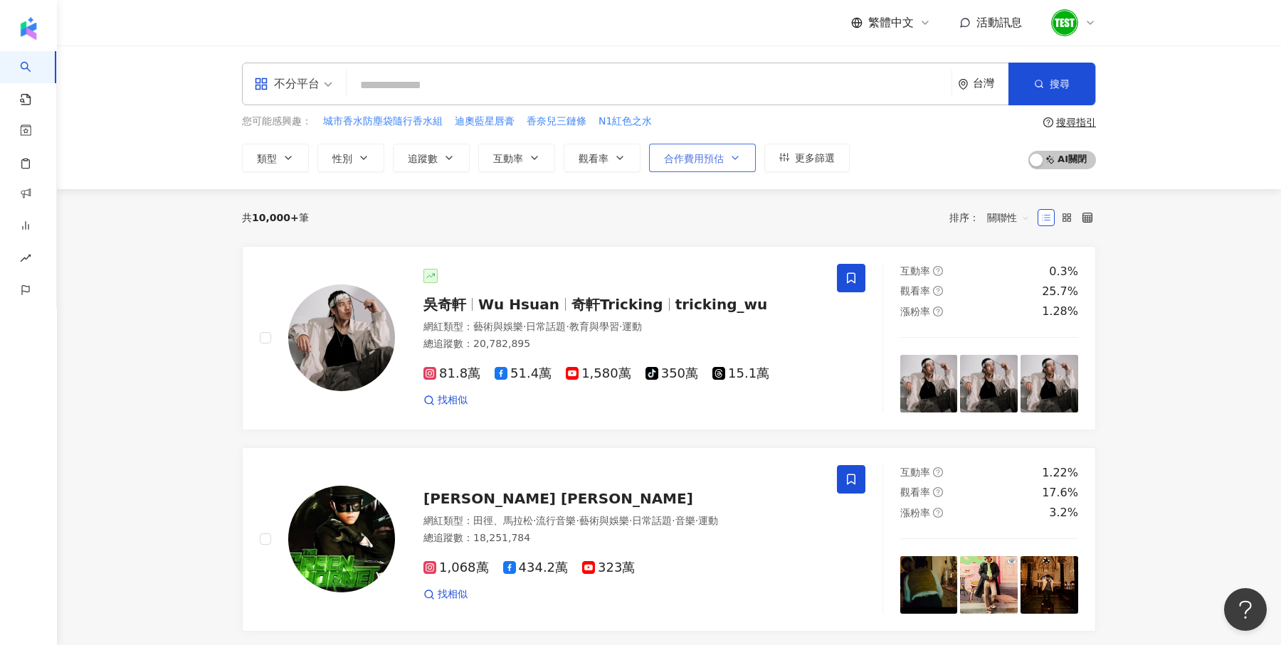
click at [703, 150] on button "合作費用預估" at bounding box center [702, 158] width 107 height 28
click at [813, 82] on input "search" at bounding box center [648, 85] width 593 height 27
click at [438, 157] on button "追蹤數" at bounding box center [431, 158] width 77 height 28
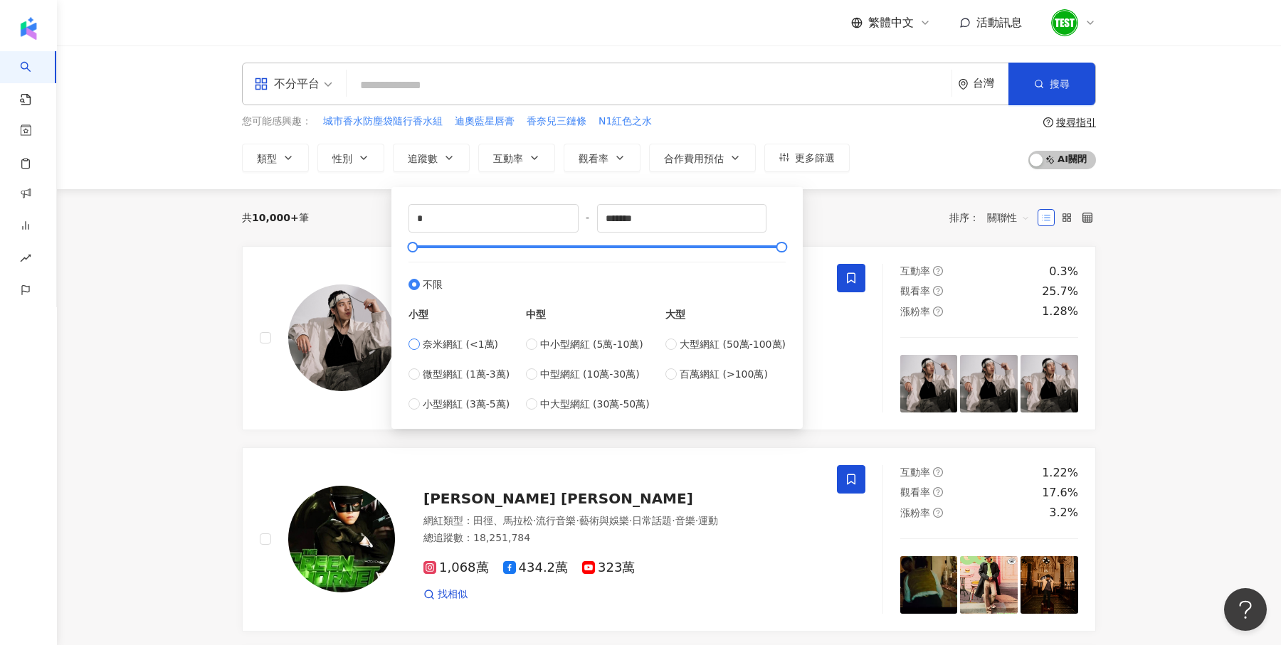
click at [456, 346] on span "奈米網紅 (<1萬)" at bounding box center [460, 345] width 75 height 16
type input "****"
click at [882, 215] on div "共 10,000+ 筆 排序： 關聯性" at bounding box center [669, 217] width 854 height 23
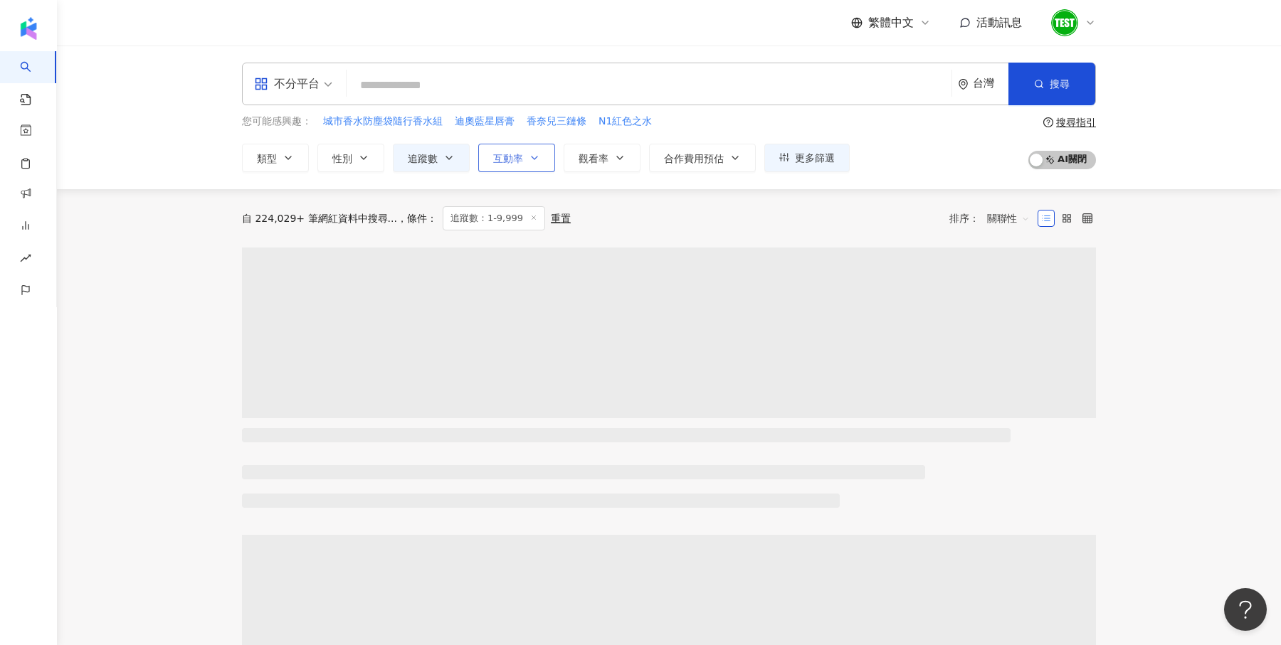
click at [524, 155] on button "互動率" at bounding box center [516, 158] width 77 height 28
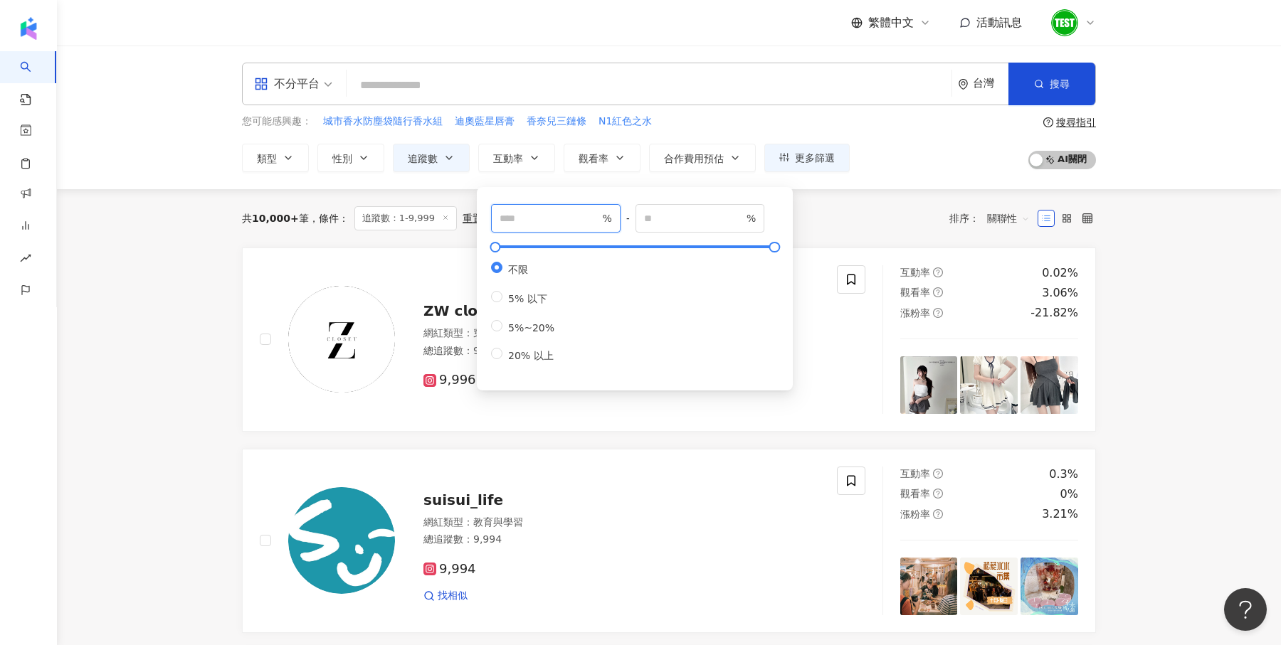
click at [551, 211] on input "number" at bounding box center [549, 219] width 100 height 16
type input "*"
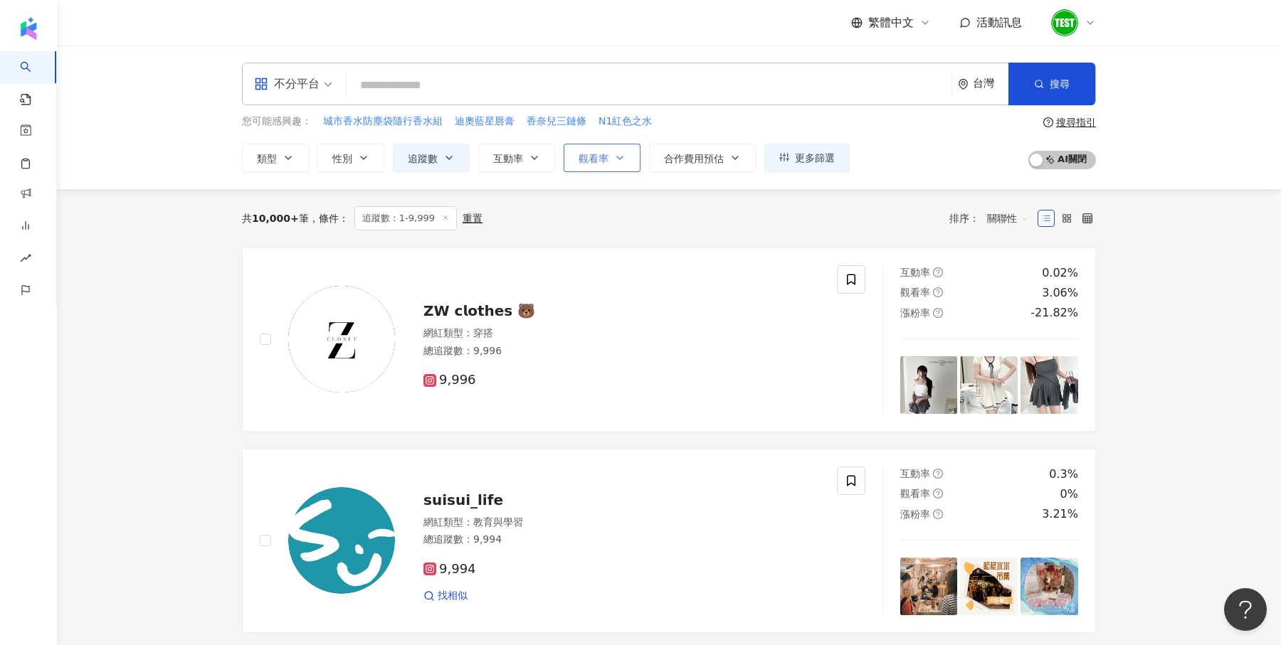
click at [614, 157] on icon "button" at bounding box center [619, 157] width 11 height 11
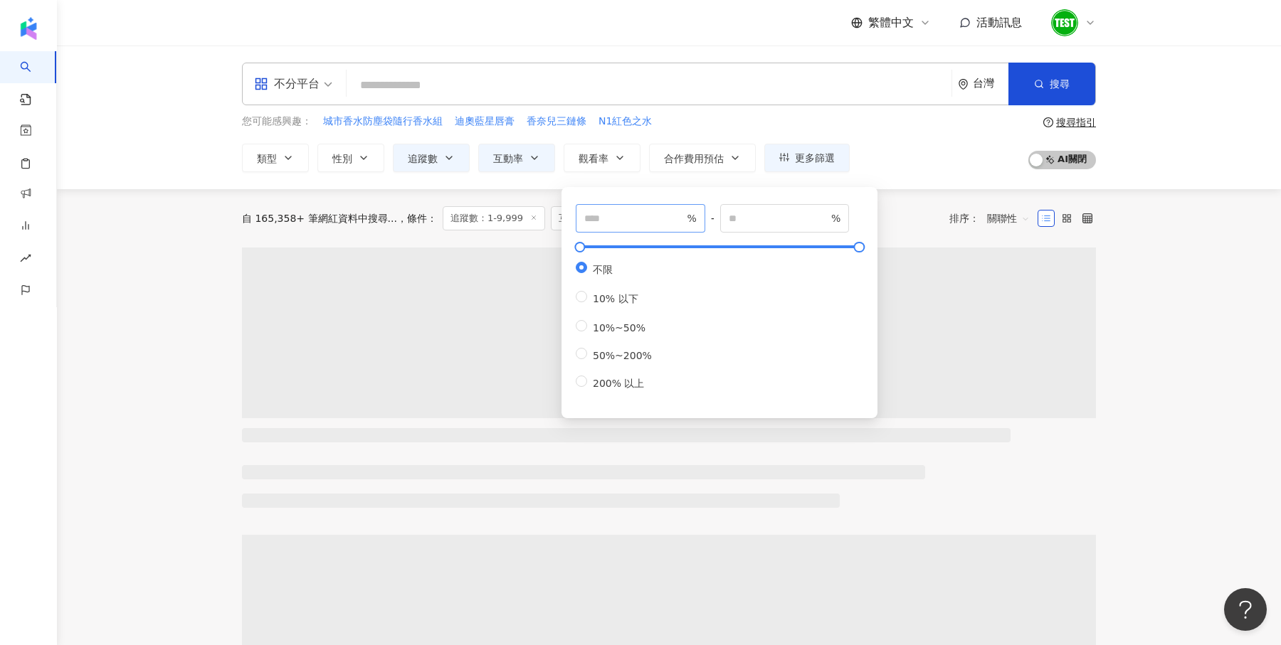
type input "*"
click at [620, 226] on input "number" at bounding box center [634, 219] width 100 height 16
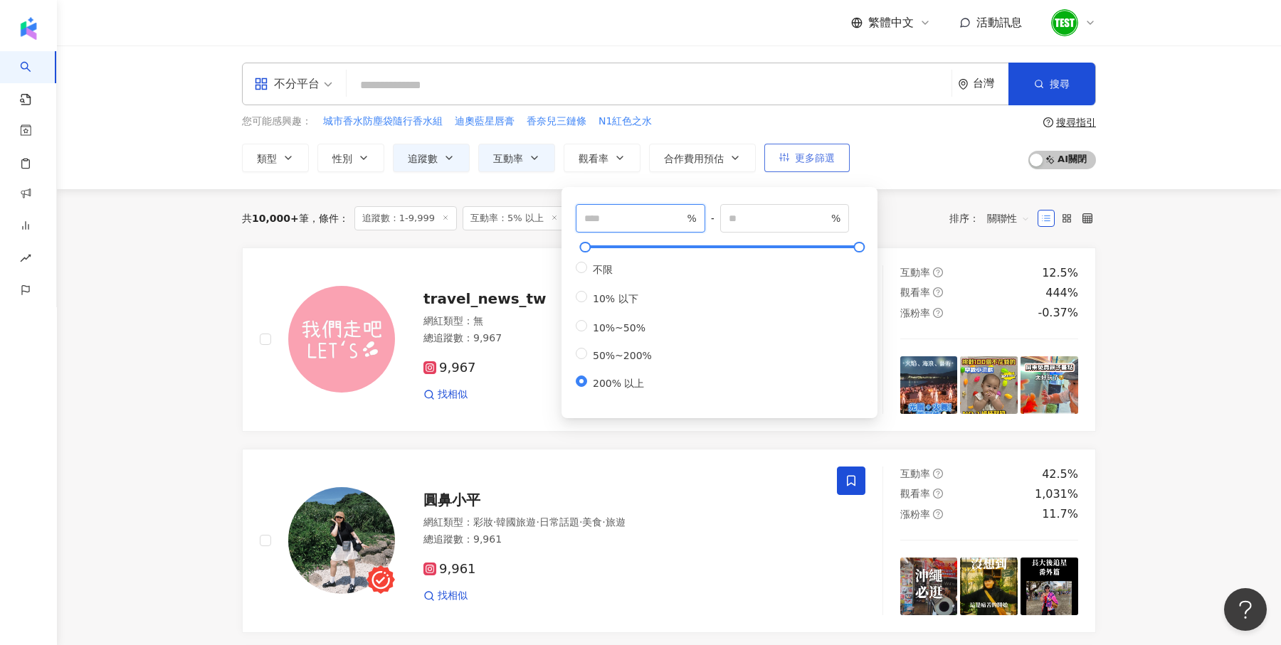
type input "***"
click at [810, 168] on button "更多篩選" at bounding box center [806, 158] width 85 height 28
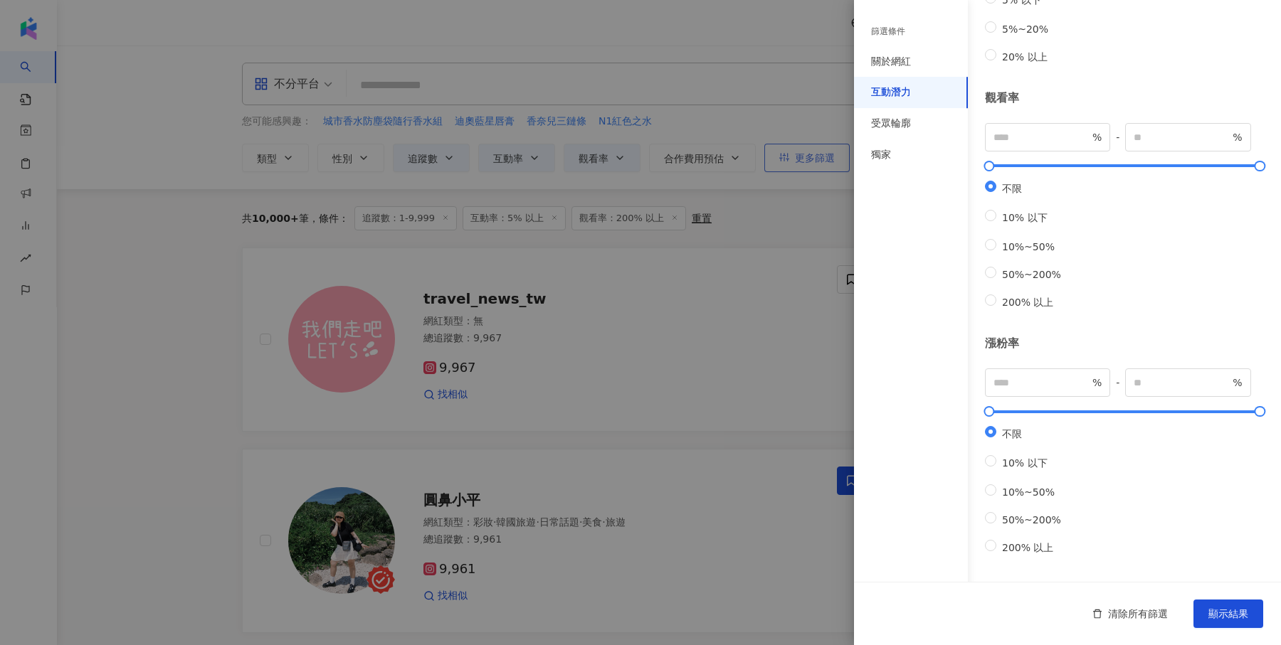
type input "***"
click at [1042, 379] on input "number" at bounding box center [1041, 383] width 96 height 16
type input "**"
click at [1233, 627] on button "顯示結果" at bounding box center [1228, 614] width 70 height 28
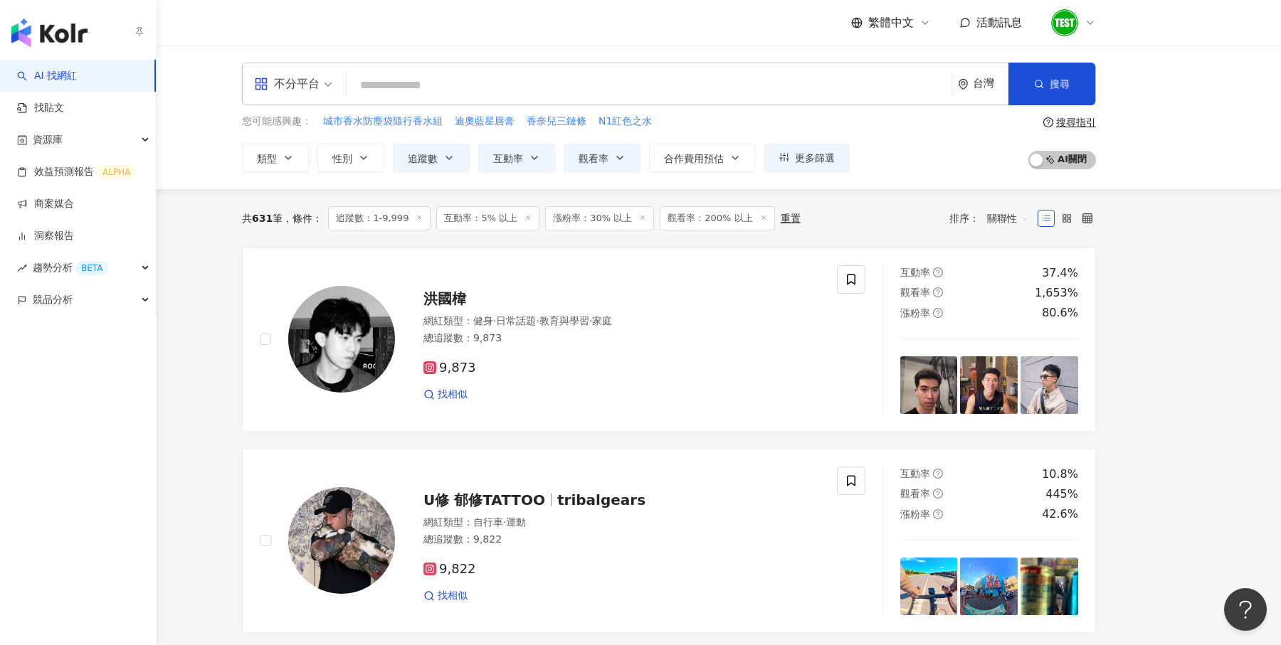
click at [33, 39] on img "button" at bounding box center [49, 32] width 76 height 28
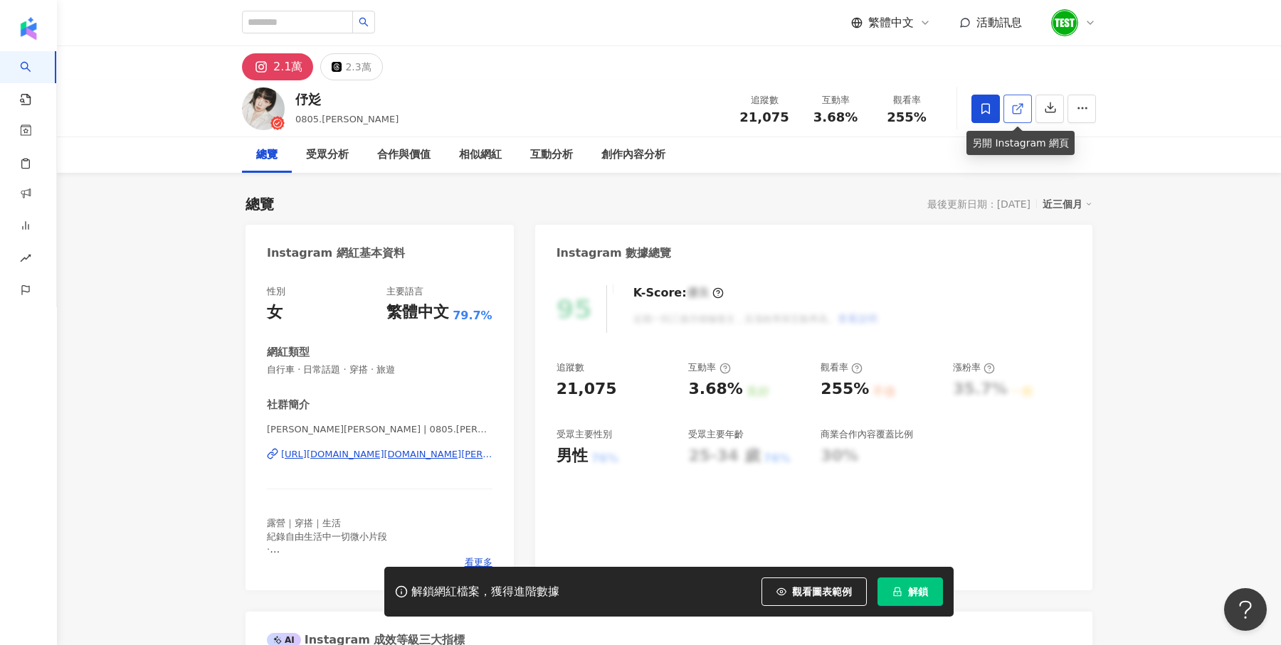
click at [1019, 112] on icon at bounding box center [1017, 108] width 13 height 13
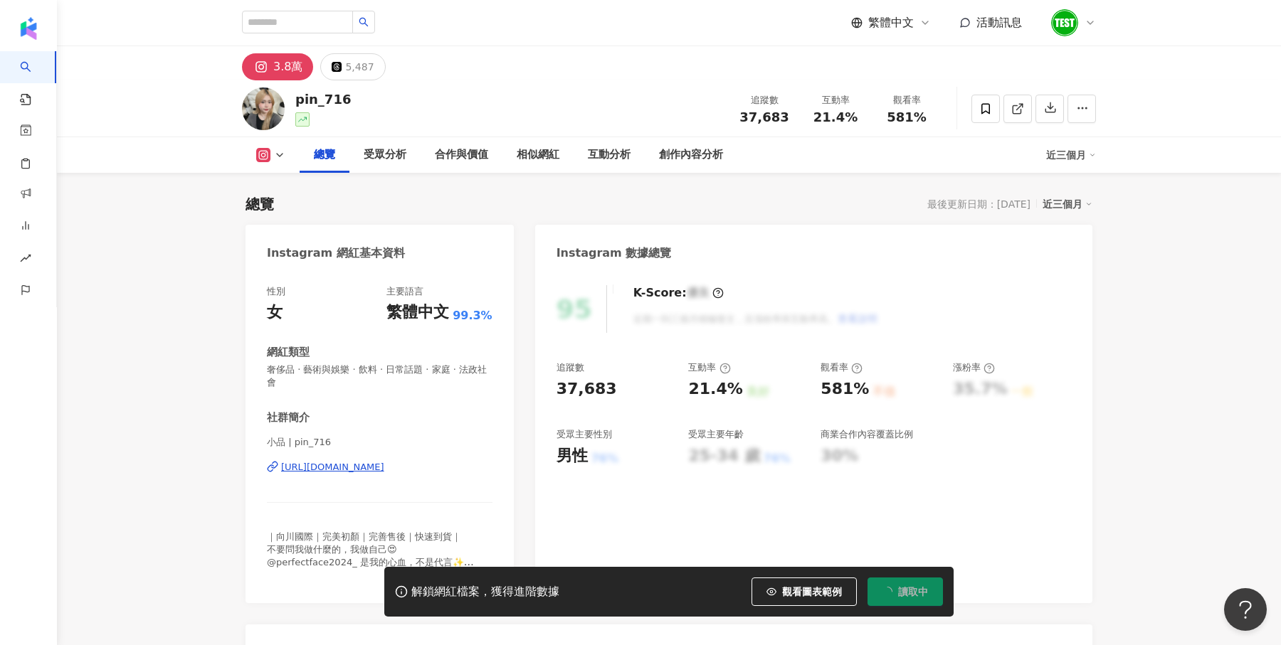
scroll to position [117, 0]
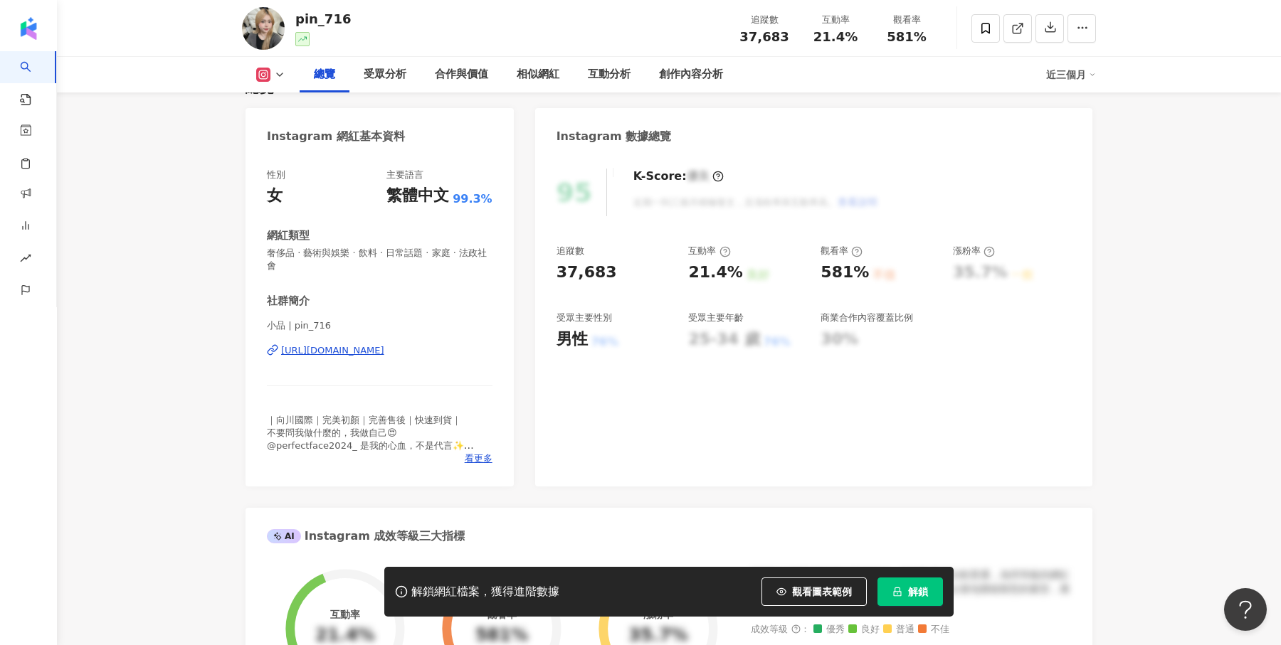
click at [907, 596] on button "解鎖" at bounding box center [909, 592] width 65 height 28
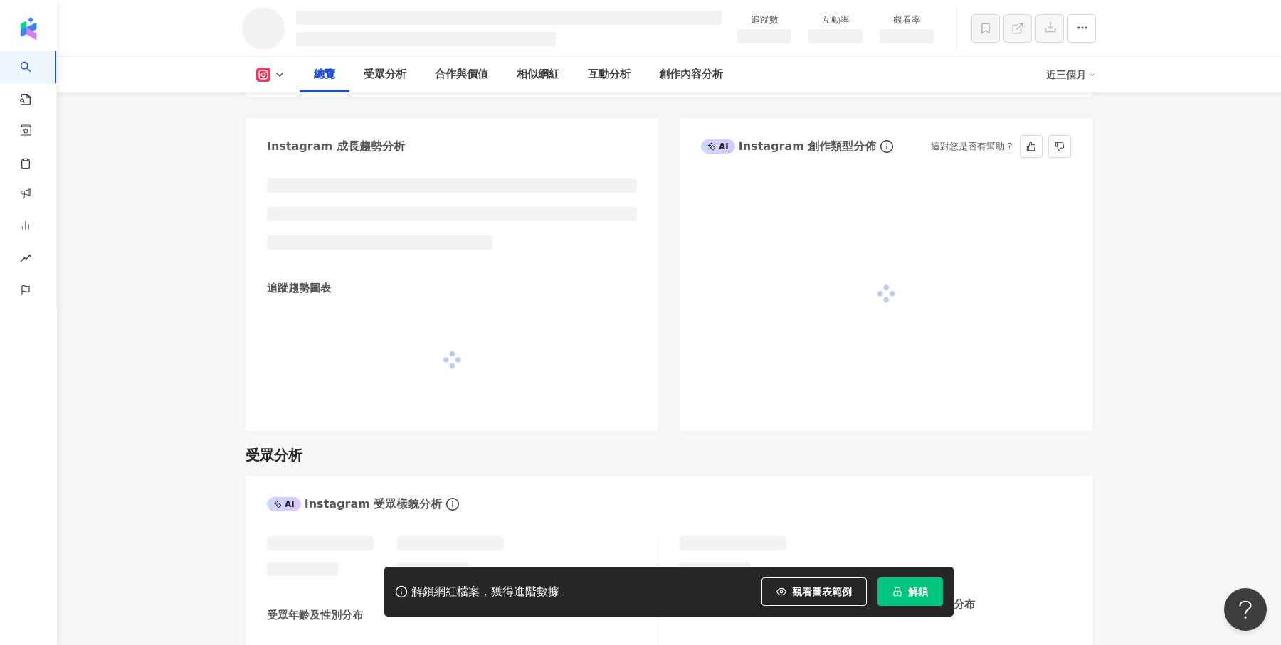
scroll to position [728, 0]
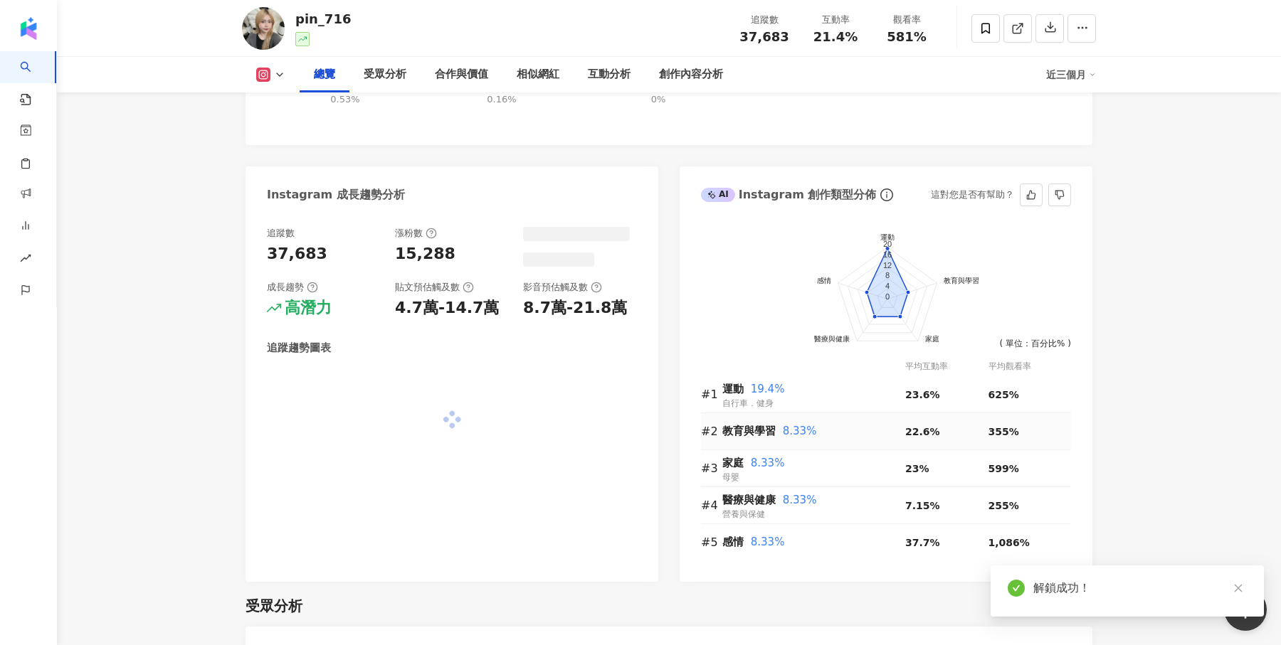
scroll to position [739, 0]
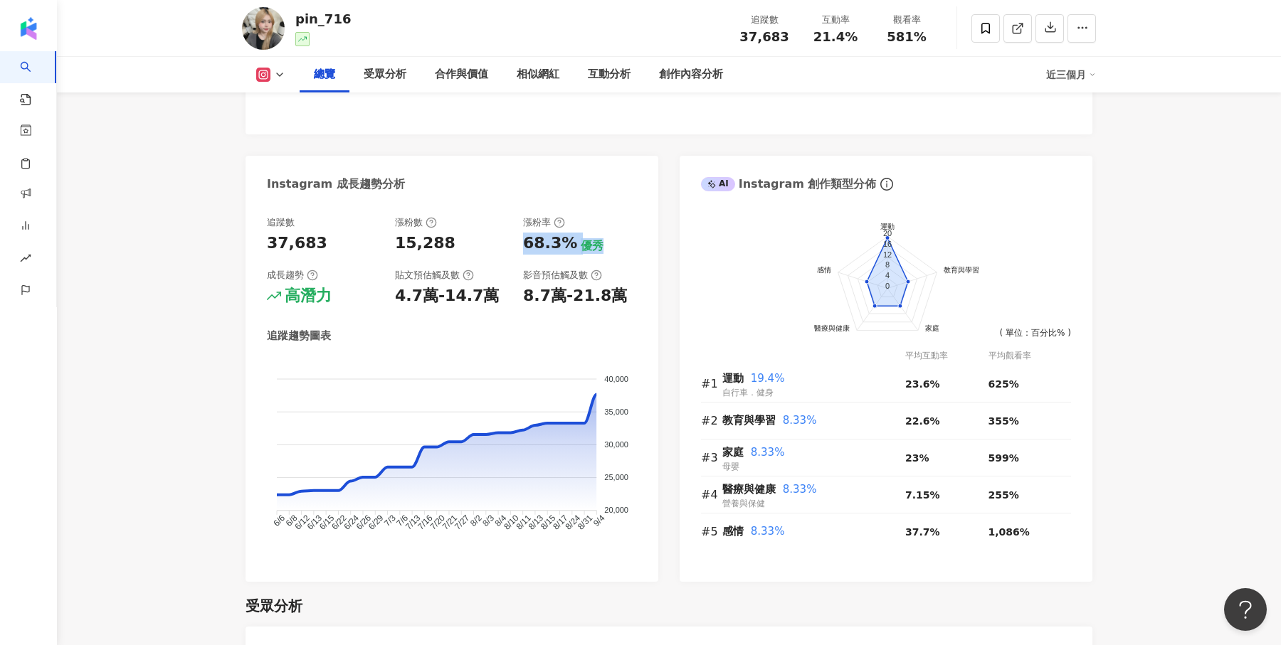
drag, startPoint x: 521, startPoint y: 231, endPoint x: 595, endPoint y: 230, distance: 74.0
click at [595, 230] on div "追蹤數 37,683 漲粉數 15,288 漲粉率 68.3% 優秀 成長趨勢 高潛力 貼文預估觸及數 4.7萬-14.7萬 影音預估觸及數 8.7萬-21.…" at bounding box center [452, 261] width 370 height 91
click at [595, 238] on div "優秀" at bounding box center [592, 246] width 23 height 16
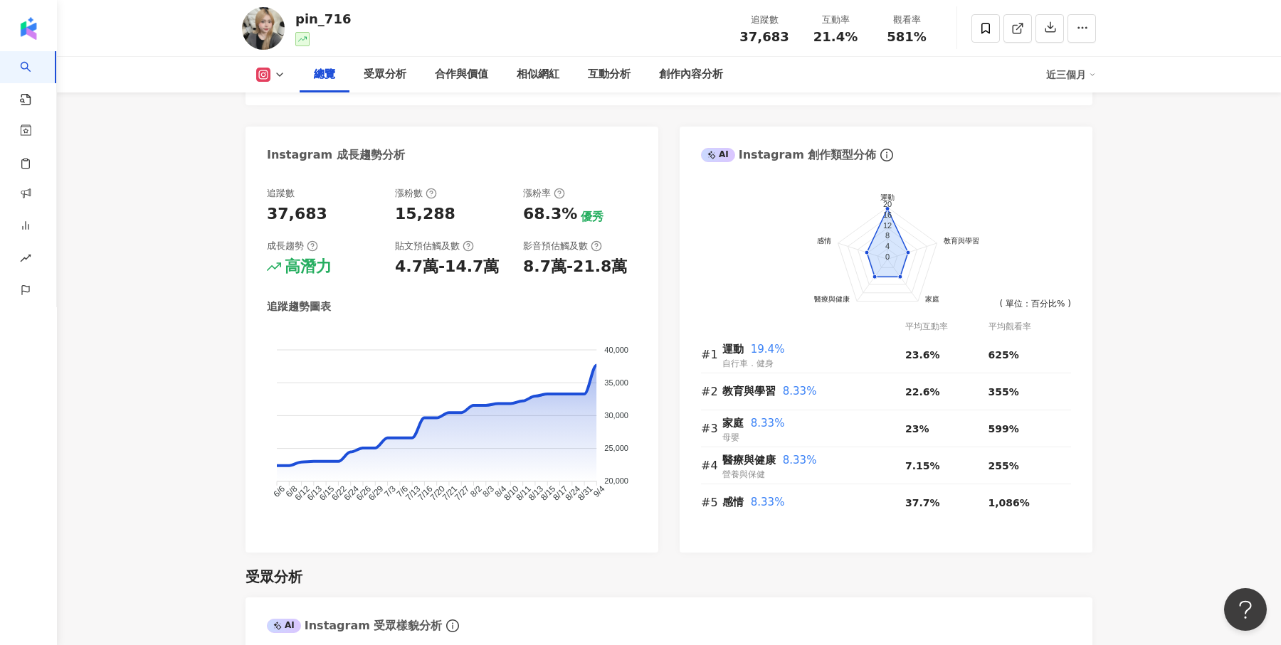
scroll to position [689, 0]
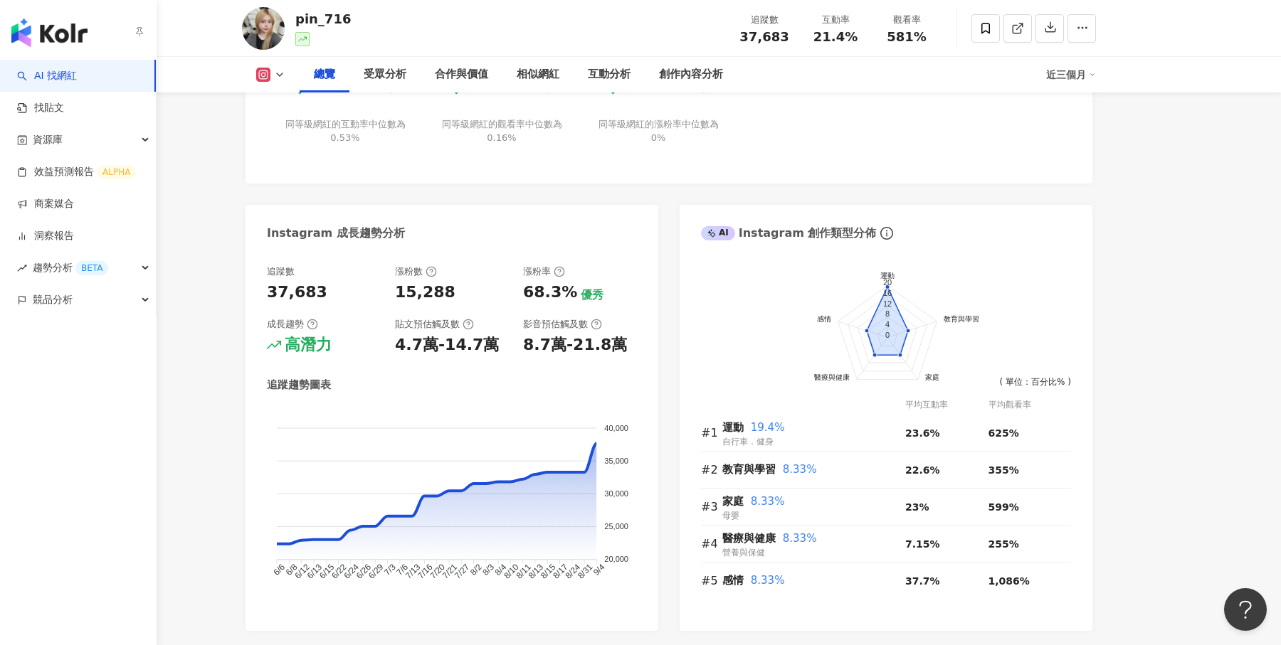
click at [35, 40] on img "button" at bounding box center [49, 32] width 76 height 28
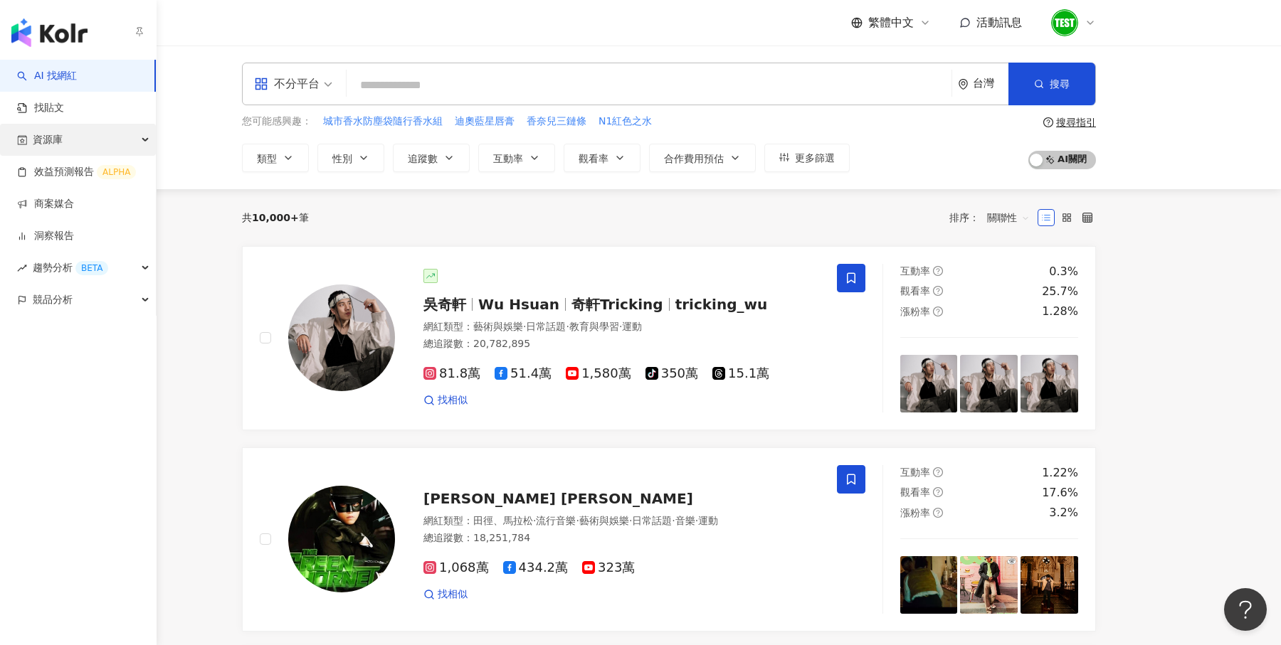
click at [32, 134] on div "資源庫" at bounding box center [78, 140] width 156 height 32
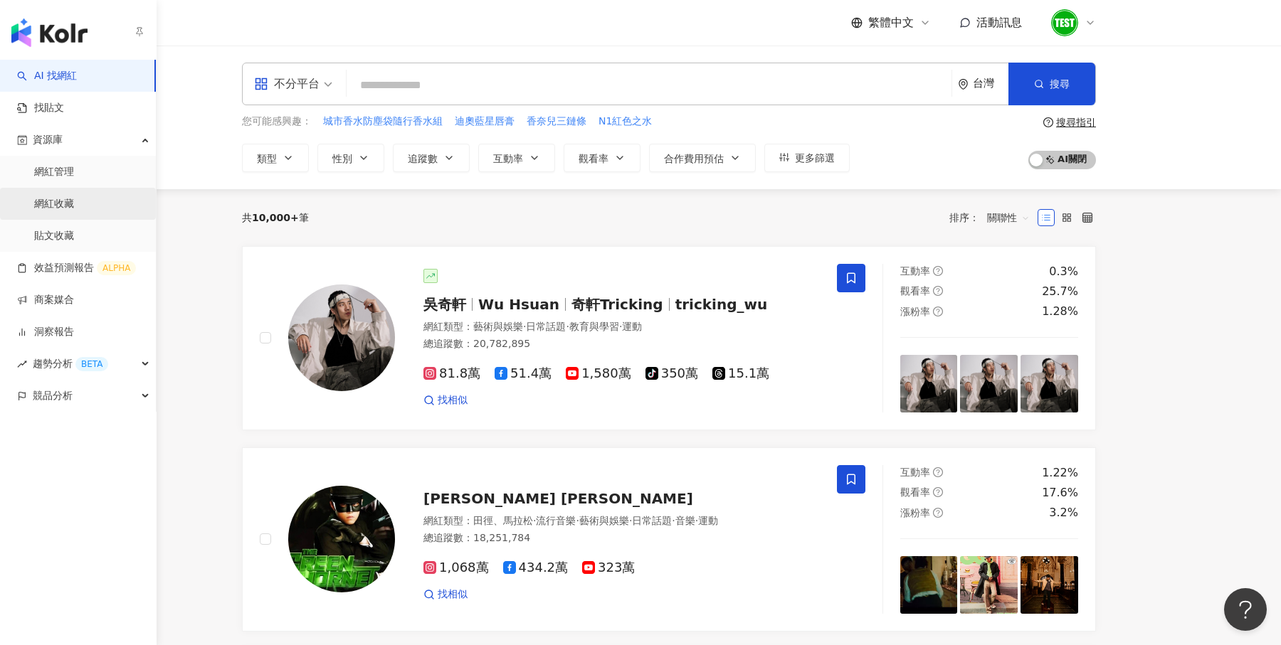
click at [74, 197] on link "網紅收藏" at bounding box center [54, 204] width 40 height 14
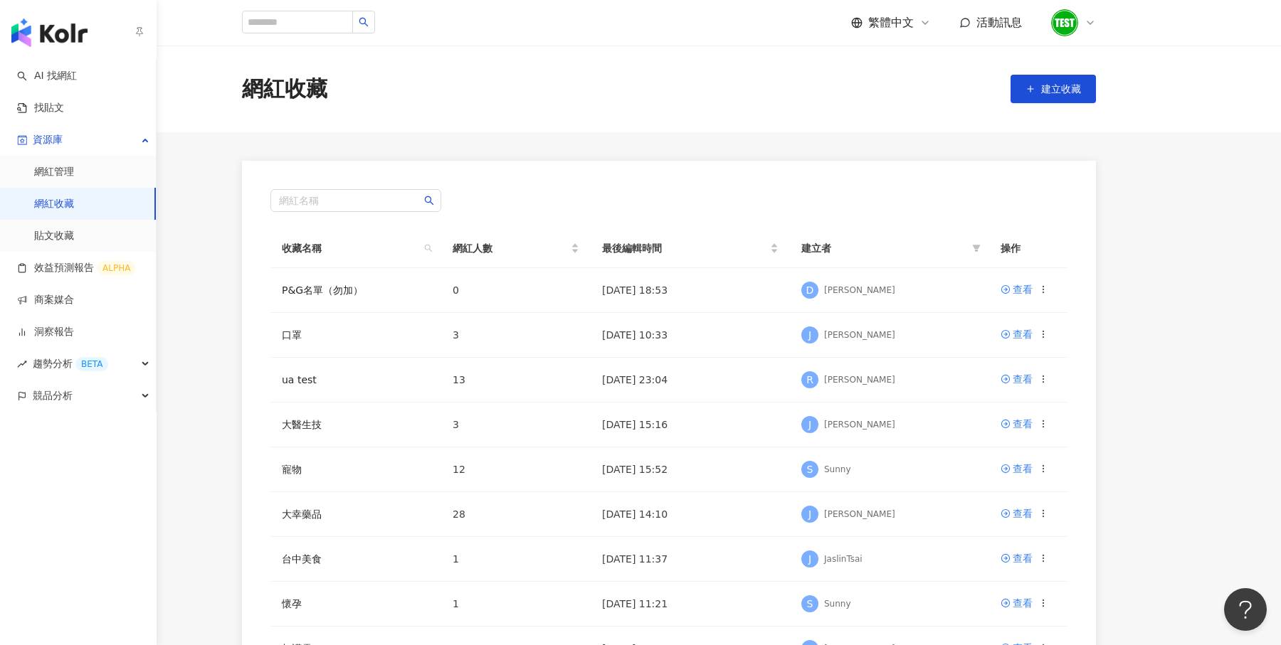
click at [75, 23] on img "button" at bounding box center [49, 32] width 76 height 28
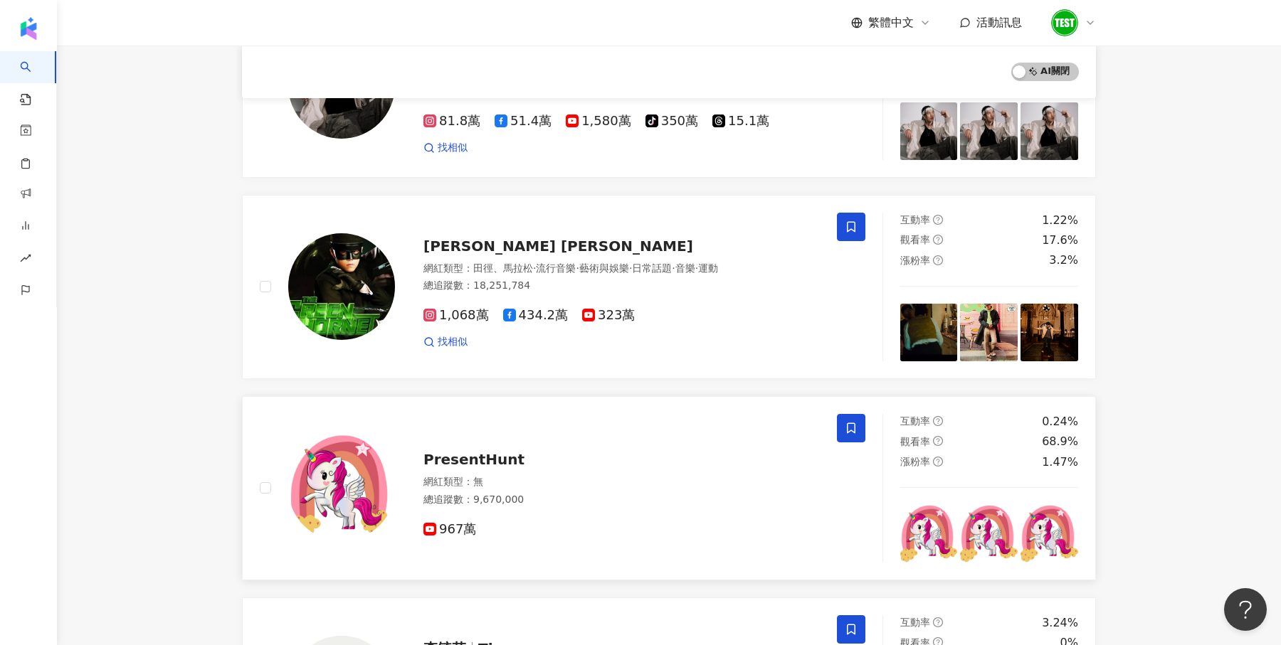
scroll to position [758, 0]
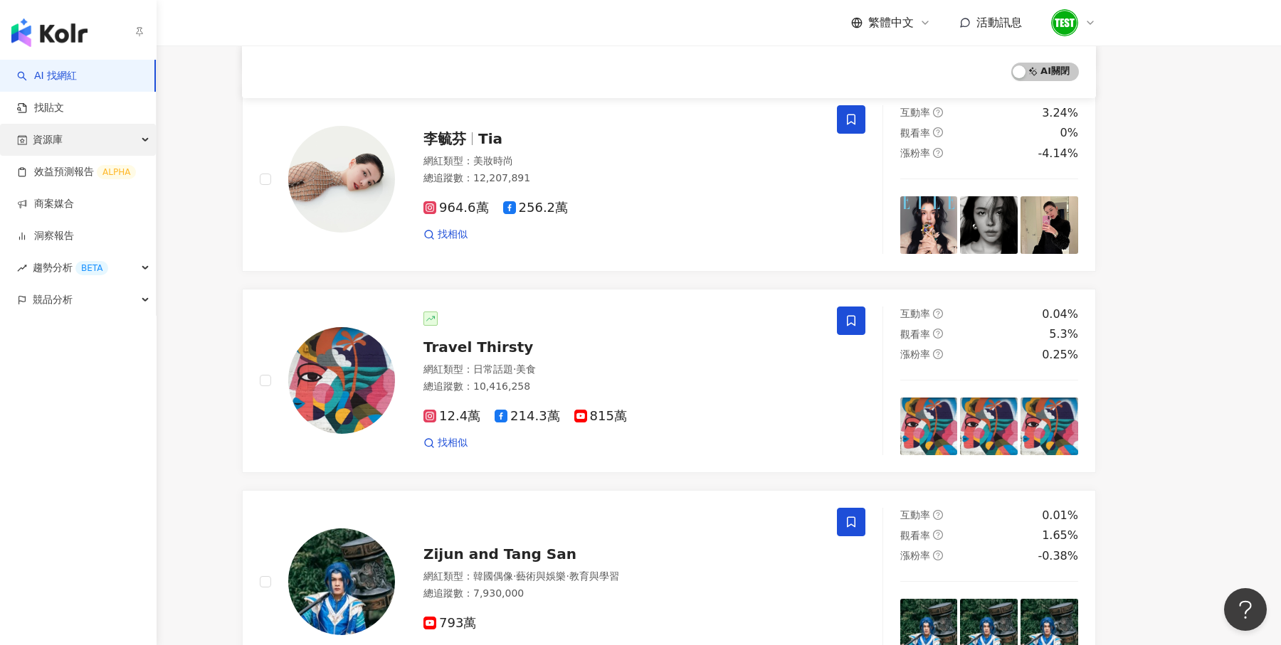
click at [55, 142] on span "資源庫" at bounding box center [48, 140] width 30 height 32
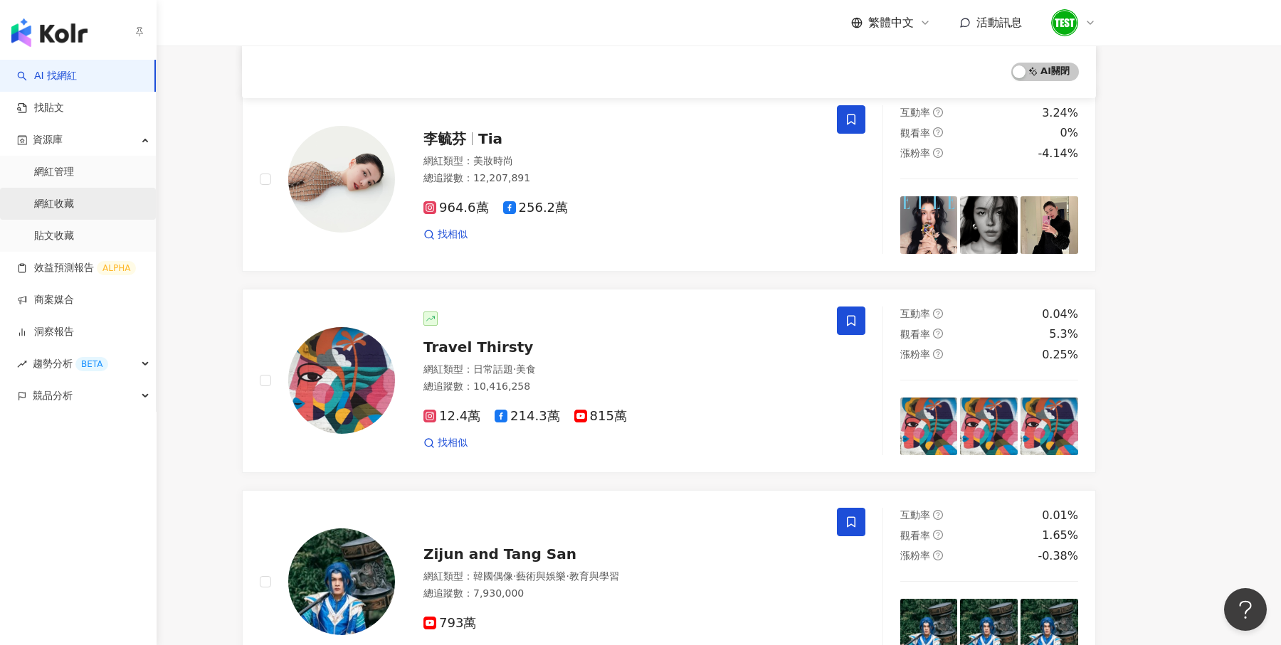
click at [74, 197] on link "網紅收藏" at bounding box center [54, 204] width 40 height 14
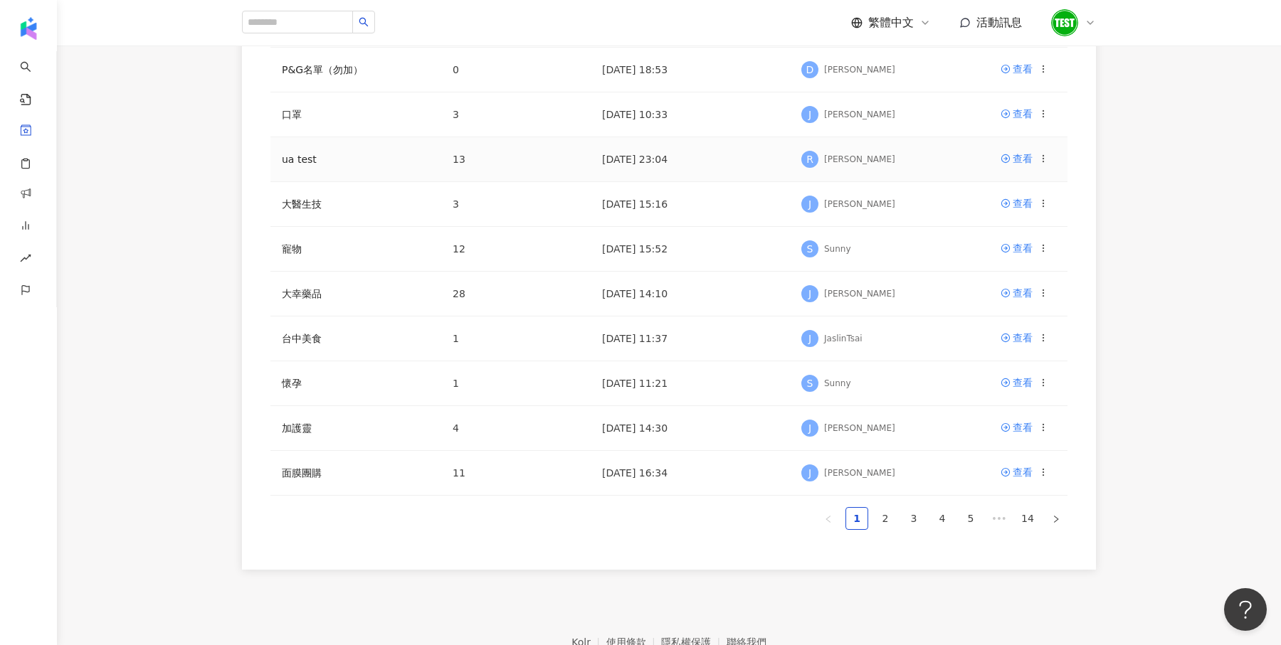
scroll to position [221, 0]
click at [1016, 112] on div "查看" at bounding box center [1023, 113] width 20 height 16
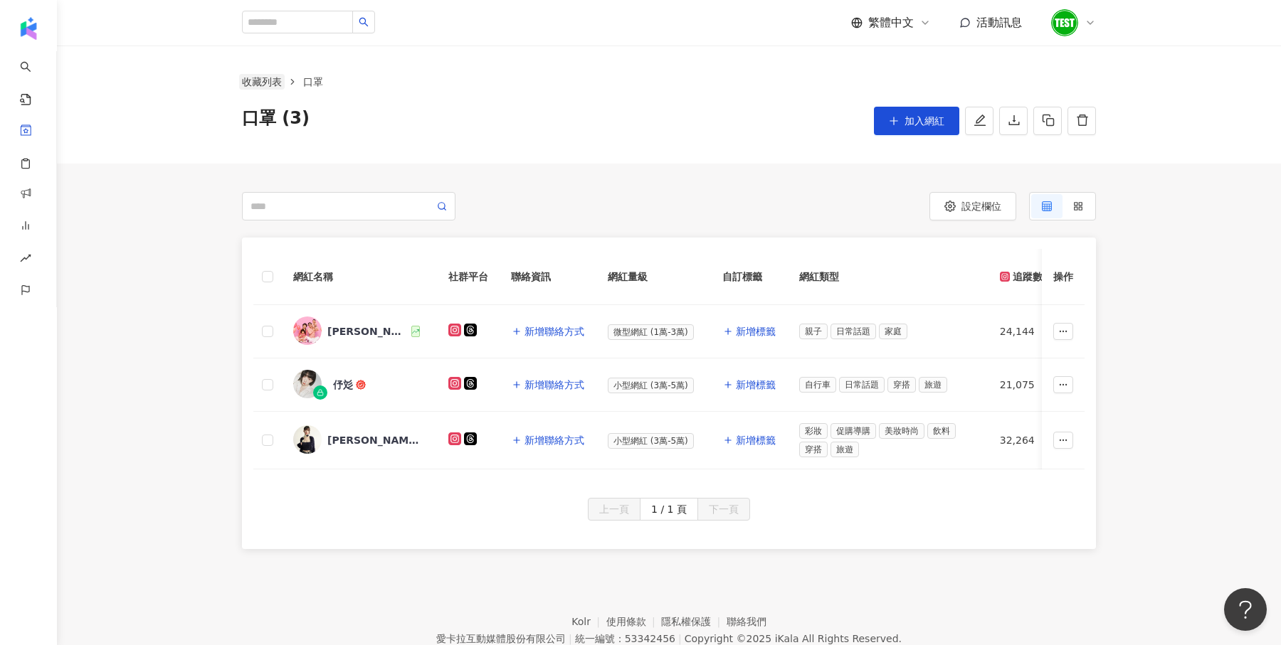
click at [254, 82] on link "收藏列表" at bounding box center [262, 82] width 46 height 16
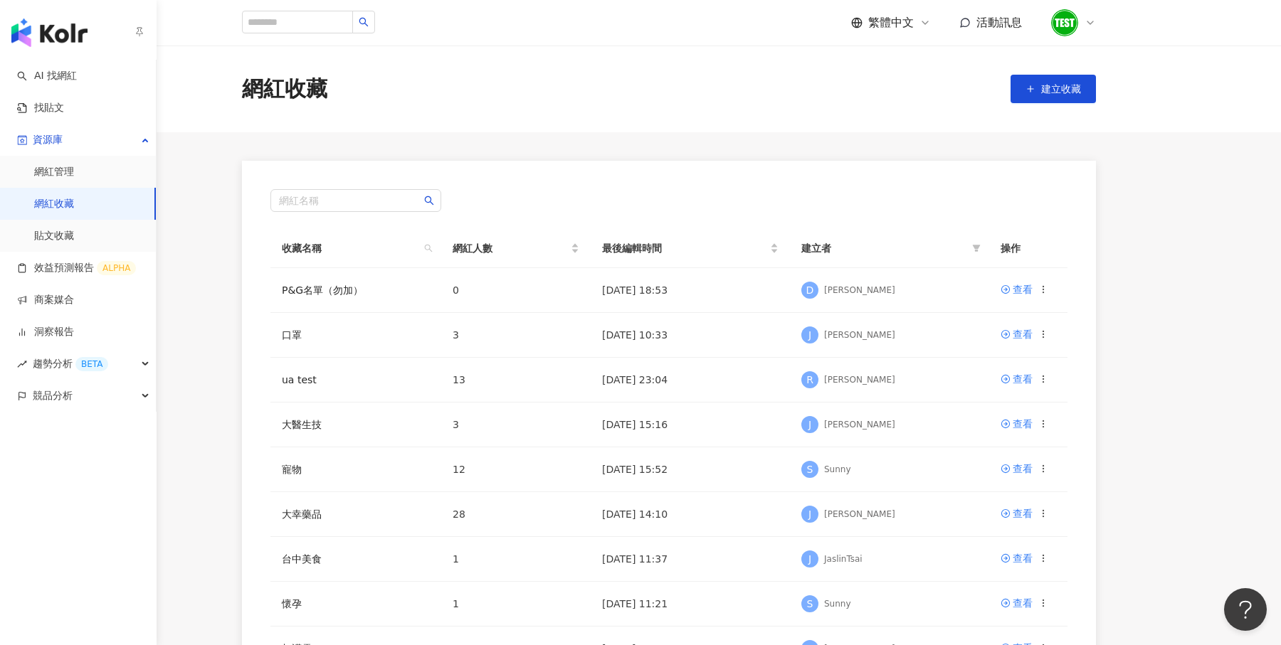
click at [40, 39] on img "button" at bounding box center [49, 32] width 76 height 28
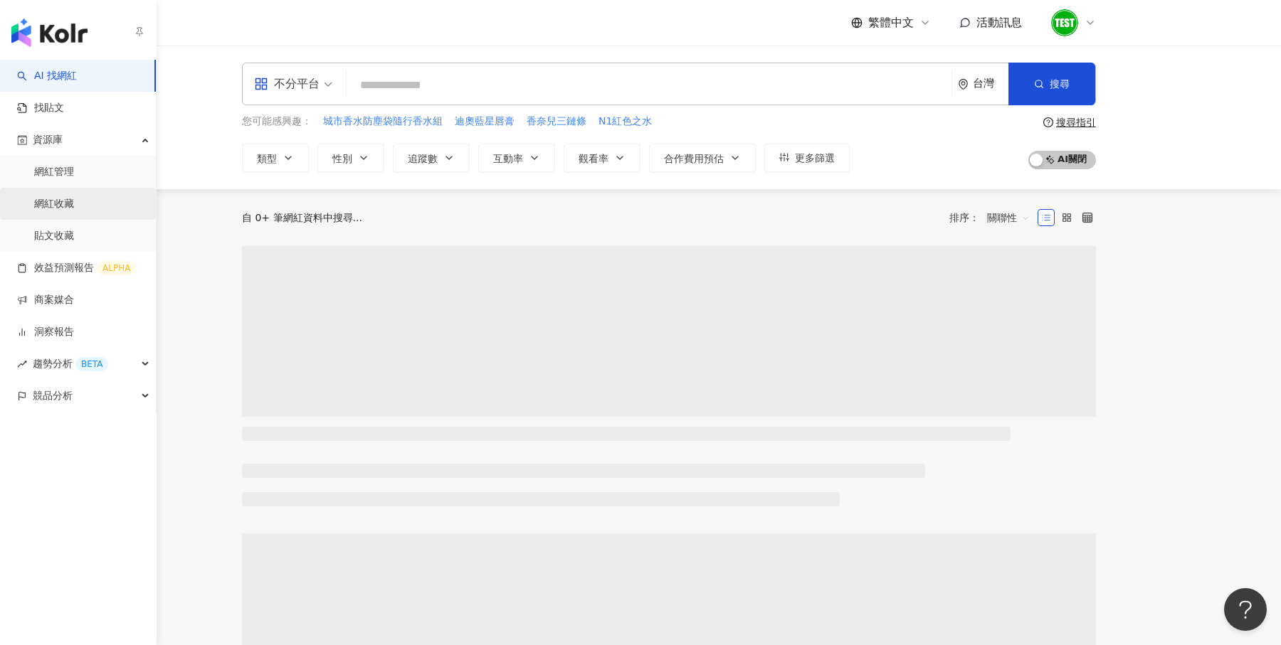
click at [74, 203] on link "網紅收藏" at bounding box center [54, 204] width 40 height 14
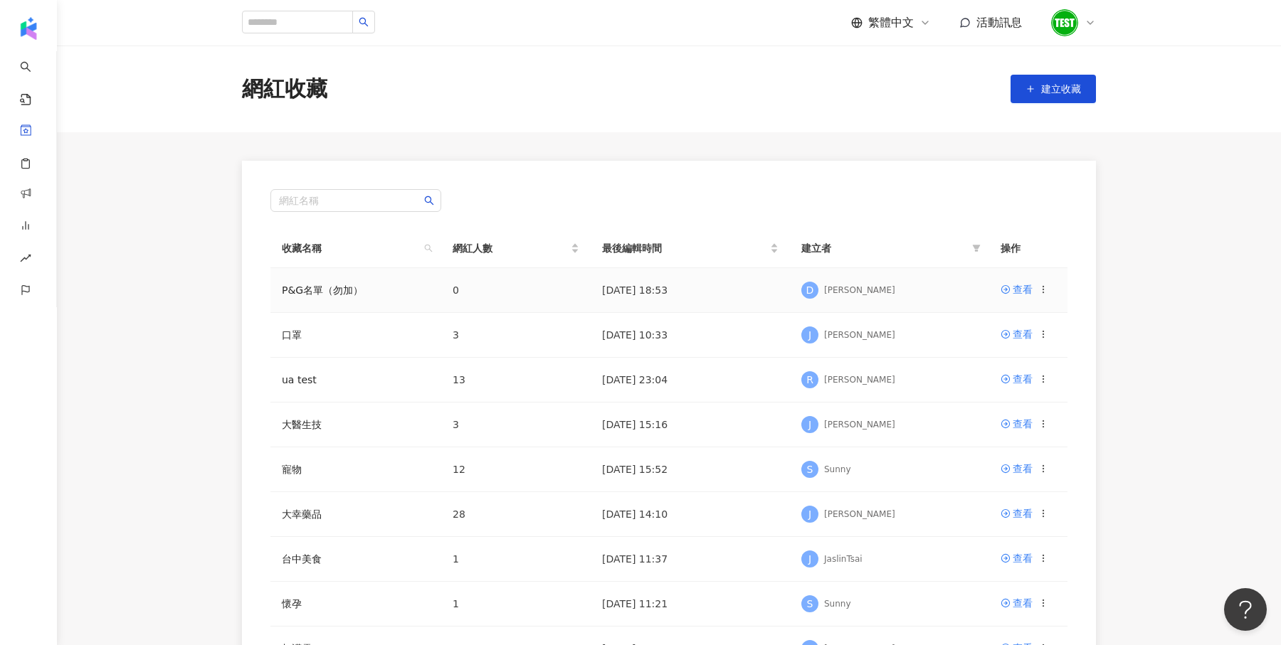
click at [1038, 284] on div at bounding box center [1043, 290] width 10 height 16
click at [1042, 330] on icon at bounding box center [1043, 334] width 10 height 10
click at [1000, 444] on div "刪除收藏" at bounding box center [1007, 452] width 60 height 16
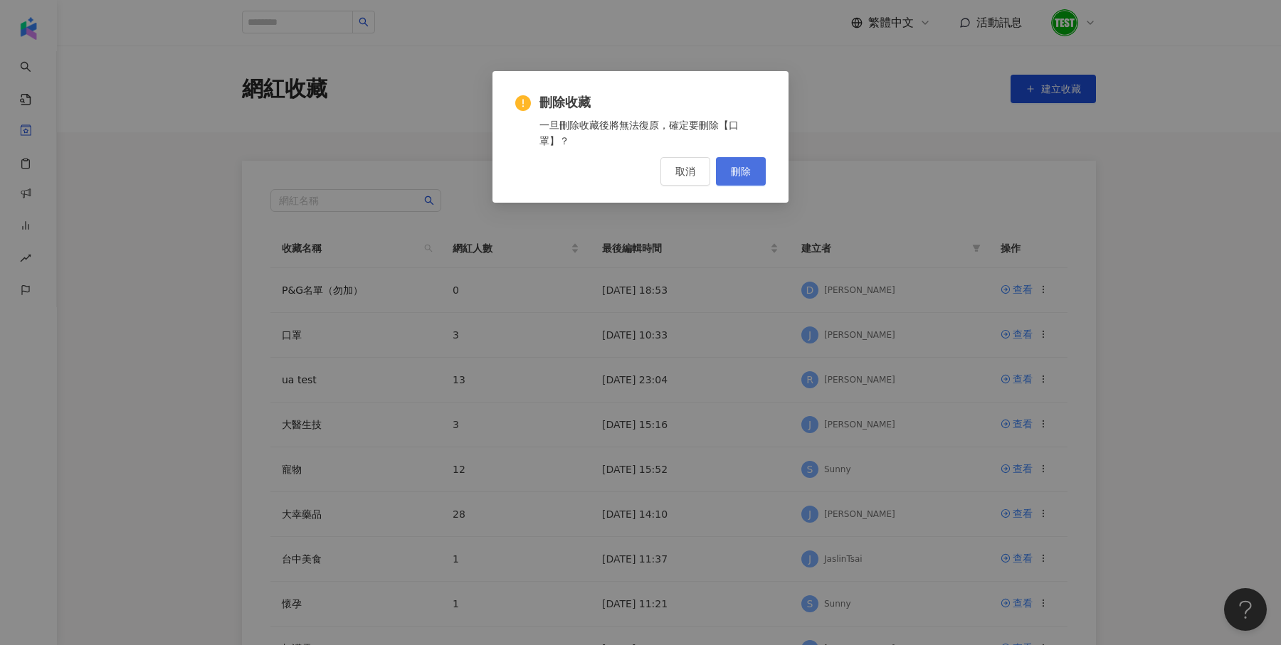
click at [751, 172] on button "刪除" at bounding box center [741, 171] width 50 height 28
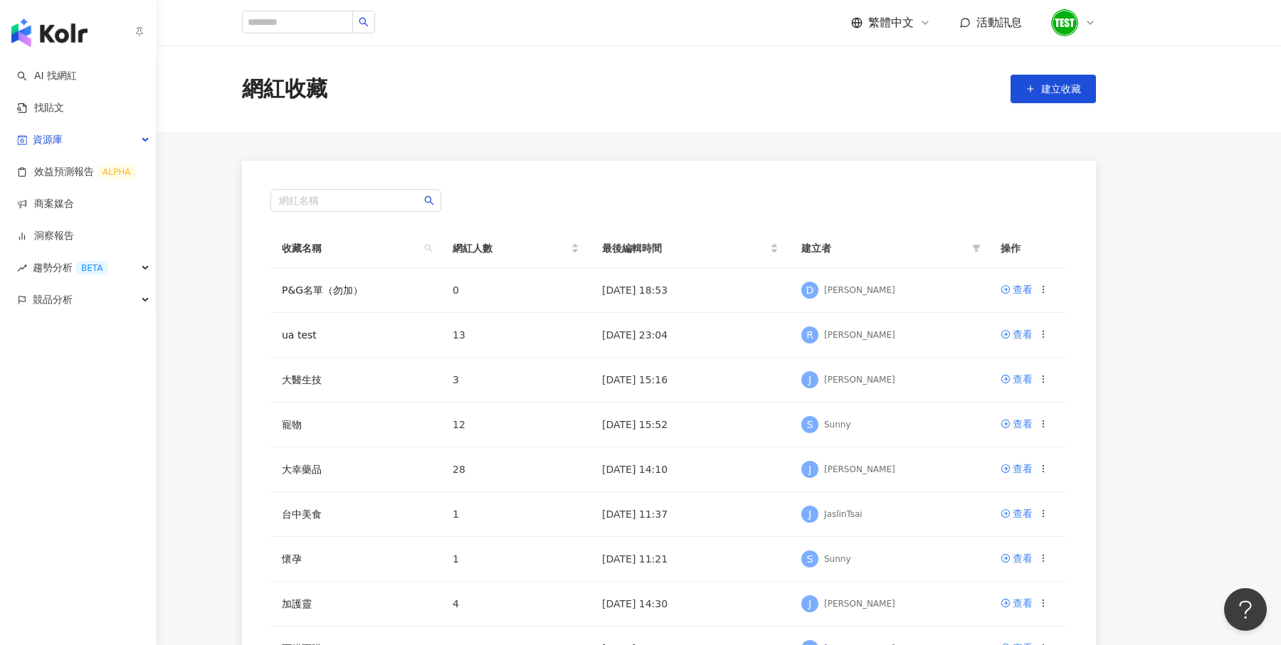
click at [48, 31] on img "button" at bounding box center [49, 32] width 76 height 28
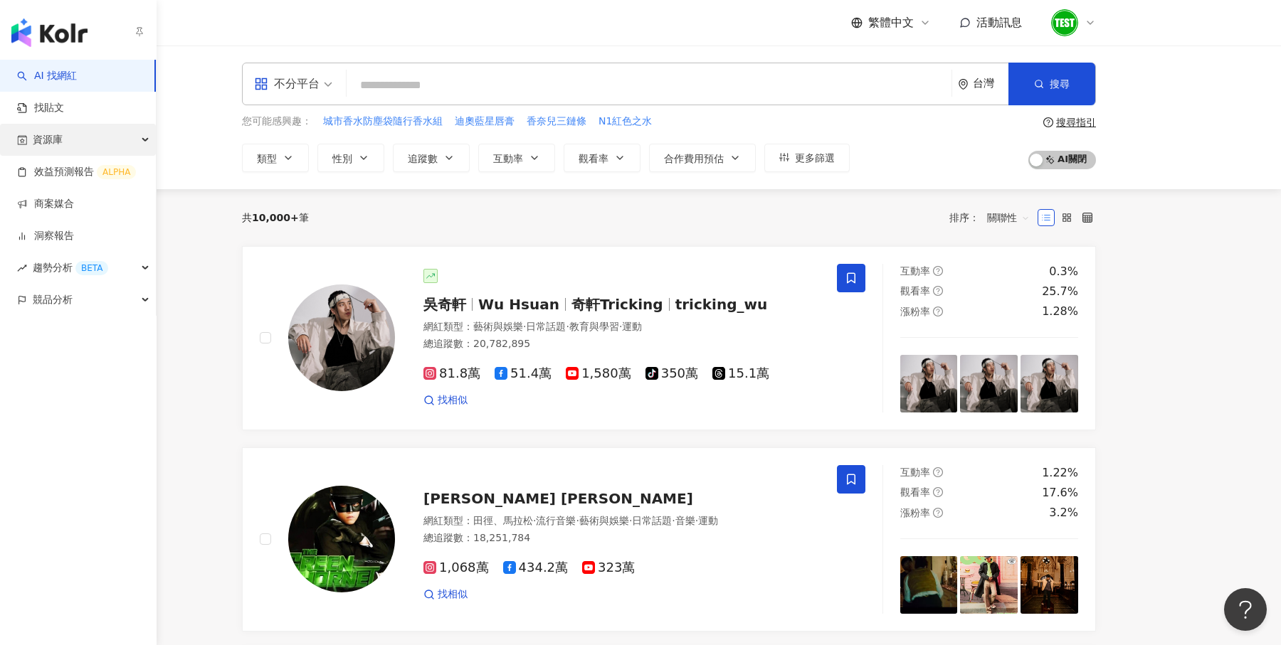
click at [71, 143] on div "資源庫" at bounding box center [78, 140] width 156 height 32
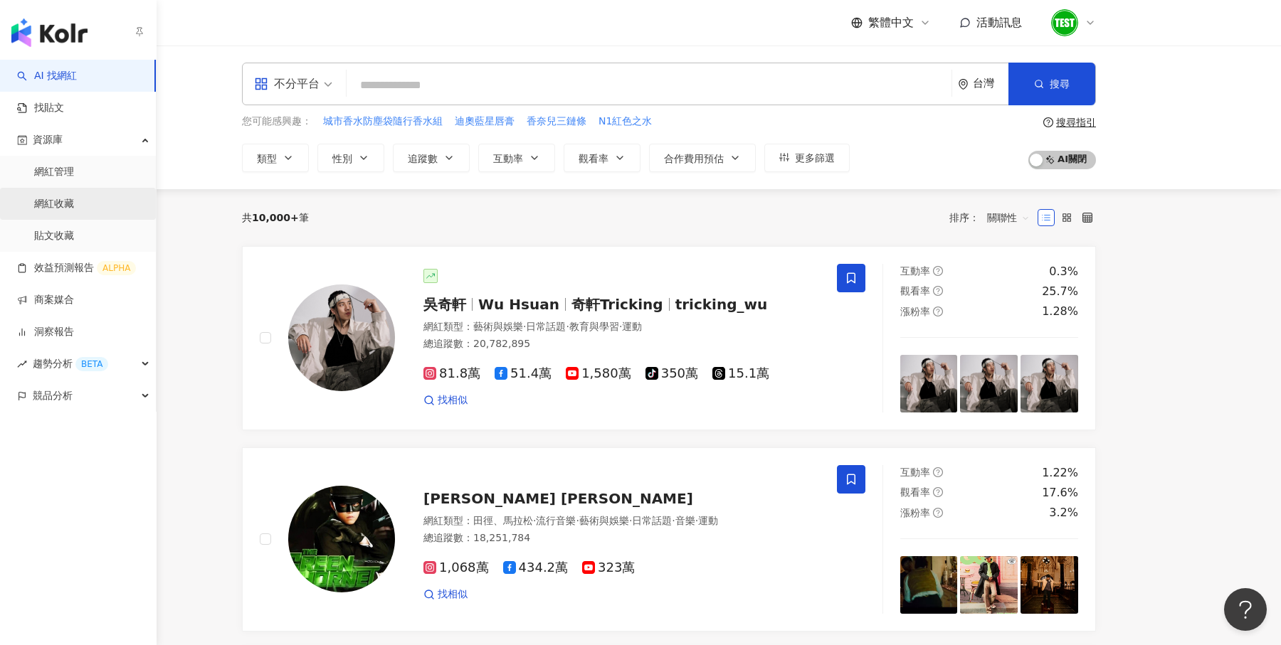
click at [74, 201] on link "網紅收藏" at bounding box center [54, 204] width 40 height 14
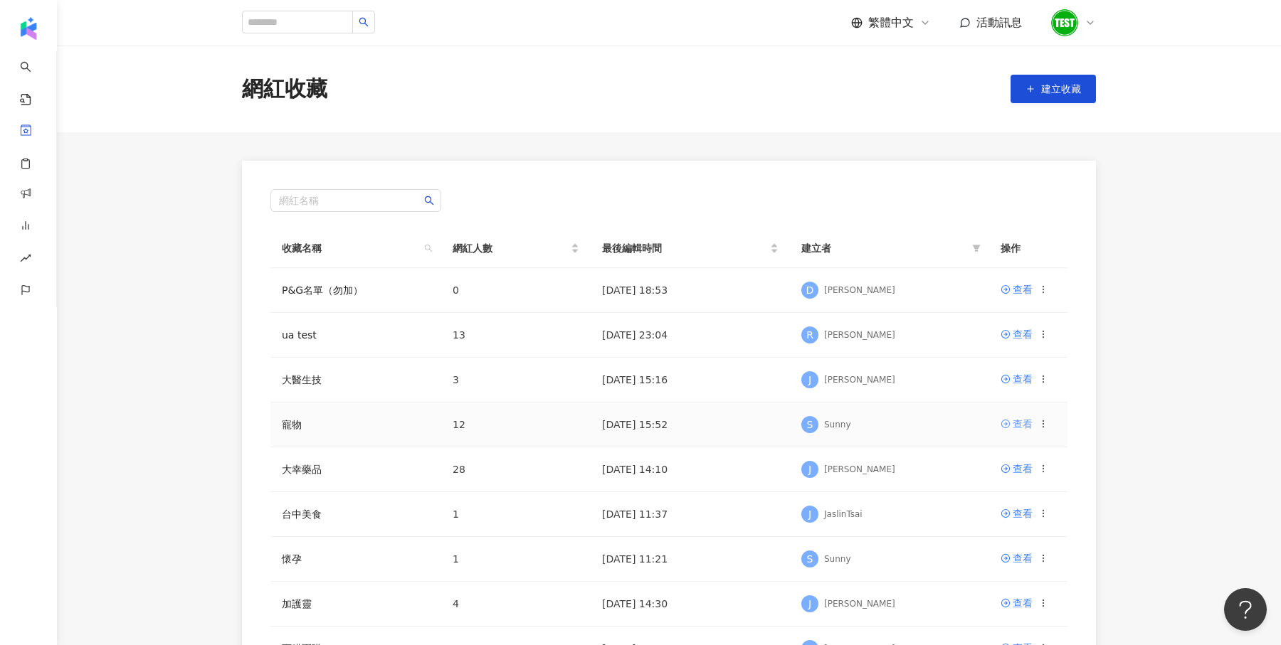
click at [1015, 424] on div "查看" at bounding box center [1023, 424] width 20 height 16
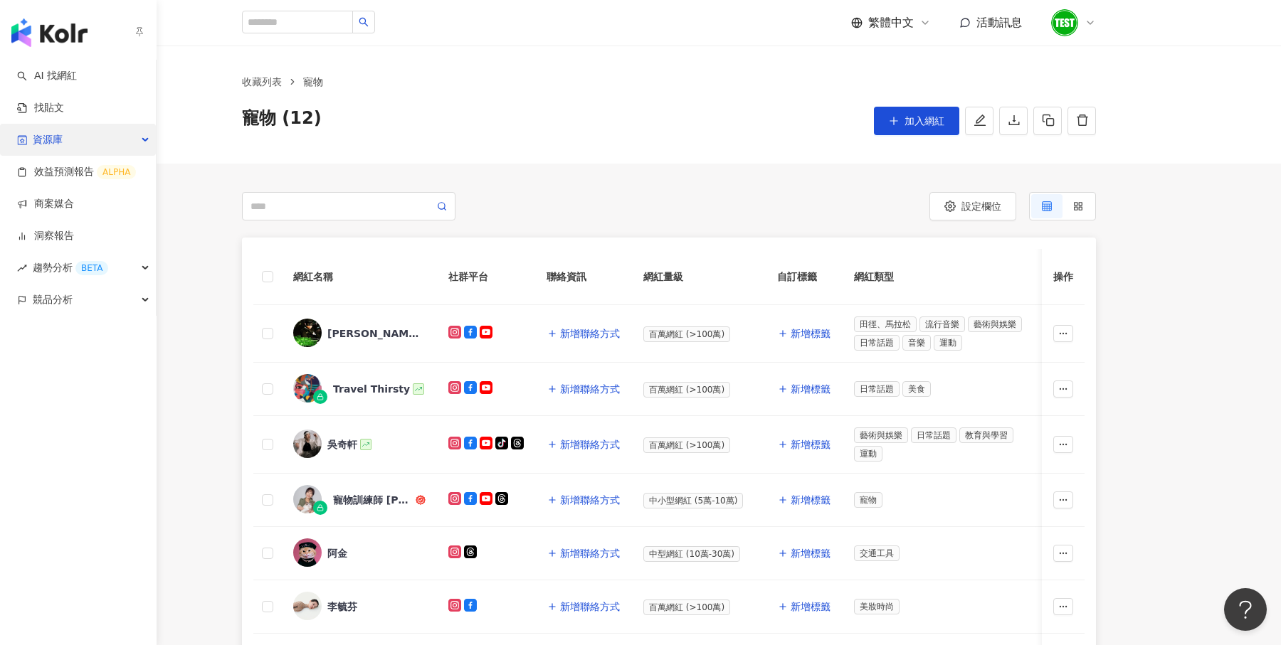
click at [68, 144] on div "資源庫" at bounding box center [78, 140] width 156 height 32
click at [63, 208] on link "商案媒合" at bounding box center [45, 204] width 57 height 14
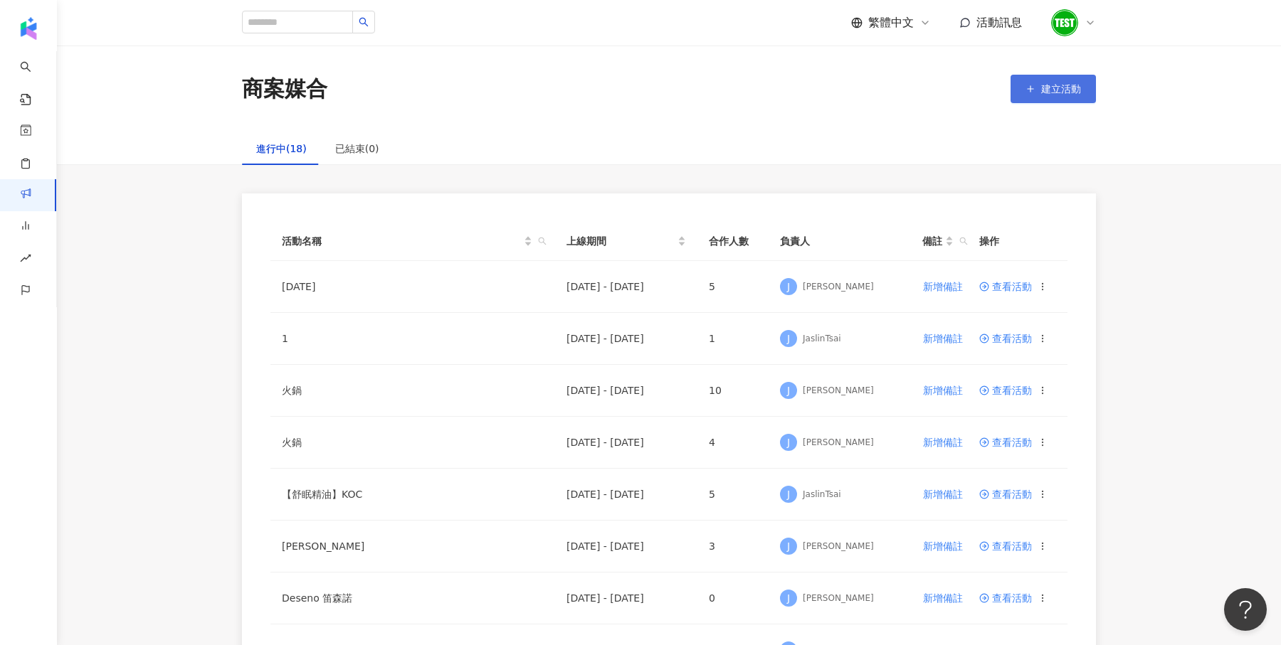
click at [1042, 100] on button "建立活動" at bounding box center [1052, 89] width 85 height 28
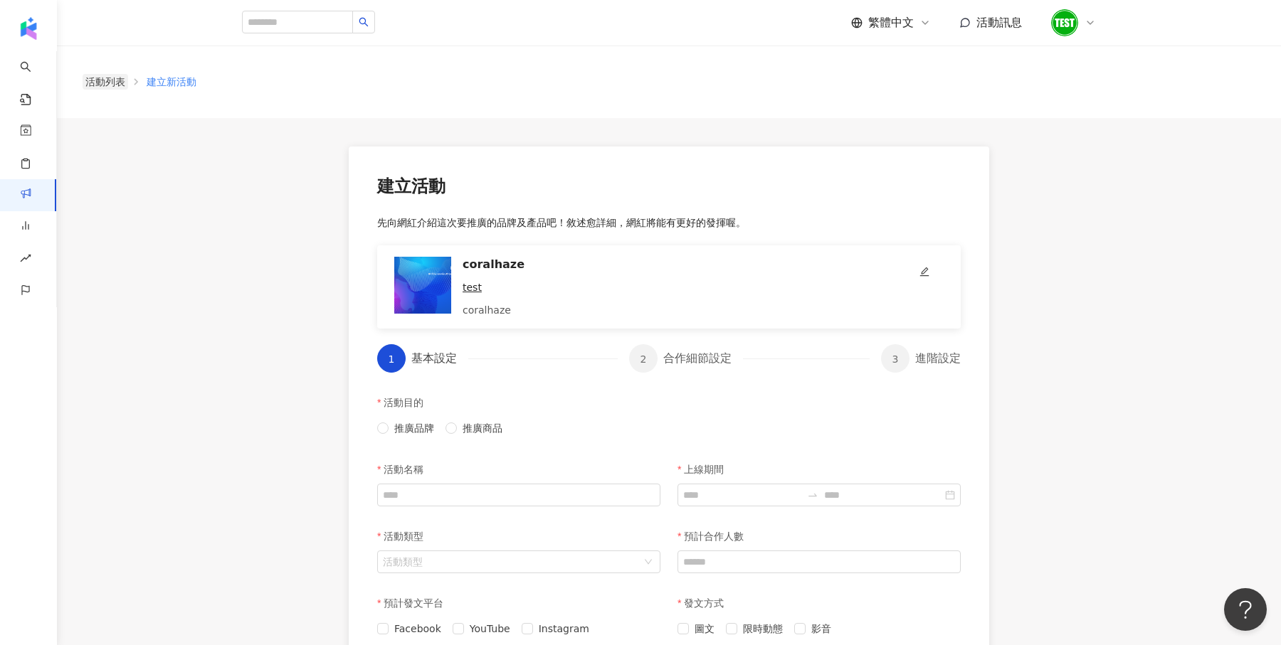
click at [96, 80] on link "活動列表" at bounding box center [106, 82] width 46 height 16
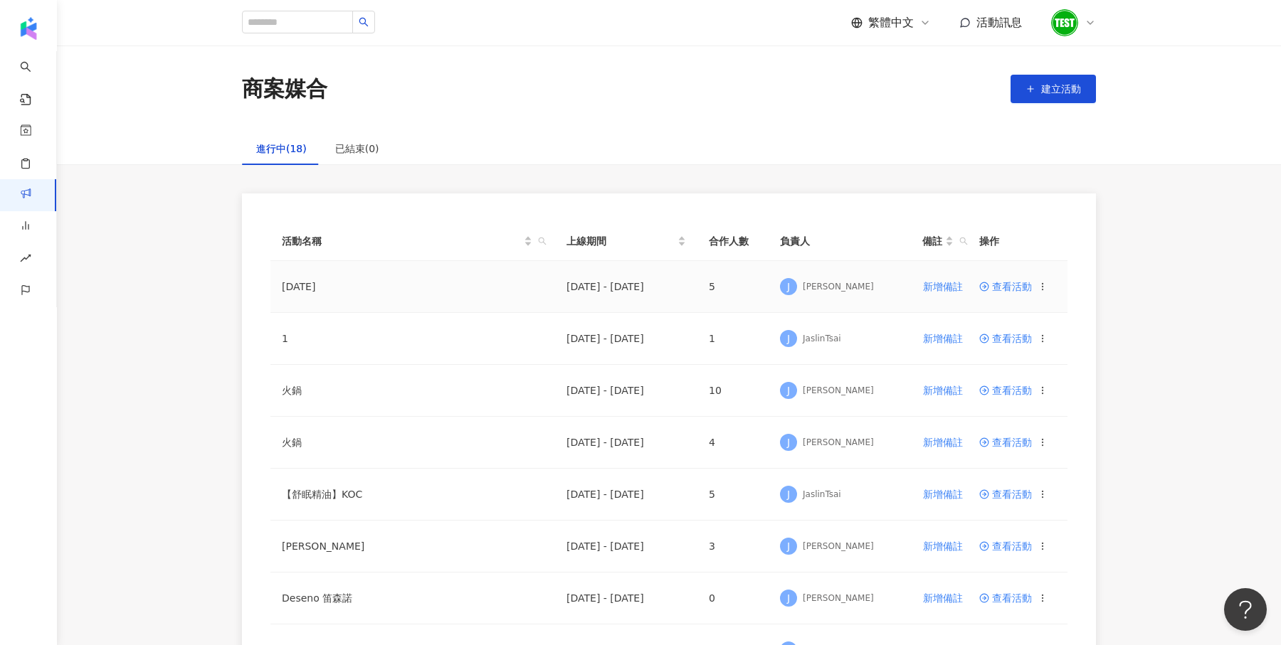
click at [1014, 278] on td "查看活動" at bounding box center [1018, 287] width 100 height 52
click at [1018, 288] on span "查看活動" at bounding box center [1005, 287] width 53 height 10
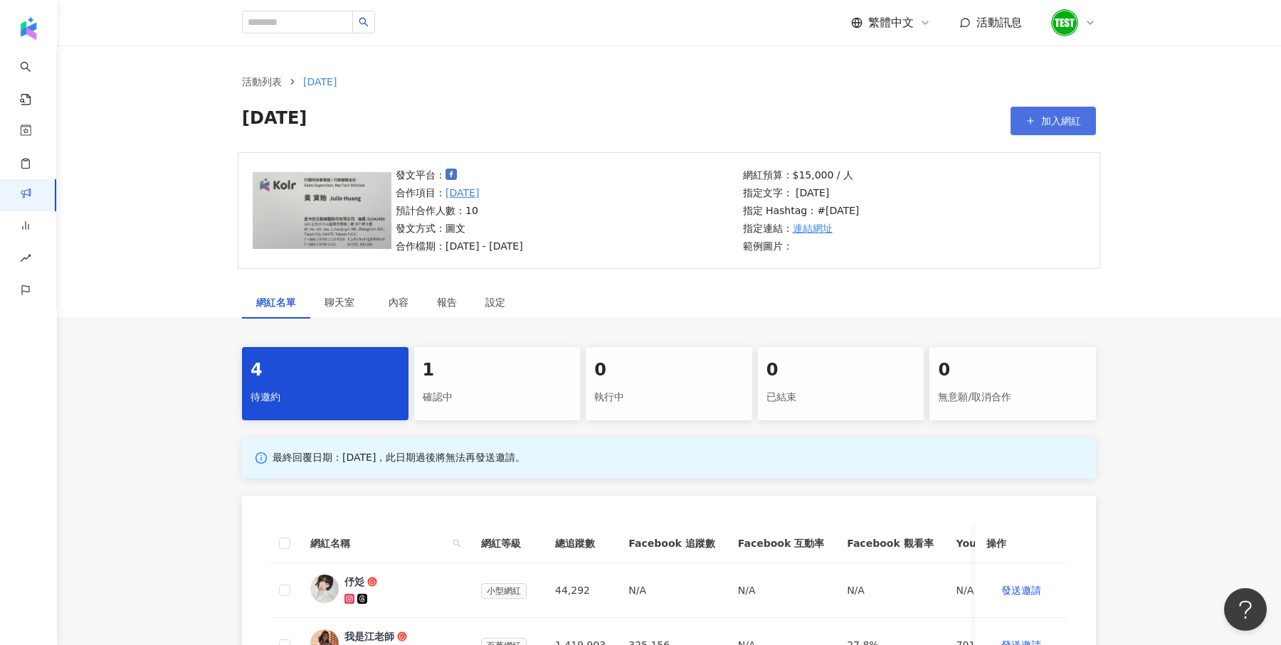
click at [1045, 118] on span "加入網紅" at bounding box center [1061, 120] width 40 height 11
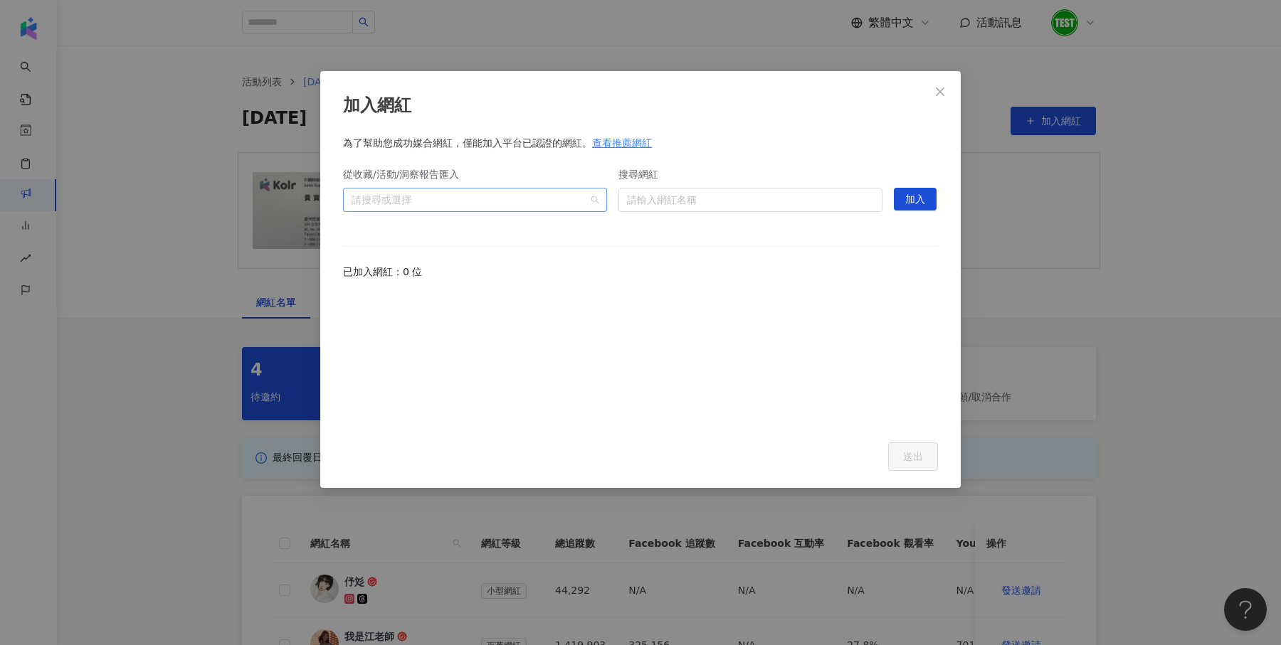
click at [595, 202] on div "請搜尋或選擇" at bounding box center [475, 200] width 264 height 24
click at [348, 233] on span at bounding box center [357, 231] width 23 height 23
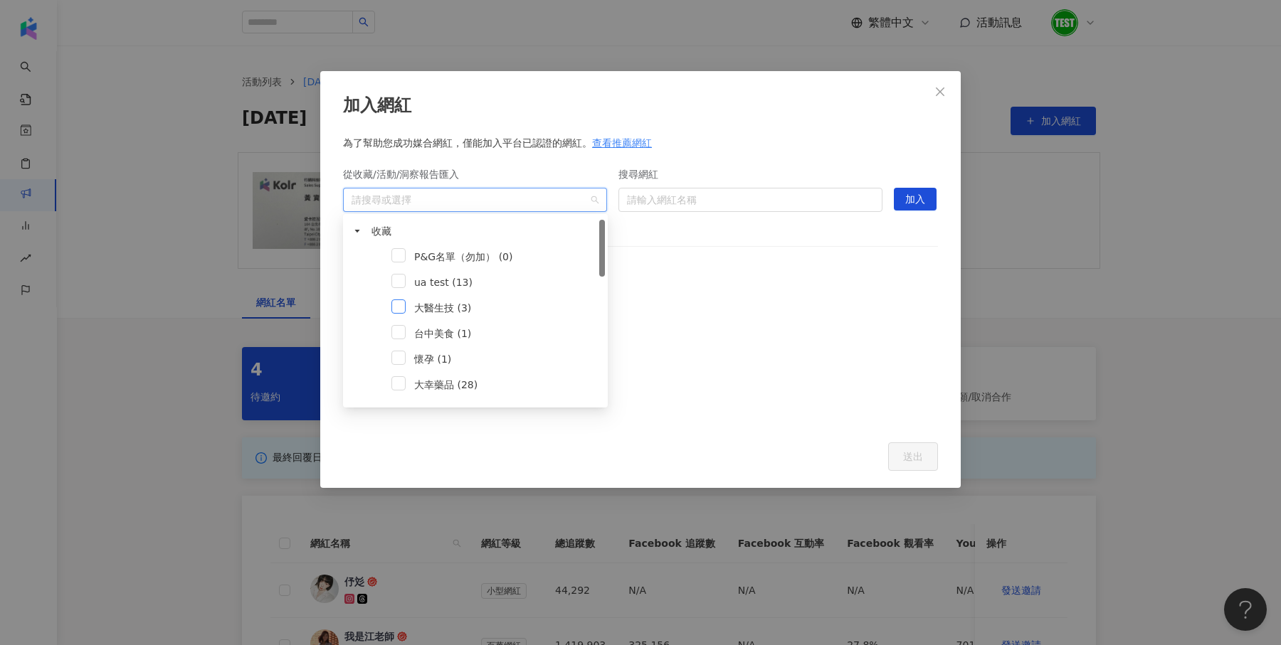
click at [395, 310] on span at bounding box center [398, 307] width 14 height 14
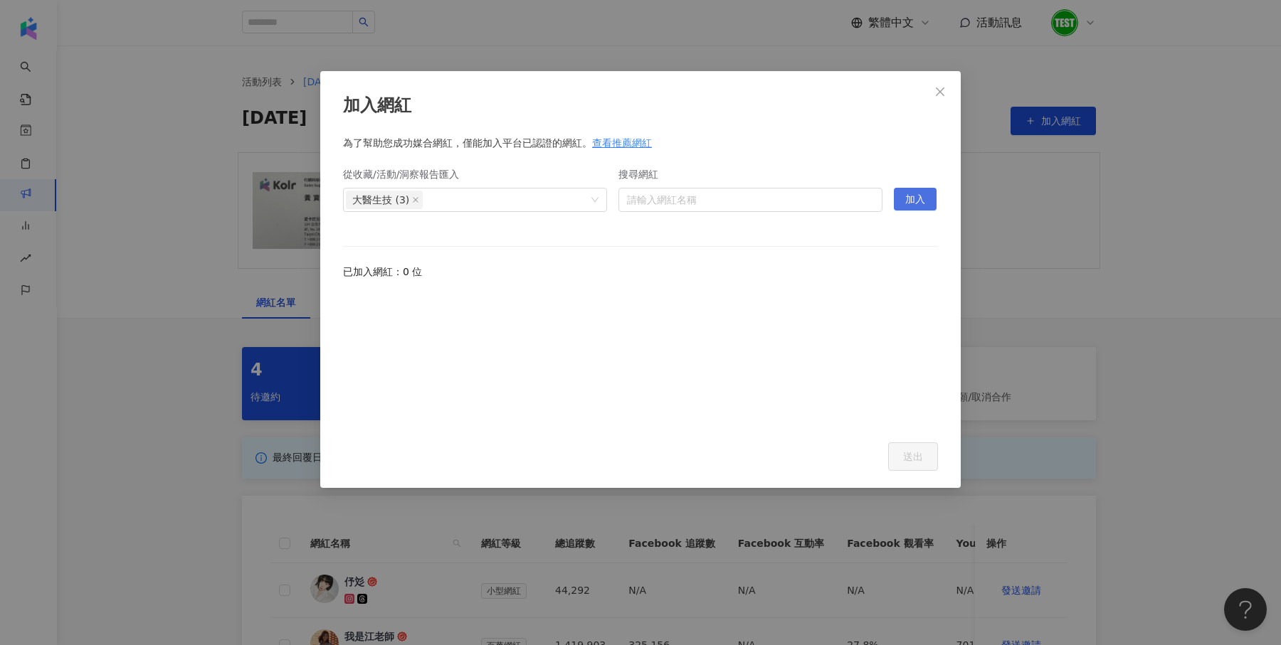
click at [912, 204] on span "加入" at bounding box center [915, 200] width 20 height 23
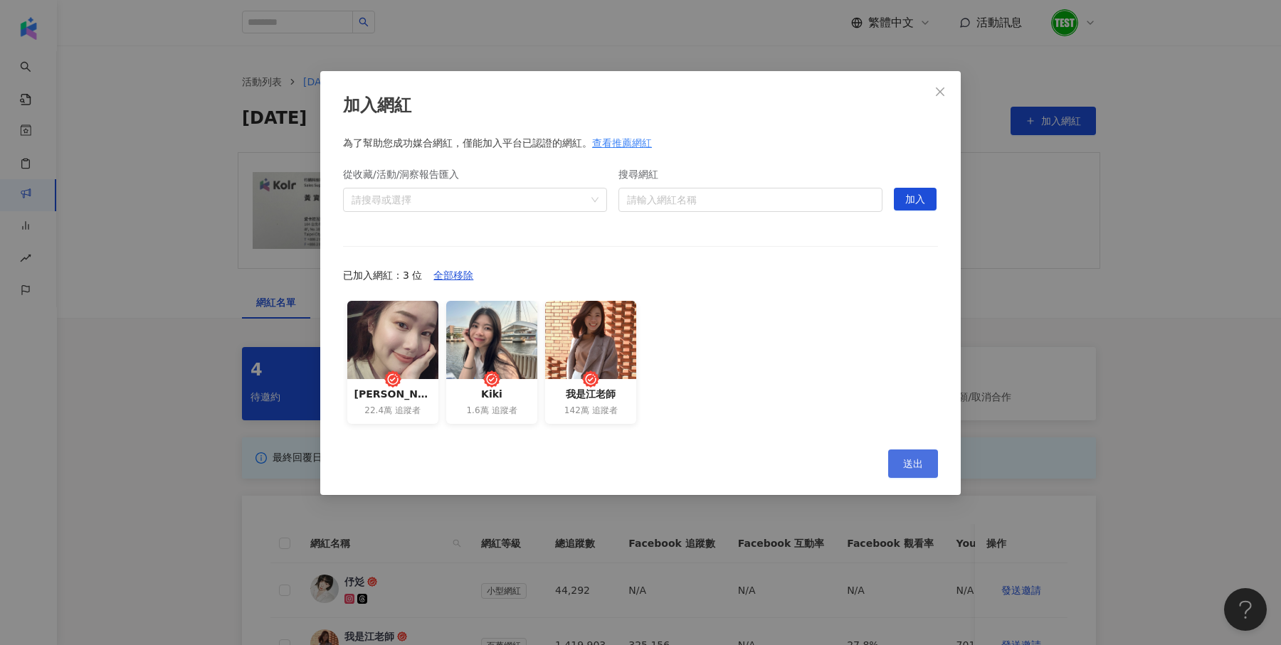
click at [906, 458] on span "送出" at bounding box center [913, 463] width 20 height 11
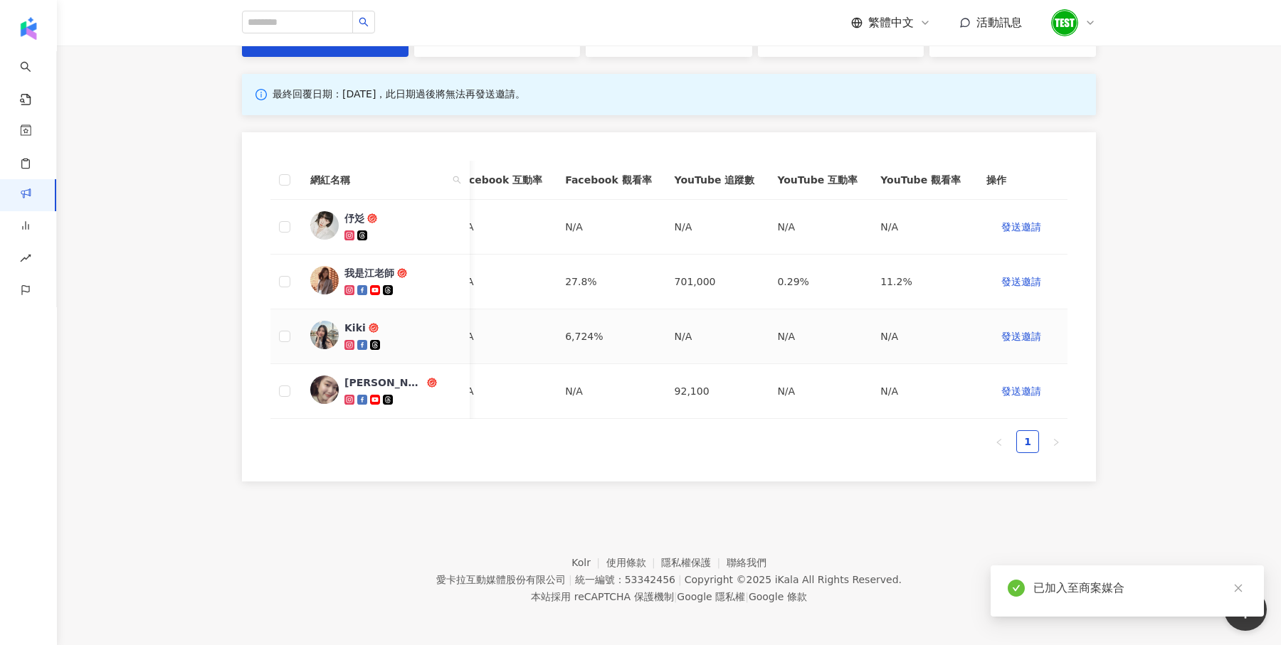
scroll to position [0, 618]
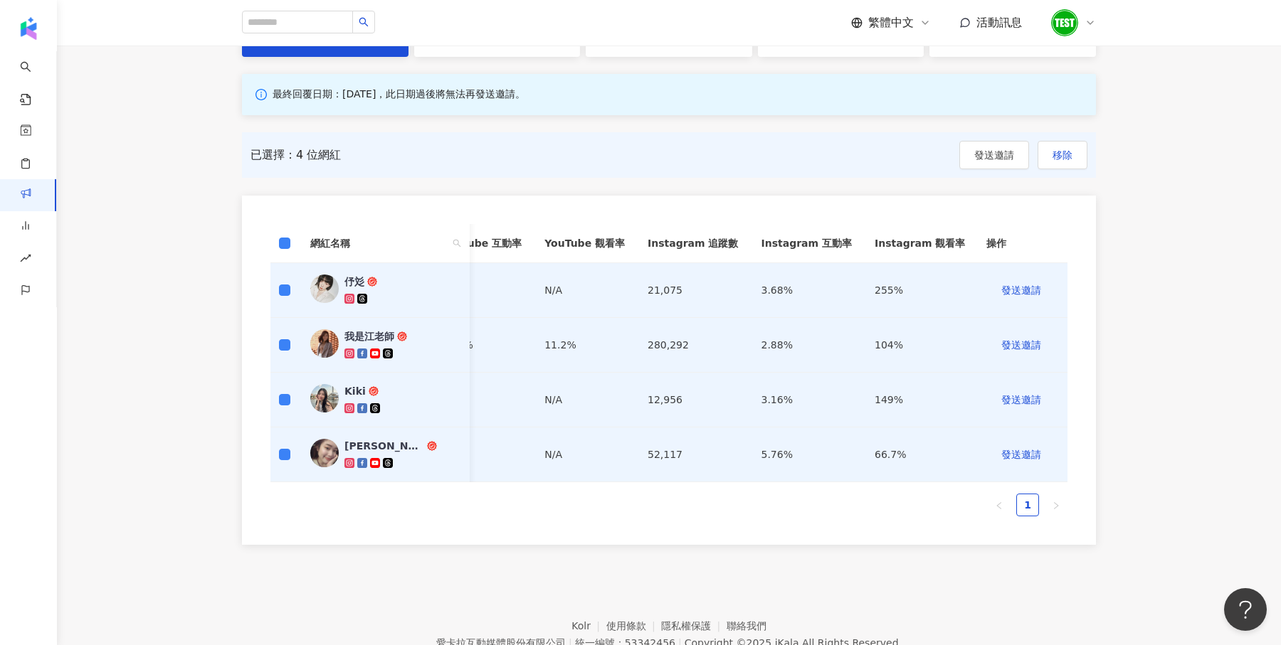
click at [1082, 248] on div "網紅名稱 網紅等級 總追蹤數 Facebook 追蹤數 Facebook 互動率 Facebook 觀看率 YouTube 追蹤數 YouTube 互動率 Y…" at bounding box center [669, 370] width 854 height 349
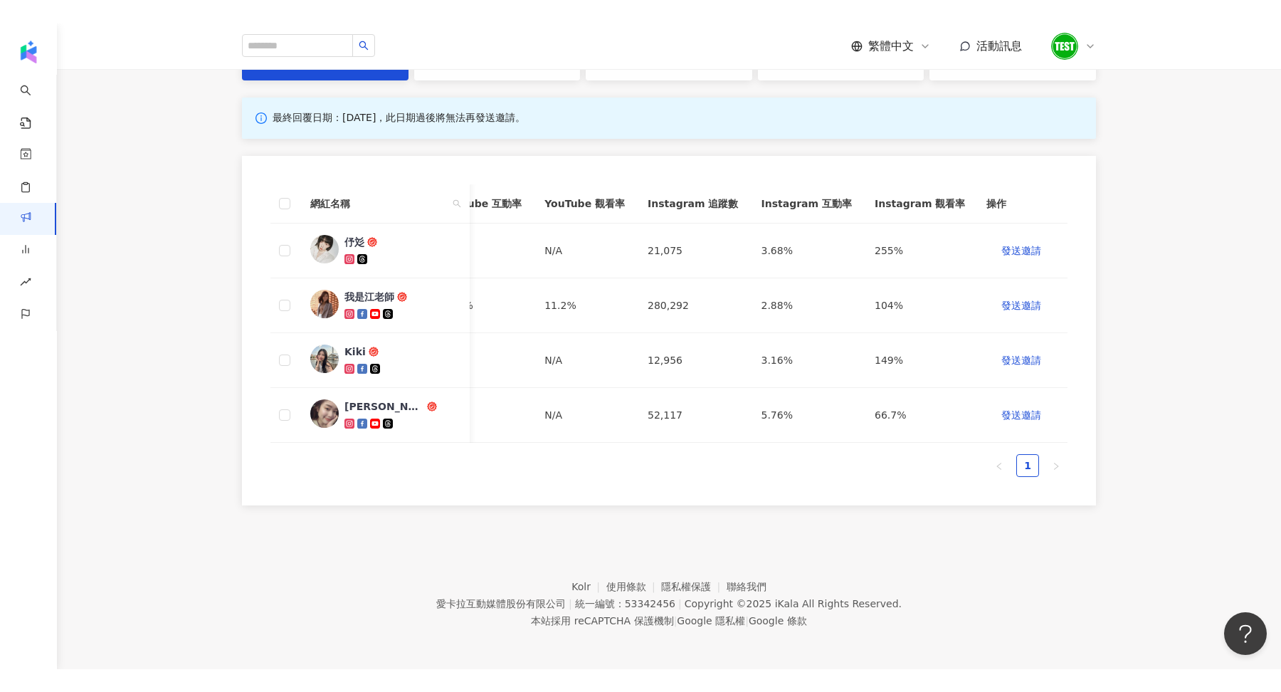
scroll to position [0, 0]
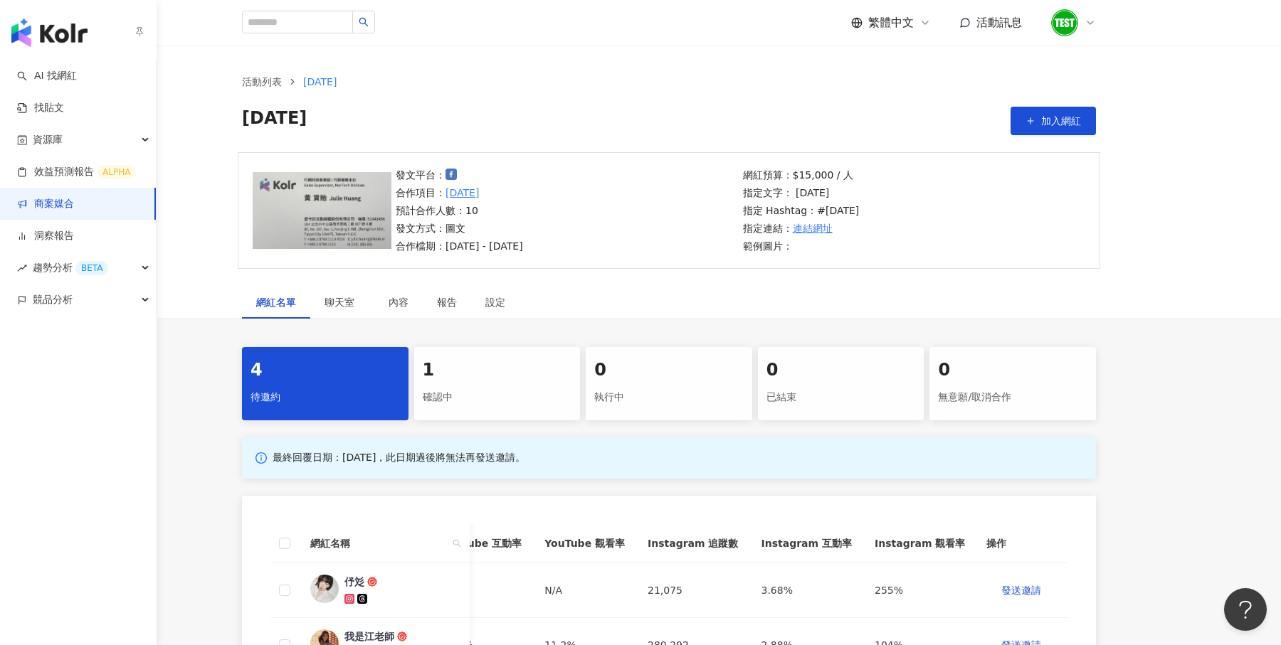
click at [58, 29] on img "button" at bounding box center [49, 32] width 76 height 28
